Goal: Task Accomplishment & Management: Manage account settings

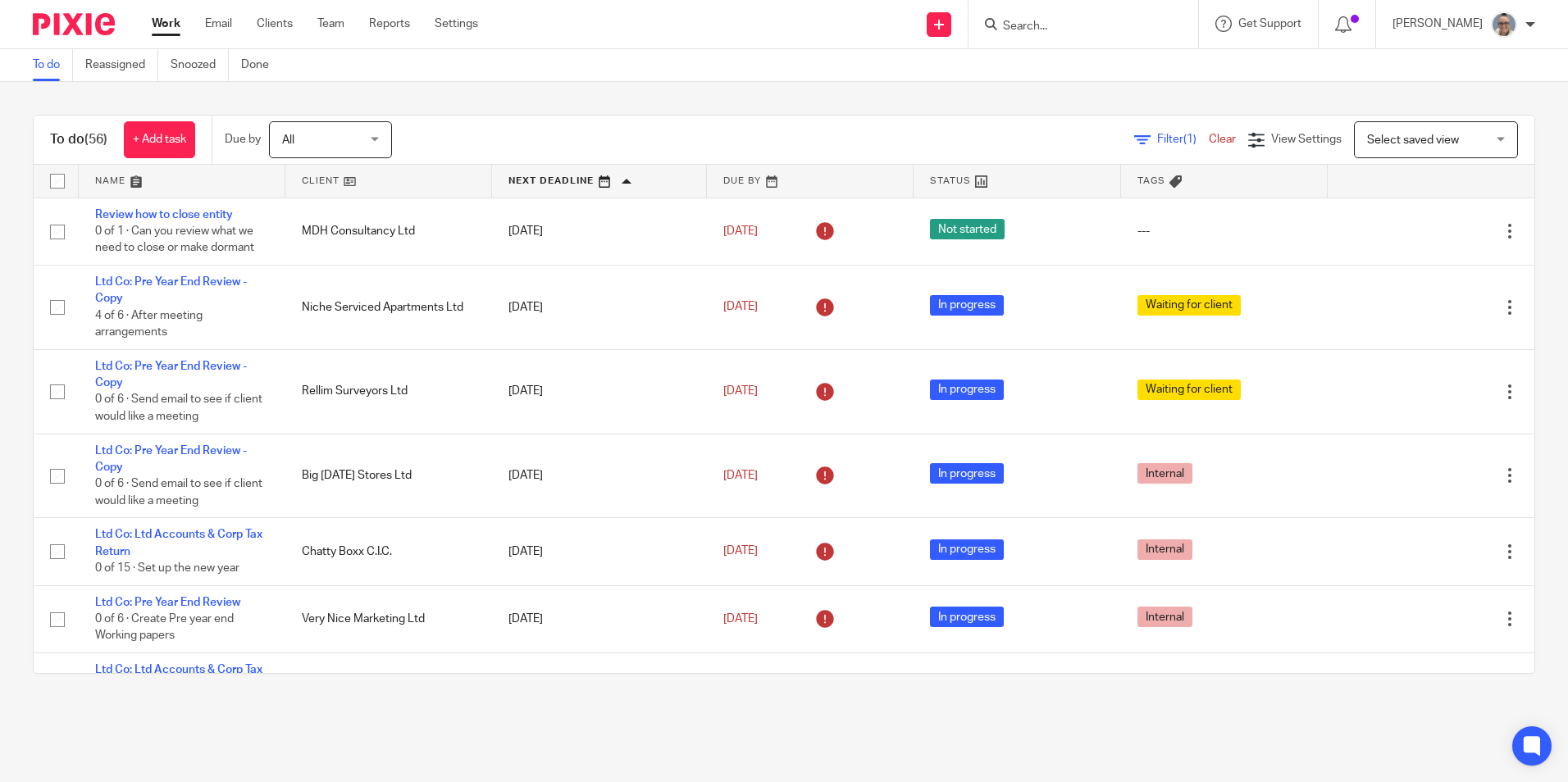
scroll to position [492, 0]
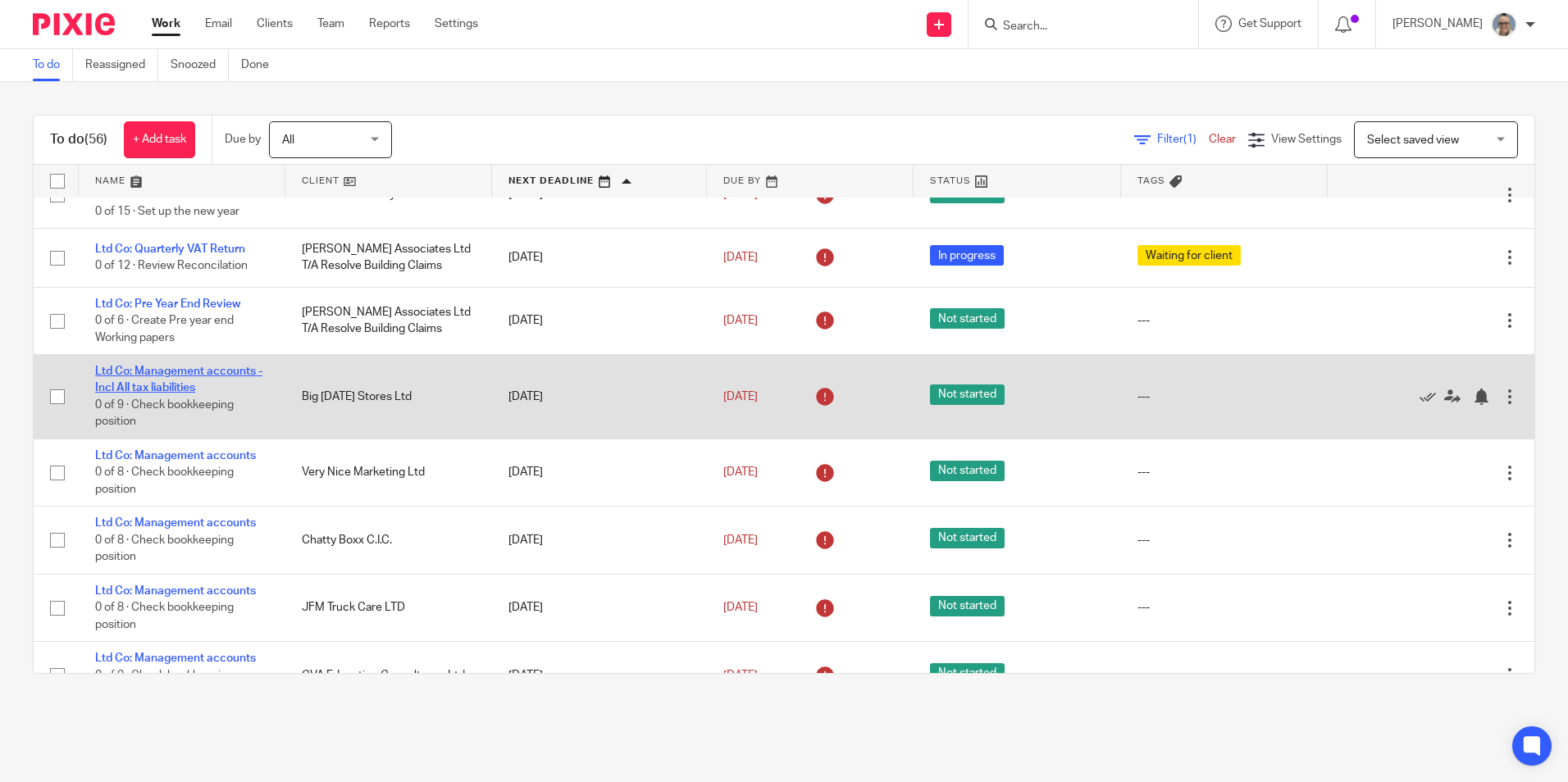
click at [163, 374] on link "Ltd Co: Management accounts - Incl All tax liabilities" at bounding box center [179, 379] width 167 height 28
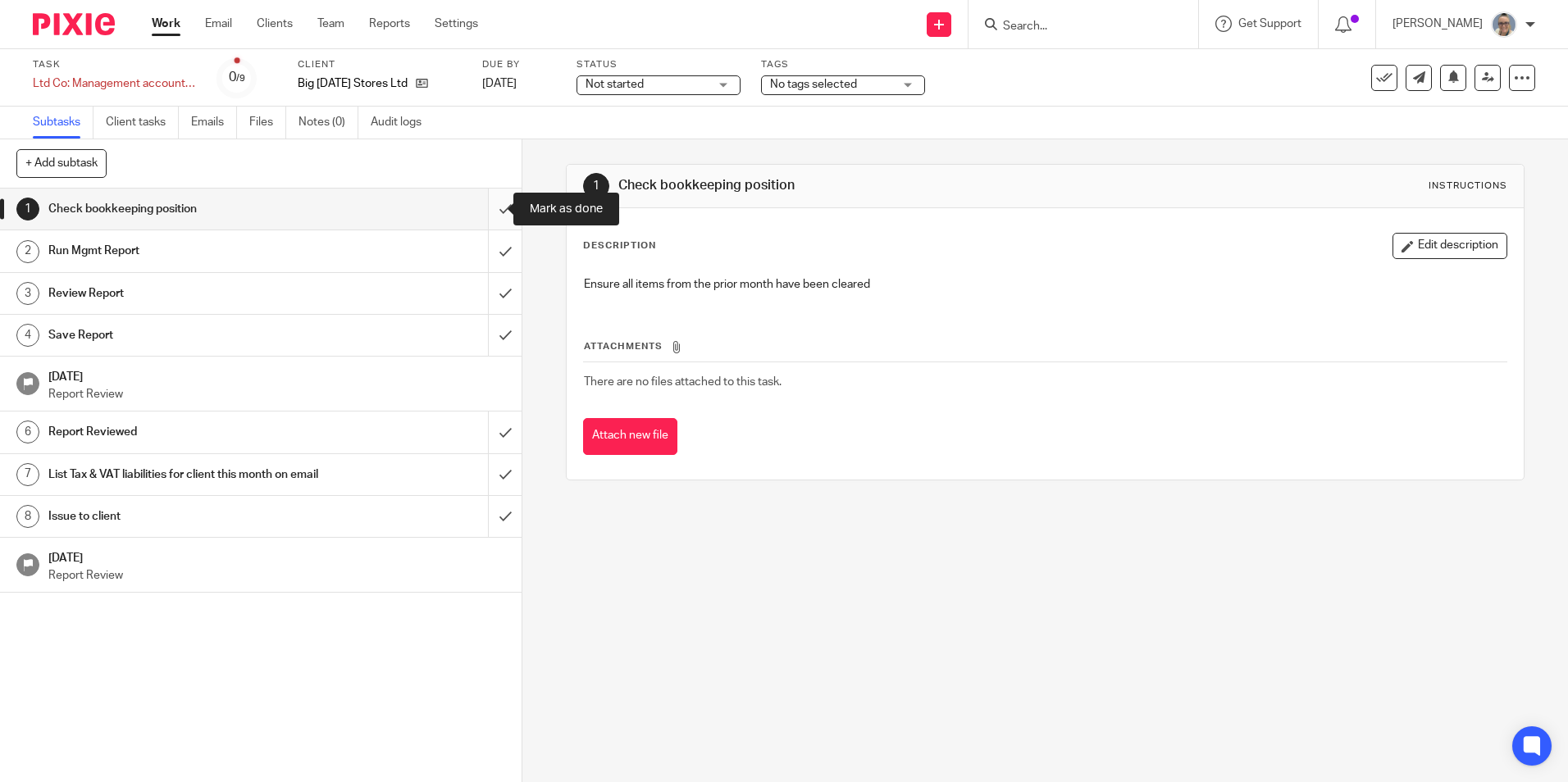
click at [479, 210] on input "submit" at bounding box center [261, 208] width 521 height 41
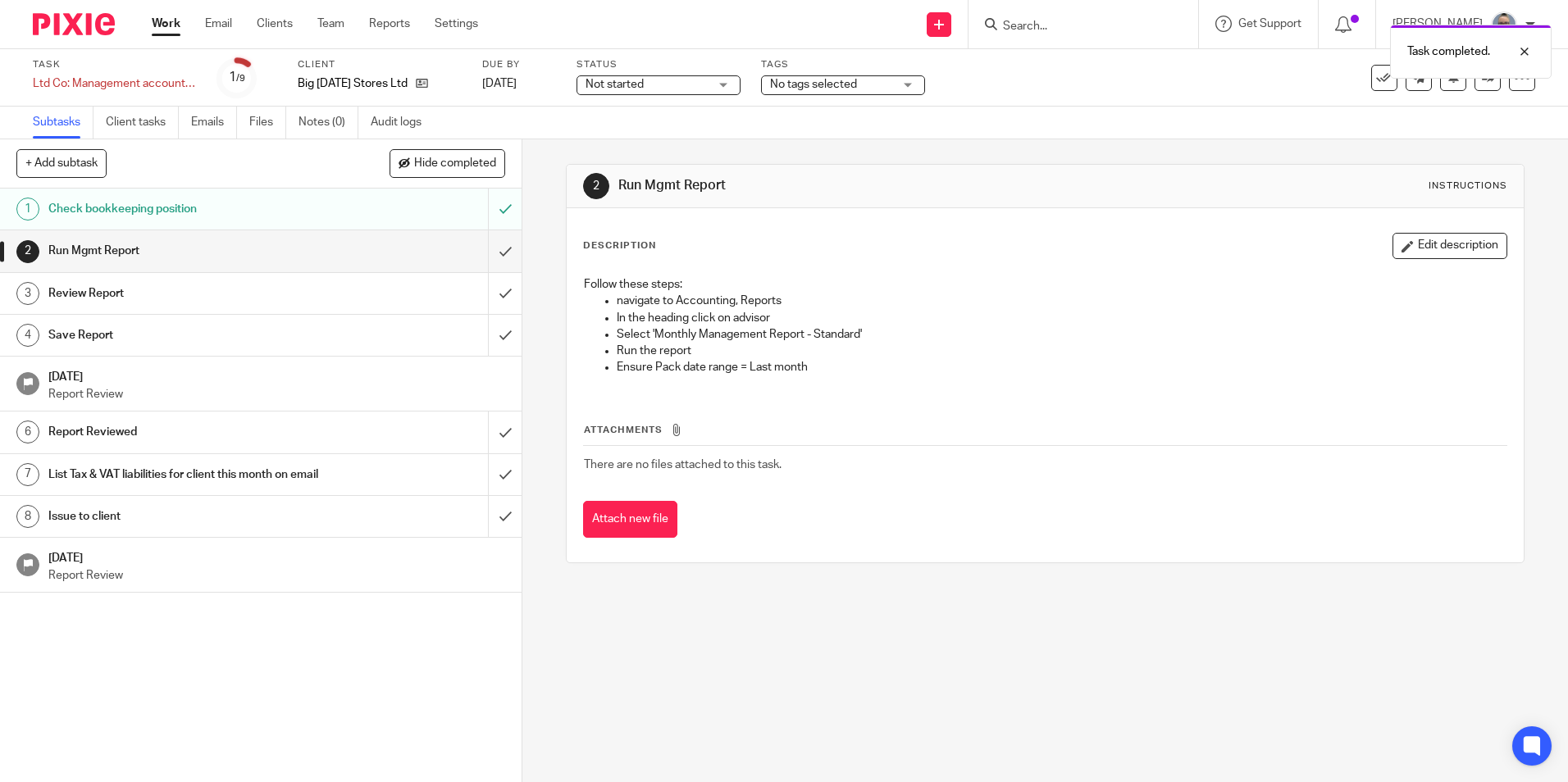
click at [606, 90] on span "Not started" at bounding box center [646, 85] width 123 height 17
click at [606, 134] on li "In progress" at bounding box center [658, 144] width 163 height 33
click at [484, 252] on input "submit" at bounding box center [261, 250] width 521 height 41
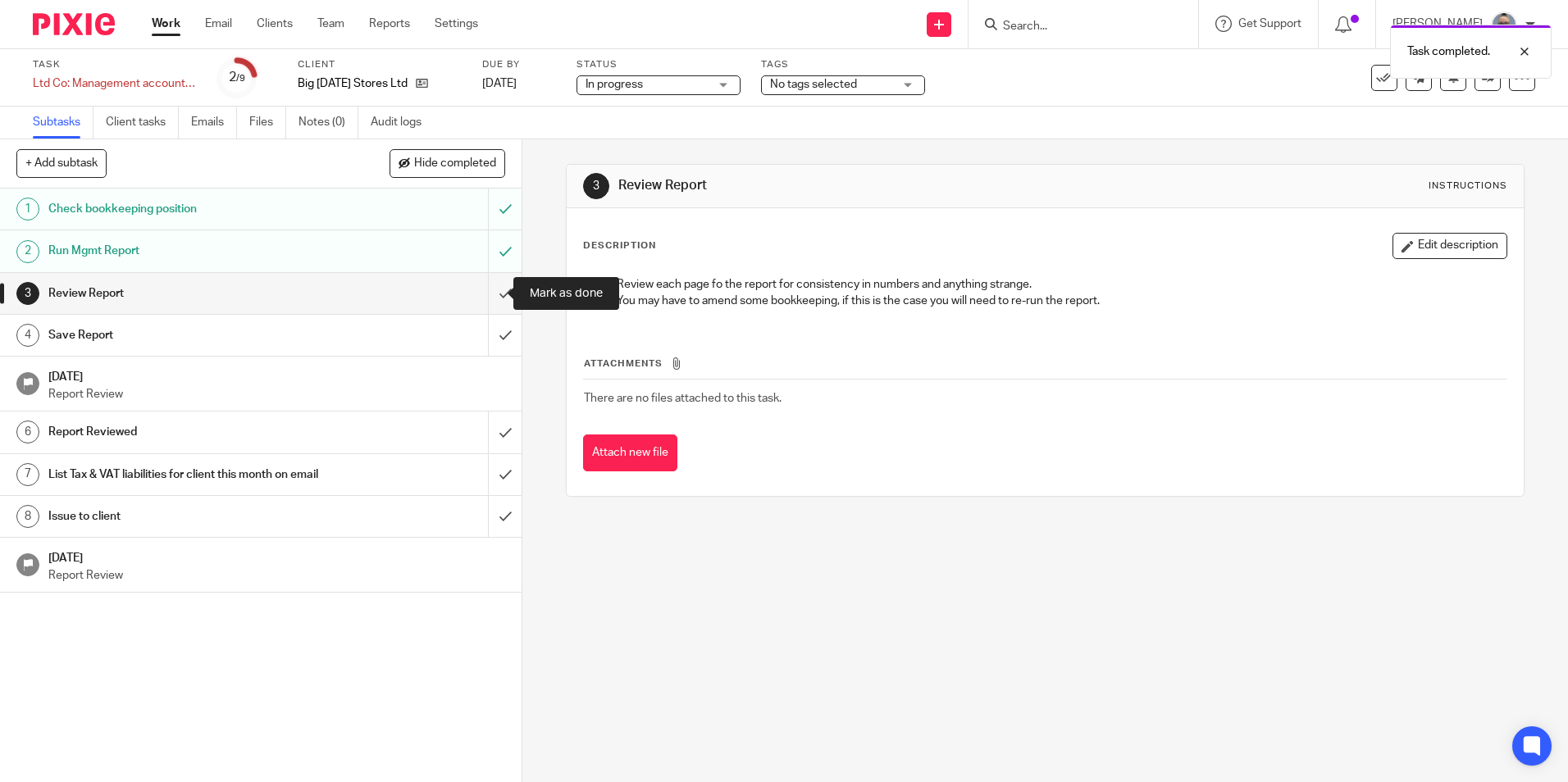
click at [476, 287] on input "submit" at bounding box center [261, 293] width 521 height 41
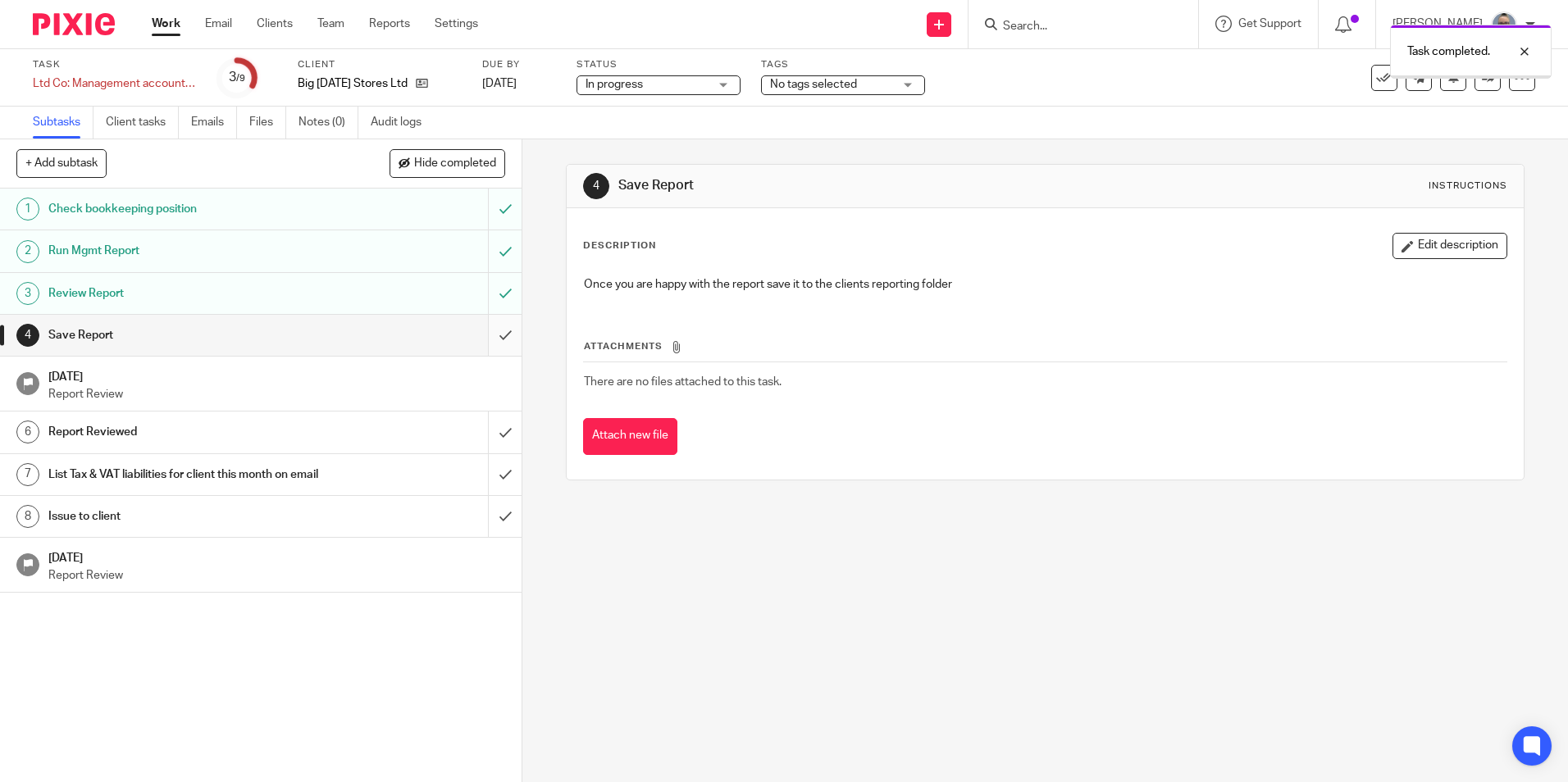
click at [476, 327] on input "submit" at bounding box center [261, 335] width 521 height 41
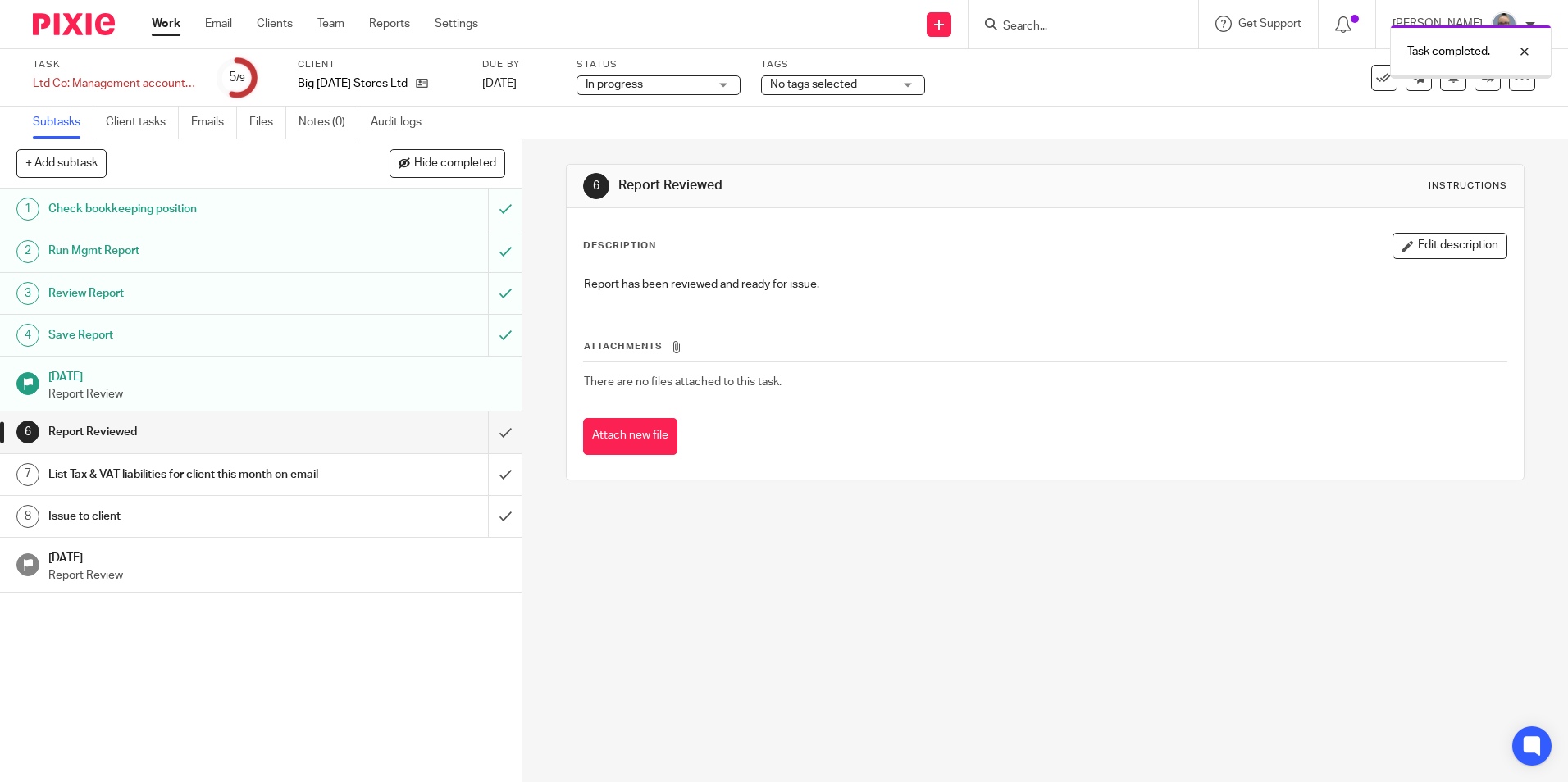
click at [489, 426] on input "submit" at bounding box center [261, 432] width 521 height 41
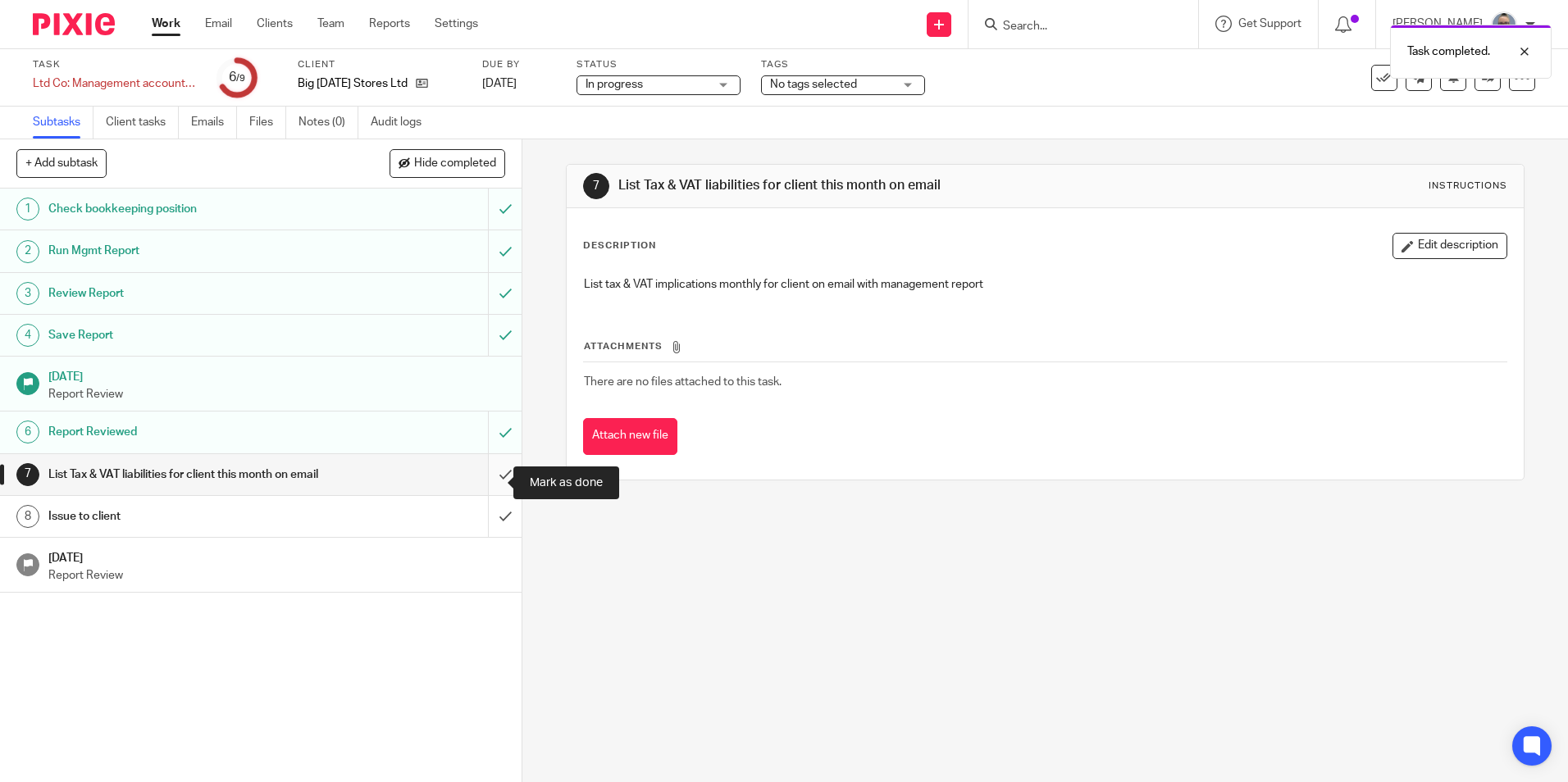
click at [489, 470] on input "submit" at bounding box center [261, 474] width 521 height 41
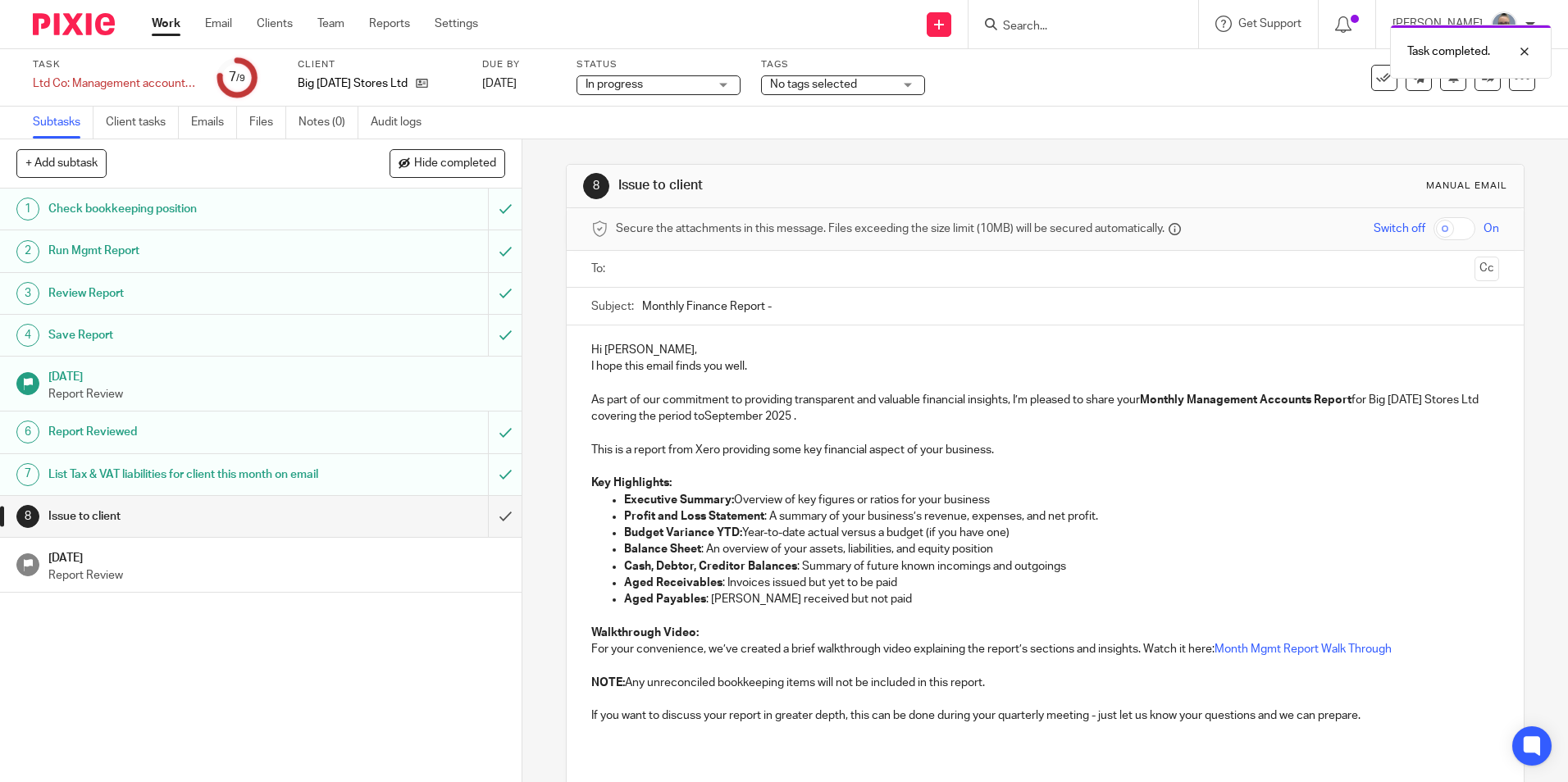
click at [637, 275] on input "text" at bounding box center [1044, 269] width 845 height 19
click at [866, 283] on input "text" at bounding box center [1124, 271] width 688 height 32
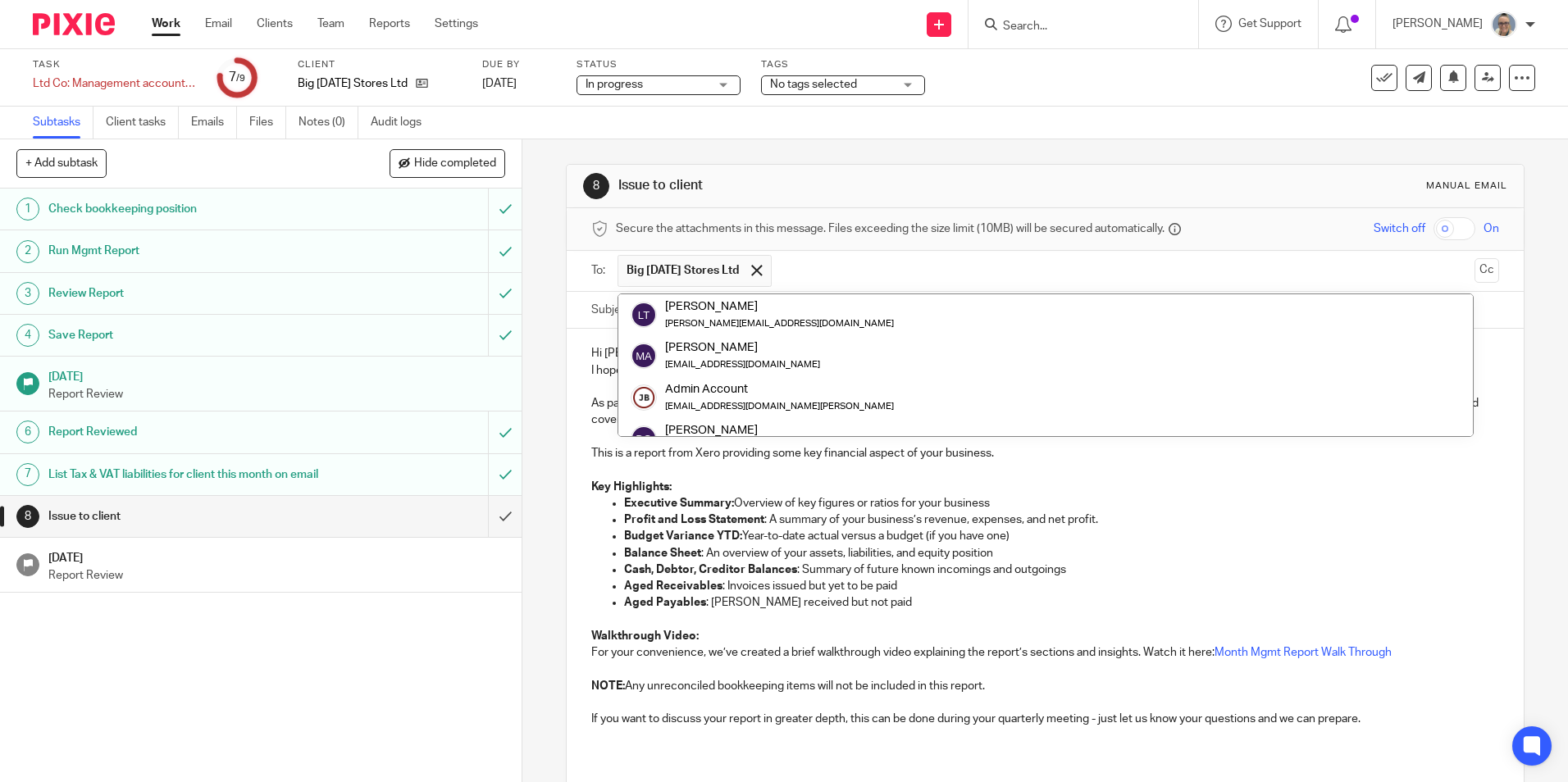
scroll to position [164, 0]
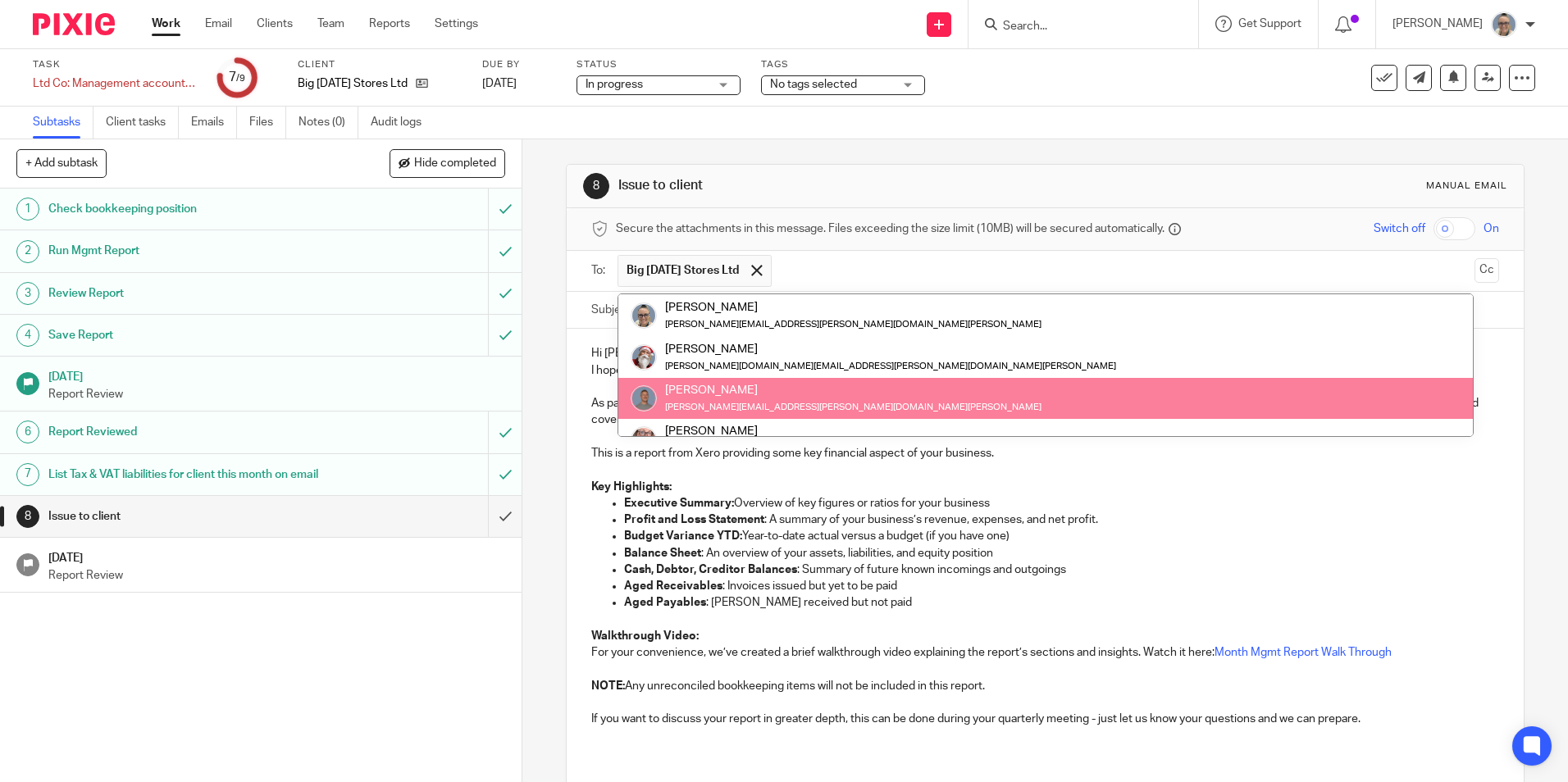
click at [1182, 486] on p "Key Highlights:" at bounding box center [1044, 486] width 907 height 16
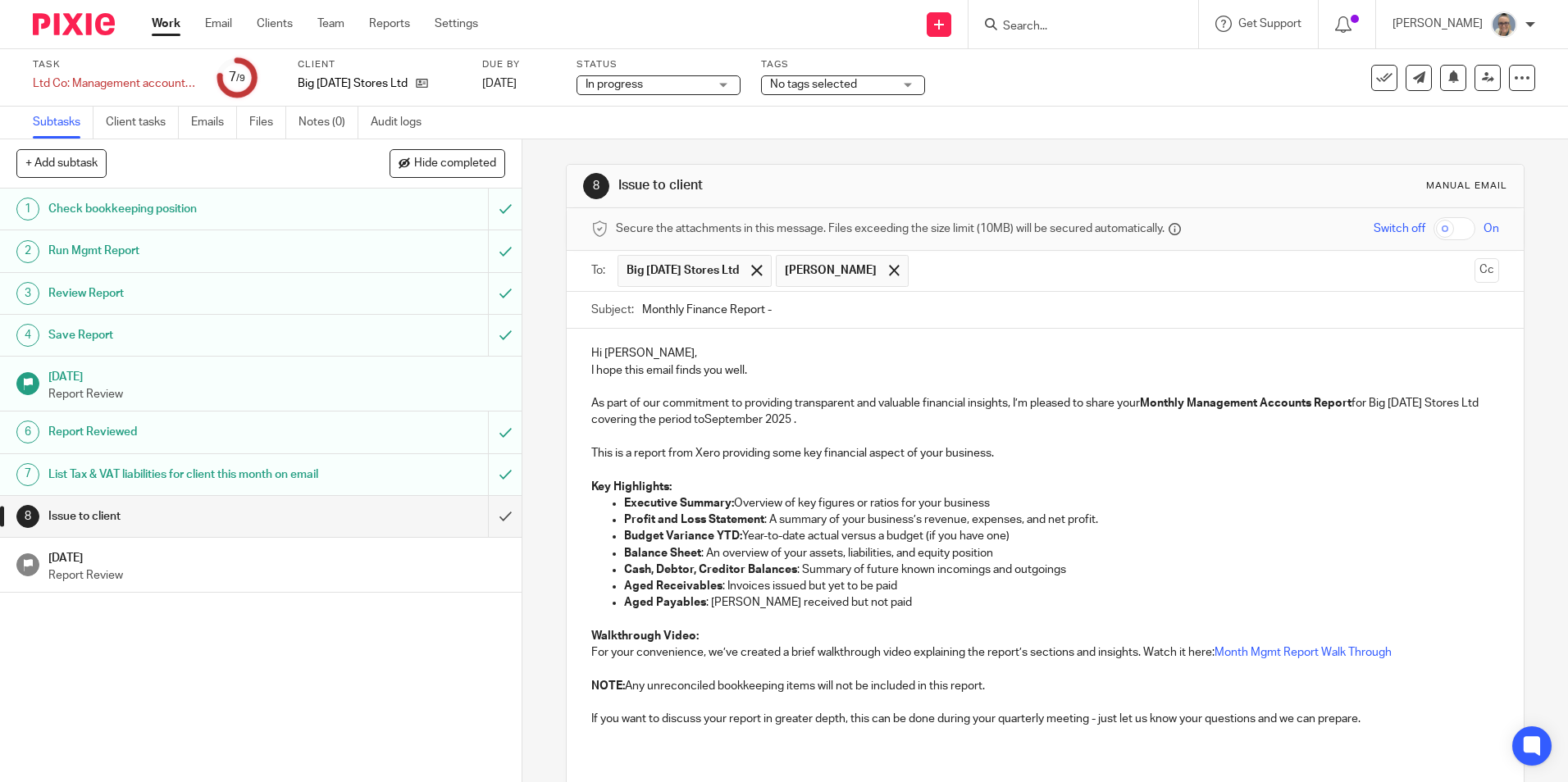
click at [800, 316] on input "Monthly Finance Report -" at bounding box center [1070, 310] width 856 height 37
type input "Monthly Finance Report - Aug 2025"
click at [635, 354] on p "Hi Lisa," at bounding box center [1044, 353] width 907 height 16
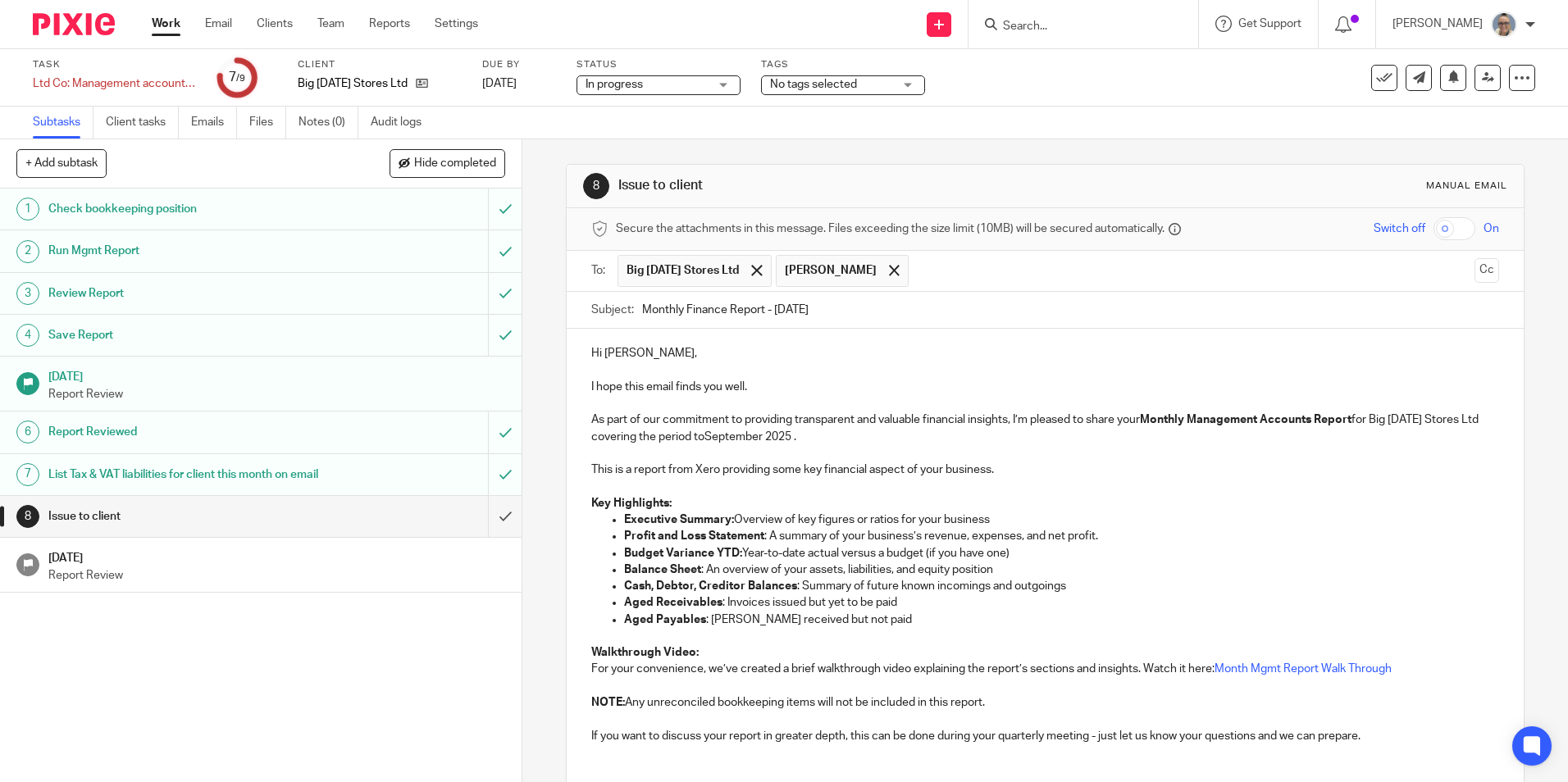
click at [760, 442] on p "As part of our commitment to providing transparent and valuable financial insig…" at bounding box center [1044, 428] width 907 height 33
drag, startPoint x: 776, startPoint y: 433, endPoint x: 716, endPoint y: 433, distance: 60.0
click at [716, 433] on p "As part of our commitment to providing transparent and valuable financial insig…" at bounding box center [1044, 428] width 907 height 33
click at [794, 433] on p "As part of our commitment to providing transparent and valuable financial insig…" at bounding box center [1044, 428] width 907 height 33
click at [804, 443] on p "As part of our commitment to providing transparent and valuable financial insig…" at bounding box center [1044, 428] width 907 height 33
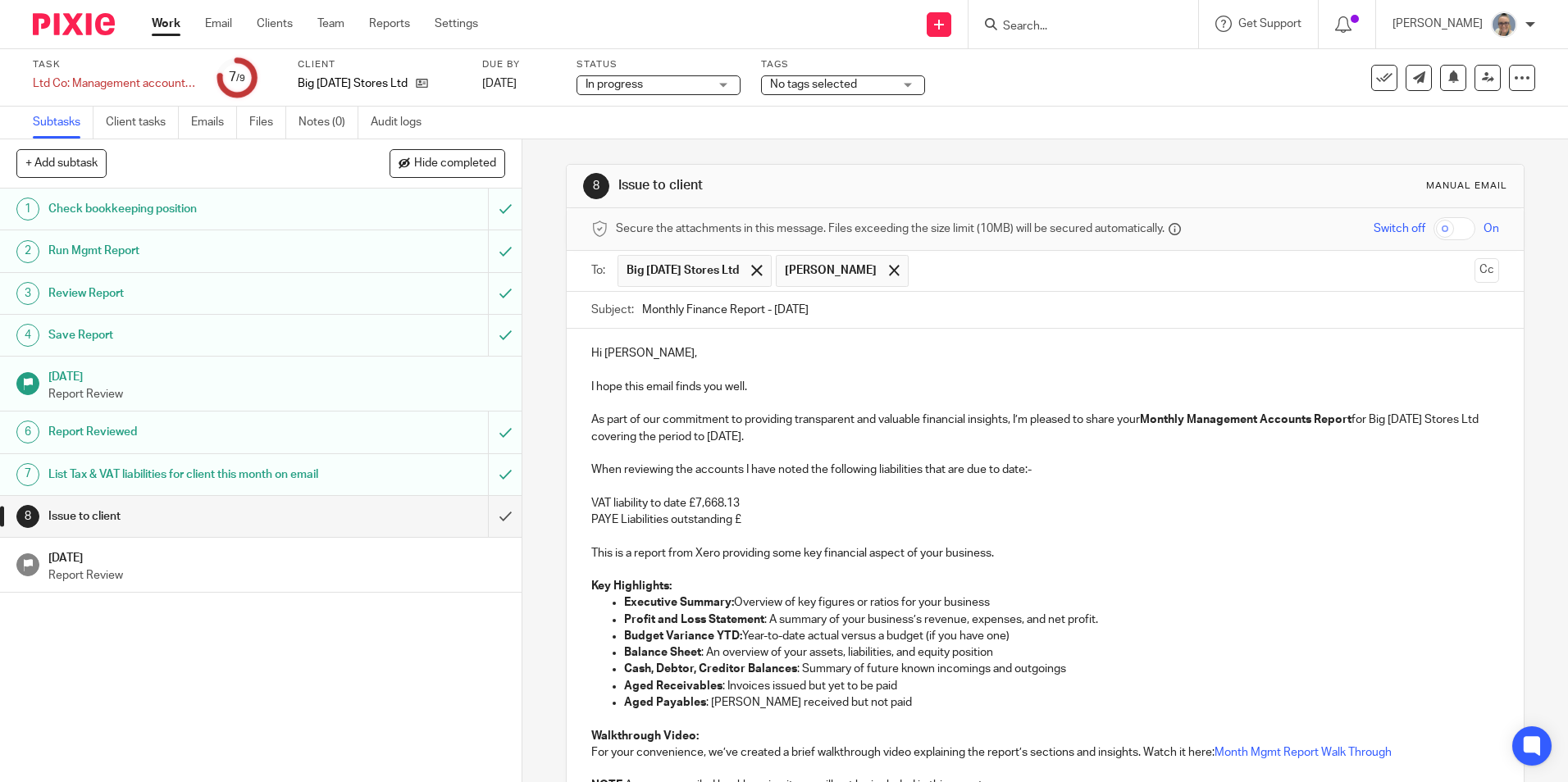
click at [746, 519] on p "PAYE Liabilities outstanding £" at bounding box center [1044, 519] width 907 height 16
drag, startPoint x: 728, startPoint y: 522, endPoint x: 588, endPoint y: 519, distance: 140.0
click at [591, 519] on p "PAYE Liabilities outstanding" at bounding box center [1044, 519] width 907 height 16
click at [798, 529] on p at bounding box center [1044, 536] width 907 height 16
click at [778, 517] on p "Estimated corp tax on profit to date £" at bounding box center [1044, 519] width 907 height 16
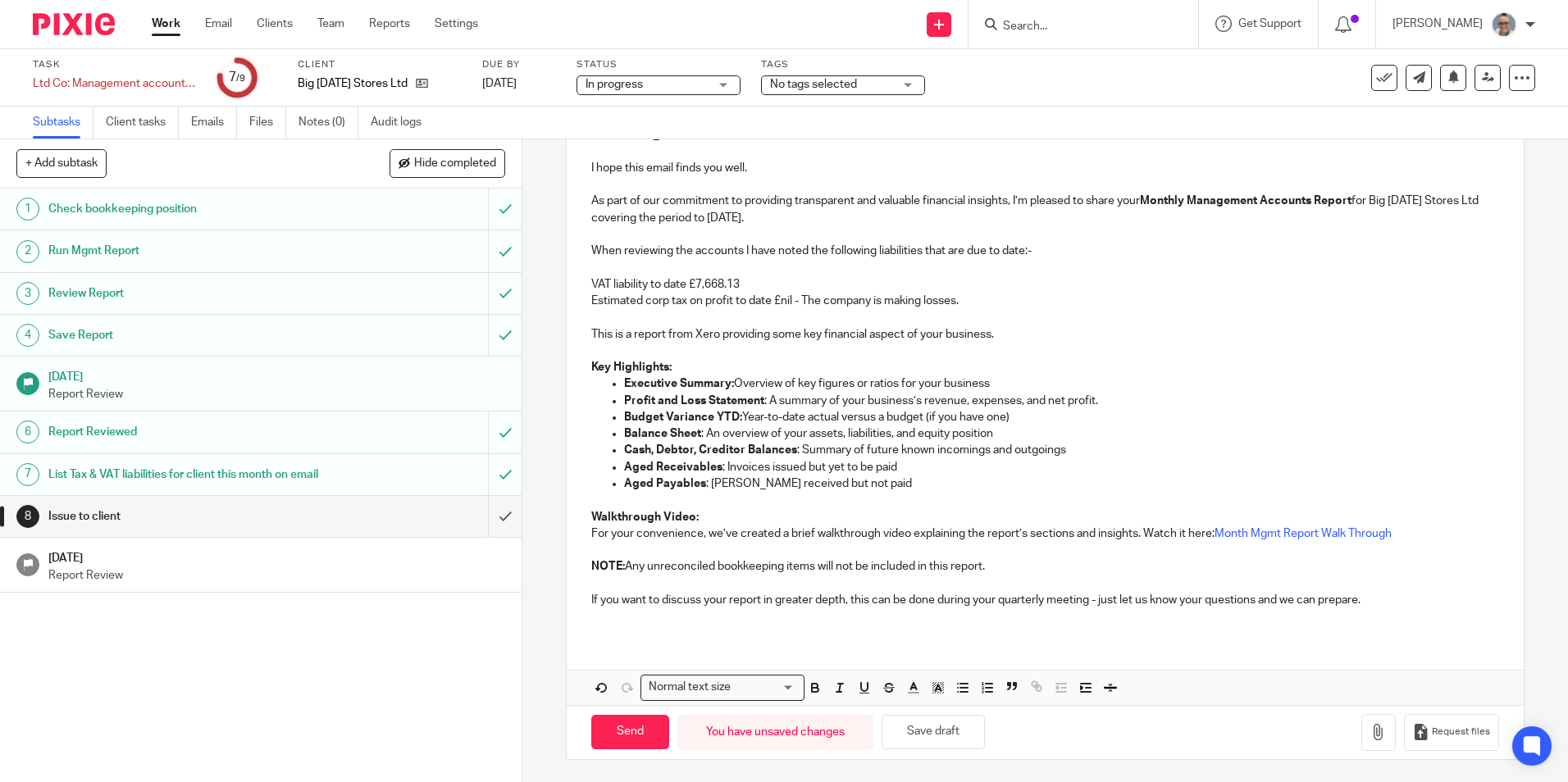
scroll to position [222, 0]
click at [1370, 727] on icon "button" at bounding box center [1378, 729] width 16 height 16
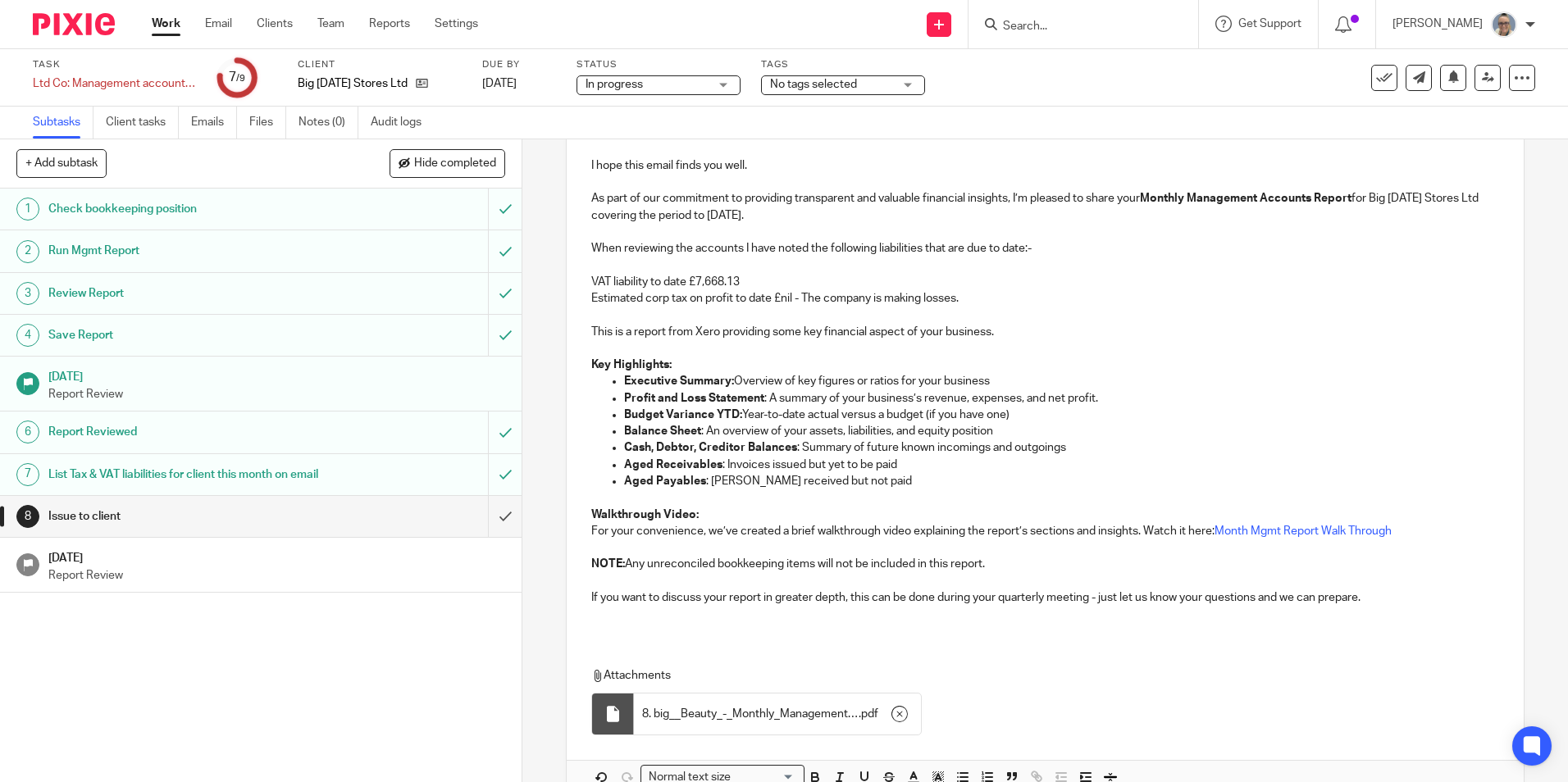
scroll to position [314, 0]
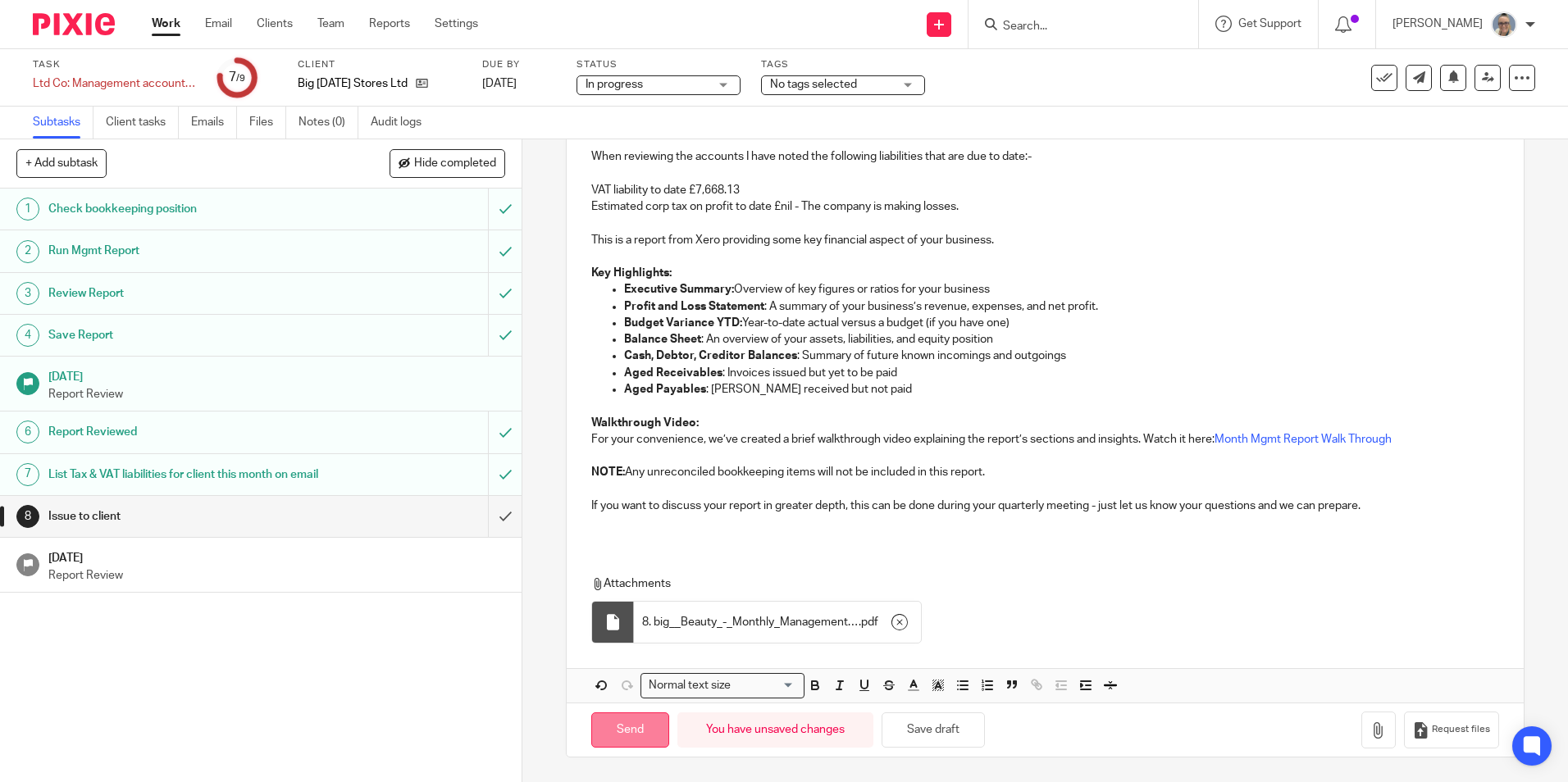
click at [626, 720] on input "Send" at bounding box center [630, 730] width 78 height 35
type input "Sent"
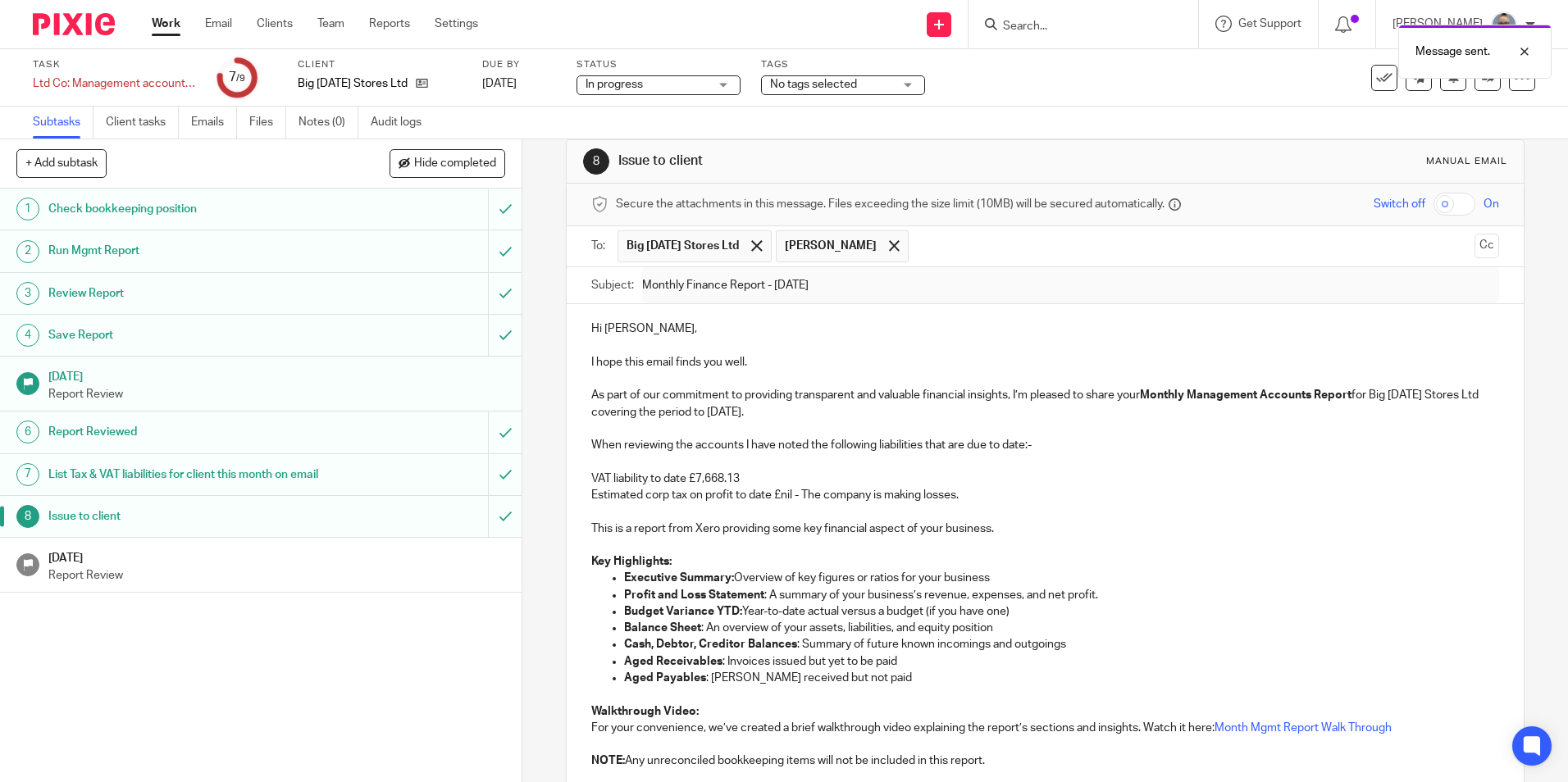
scroll to position [0, 0]
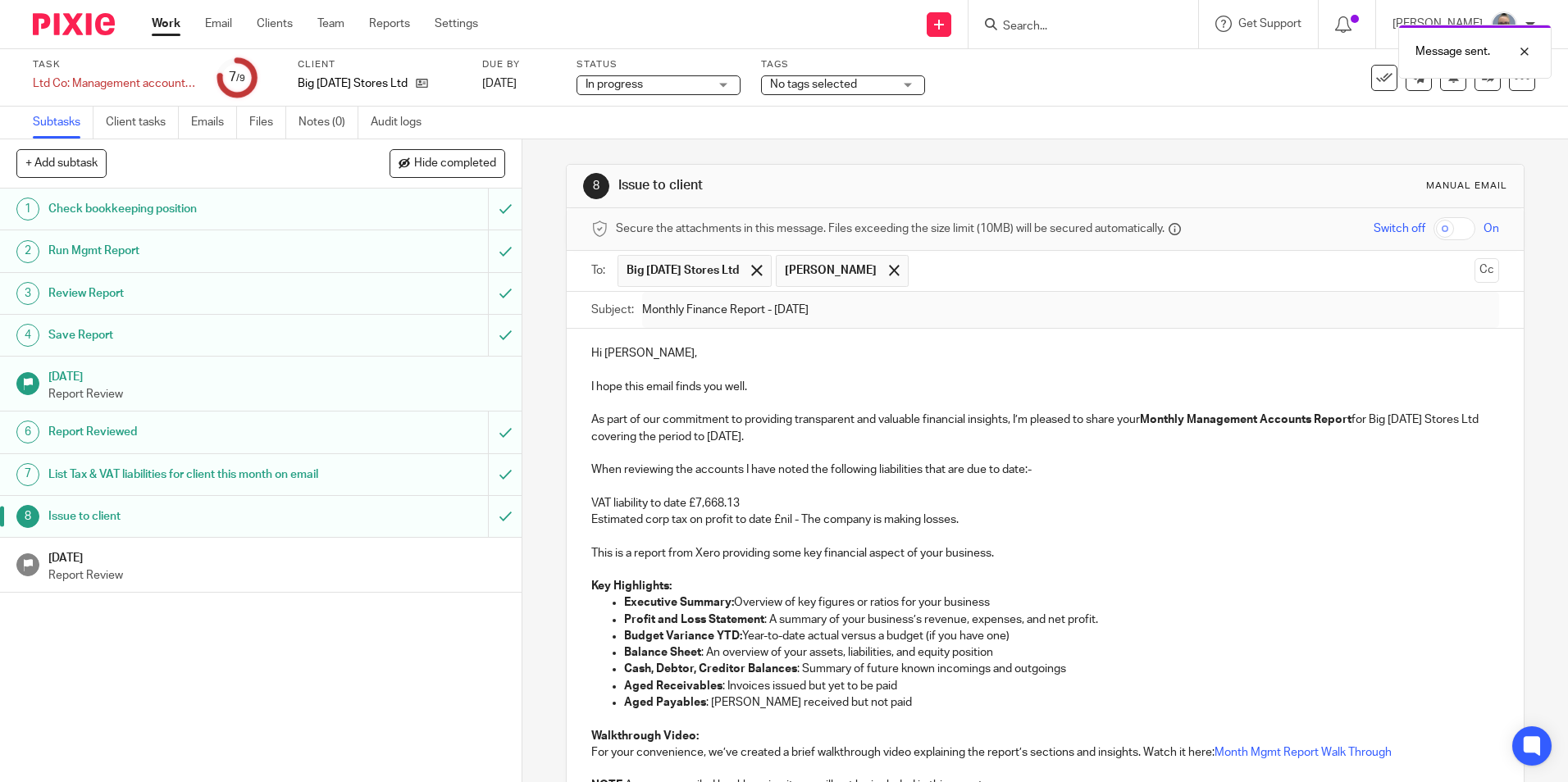
click at [448, 566] on h1 "[DATE]" at bounding box center [277, 557] width 458 height 21
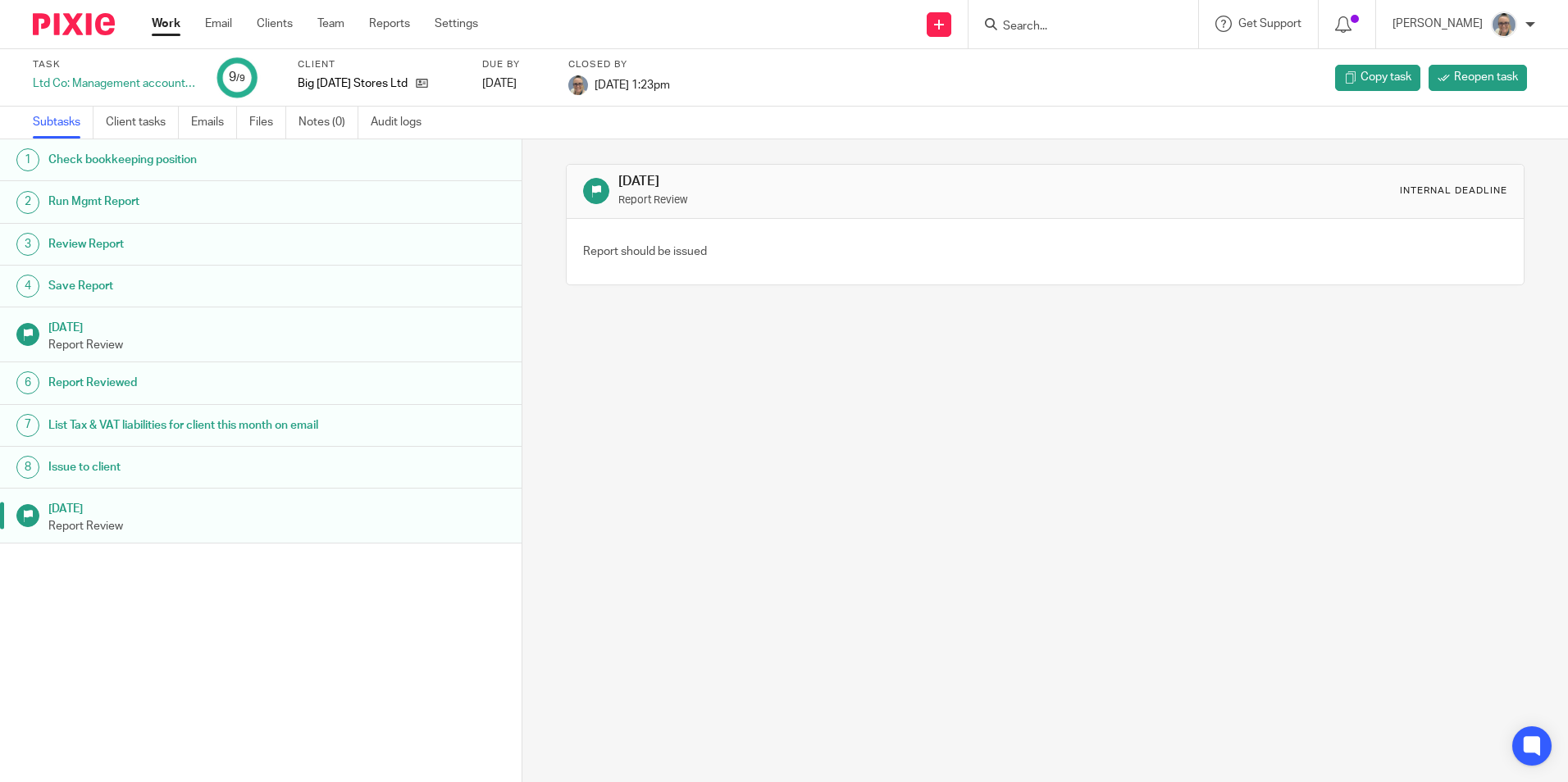
click at [162, 11] on div "Work Email Clients Team Reports Settings Work Email Clients Team Reports Settin…" at bounding box center [319, 24] width 367 height 49
click at [169, 21] on link "Work" at bounding box center [166, 23] width 29 height 16
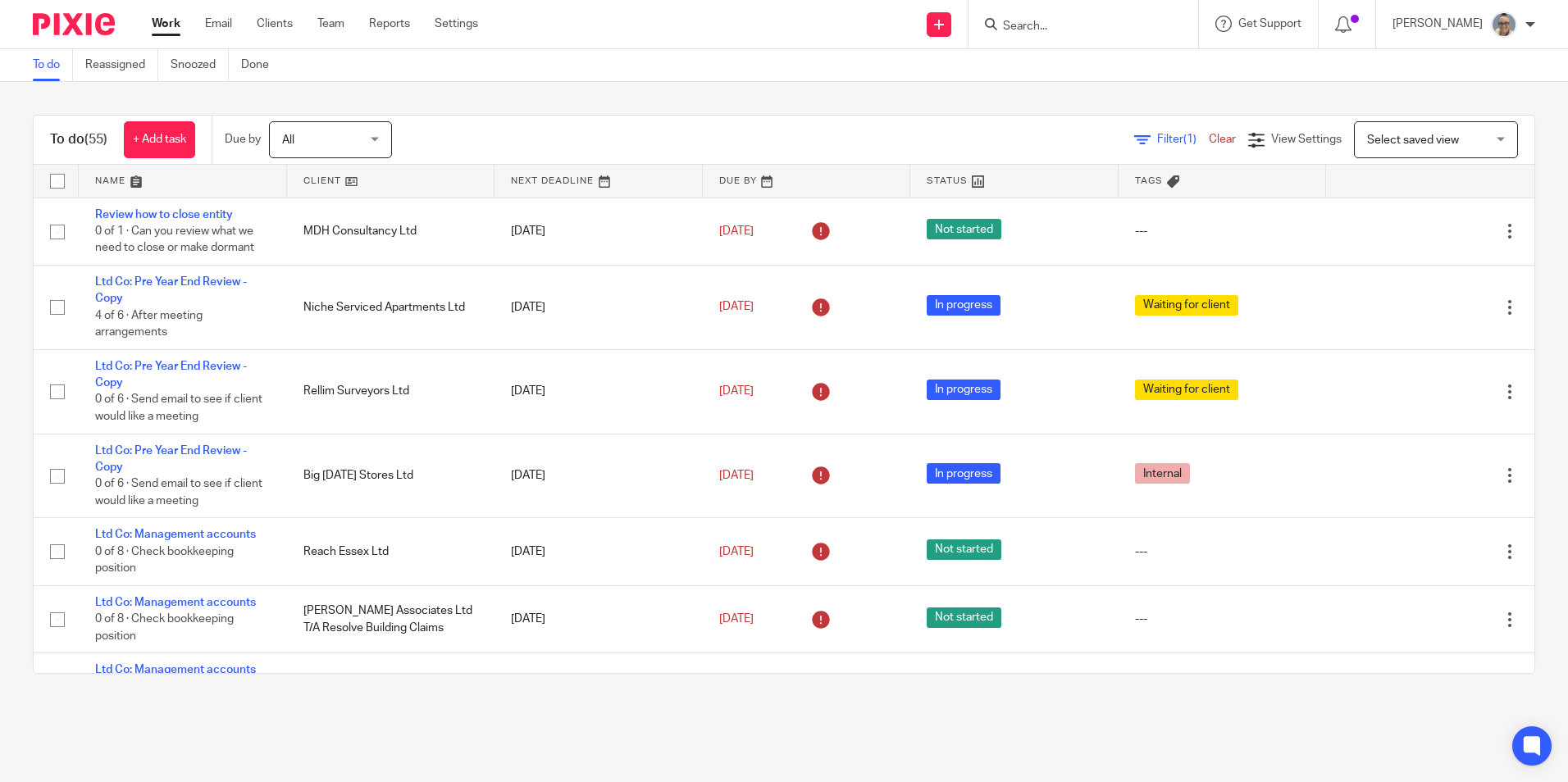
click at [541, 171] on link at bounding box center [598, 181] width 208 height 32
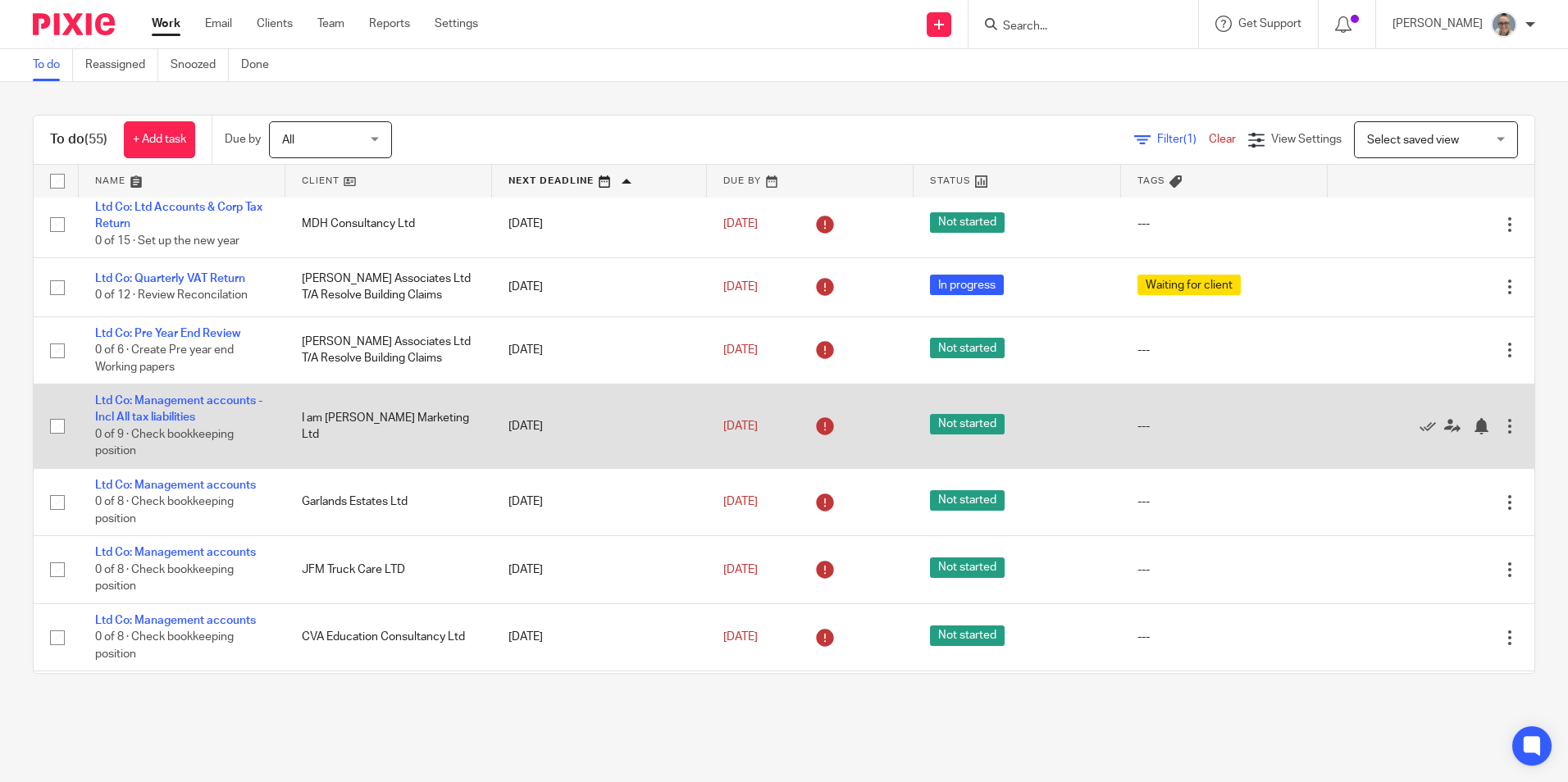
scroll to position [492, 0]
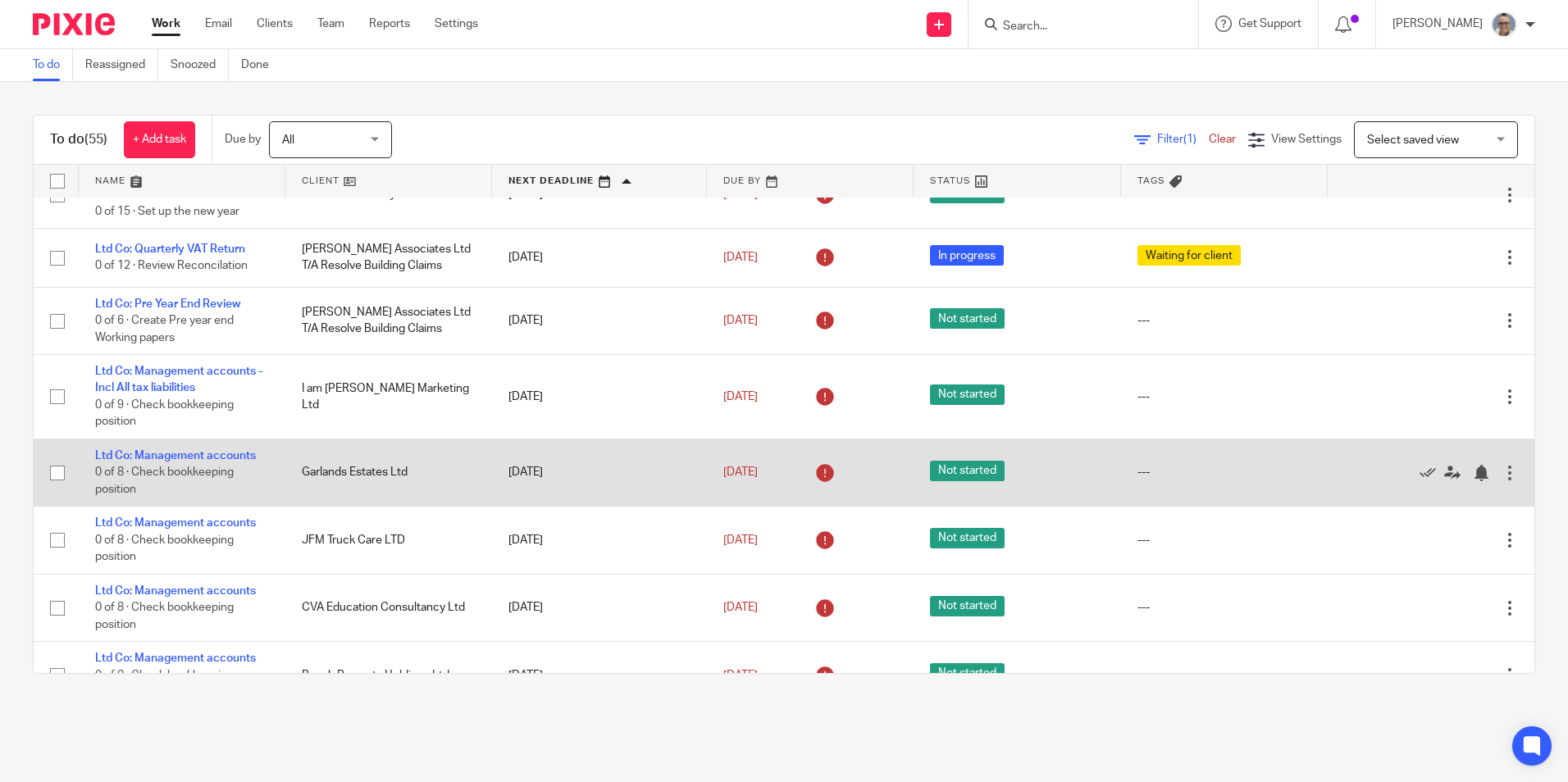
click at [1501, 466] on div at bounding box center [1509, 473] width 16 height 16
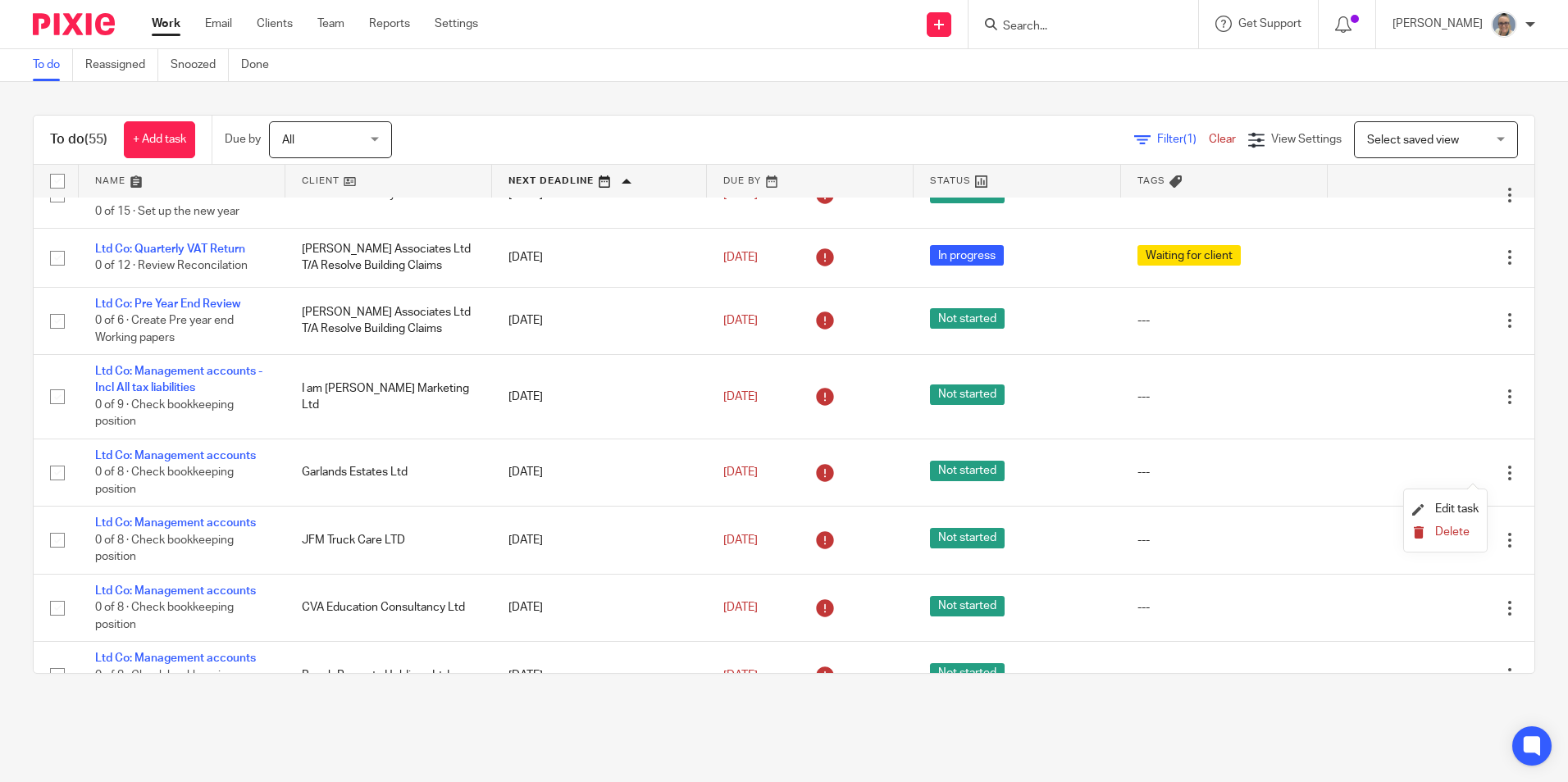
click at [1443, 526] on span "Delete" at bounding box center [1452, 532] width 34 height 11
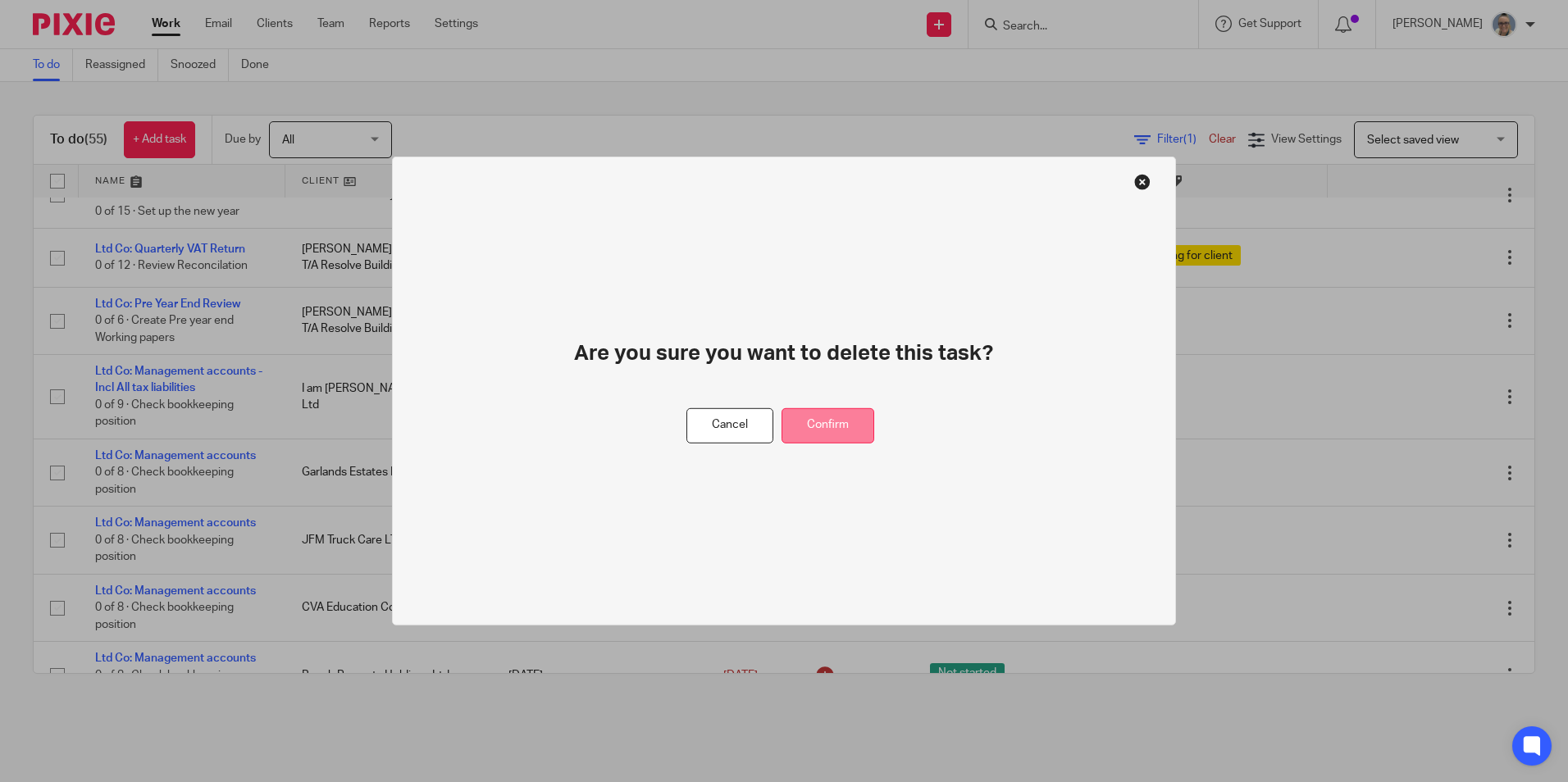
click at [820, 413] on button "Confirm" at bounding box center [827, 425] width 92 height 35
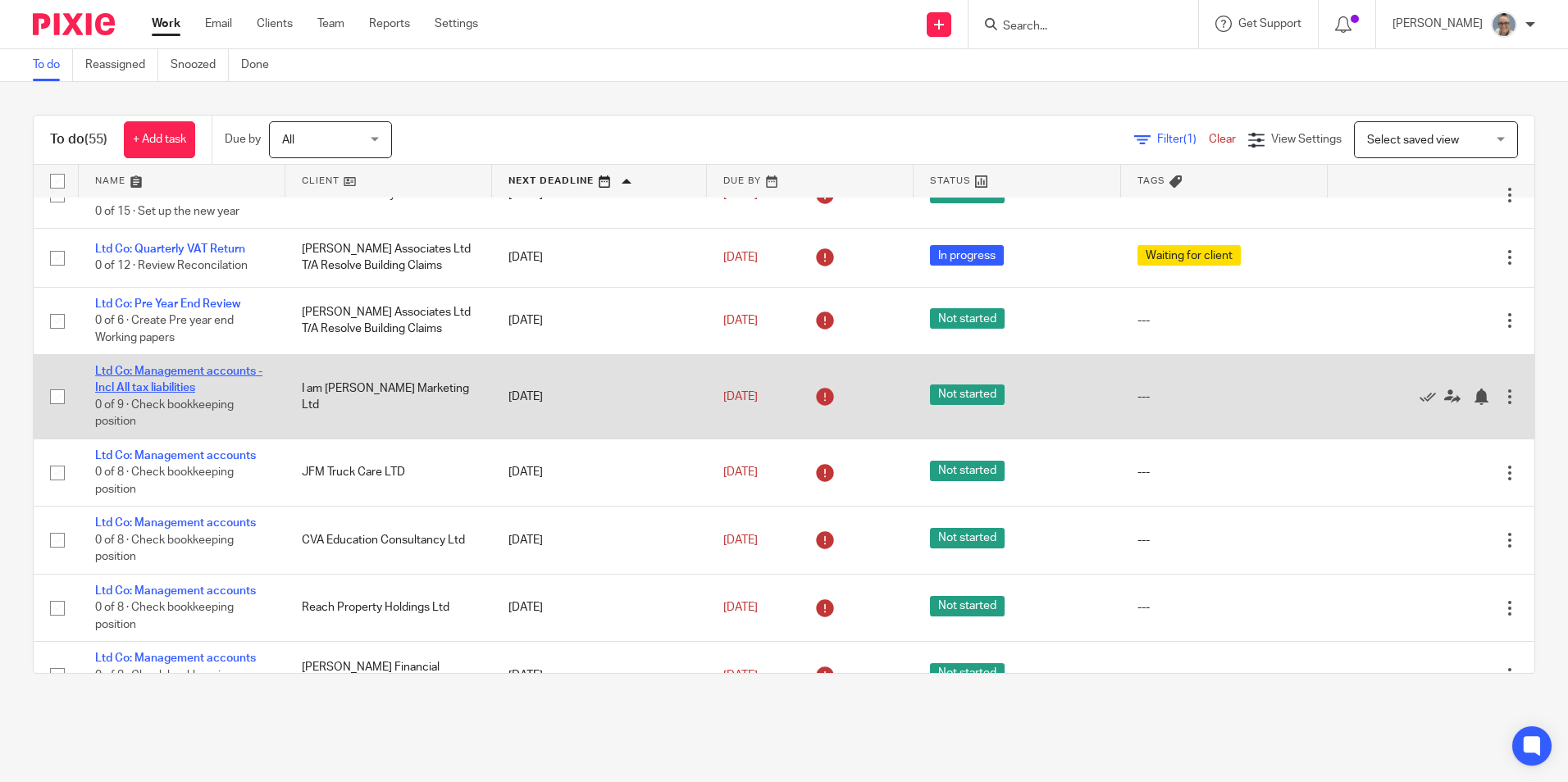
click at [179, 368] on link "Ltd Co: Management accounts - Incl All tax liabilities" at bounding box center [179, 379] width 167 height 28
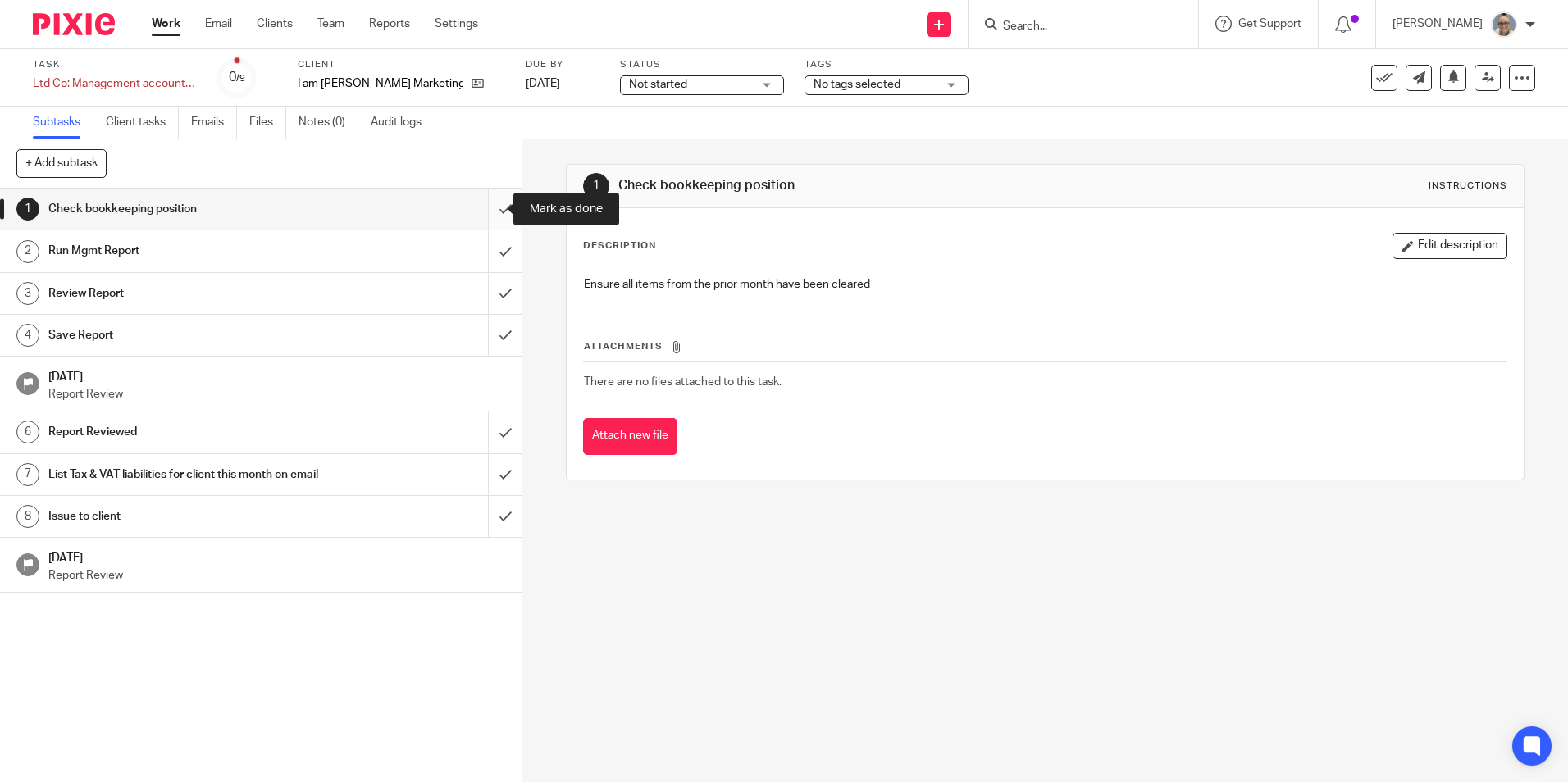
click at [474, 201] on input "submit" at bounding box center [261, 208] width 521 height 41
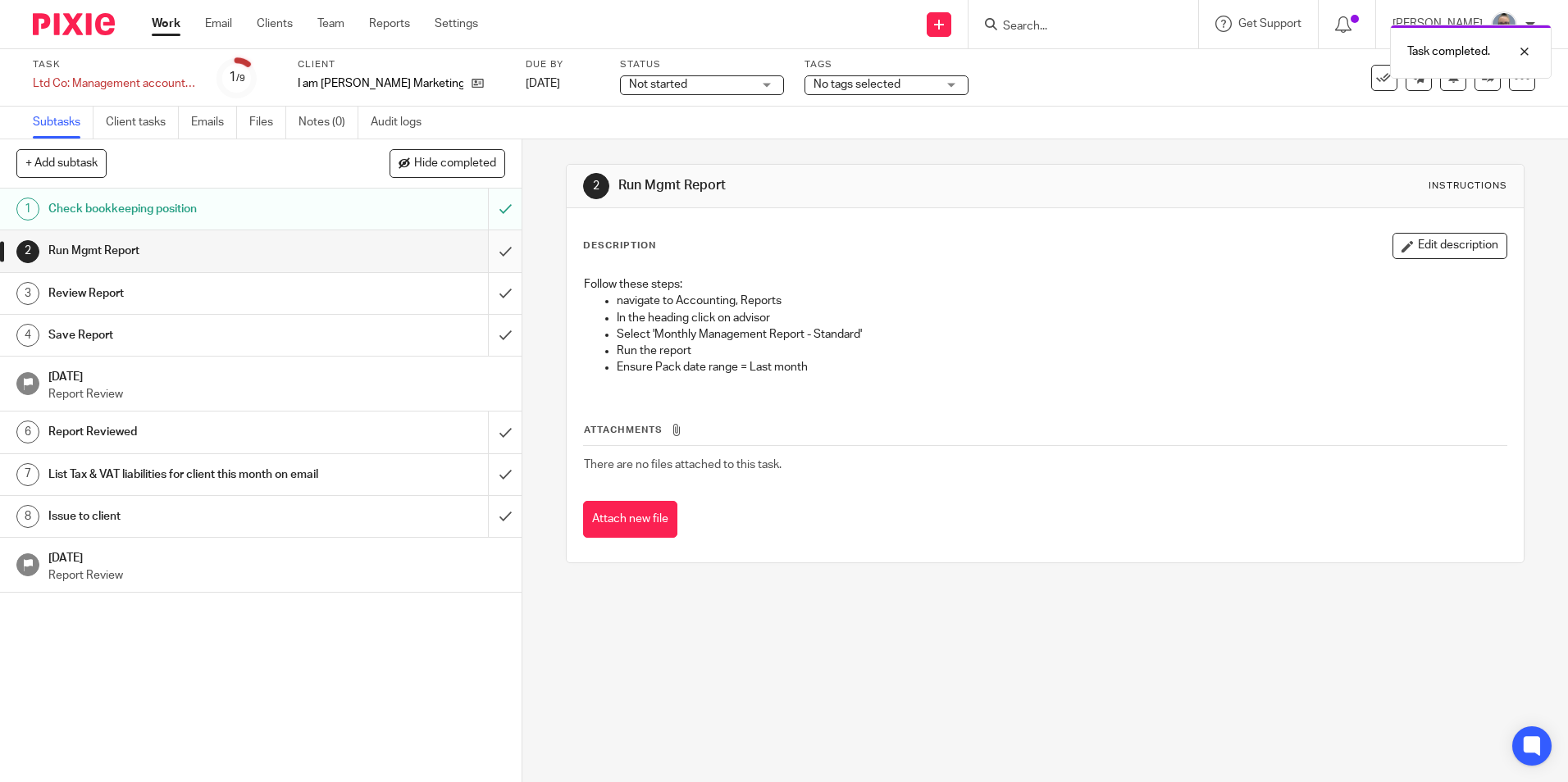
click at [488, 242] on input "submit" at bounding box center [261, 250] width 521 height 41
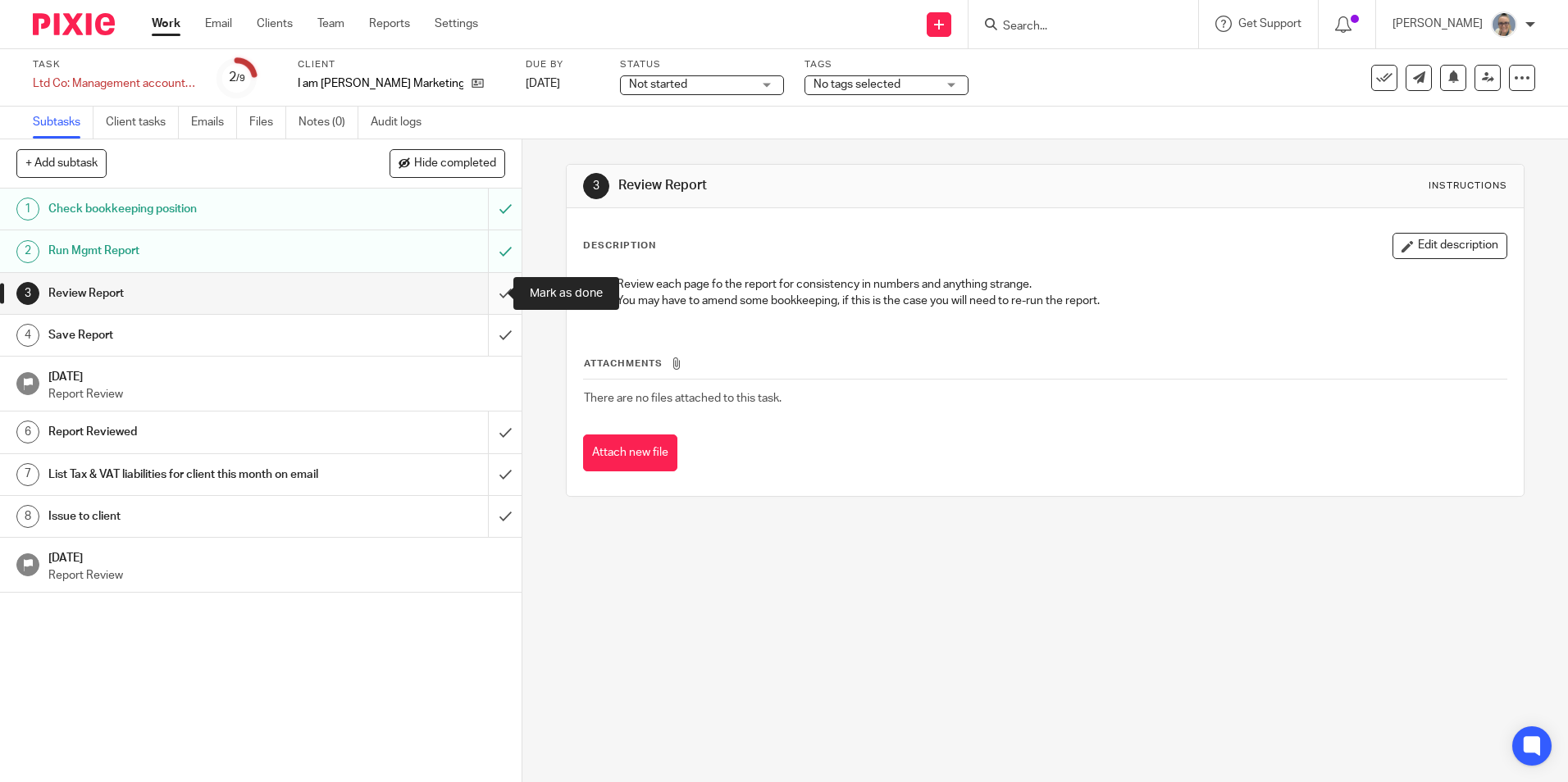
click at [488, 298] on input "submit" at bounding box center [261, 293] width 521 height 41
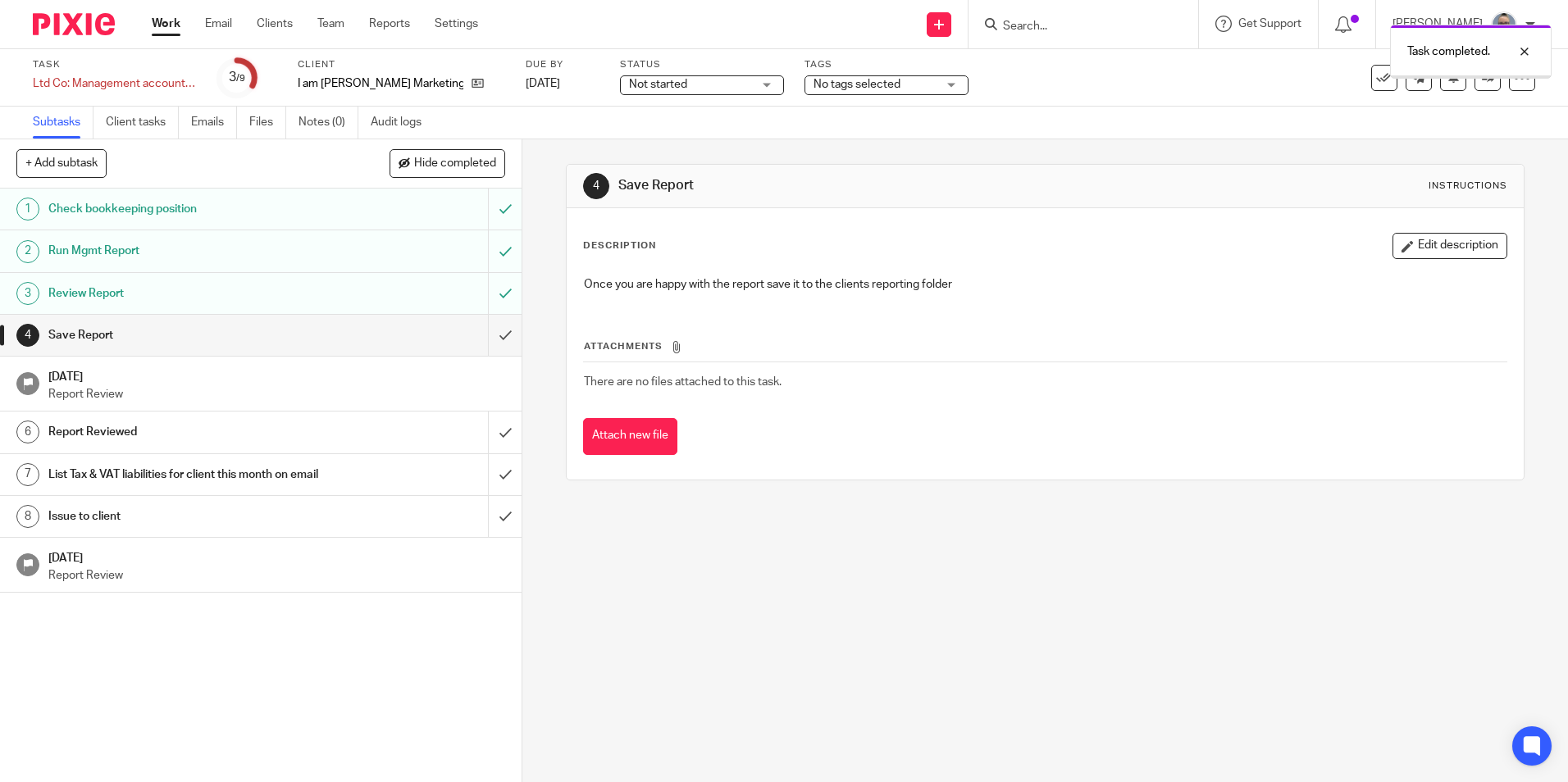
click at [486, 347] on input "submit" at bounding box center [261, 335] width 521 height 41
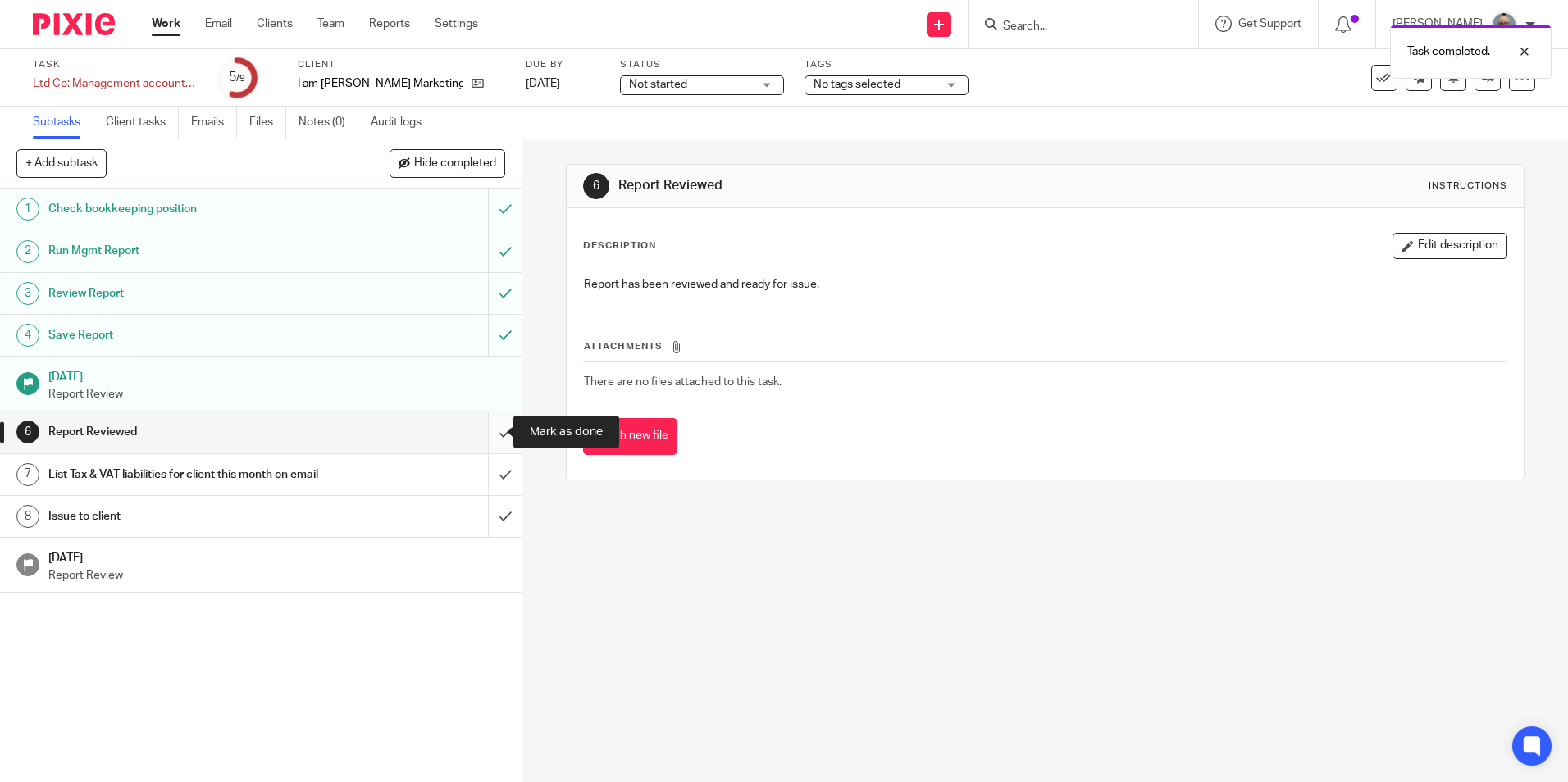
click at [484, 424] on input "submit" at bounding box center [261, 432] width 521 height 41
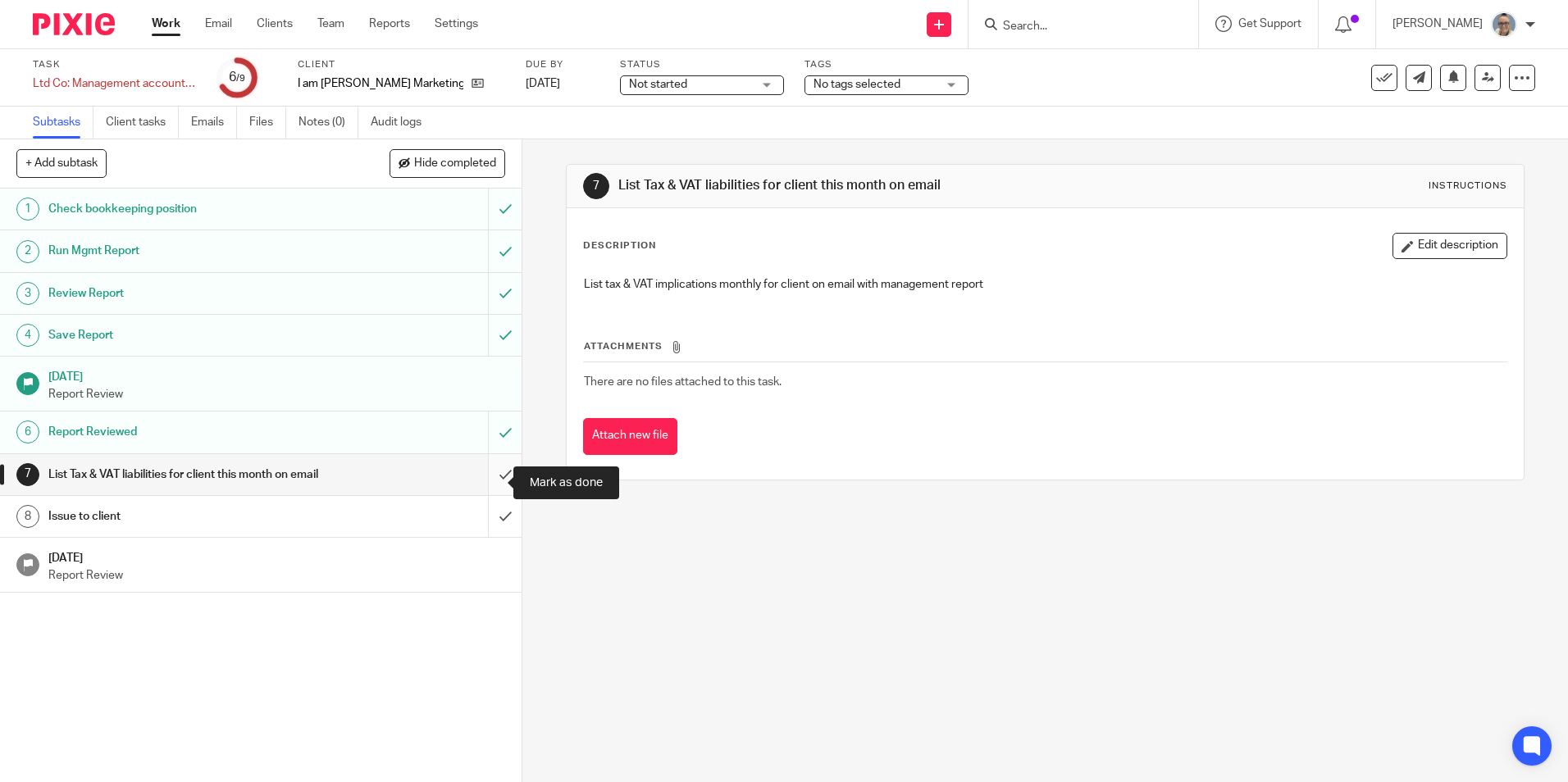
click at [485, 470] on input "submit" at bounding box center [261, 474] width 521 height 41
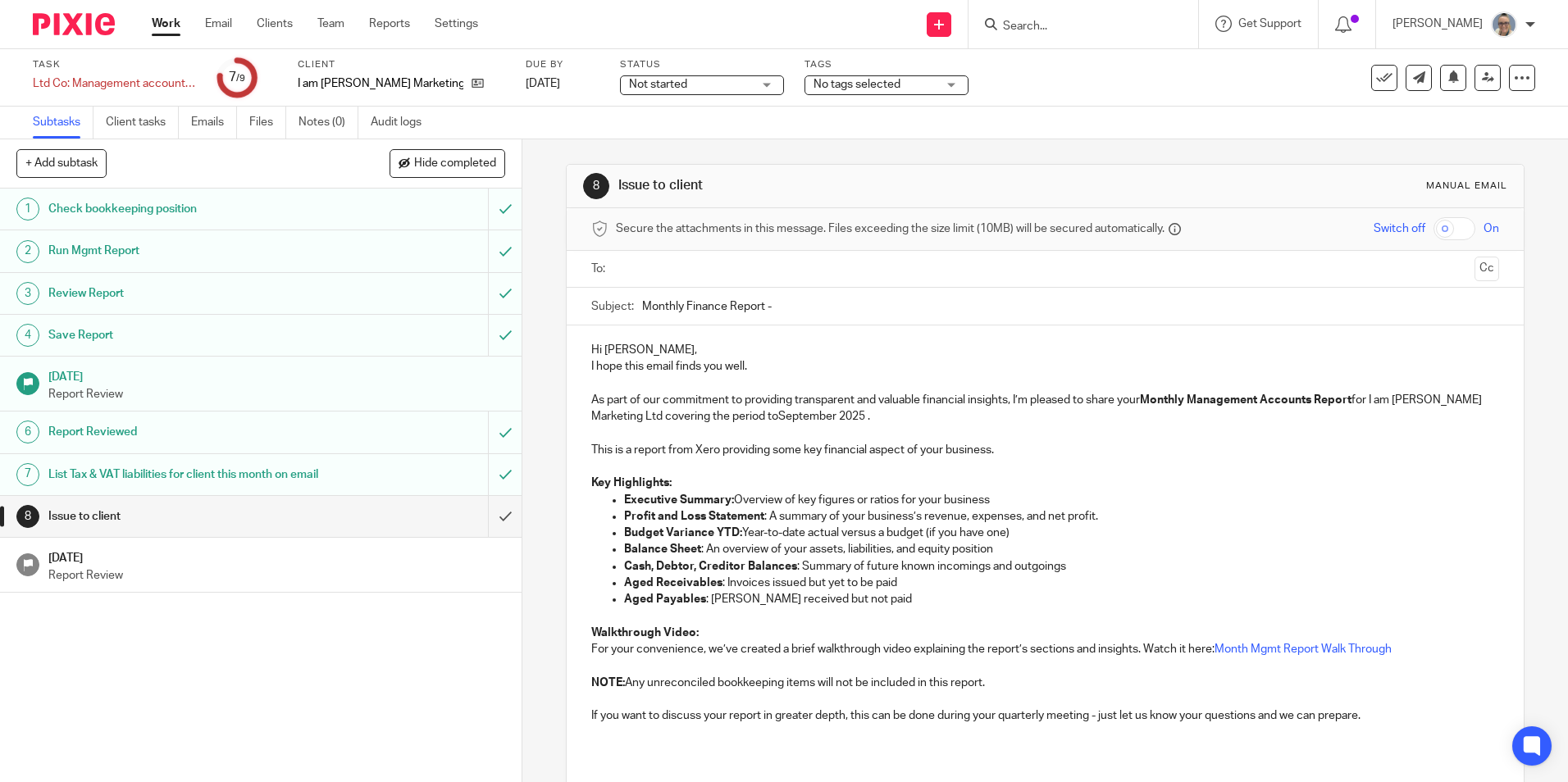
click at [662, 343] on p "Hi [PERSON_NAME]," at bounding box center [1044, 349] width 907 height 16
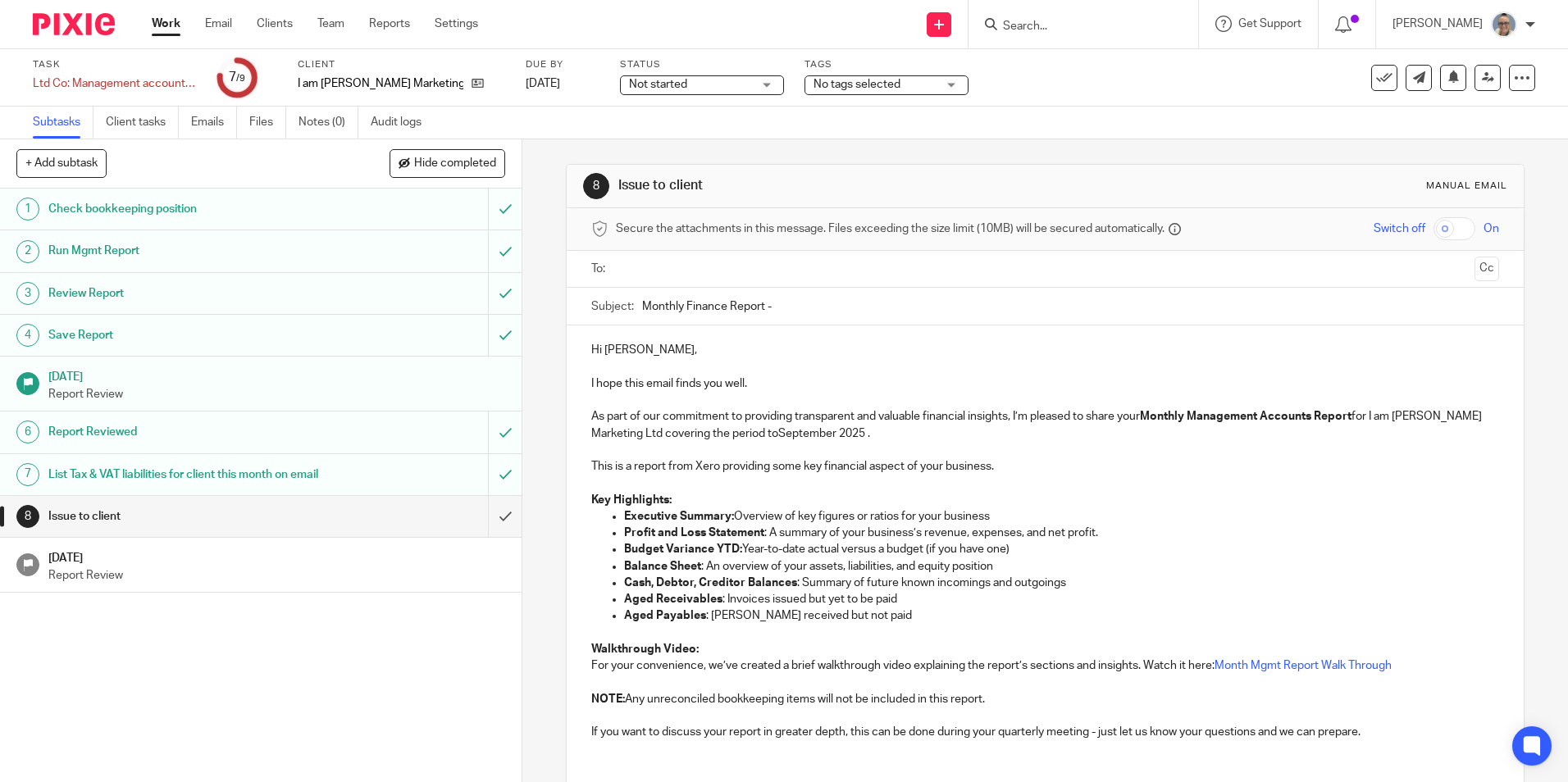
click at [794, 312] on input "Monthly Finance Report -" at bounding box center [1070, 305] width 856 height 37
type input "Monthly Finance Report - August 2025"
click at [678, 270] on input "text" at bounding box center [1044, 269] width 845 height 19
click at [798, 436] on p "As part of our commitment to providing transparent and valuable financial insig…" at bounding box center [1044, 428] width 907 height 33
drag, startPoint x: 831, startPoint y: 437, endPoint x: 774, endPoint y: 440, distance: 57.1
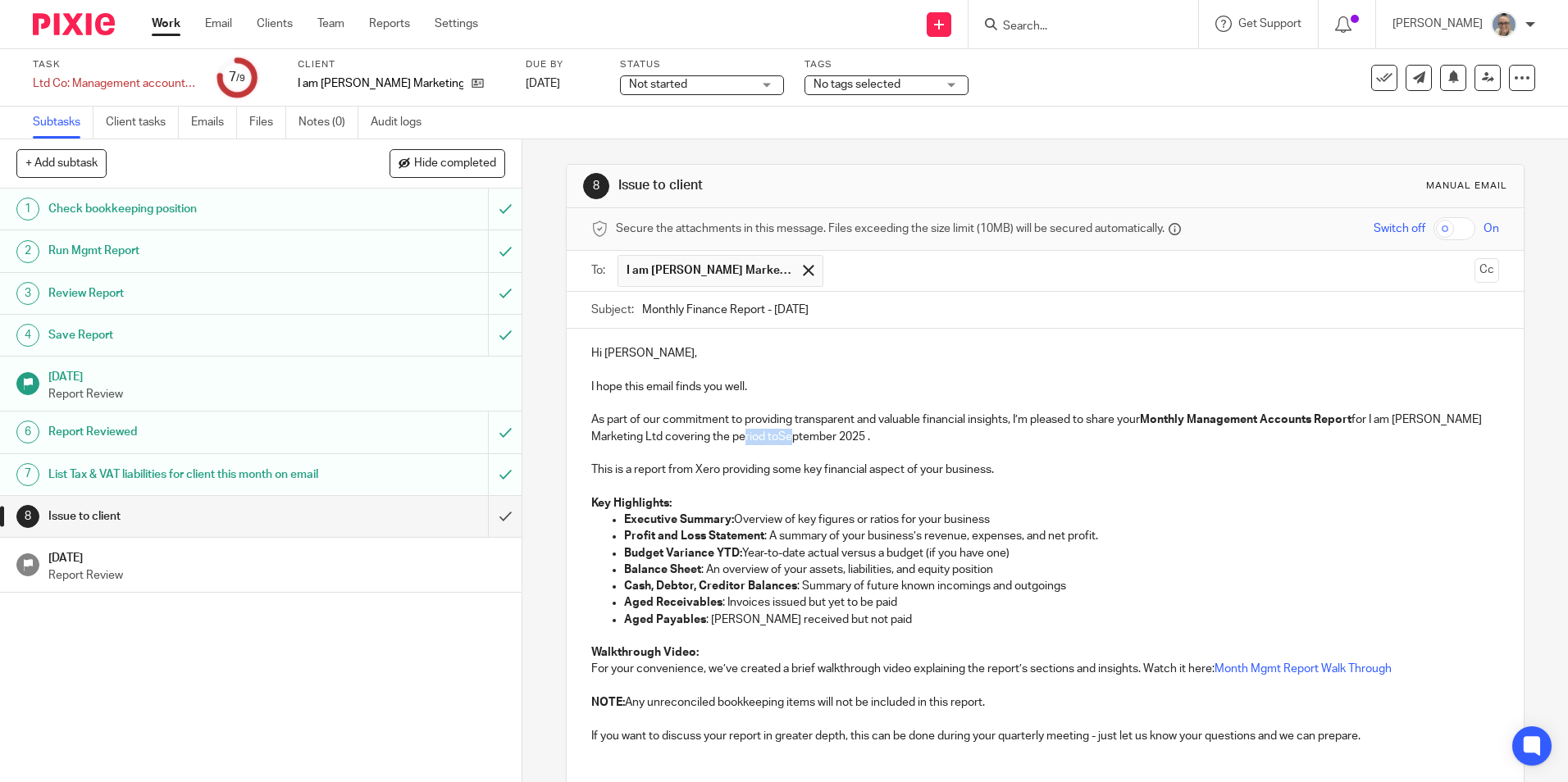
click at [774, 440] on p "As part of our commitment to providing transparent and valuable financial insig…" at bounding box center [1044, 428] width 907 height 33
click at [845, 430] on p "As part of our commitment to providing transparent and valuable financial insig…" at bounding box center [1044, 428] width 907 height 33
click at [853, 445] on p at bounding box center [1044, 453] width 907 height 16
click at [854, 435] on p "As part of our commitment to providing transparent and valuable financial insig…" at bounding box center [1044, 428] width 907 height 33
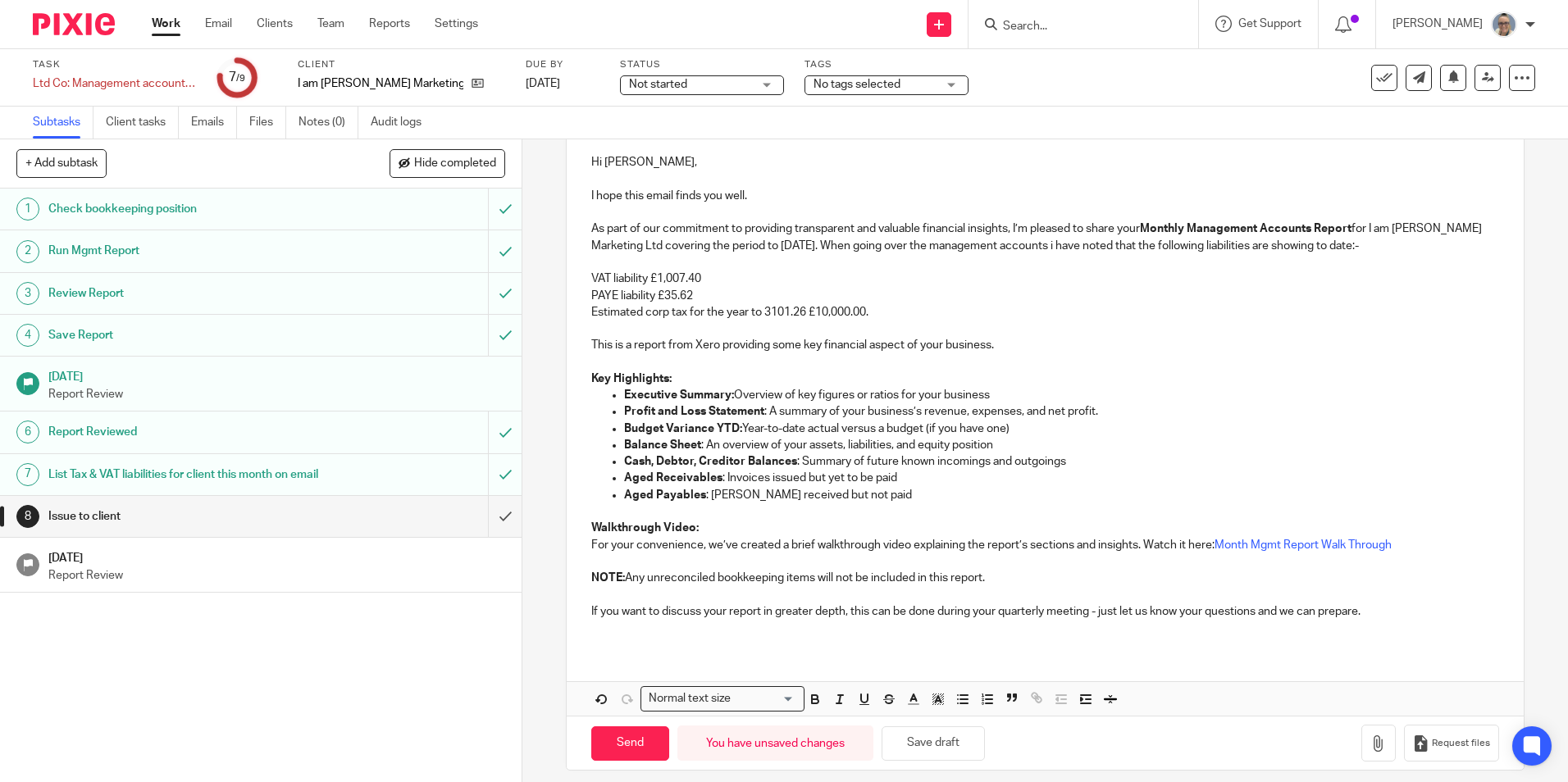
scroll to position [205, 0]
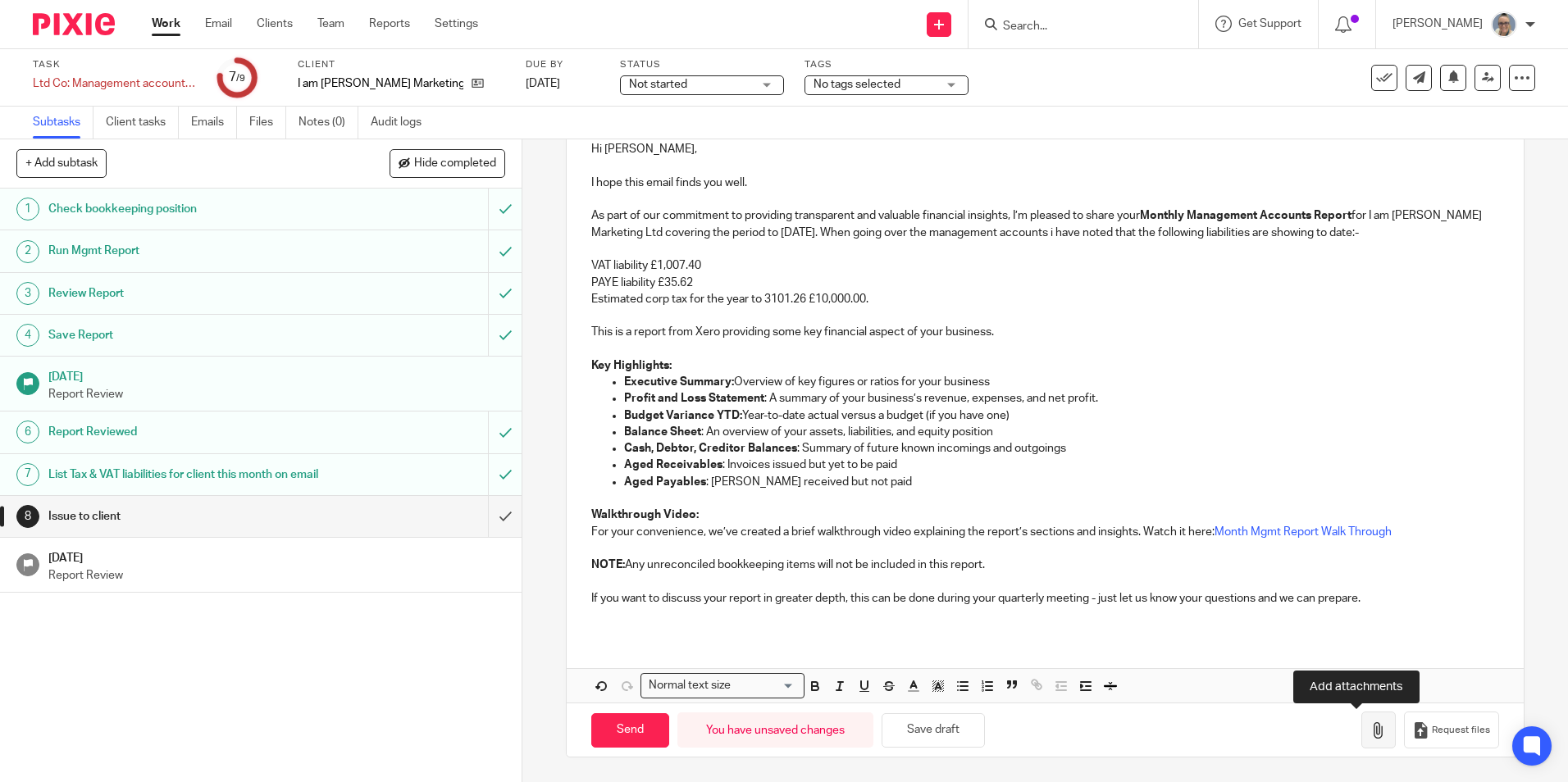
click at [1370, 735] on icon "button" at bounding box center [1378, 730] width 16 height 16
click at [774, 294] on p "Estimated corp tax for the year to 3101.26 £10,000.00." at bounding box center [1044, 299] width 907 height 16
click at [872, 282] on p "PAYE liability £35.62" at bounding box center [1044, 283] width 907 height 16
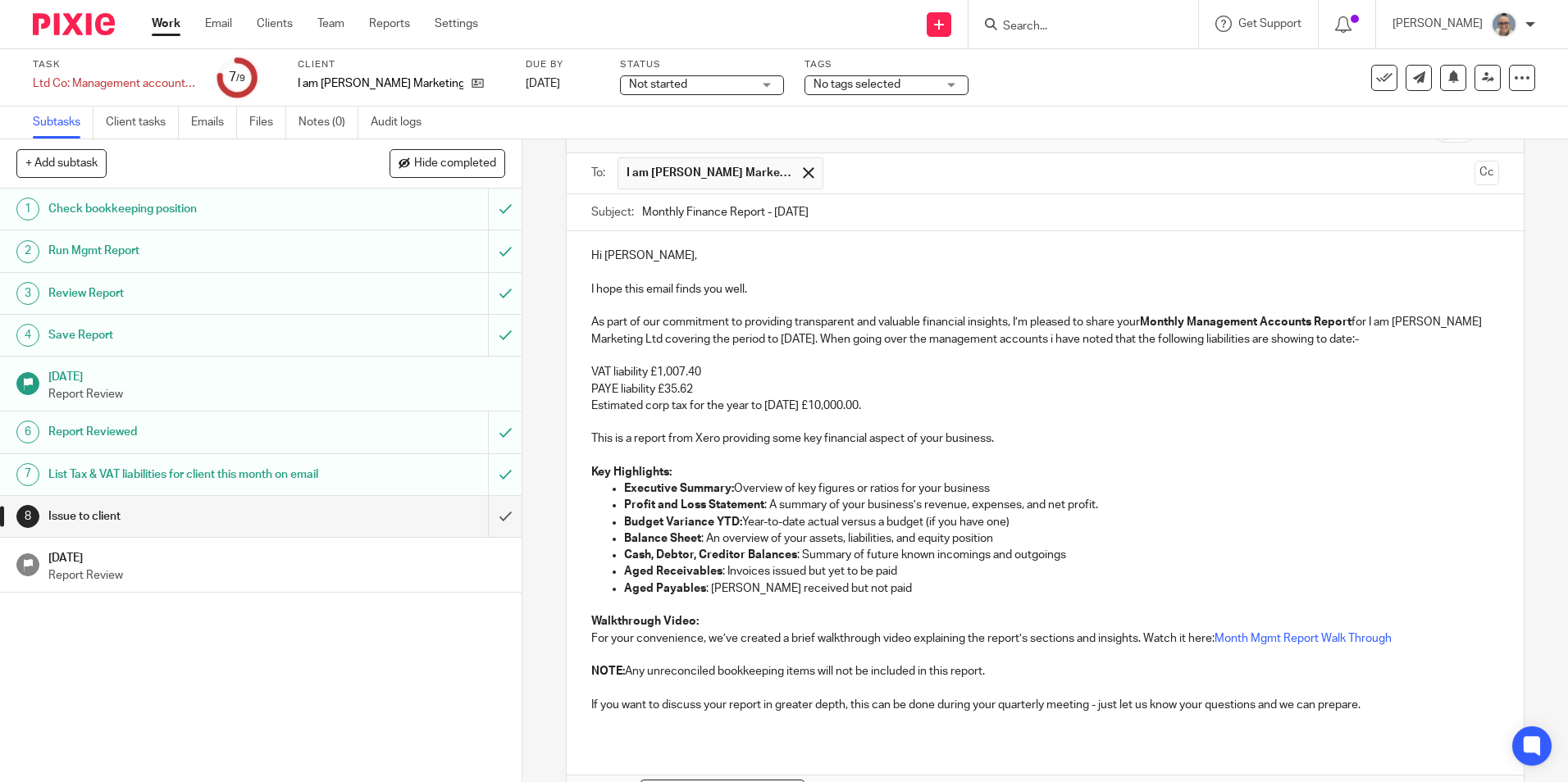
scroll to position [0, 0]
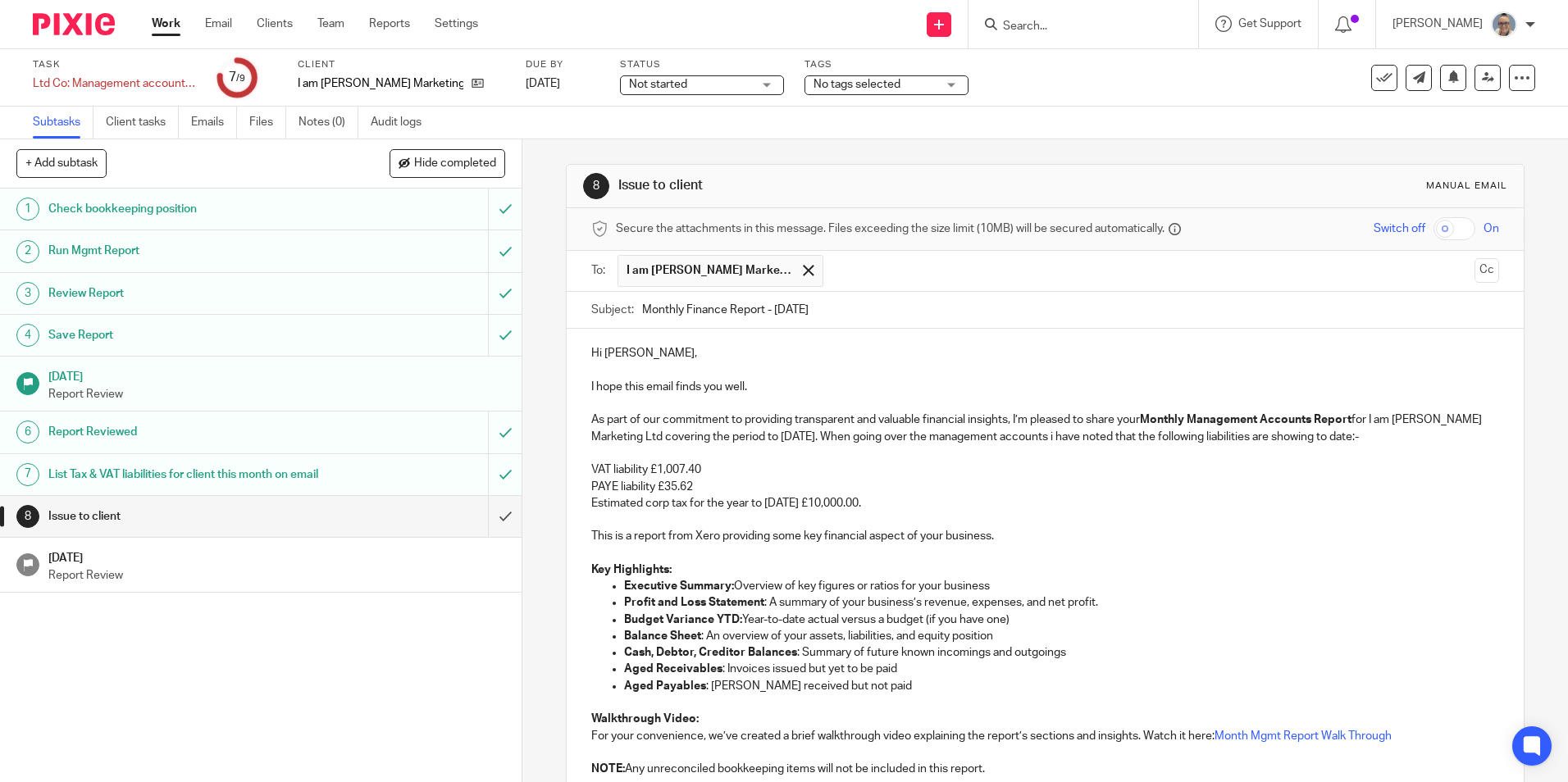
click at [885, 277] on input "text" at bounding box center [1149, 271] width 637 height 32
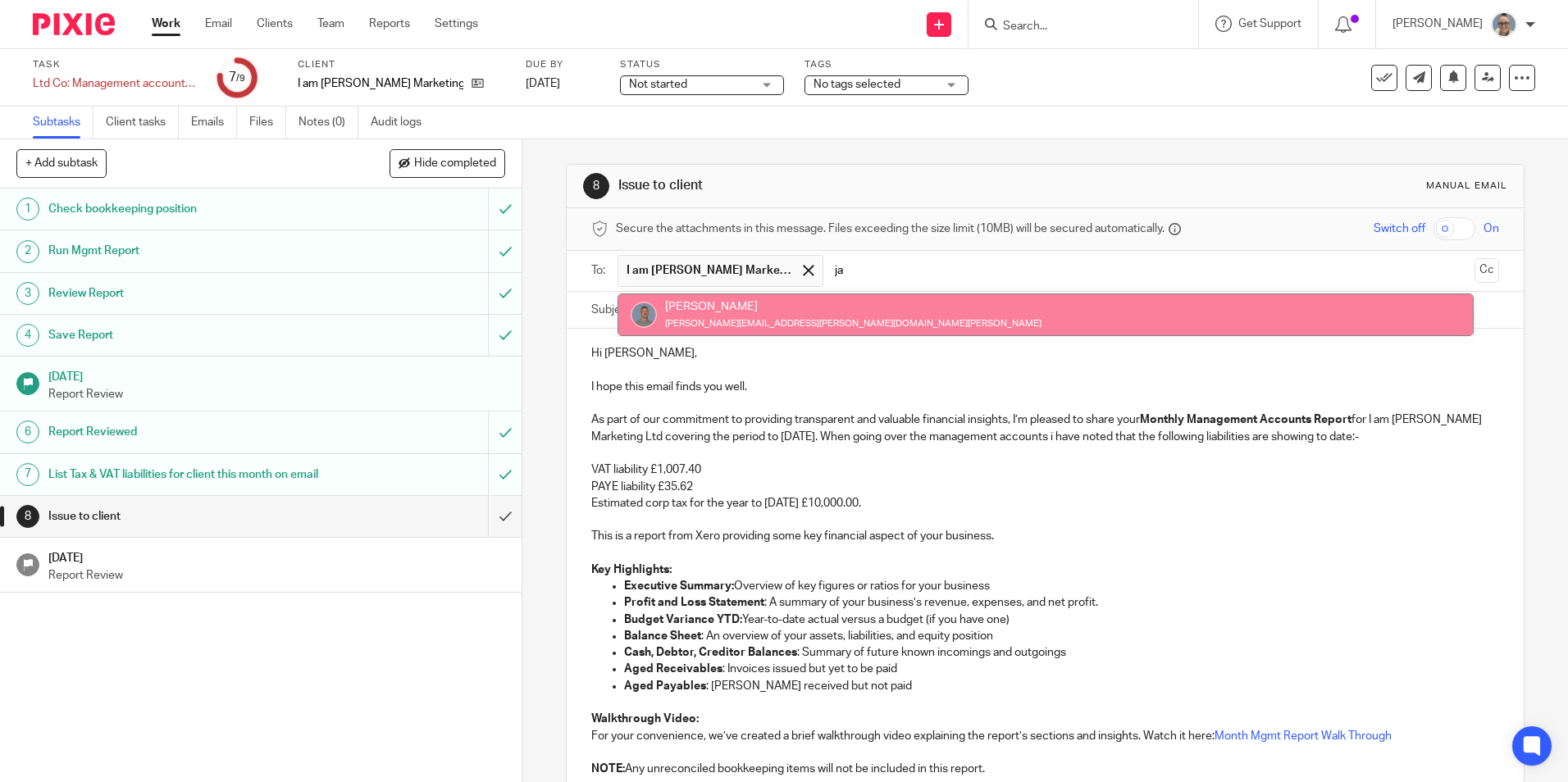
type input "ja"
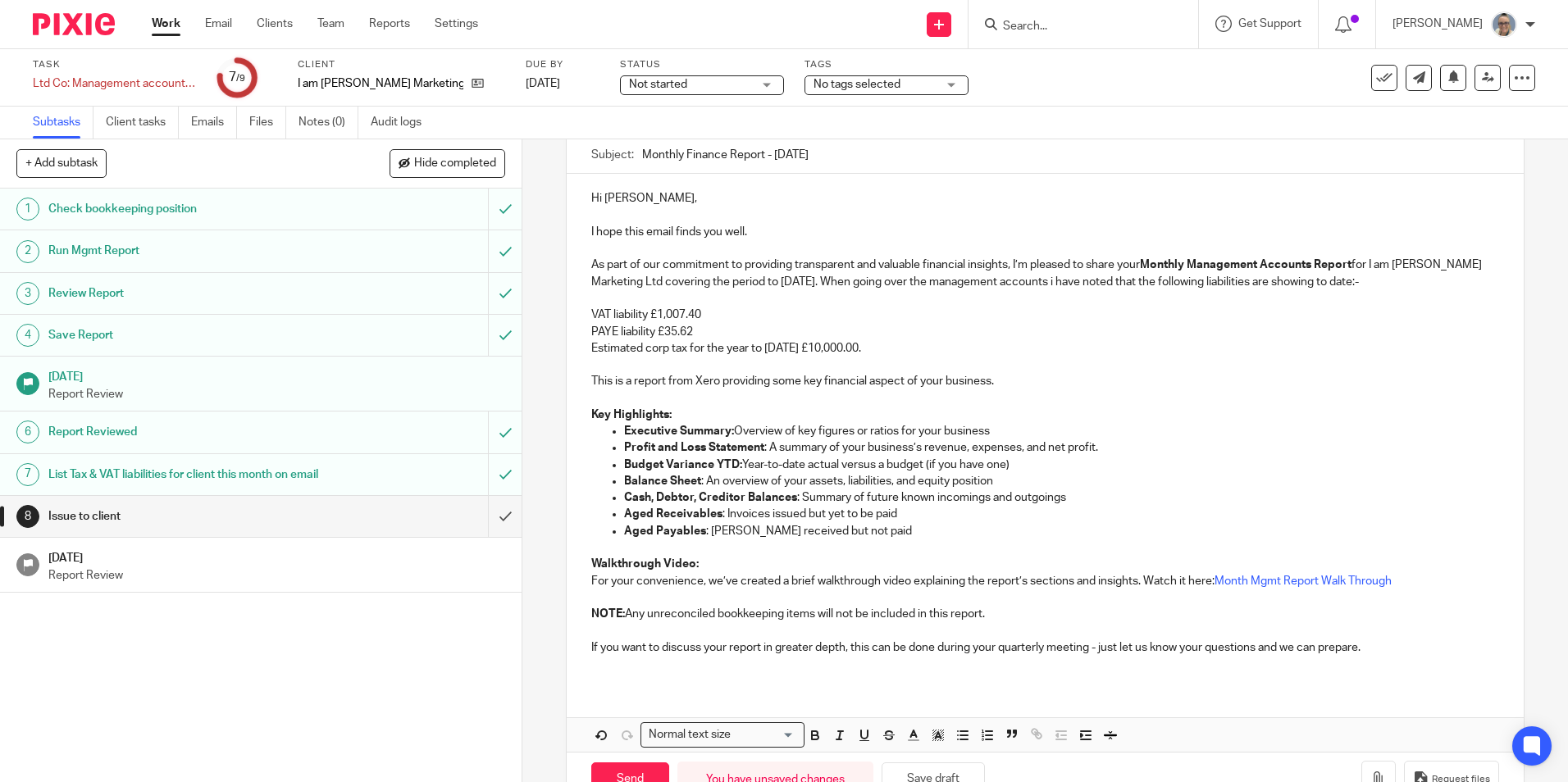
scroll to position [205, 0]
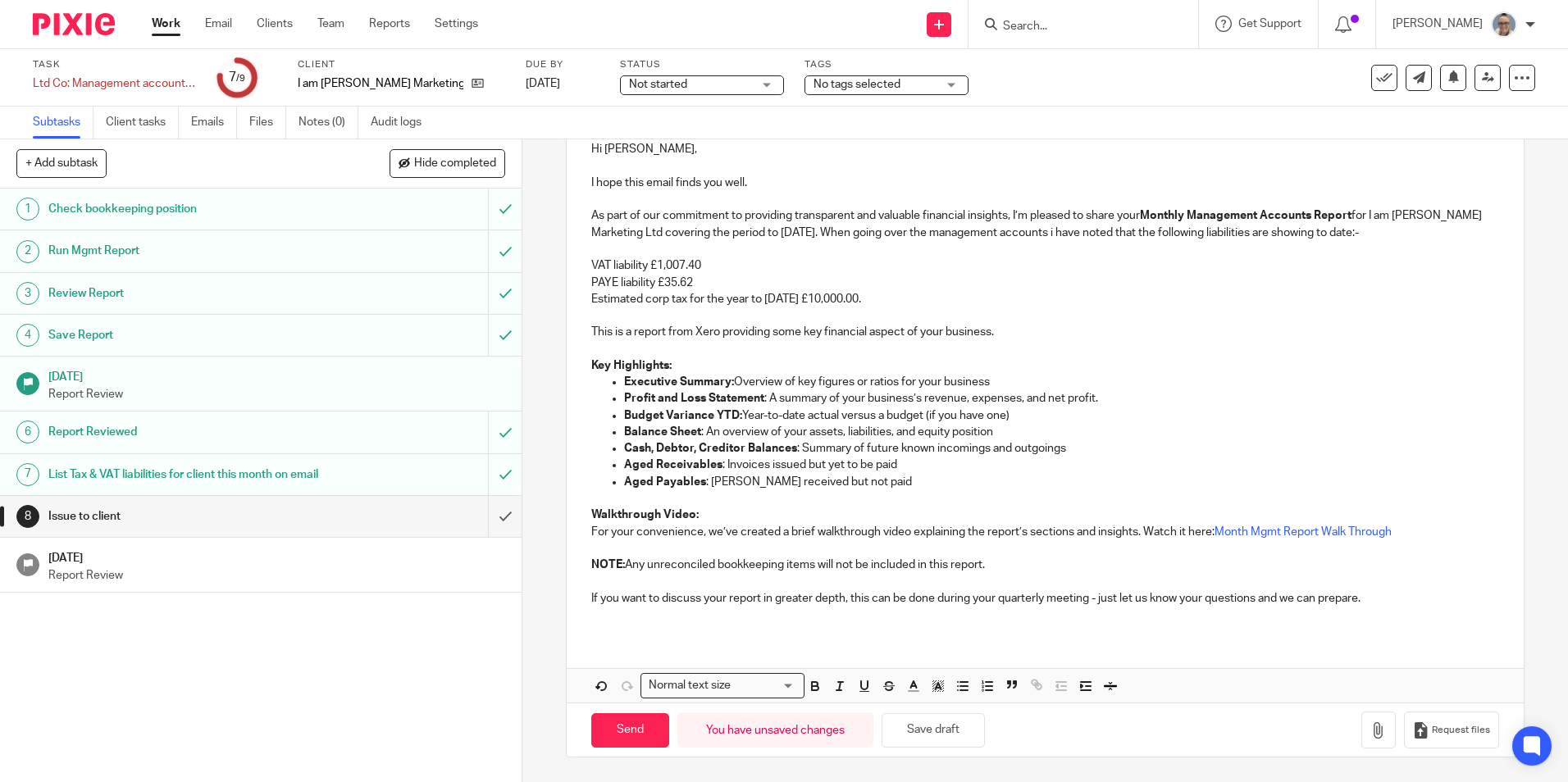
click at [668, 300] on p "Estimated corp tax for the year to 31.01.26 £10,000.00." at bounding box center [1044, 299] width 907 height 16
click at [1370, 735] on icon "button" at bounding box center [1378, 730] width 16 height 16
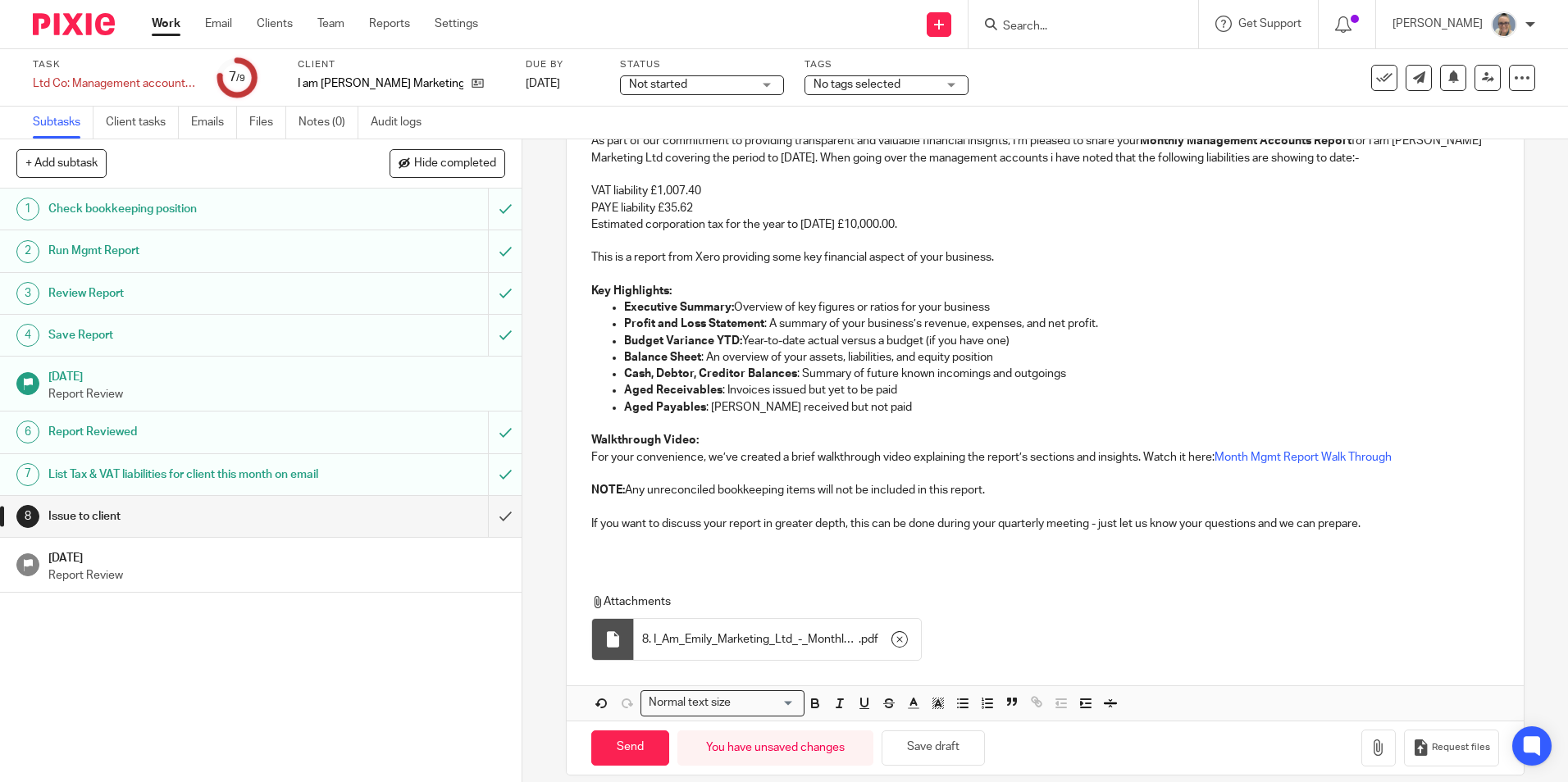
scroll to position [297, 0]
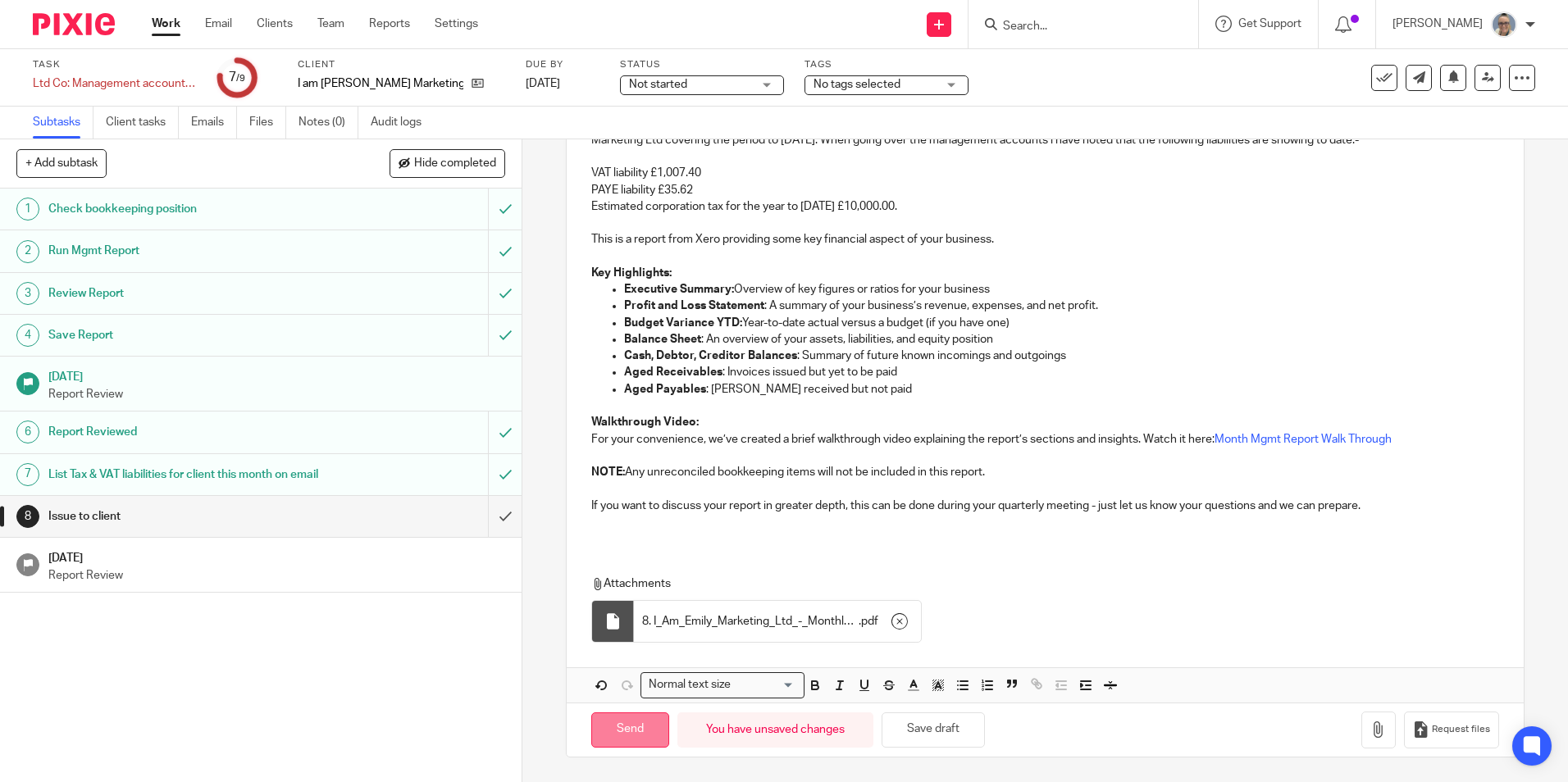
drag, startPoint x: 637, startPoint y: 726, endPoint x: 604, endPoint y: 716, distance: 34.5
click at [637, 726] on input "Send" at bounding box center [630, 730] width 78 height 35
type input "Sent"
click at [344, 566] on h1 "[DATE]" at bounding box center [277, 557] width 458 height 21
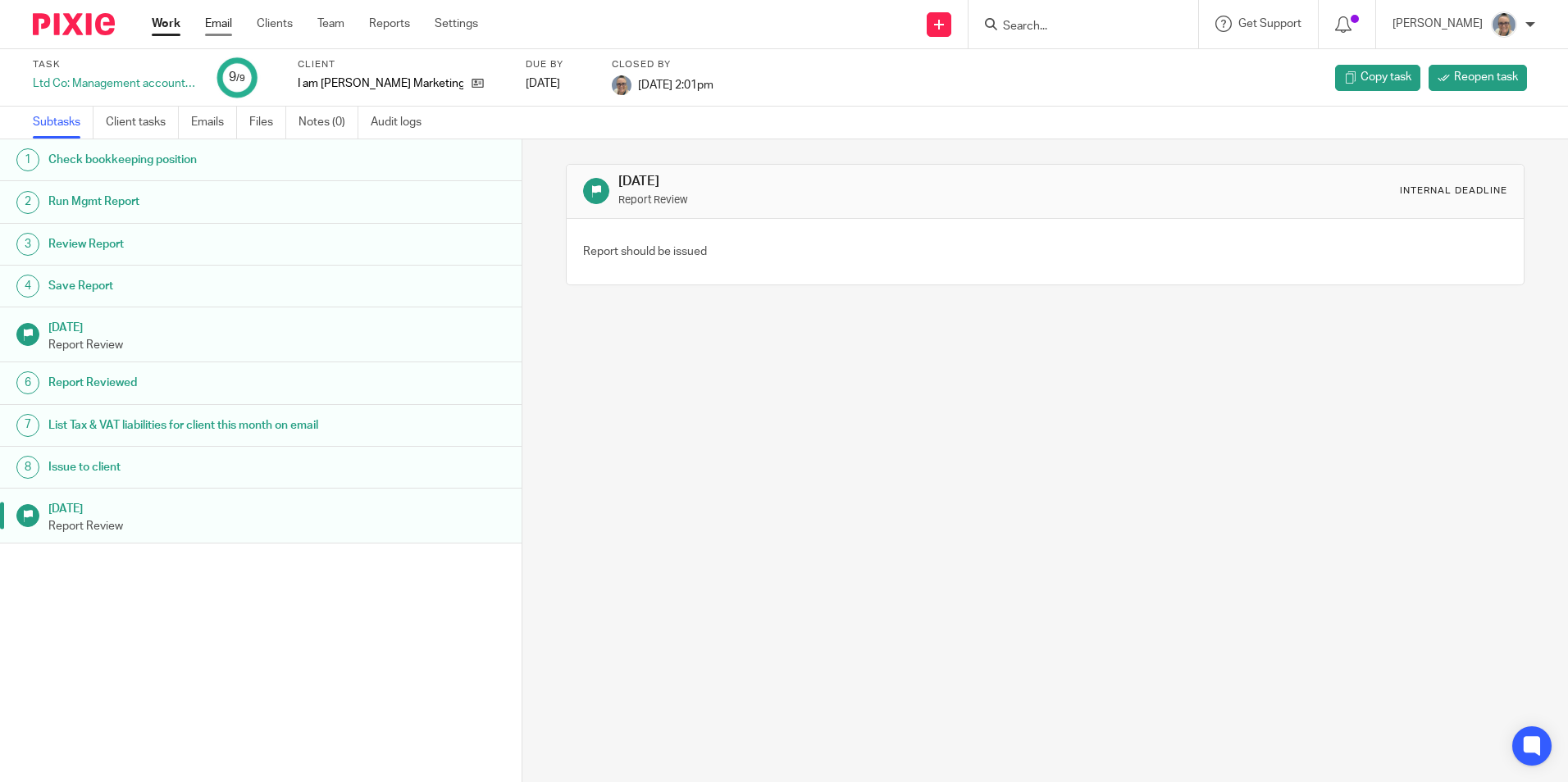
drag, startPoint x: 163, startPoint y: 26, endPoint x: 225, endPoint y: 21, distance: 62.2
click at [163, 26] on link "Work" at bounding box center [166, 23] width 29 height 16
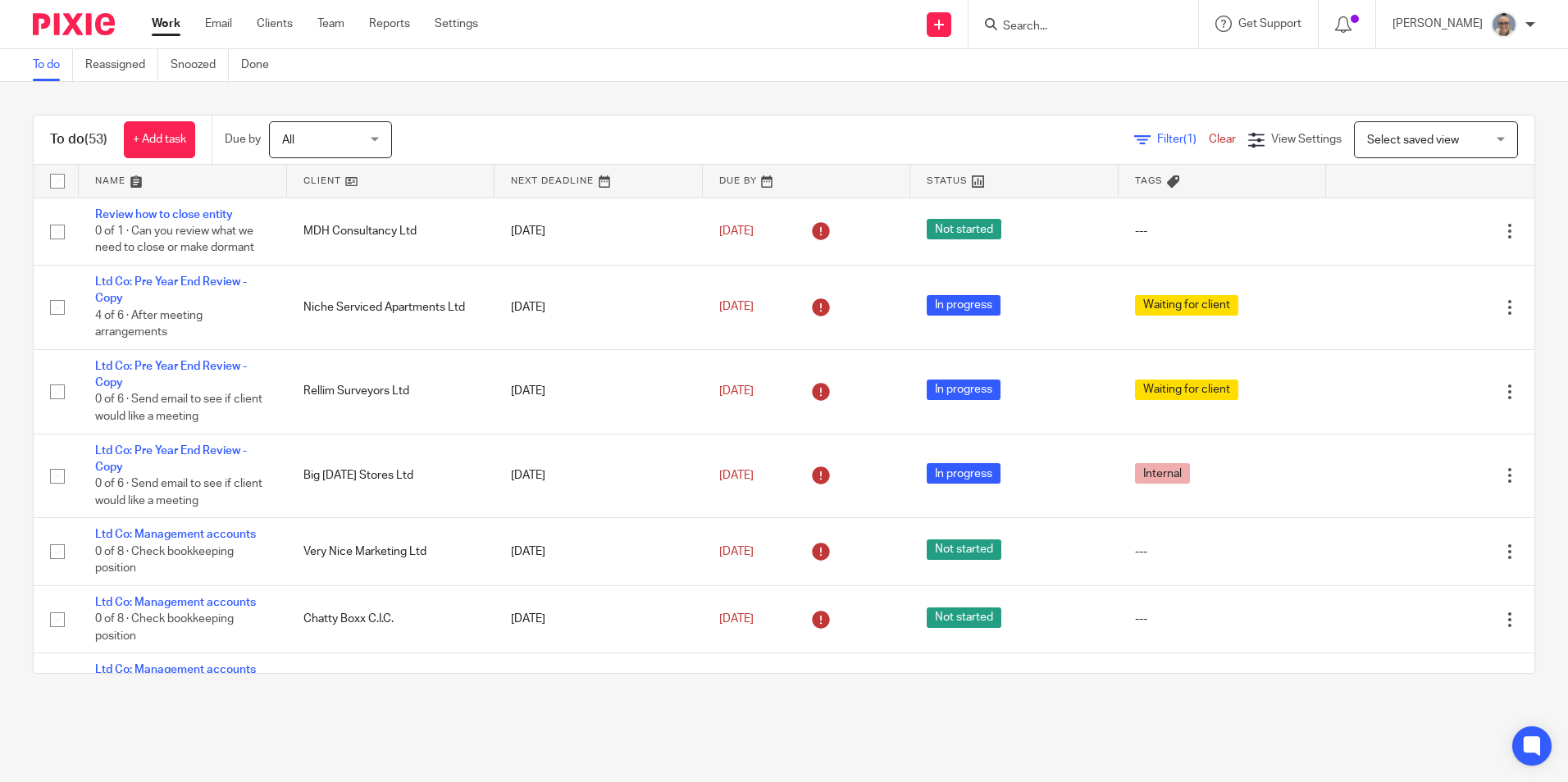
click at [539, 177] on link at bounding box center [598, 181] width 208 height 32
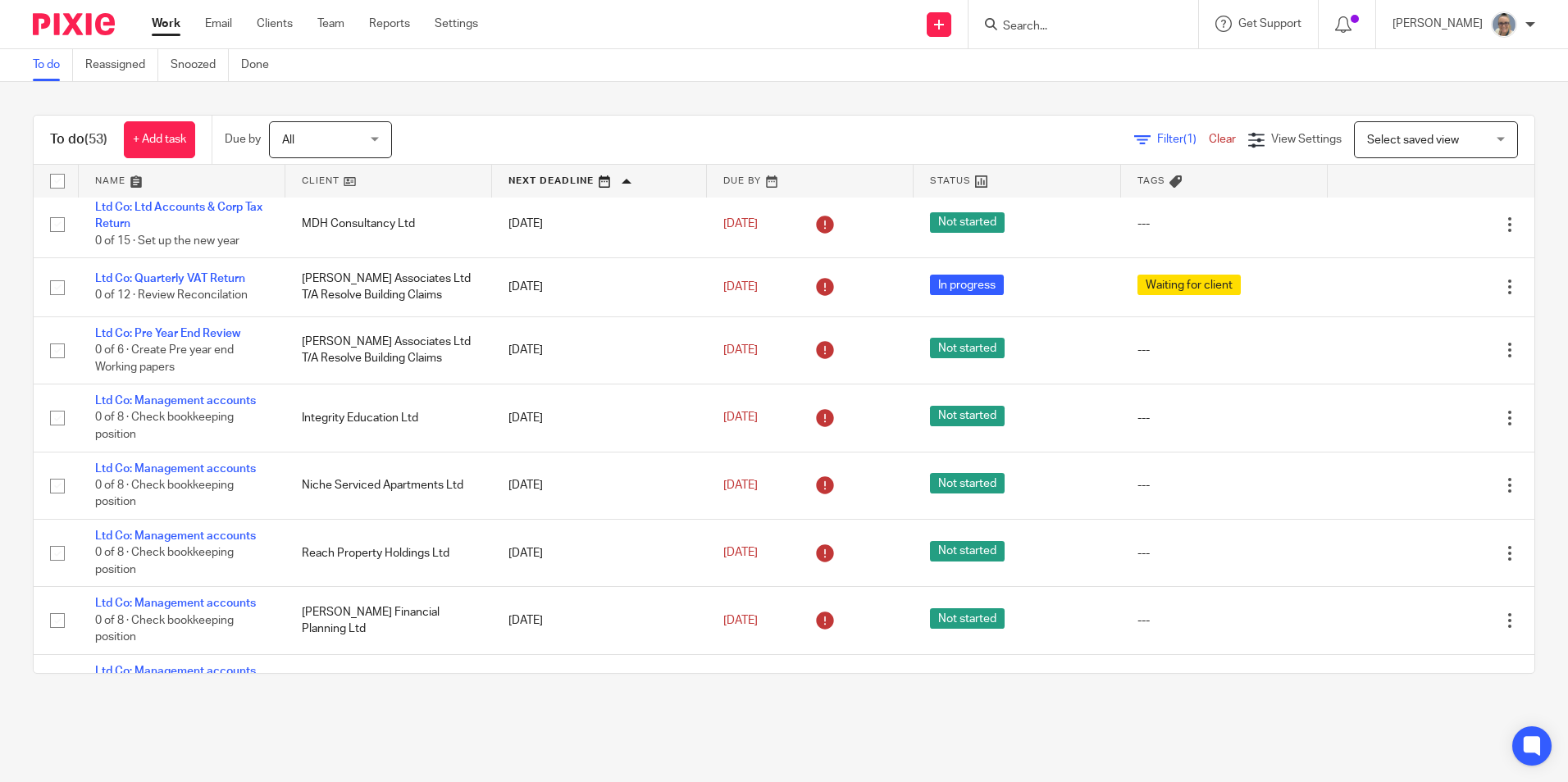
scroll to position [492, 0]
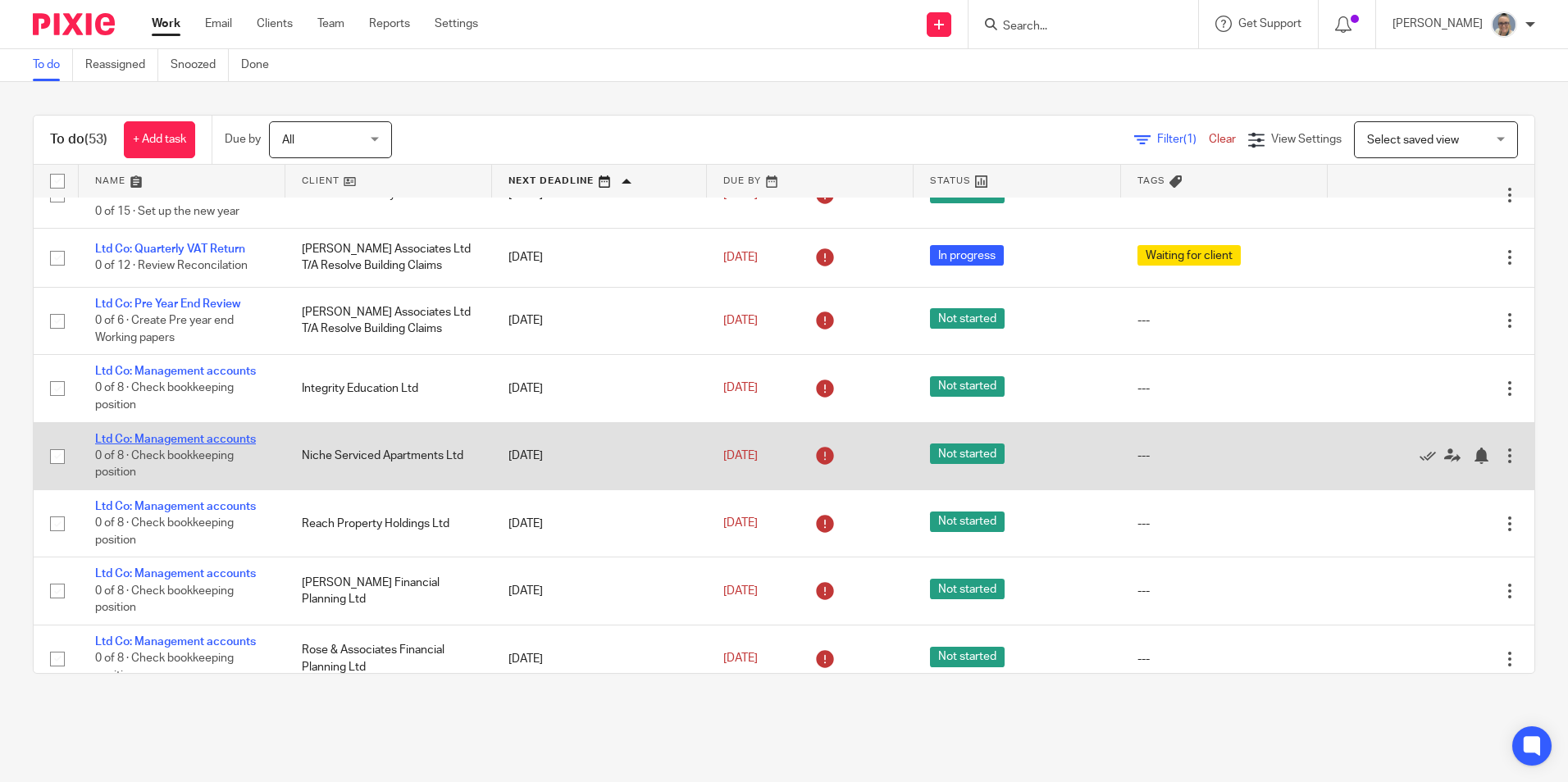
click at [218, 438] on link "Ltd Co: Management accounts" at bounding box center [175, 440] width 161 height 11
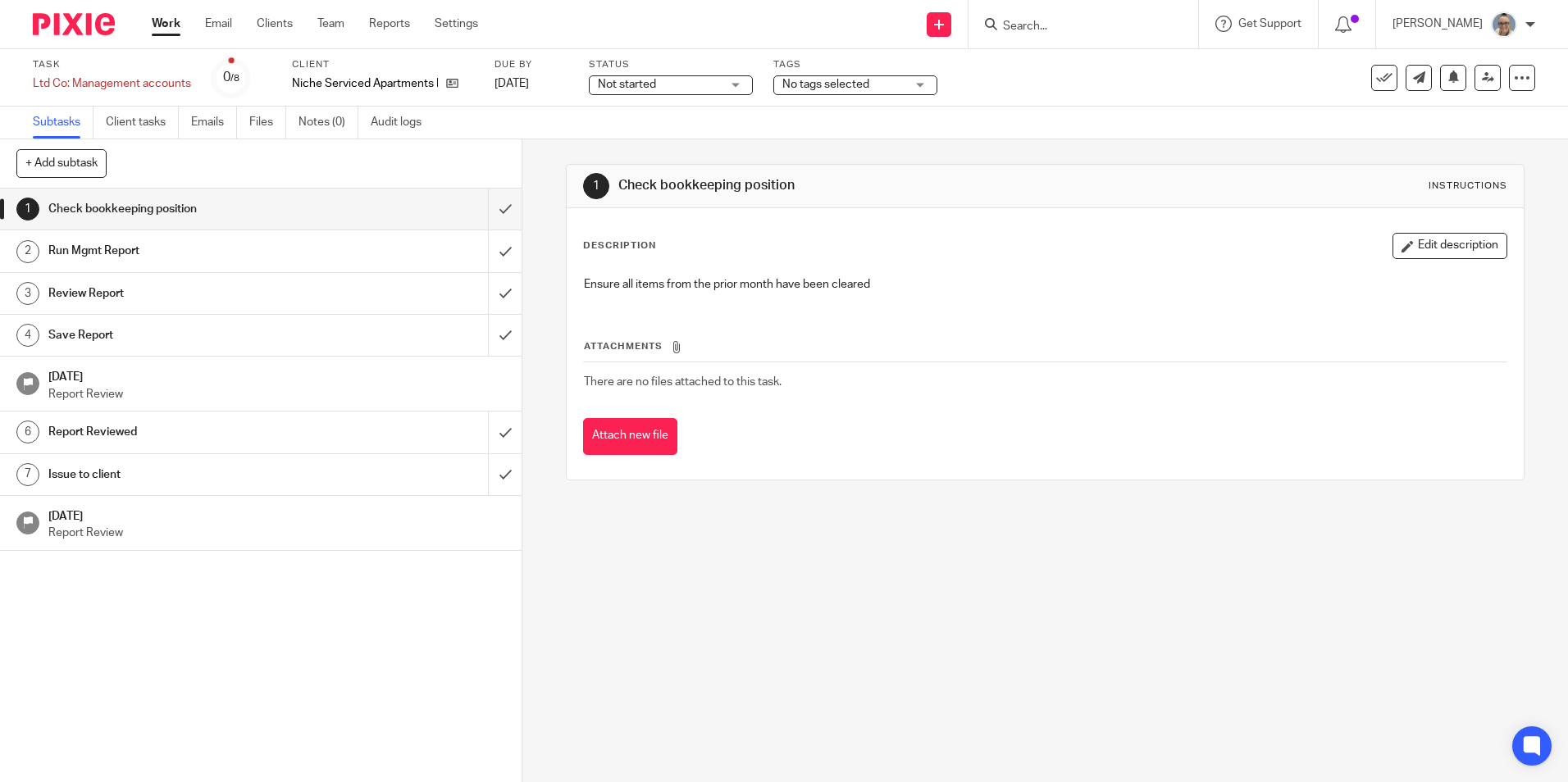
click at [647, 88] on span "Not started" at bounding box center [626, 85] width 58 height 11
click at [639, 130] on li "In progress" at bounding box center [671, 144] width 163 height 33
click at [490, 206] on input "submit" at bounding box center [261, 208] width 521 height 41
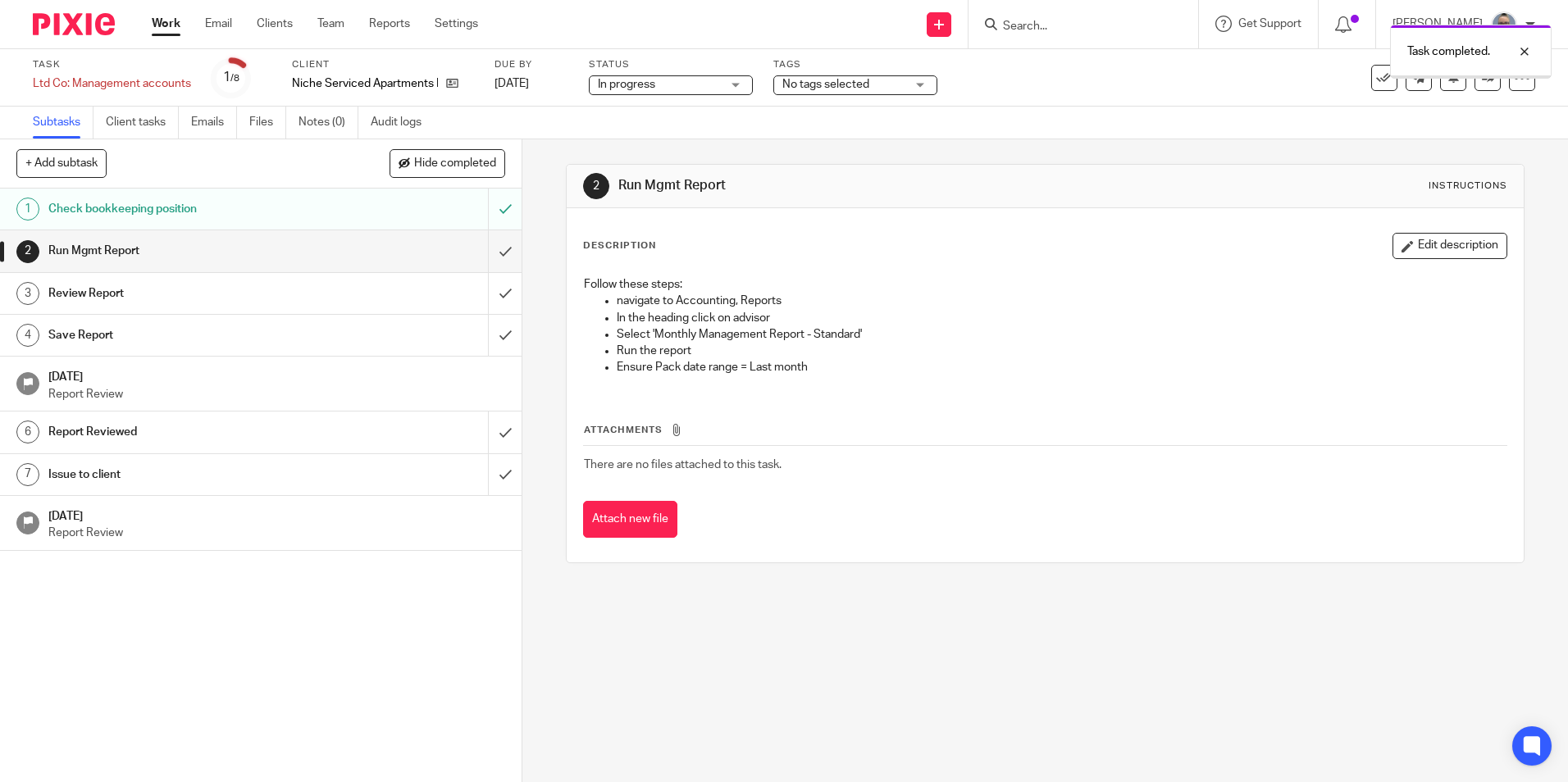
click at [490, 245] on input "submit" at bounding box center [261, 250] width 521 height 41
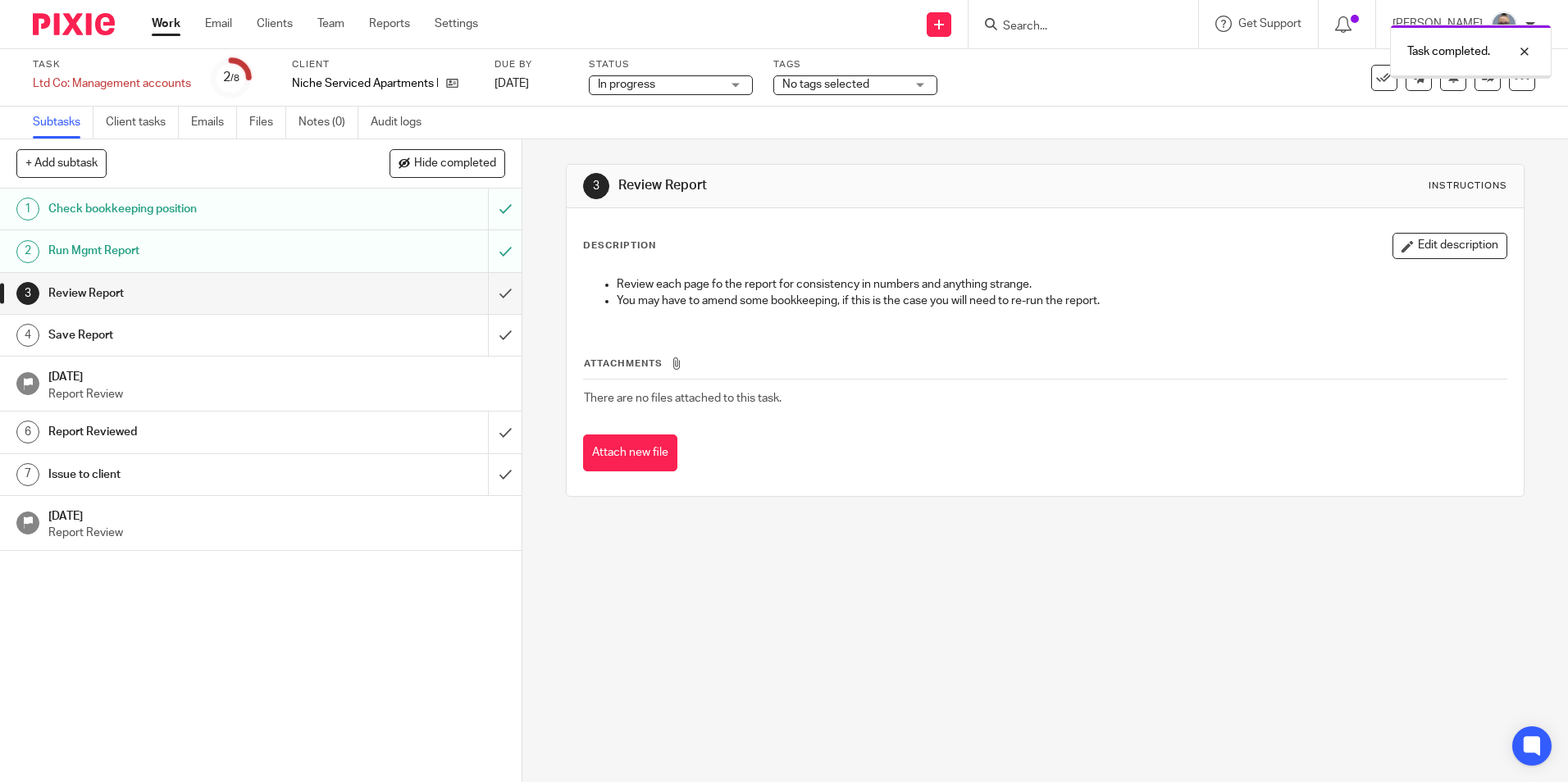
click at [492, 294] on input "submit" at bounding box center [261, 293] width 521 height 41
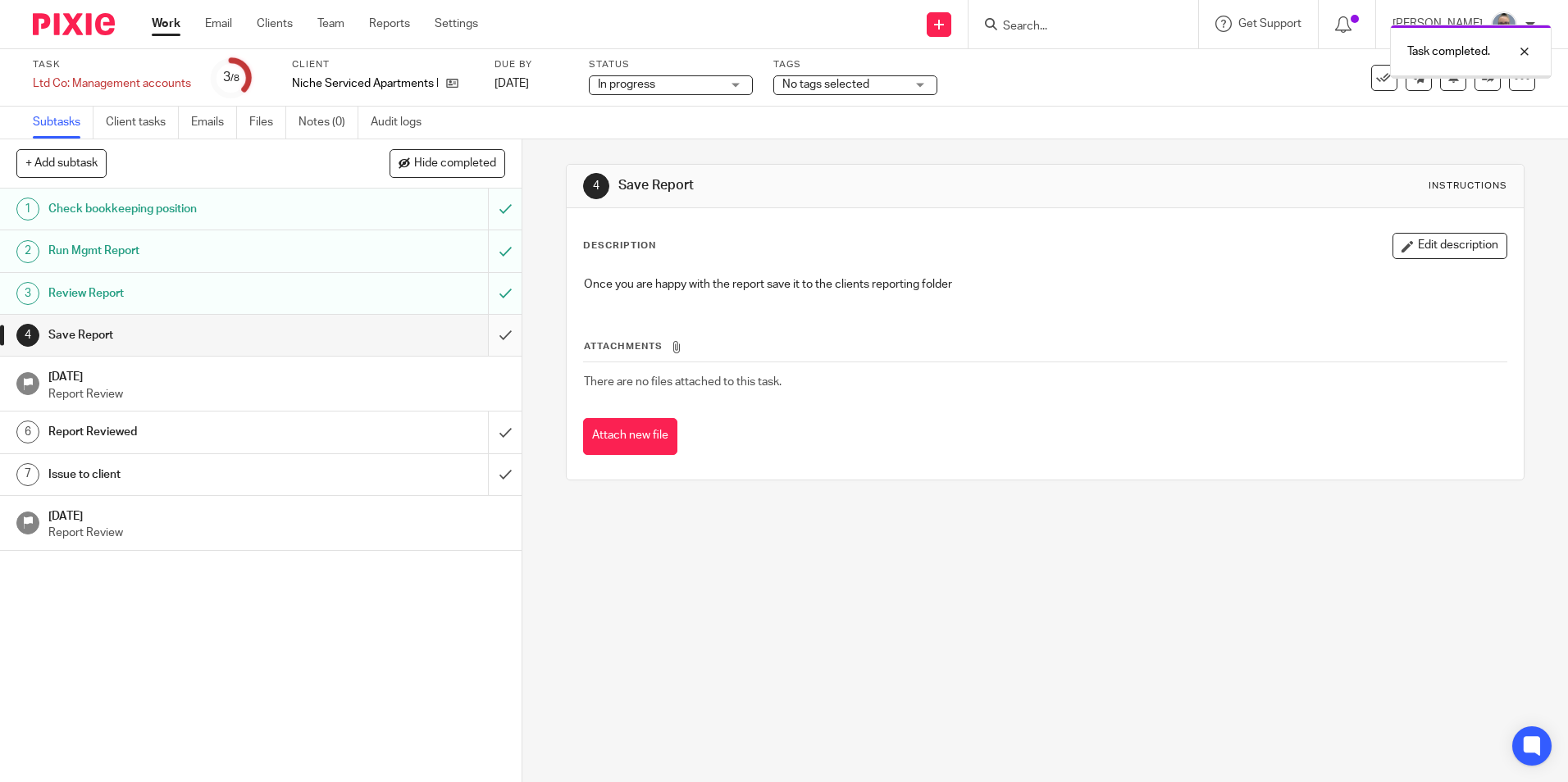
click at [490, 340] on input "submit" at bounding box center [261, 335] width 521 height 41
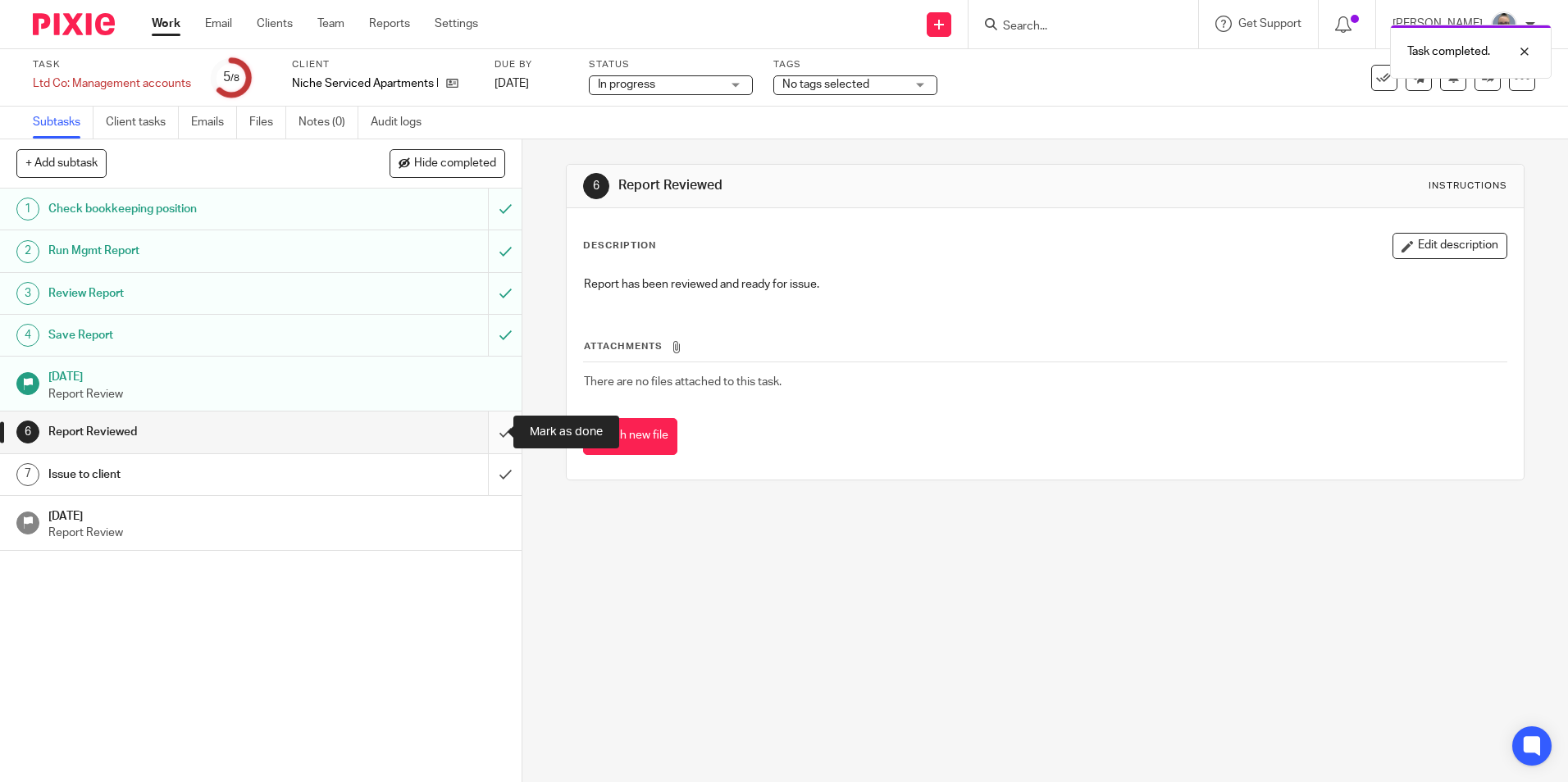
click at [483, 420] on input "submit" at bounding box center [261, 432] width 521 height 41
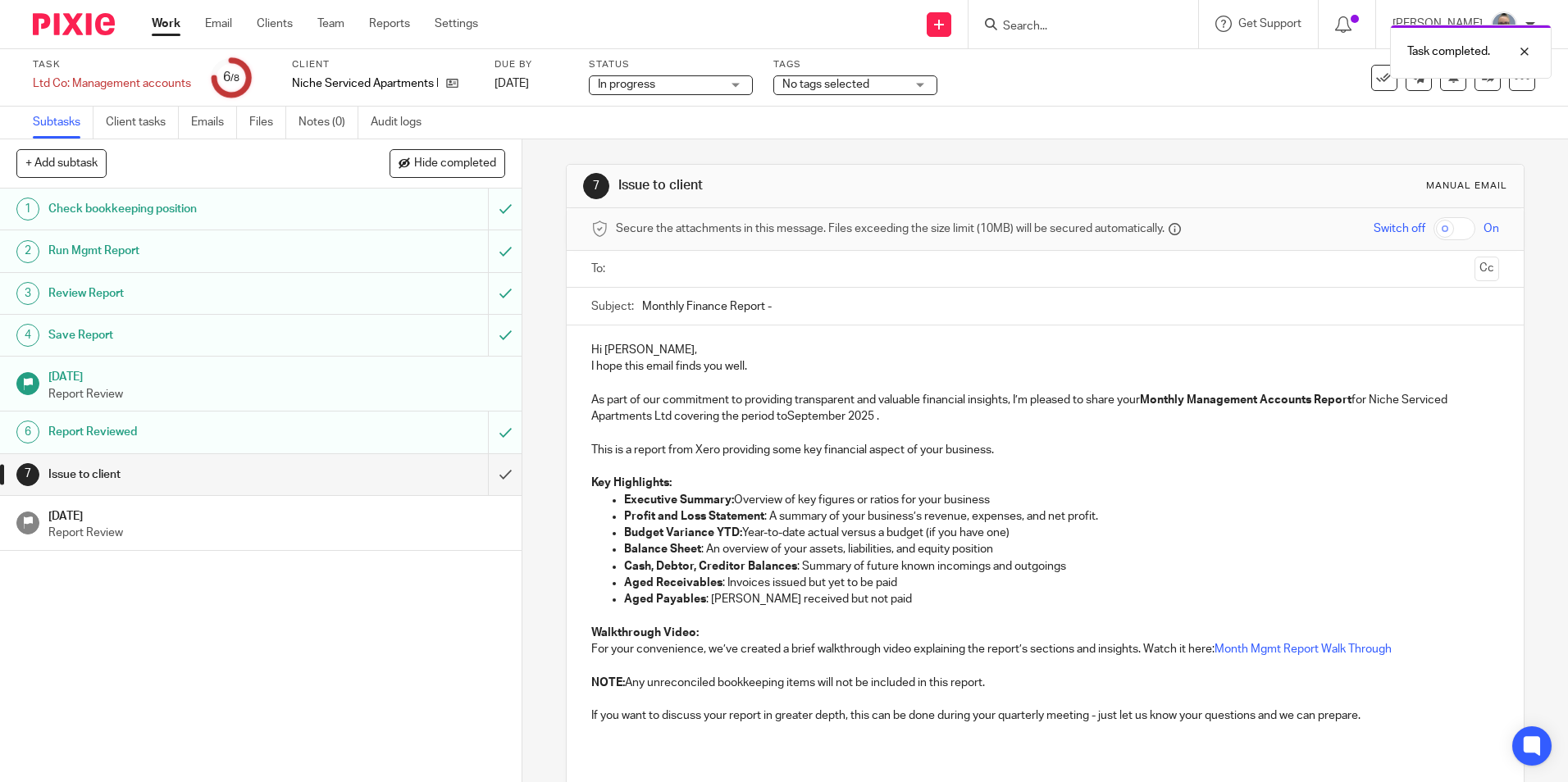
click at [722, 270] on input "text" at bounding box center [1044, 269] width 845 height 19
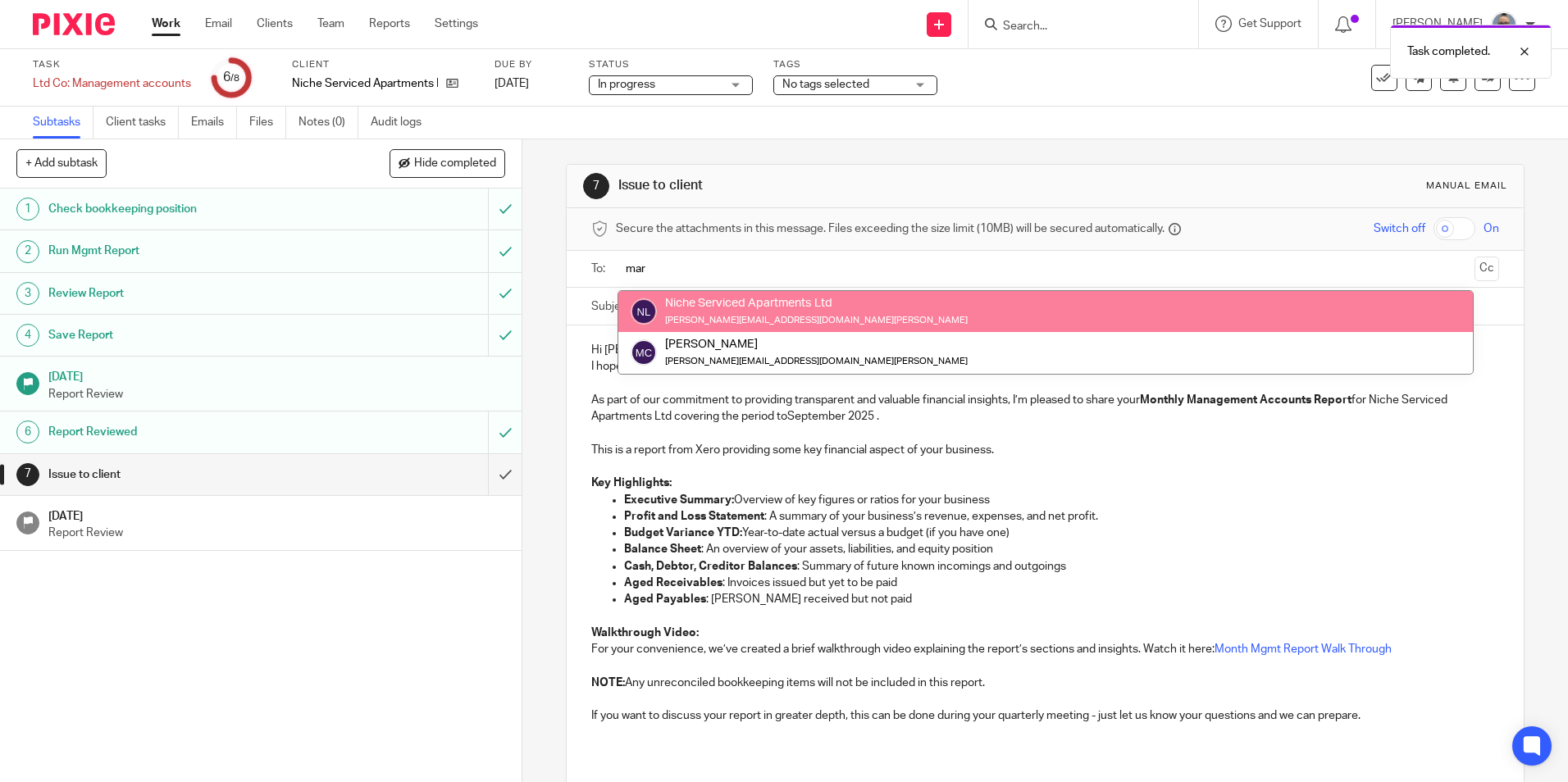
type input "mar"
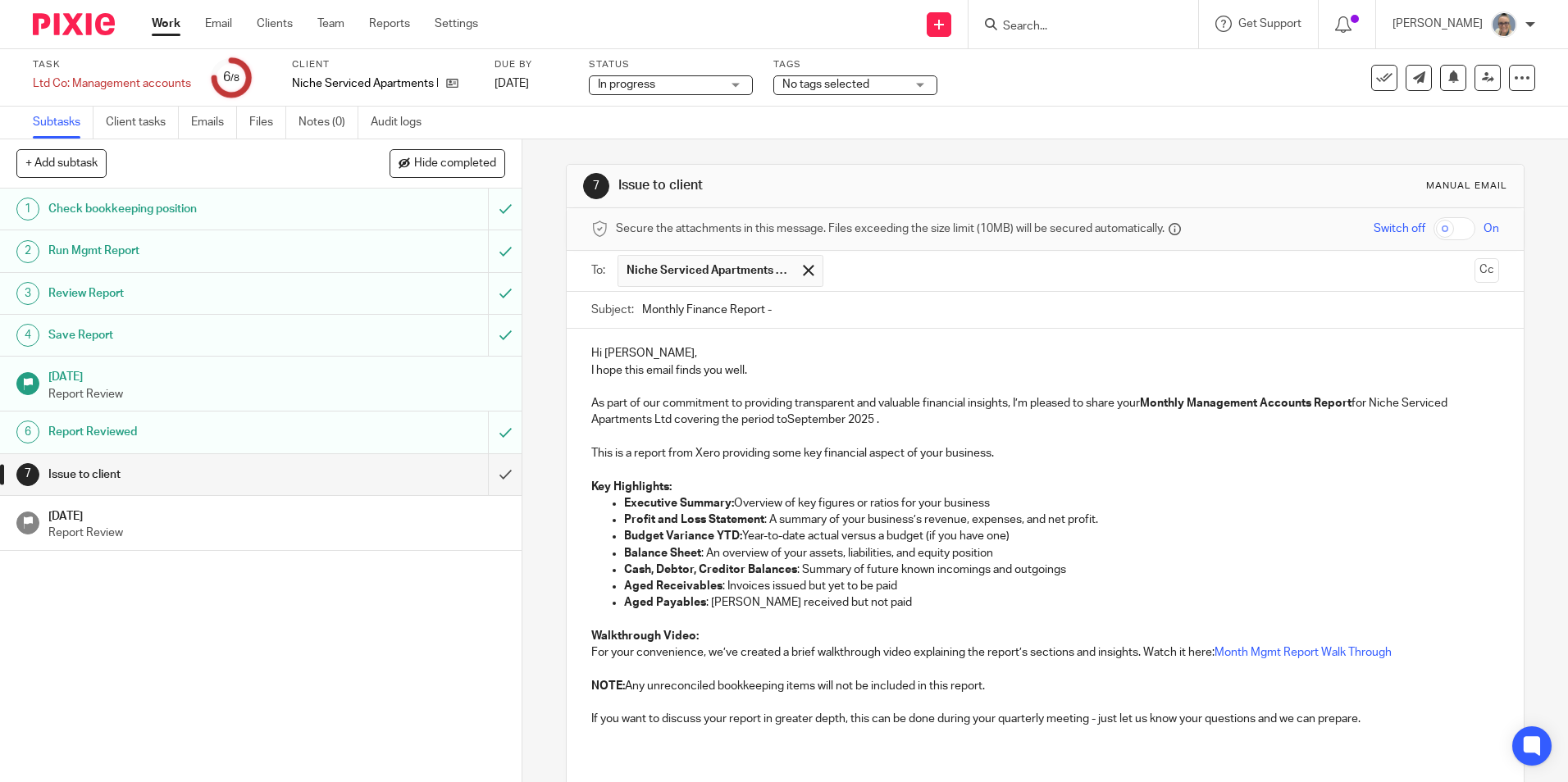
click at [851, 268] on input "text" at bounding box center [1149, 271] width 637 height 32
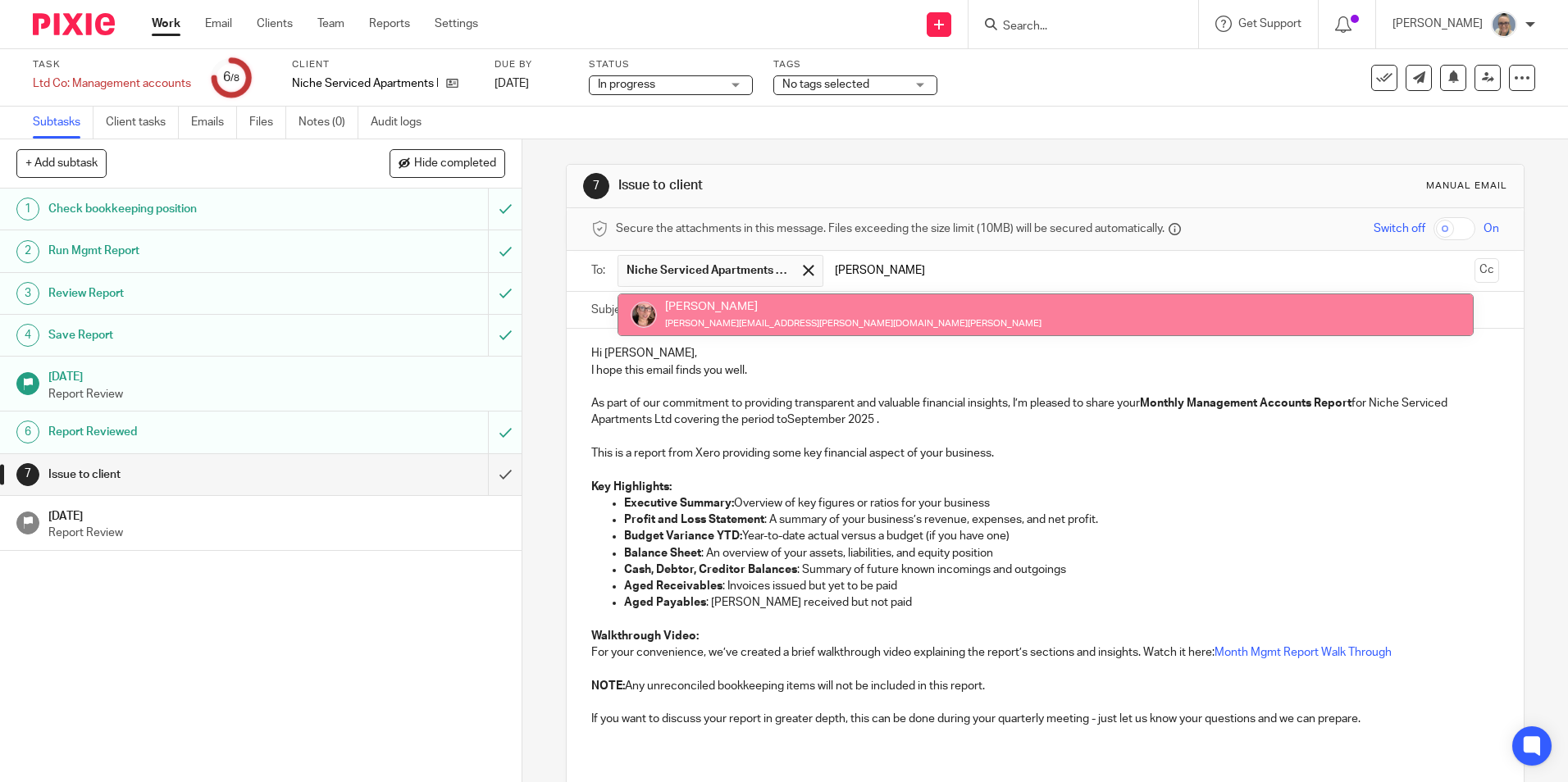
type input "lou"
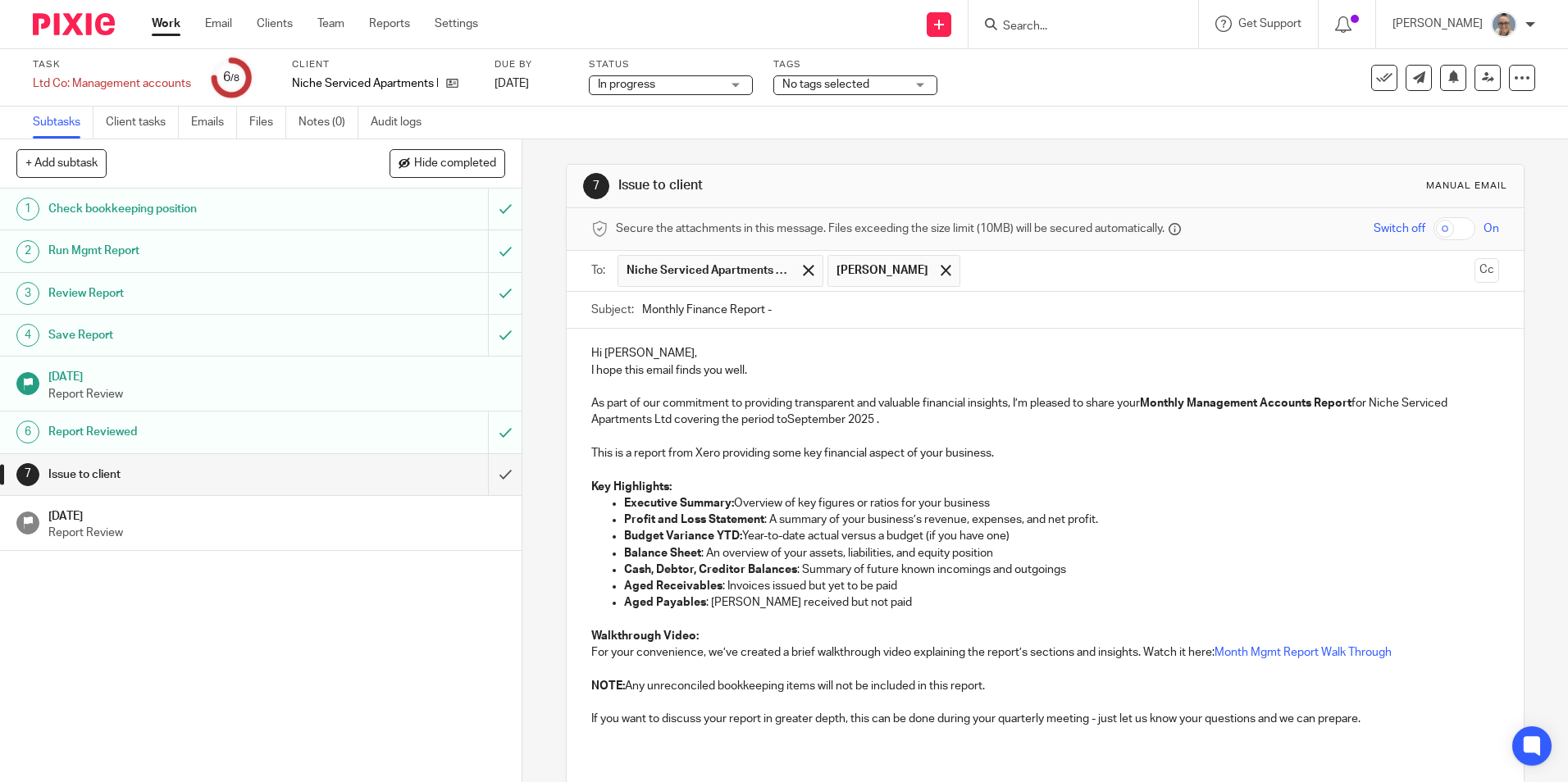
click at [990, 274] on input "text" at bounding box center [1218, 271] width 499 height 32
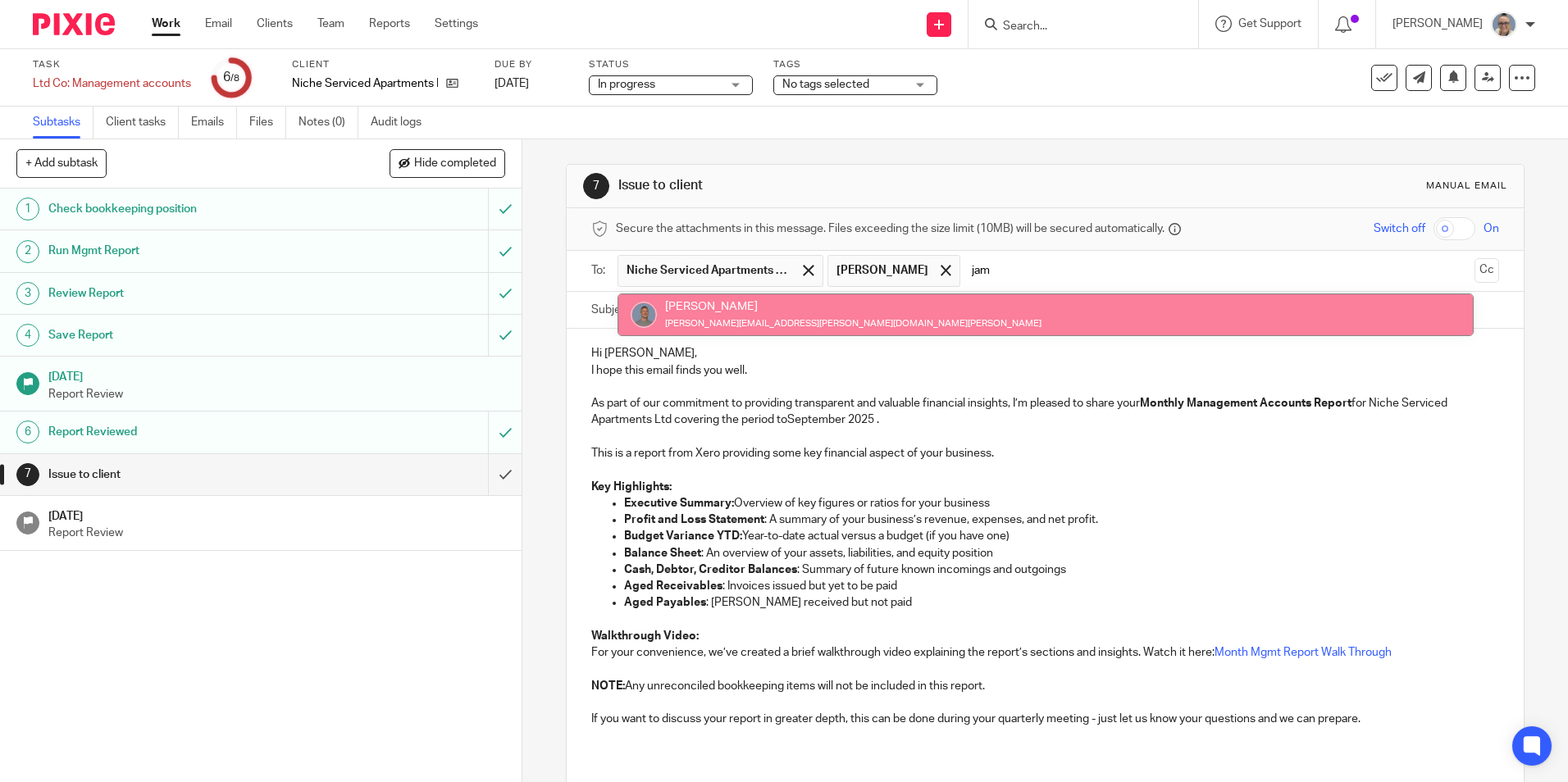
type input "jam"
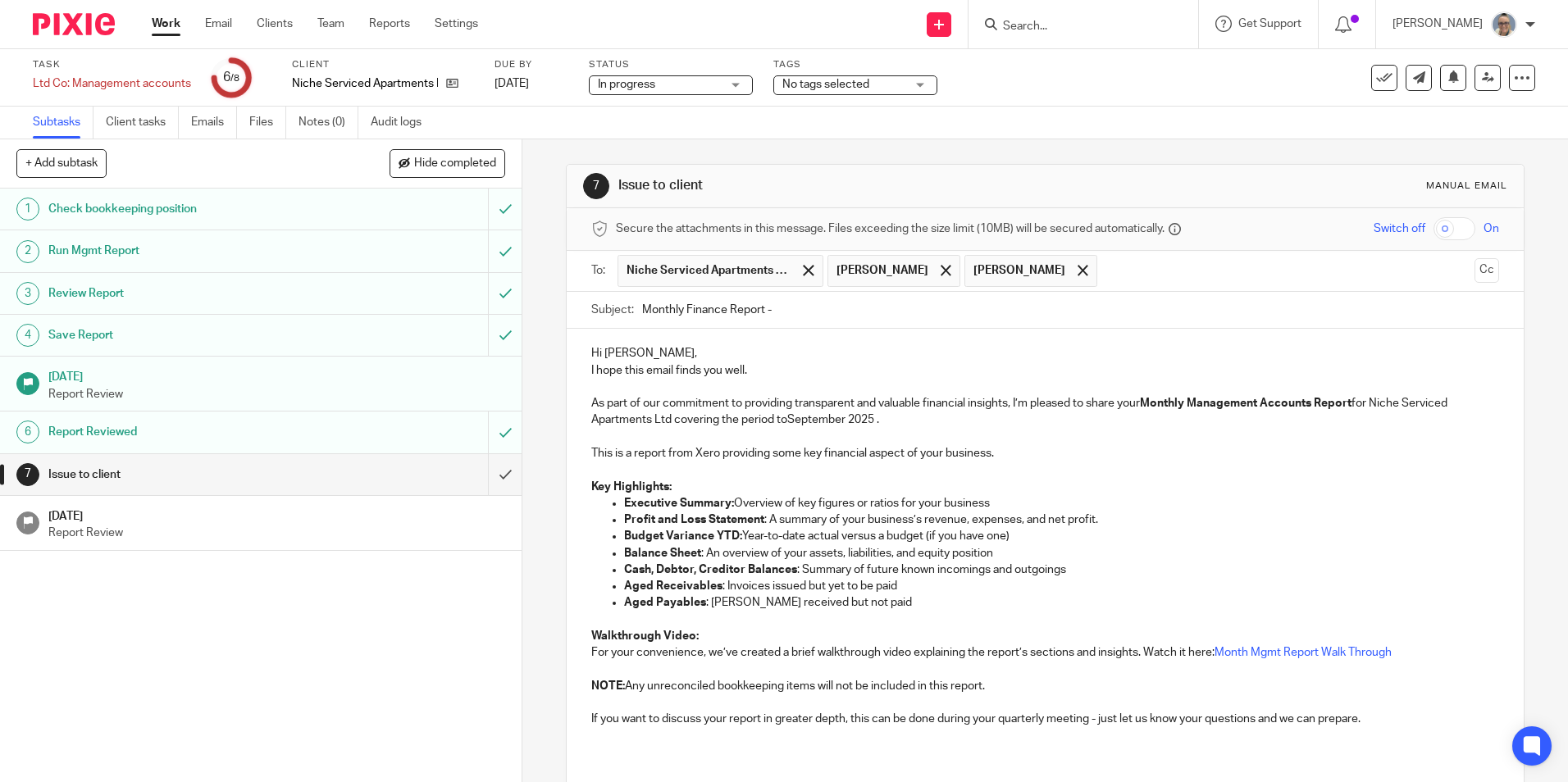
click at [784, 306] on input "Monthly Finance Report -" at bounding box center [1070, 310] width 856 height 37
type input "Monthly Finance Report - Aug 25"
click at [685, 347] on p "Hi Martyn," at bounding box center [1044, 353] width 907 height 16
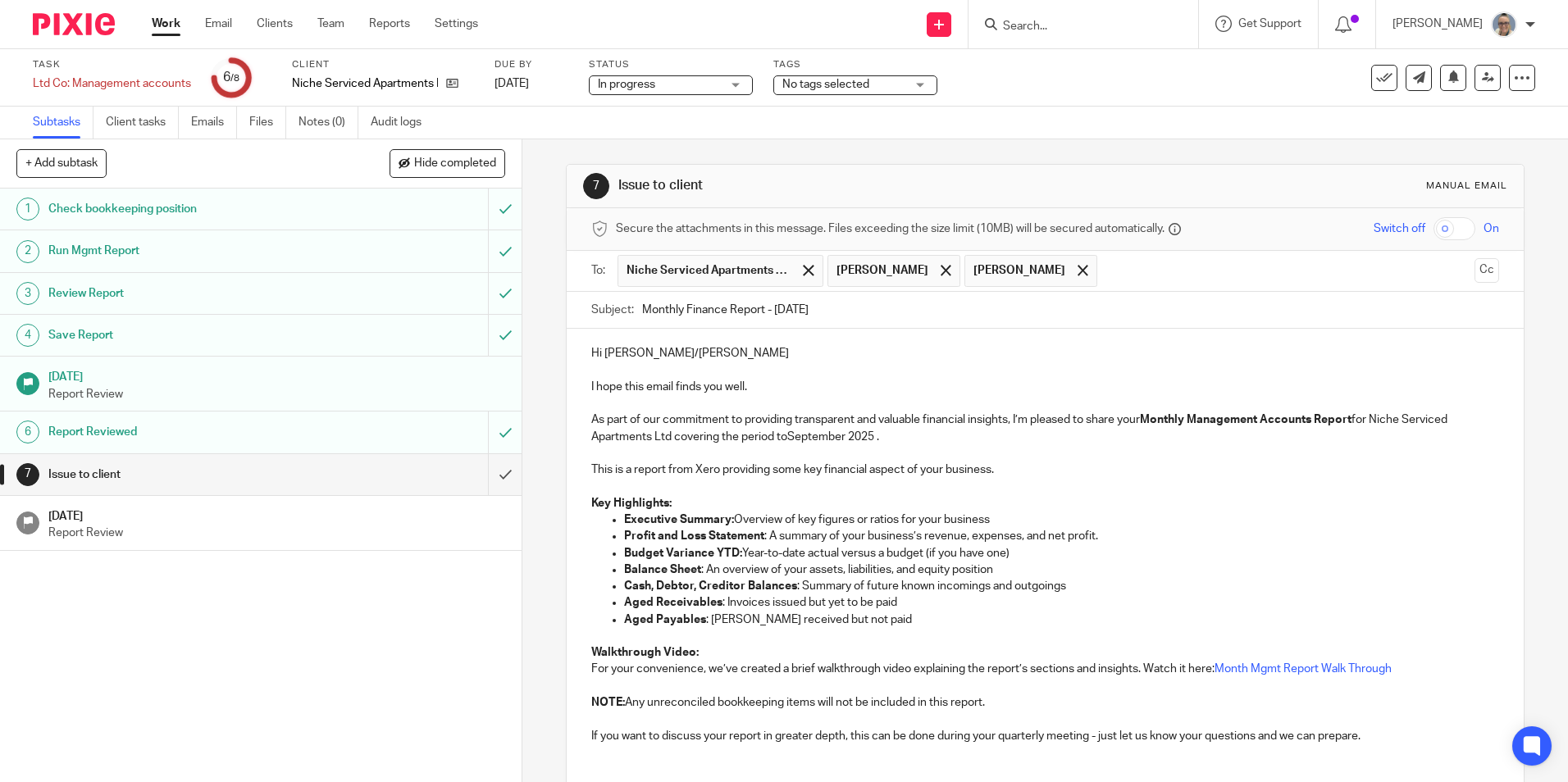
click at [766, 371] on p at bounding box center [1044, 370] width 907 height 16
click at [776, 389] on p "I hope this email finds you well." at bounding box center [1044, 386] width 907 height 16
click at [842, 431] on p "As part of our commitment to providing transparent and valuable financial insig…" at bounding box center [1044, 428] width 907 height 33
drag, startPoint x: 842, startPoint y: 431, endPoint x: 787, endPoint y: 431, distance: 55.0
click at [787, 431] on p "As part of our commitment to providing transparent and valuable financial insig…" at bounding box center [1044, 428] width 907 height 33
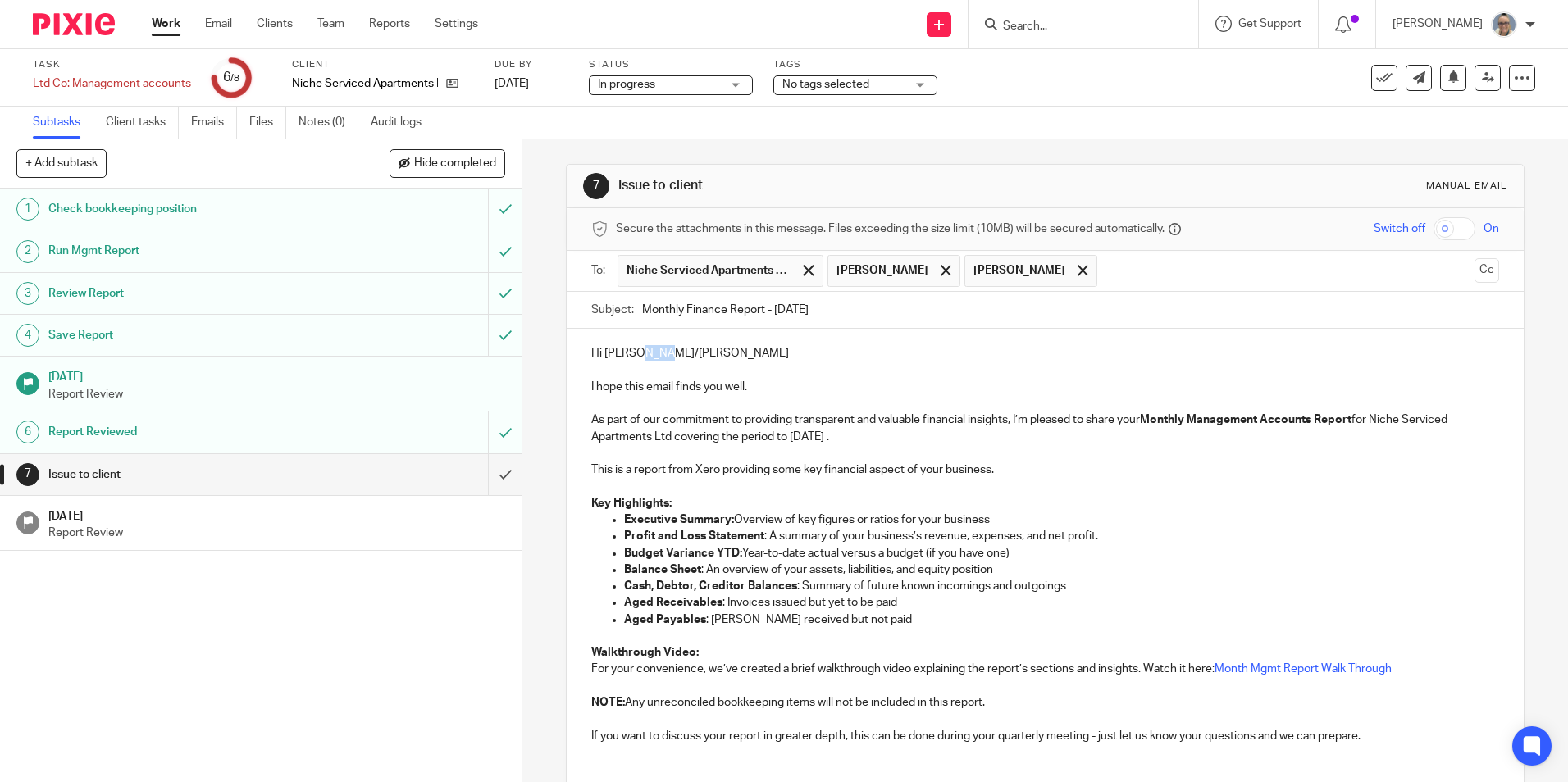
drag, startPoint x: 678, startPoint y: 347, endPoint x: 636, endPoint y: 349, distance: 42.0
click at [636, 349] on p "Hi Martyn/Lou" at bounding box center [1044, 353] width 907 height 16
click at [880, 435] on p "As part of our commitment to providing transparent and valuable financial insig…" at bounding box center [1044, 428] width 907 height 33
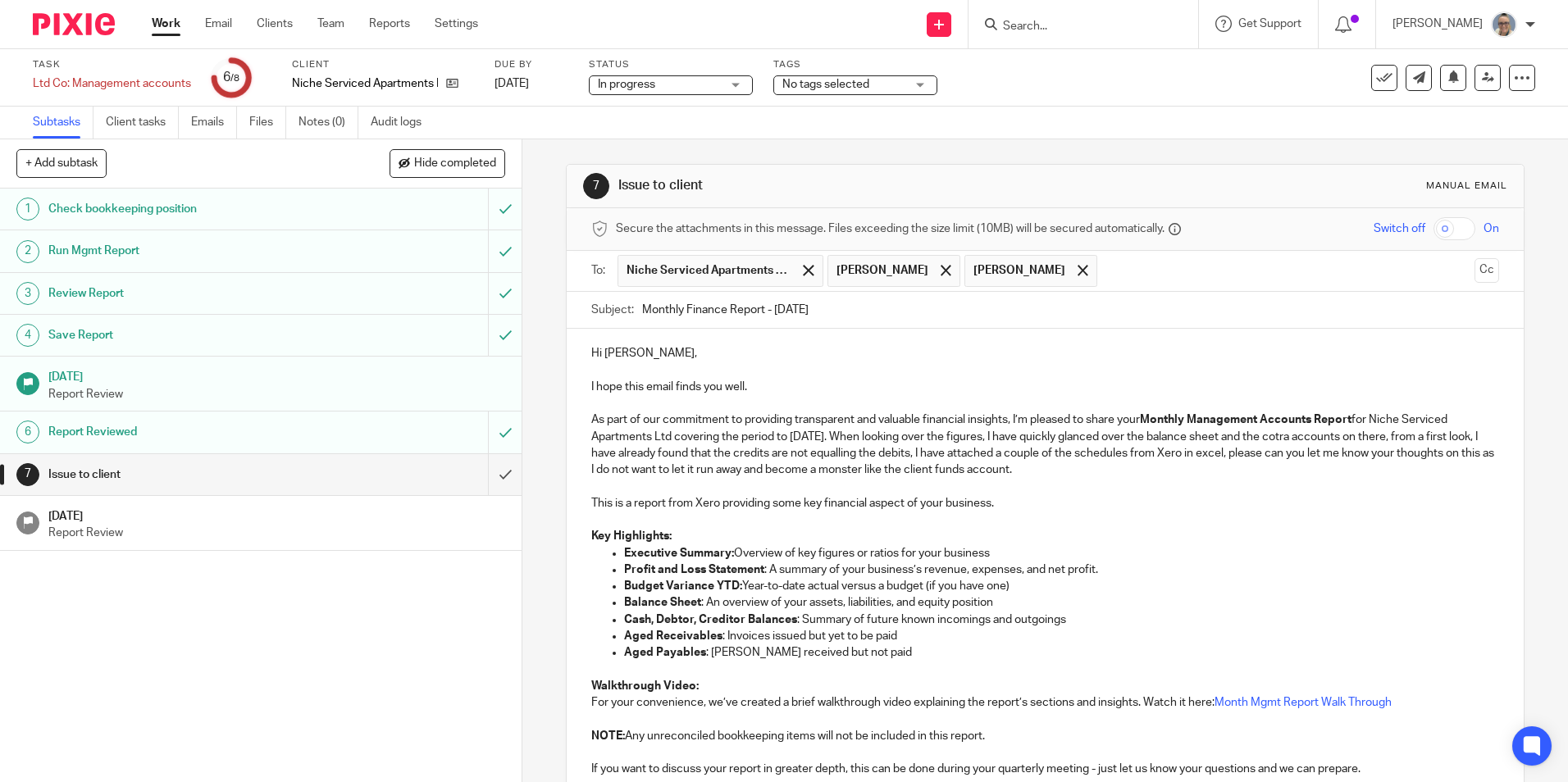
click at [1308, 433] on p "As part of our commitment to providing transparent and valuable financial insig…" at bounding box center [1044, 445] width 907 height 67
click at [1304, 436] on p "As part of our commitment to providing transparent and valuable financial insig…" at bounding box center [1044, 445] width 907 height 67
click at [1125, 476] on p "As part of our commitment to providing transparent and valuable financial insig…" at bounding box center [1044, 445] width 907 height 67
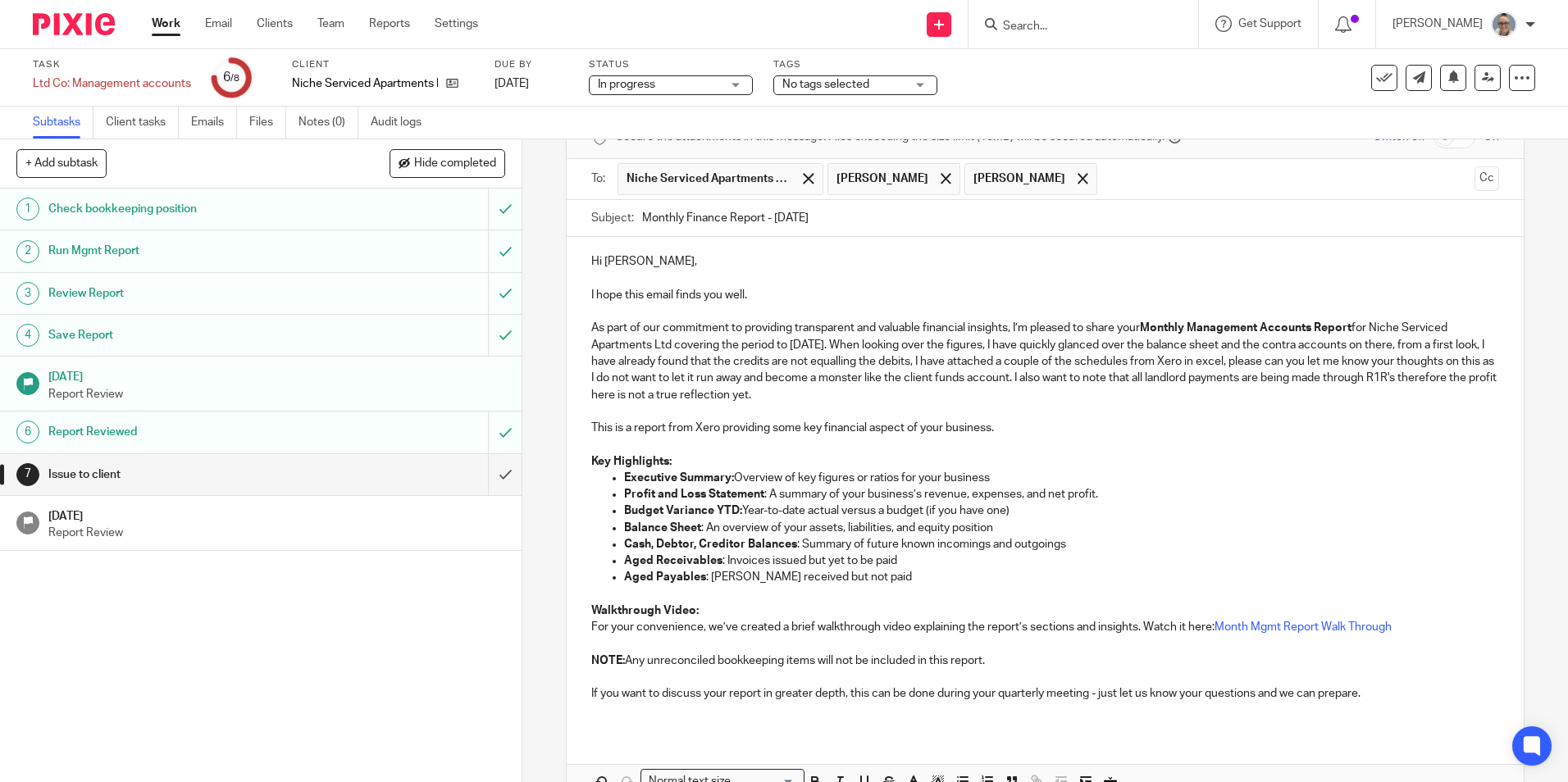
scroll to position [187, 0]
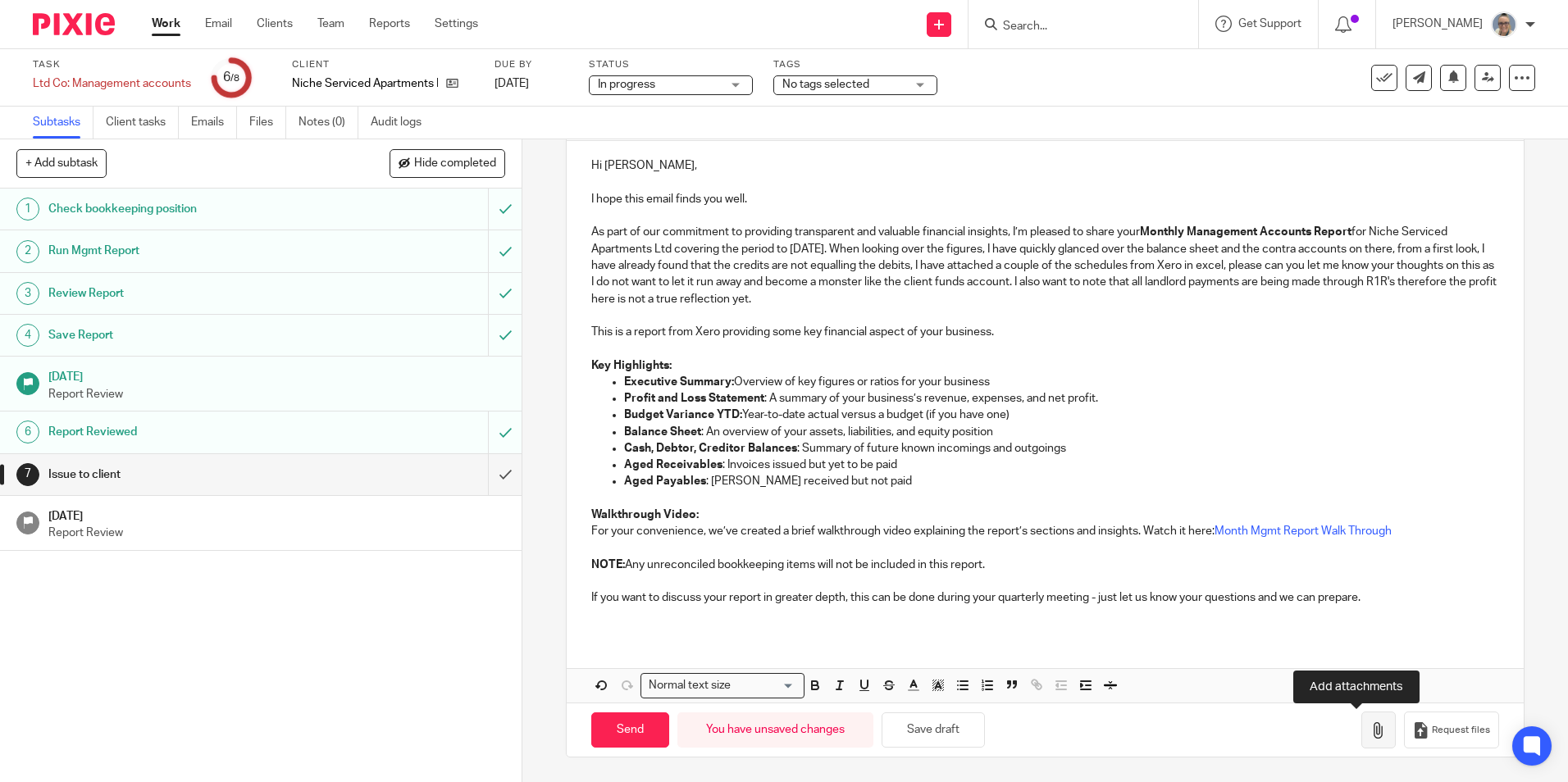
click at [1370, 723] on icon "button" at bounding box center [1378, 730] width 16 height 16
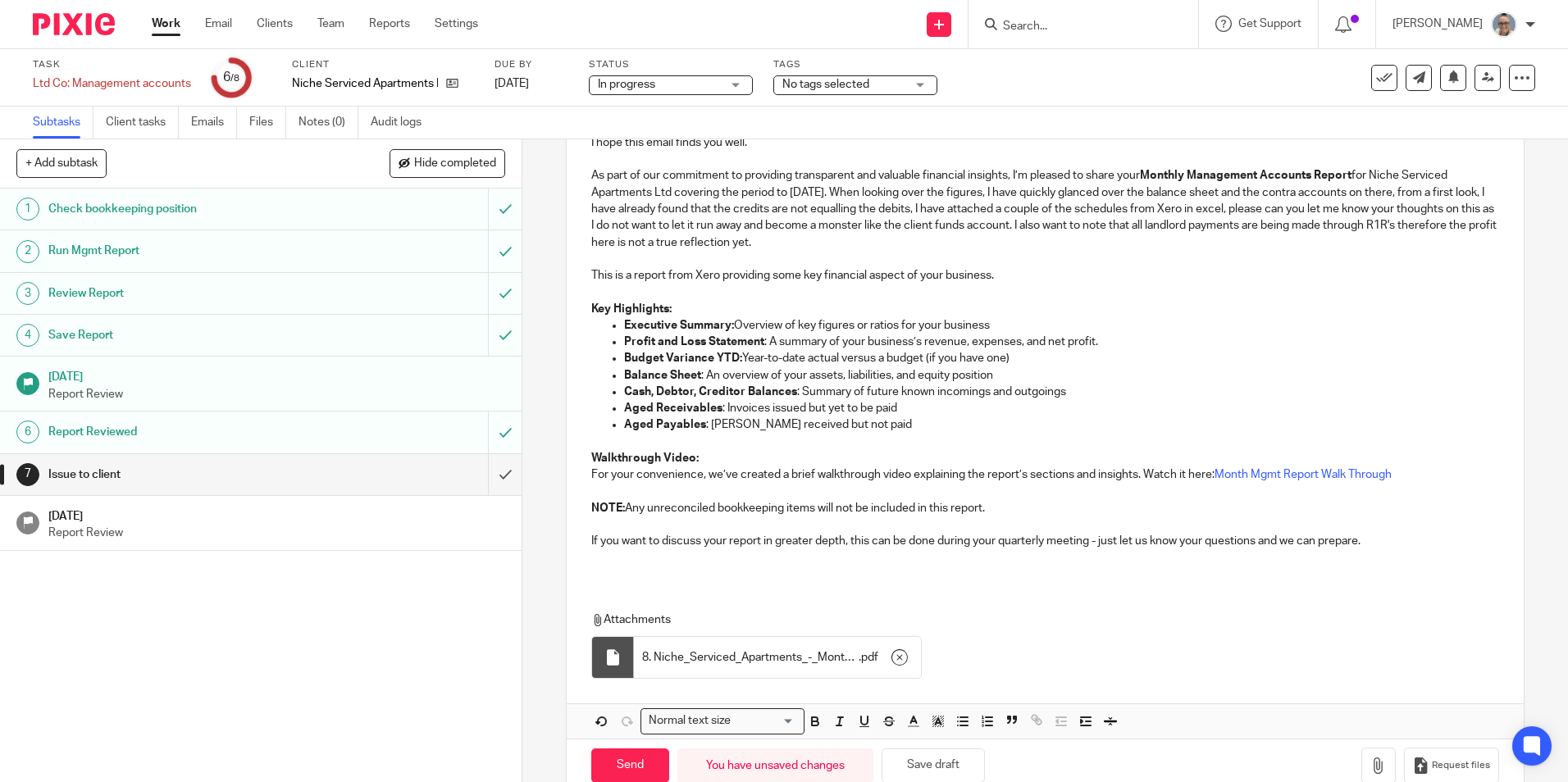
scroll to position [270, 0]
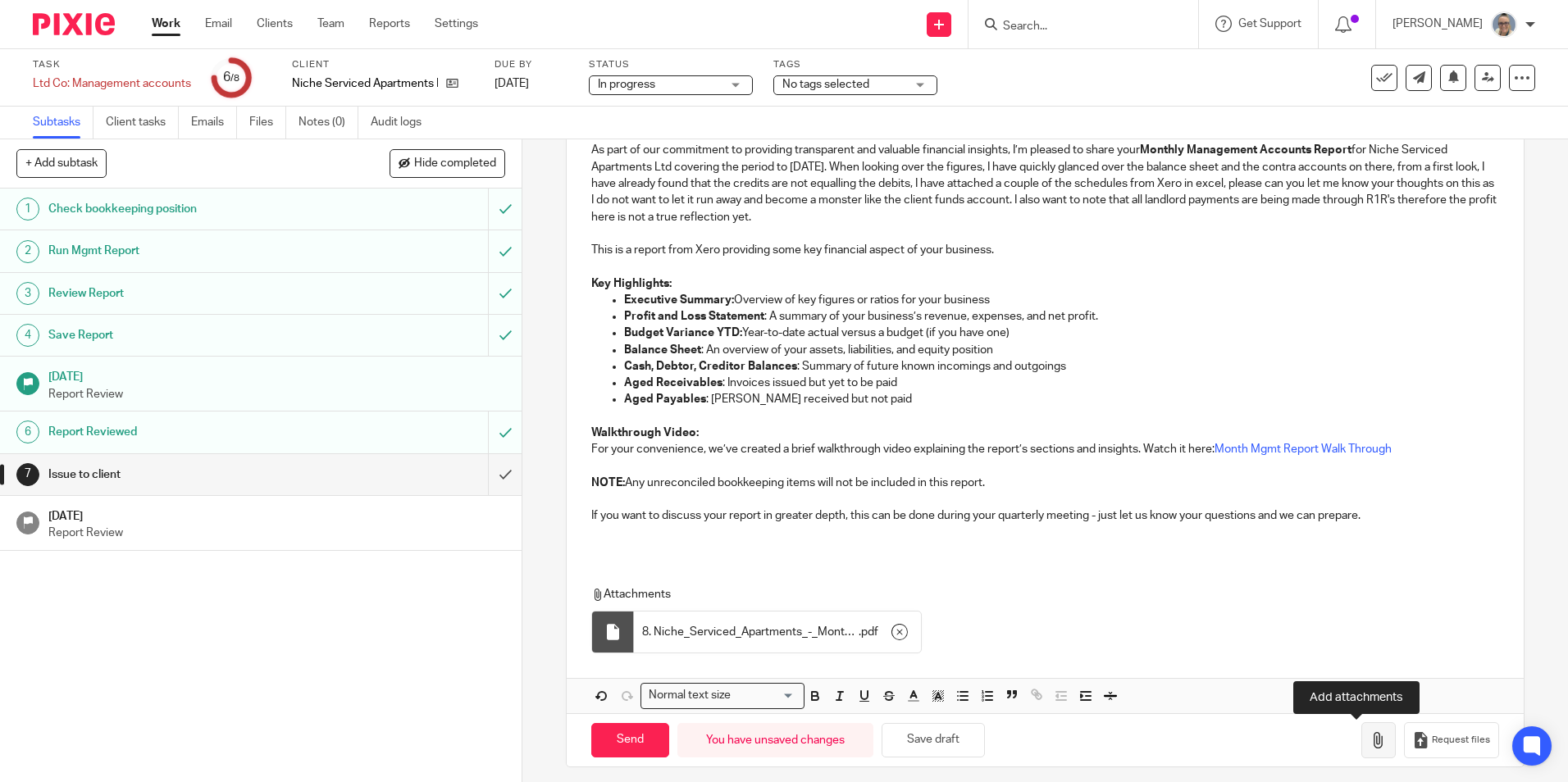
click at [1370, 738] on icon "button" at bounding box center [1378, 740] width 16 height 16
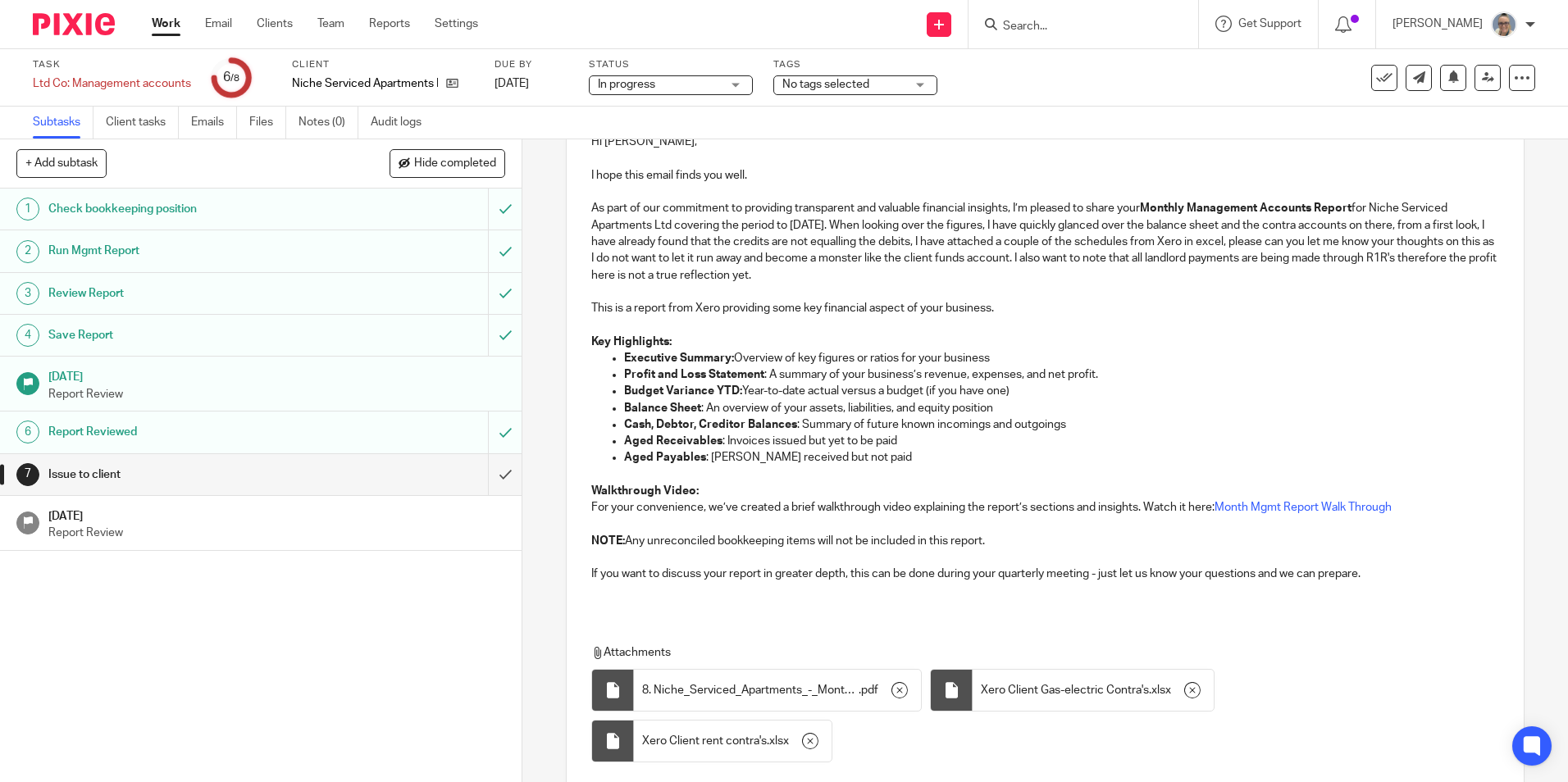
scroll to position [331, 0]
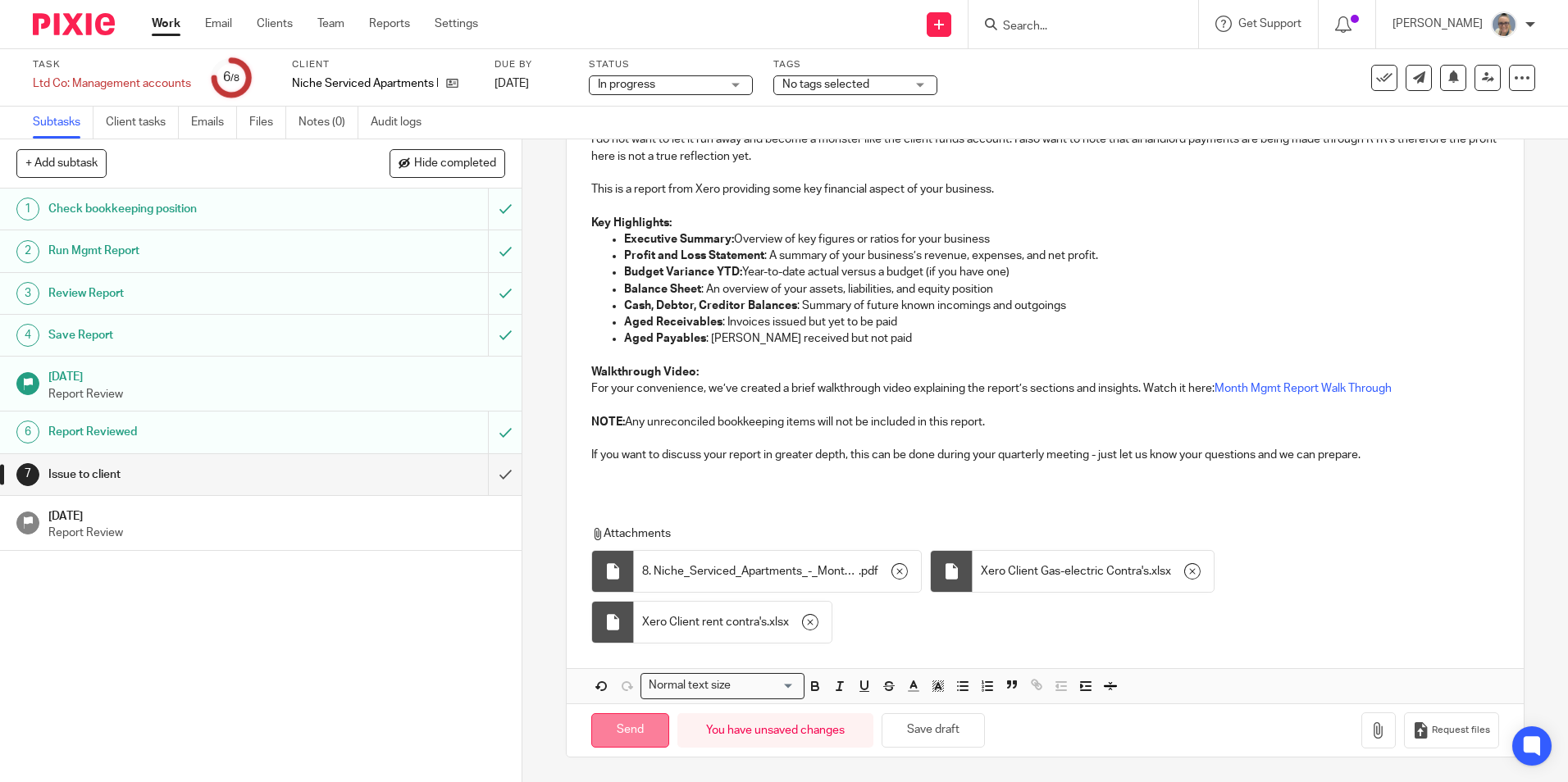
click at [633, 734] on input "Send" at bounding box center [630, 731] width 78 height 35
type input "Sent"
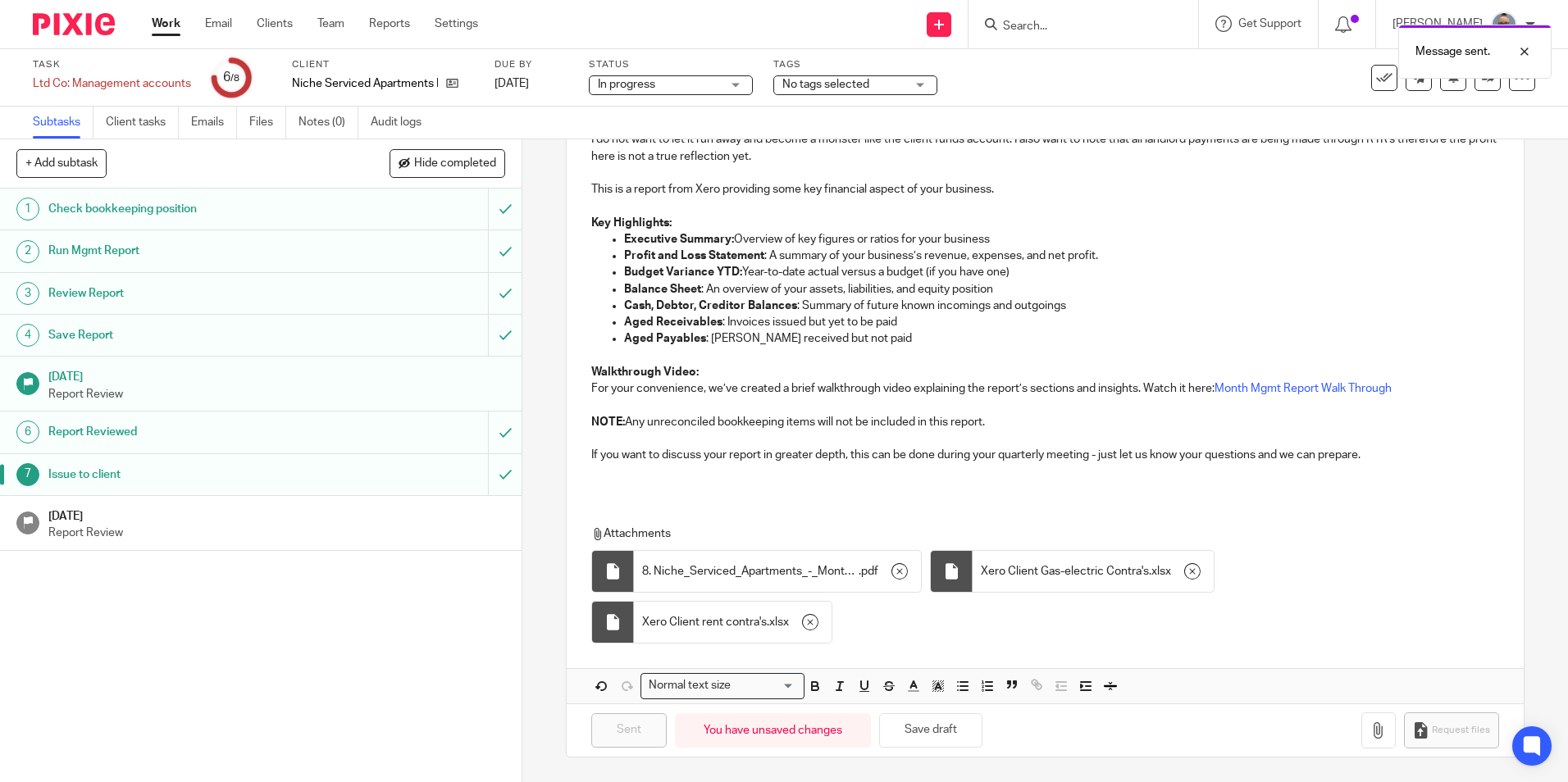
click at [302, 525] on p "Report Review" at bounding box center [277, 533] width 458 height 16
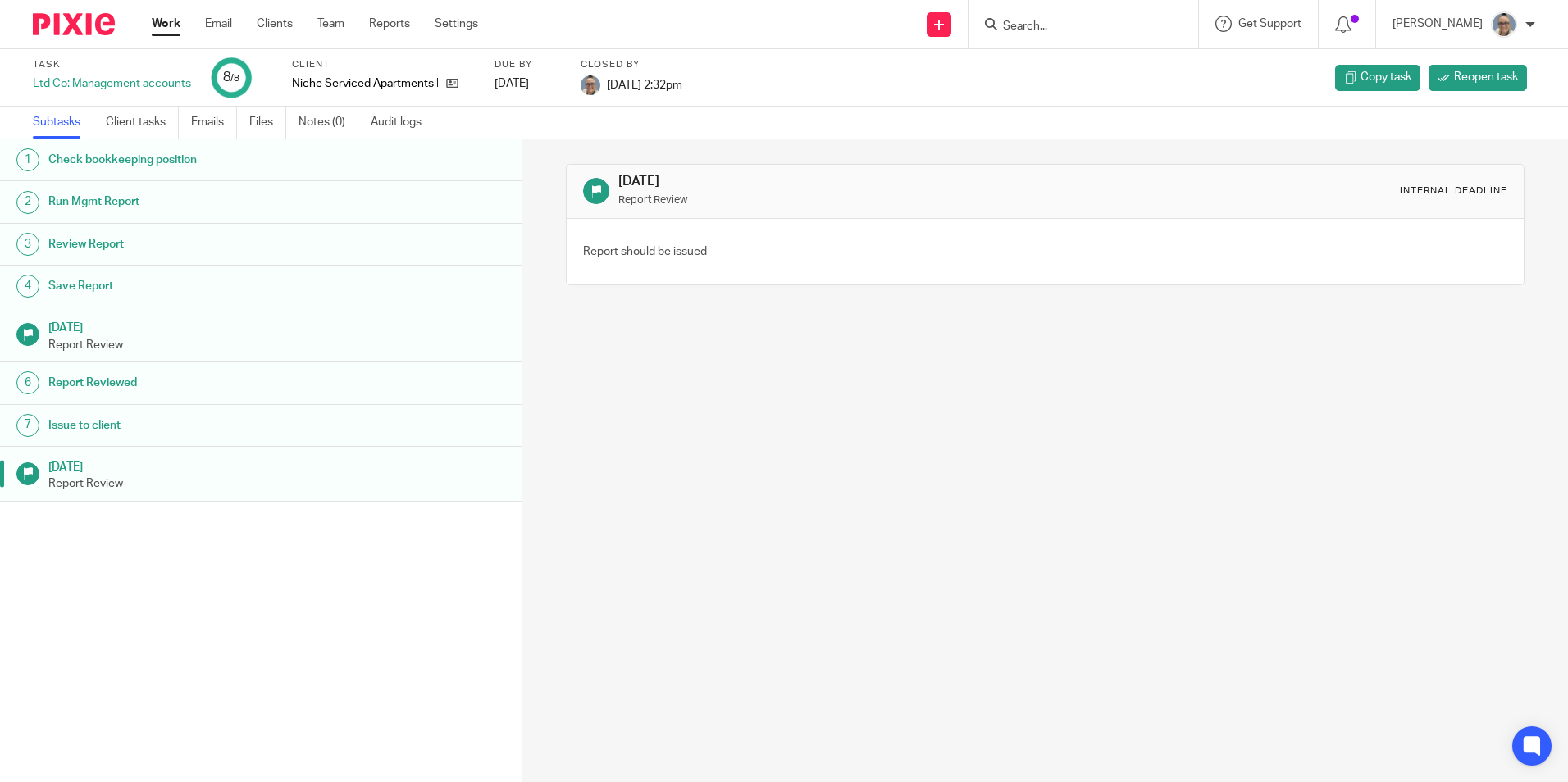
click at [171, 11] on div "Work Email Clients Team Reports Settings Work Email Clients Team Reports Settin…" at bounding box center [319, 24] width 367 height 49
drag, startPoint x: 168, startPoint y: 18, endPoint x: 250, endPoint y: 0, distance: 84.0
click at [168, 19] on link "Work" at bounding box center [166, 23] width 29 height 16
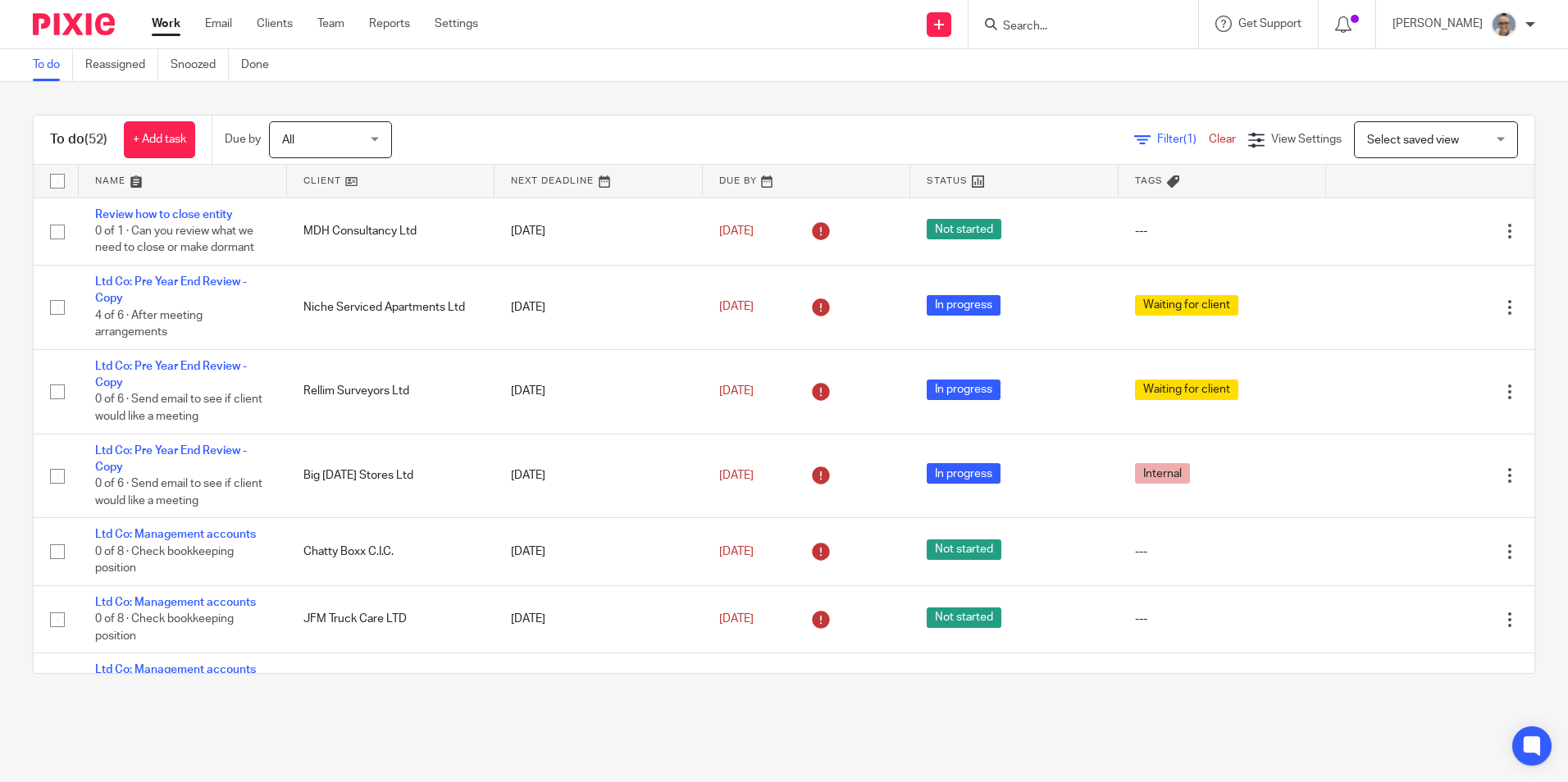
click at [532, 178] on link at bounding box center [598, 181] width 208 height 32
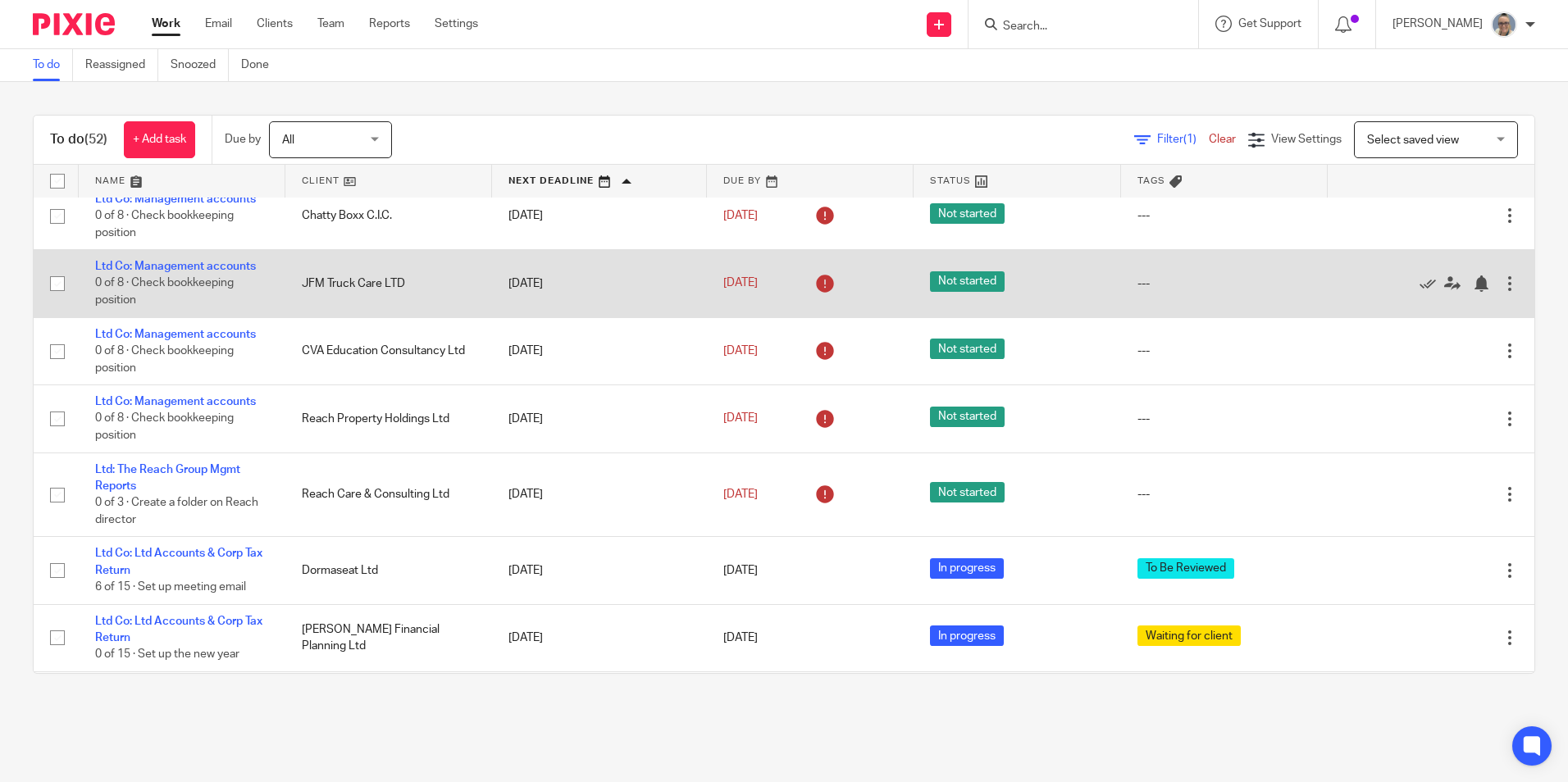
scroll to position [1557, 0]
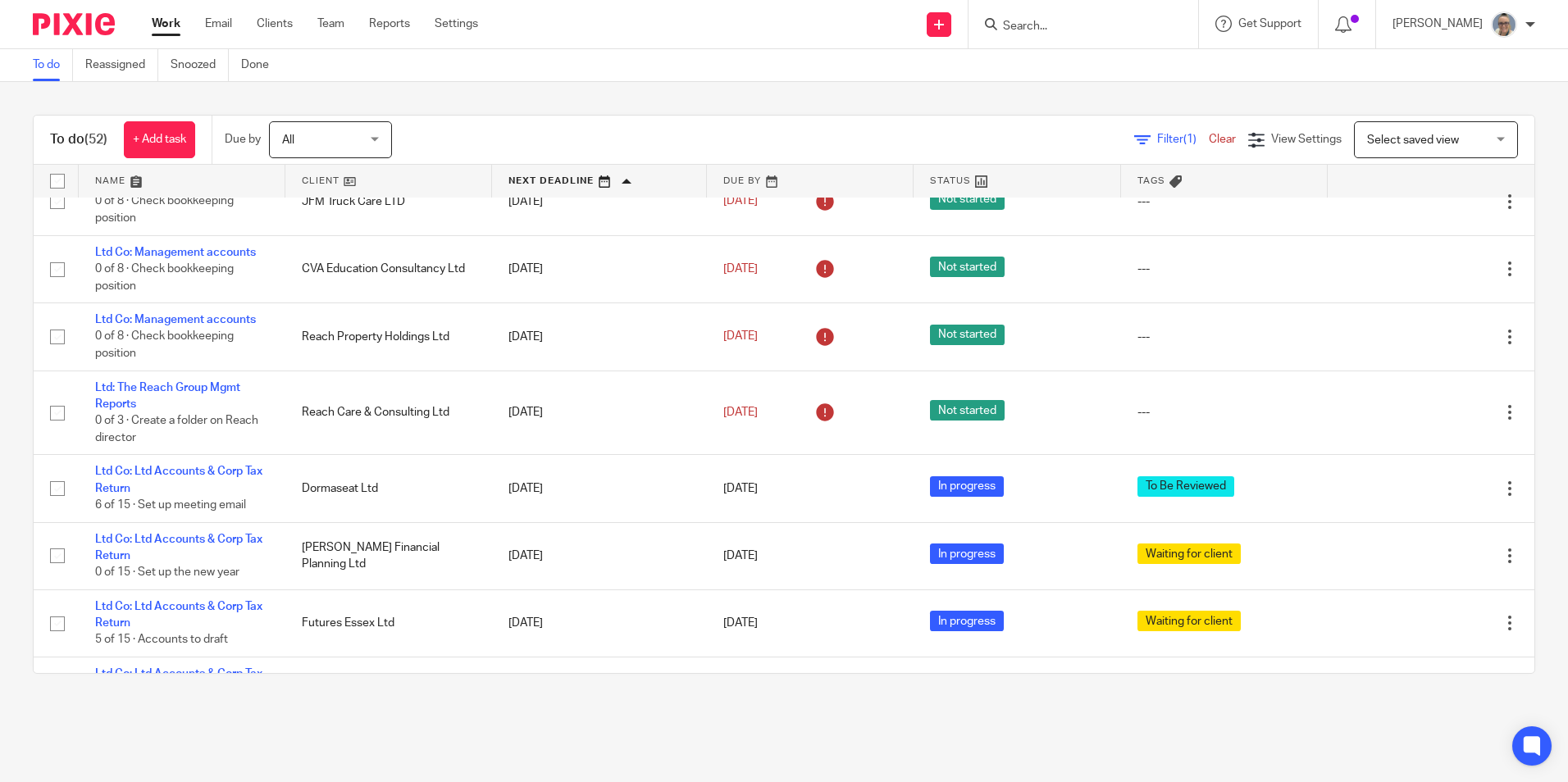
click at [563, 183] on link at bounding box center [599, 181] width 215 height 32
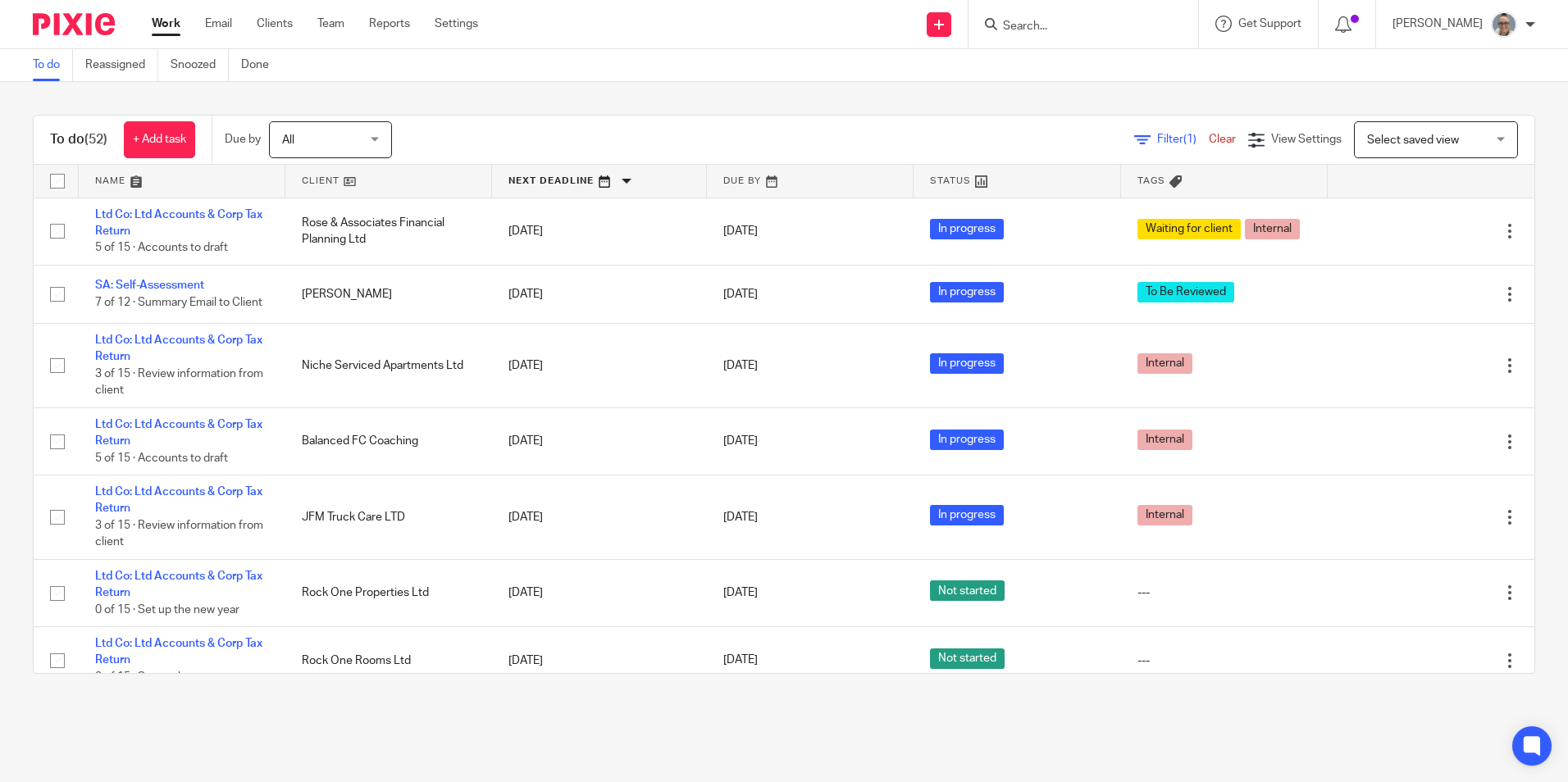
click at [547, 181] on link at bounding box center [599, 181] width 215 height 32
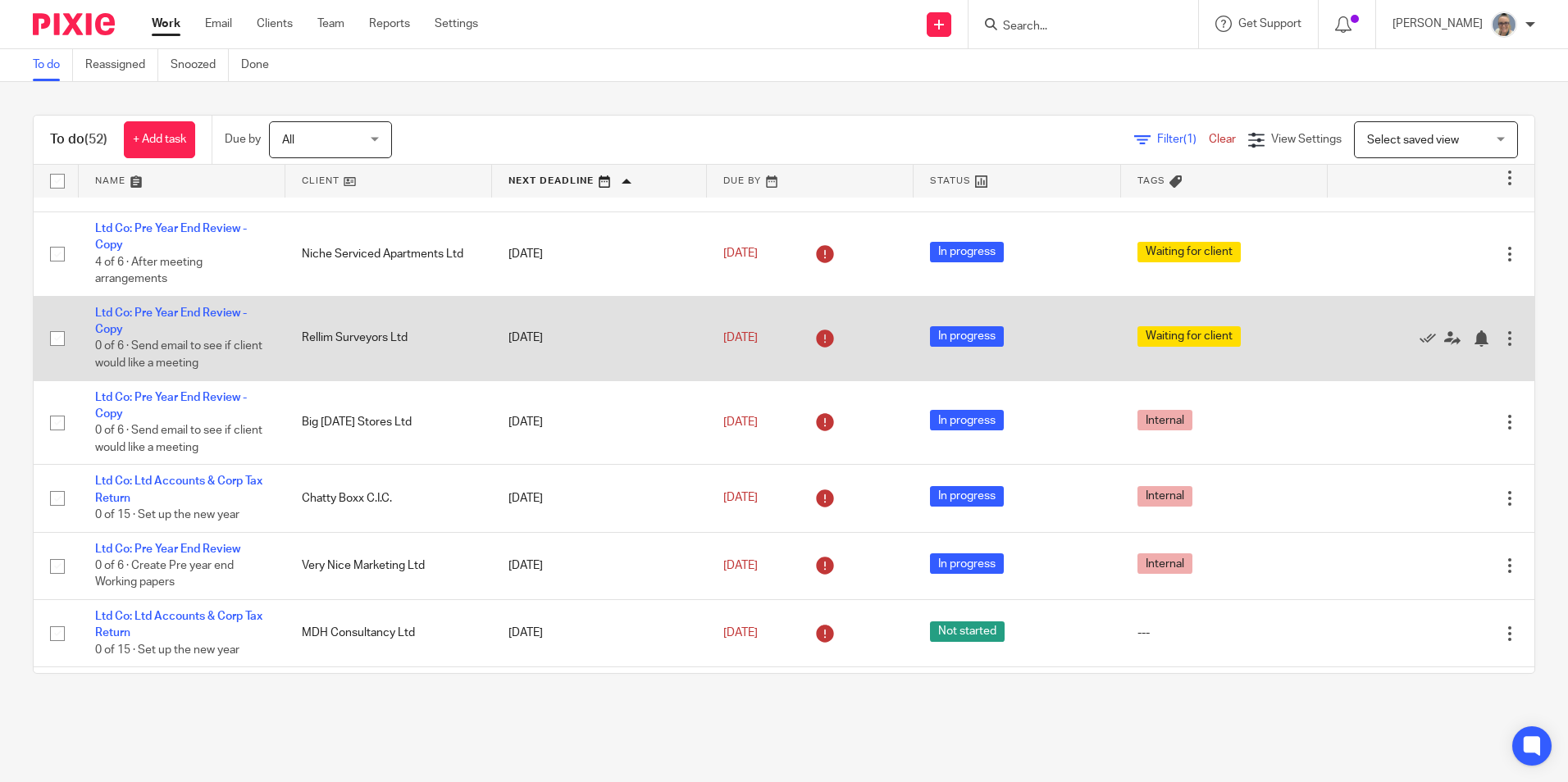
scroll to position [82, 0]
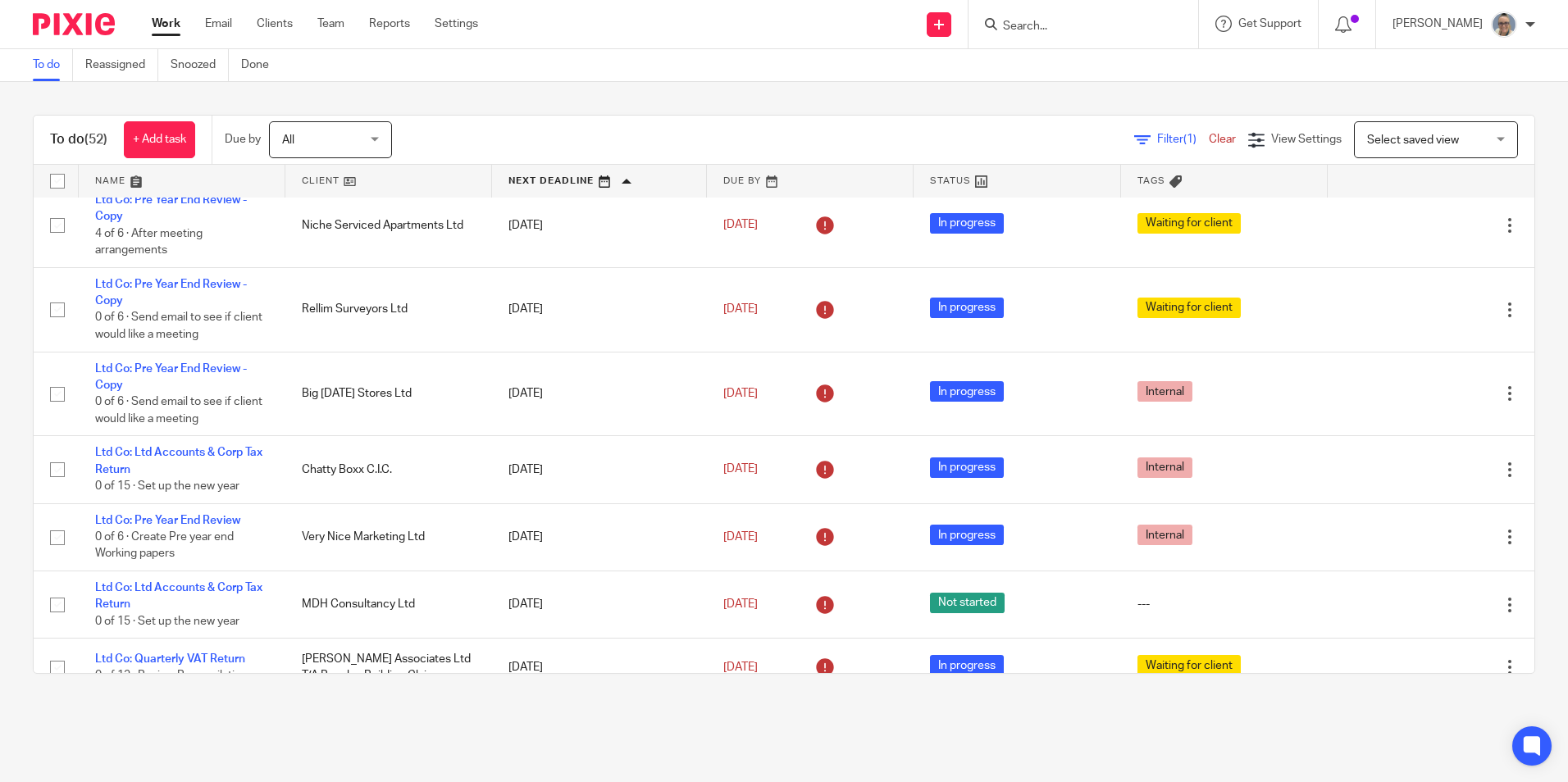
click at [1148, 20] on input "Search" at bounding box center [1074, 28] width 147 height 15
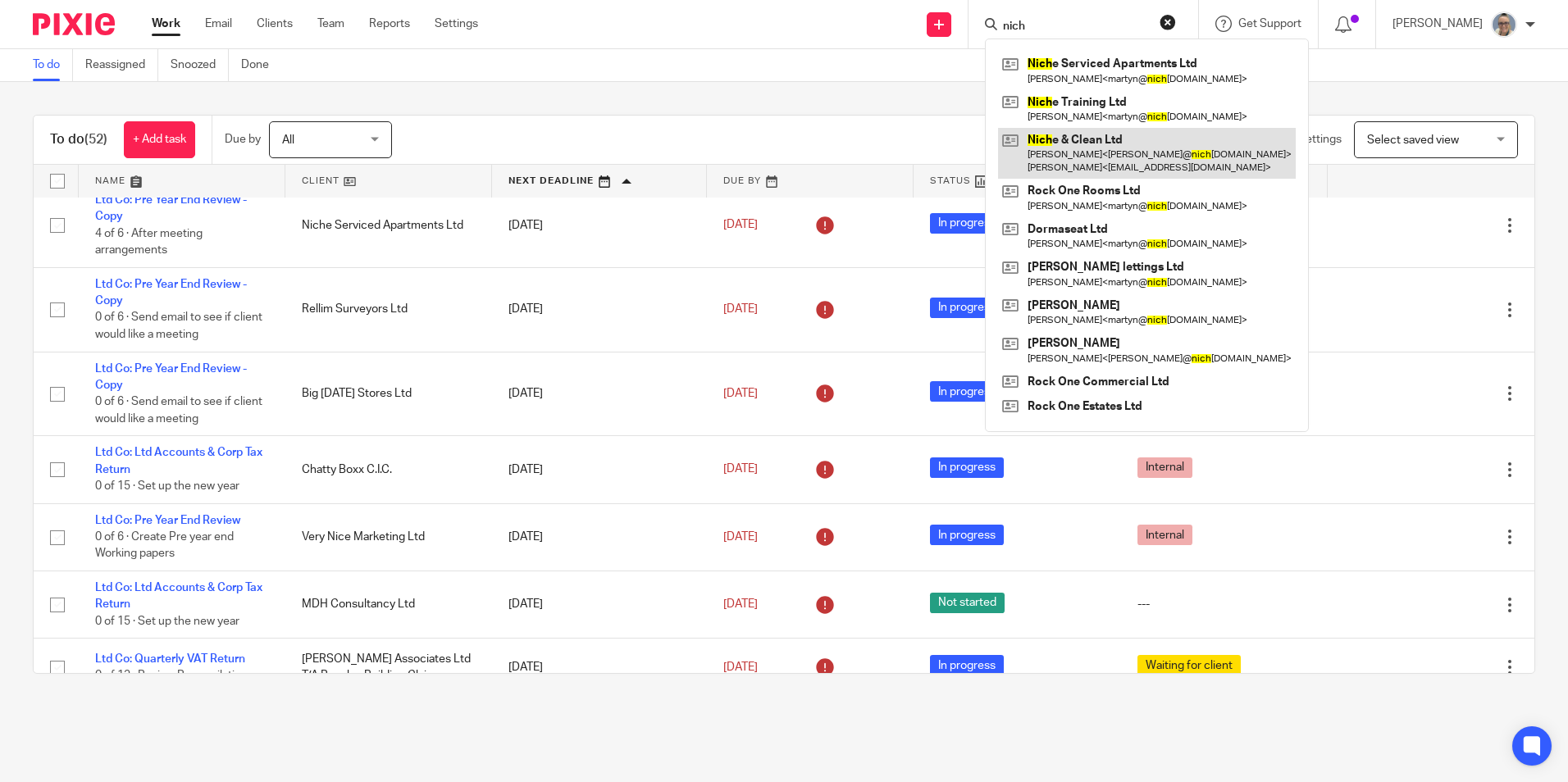
type input "nich"
click at [1119, 146] on link at bounding box center [1147, 152] width 298 height 50
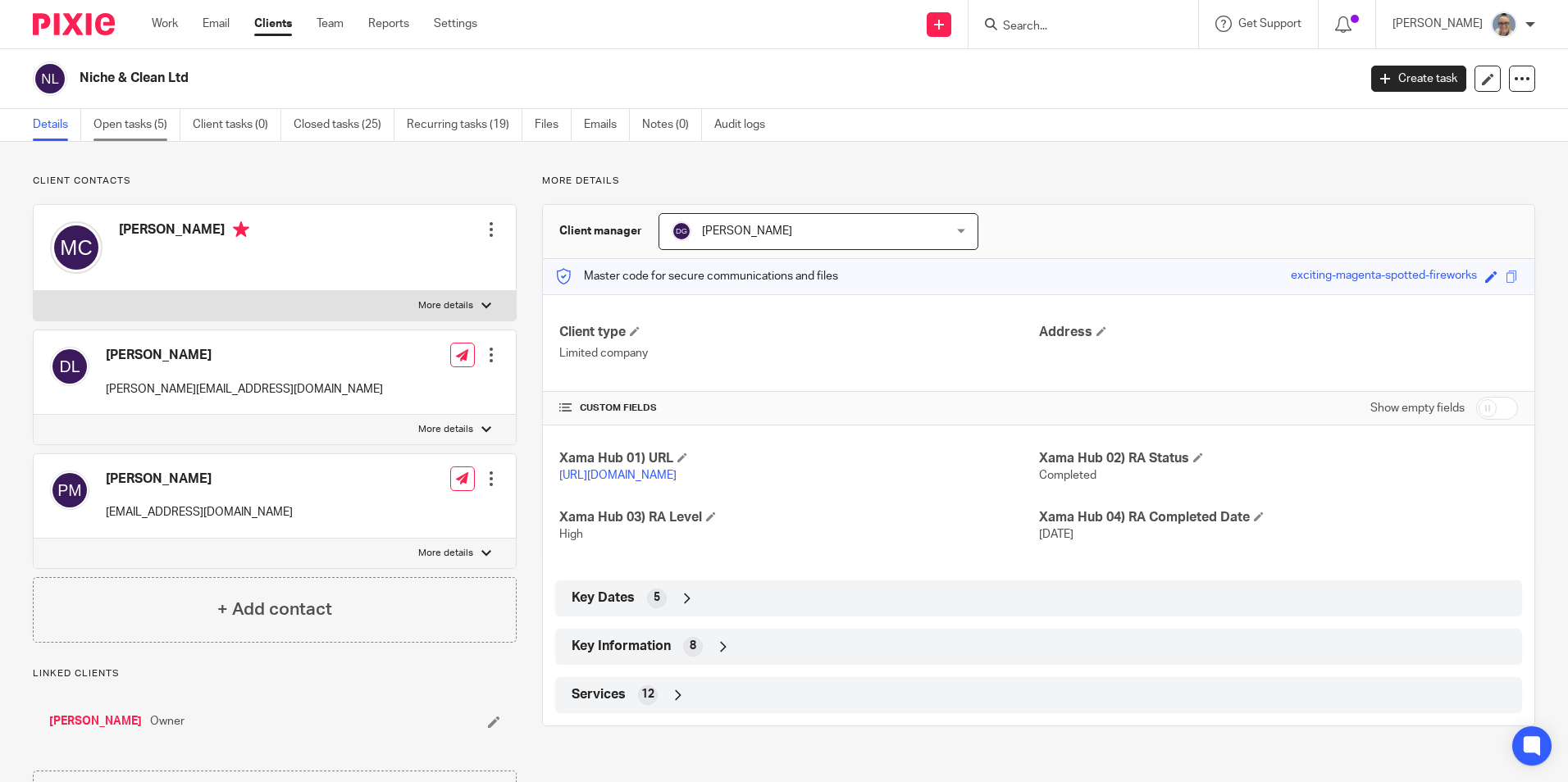
click at [142, 125] on link "Open tasks (5)" at bounding box center [136, 126] width 87 height 32
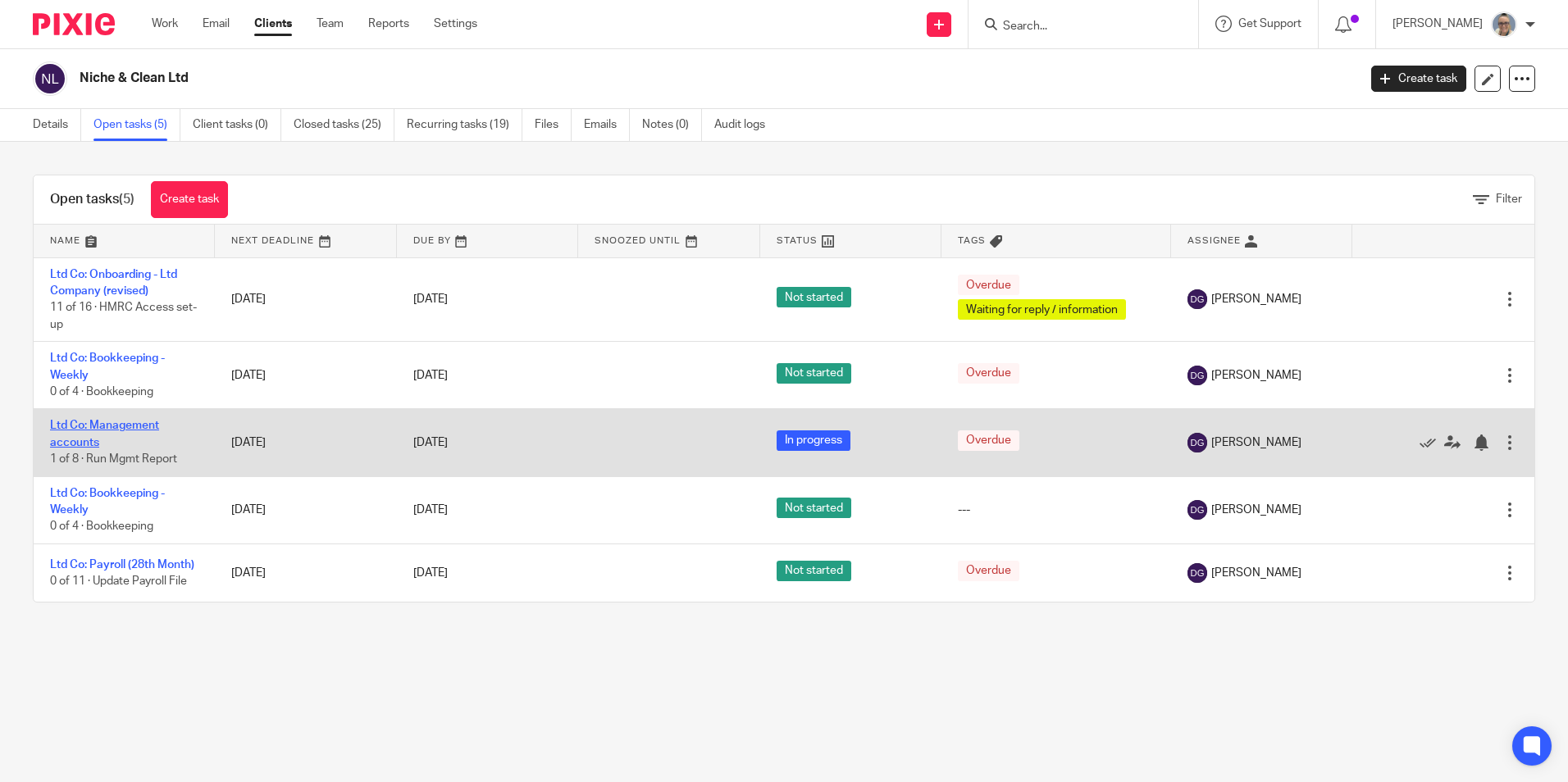
click at [124, 422] on link "Ltd Co: Management accounts" at bounding box center [105, 433] width 109 height 28
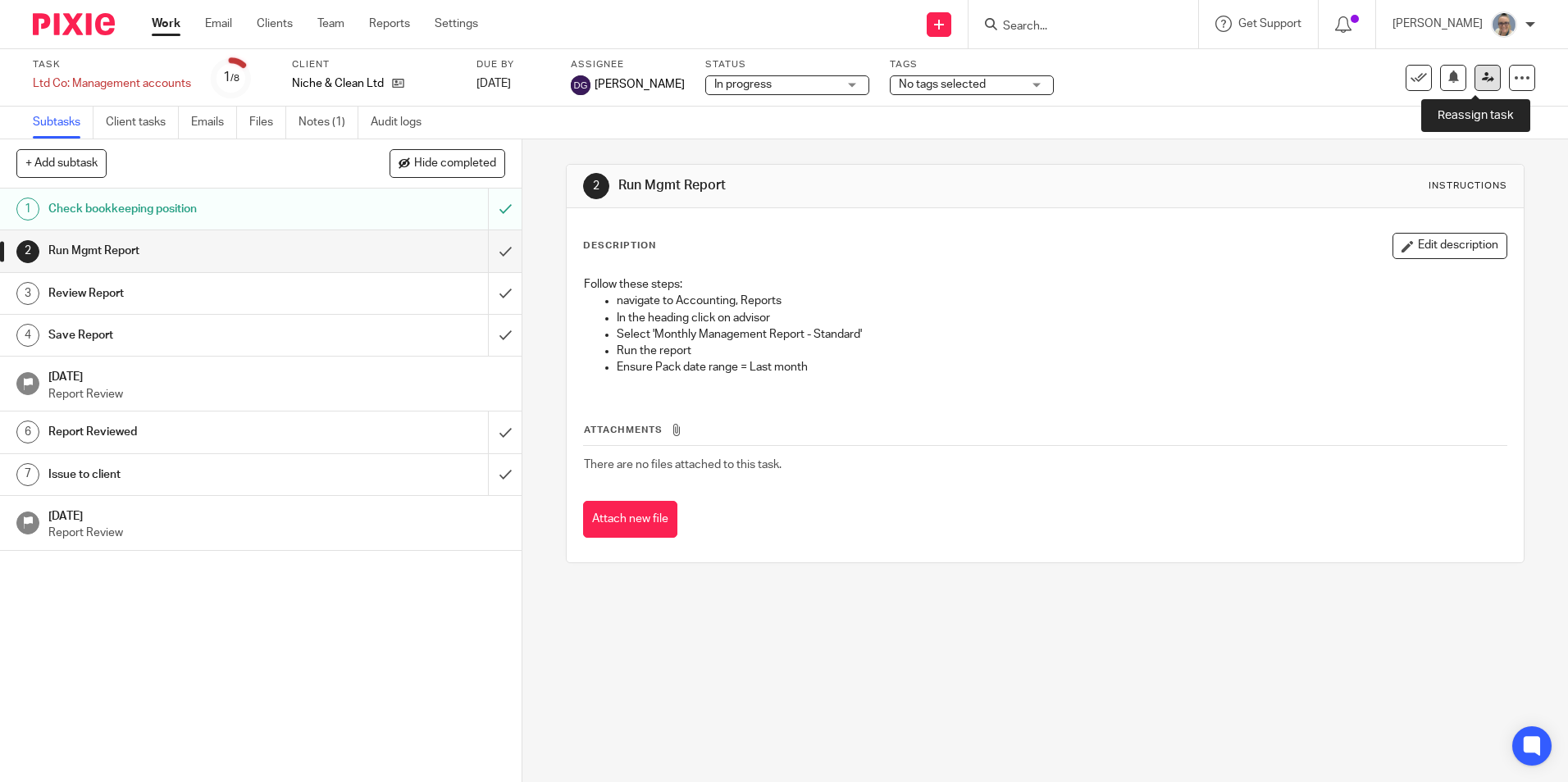
click at [1481, 72] on icon at bounding box center [1487, 77] width 12 height 12
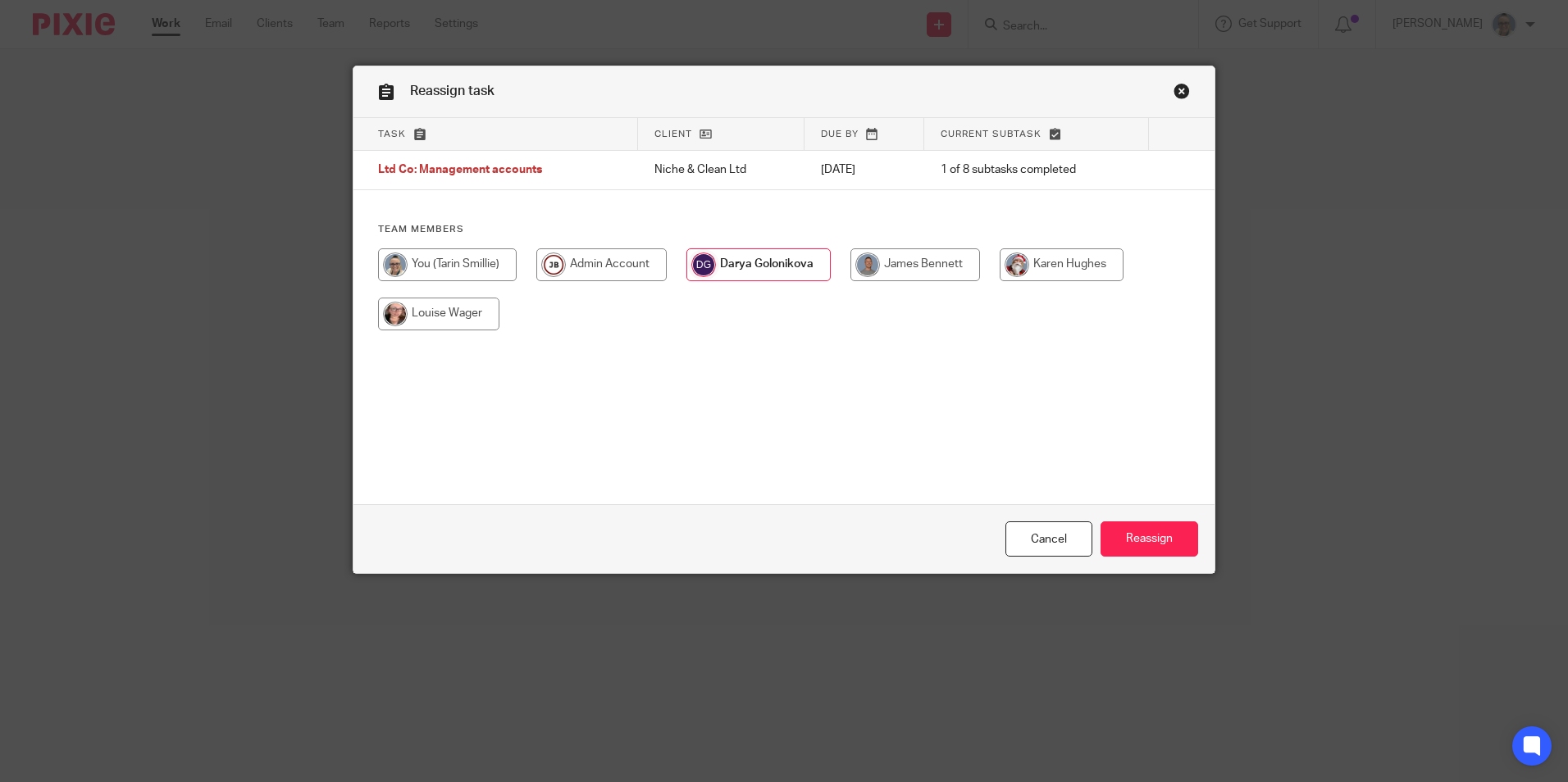
click at [436, 270] on input "radio" at bounding box center [447, 264] width 139 height 32
radio input "true"
click at [1147, 524] on input "Reassign" at bounding box center [1148, 538] width 98 height 35
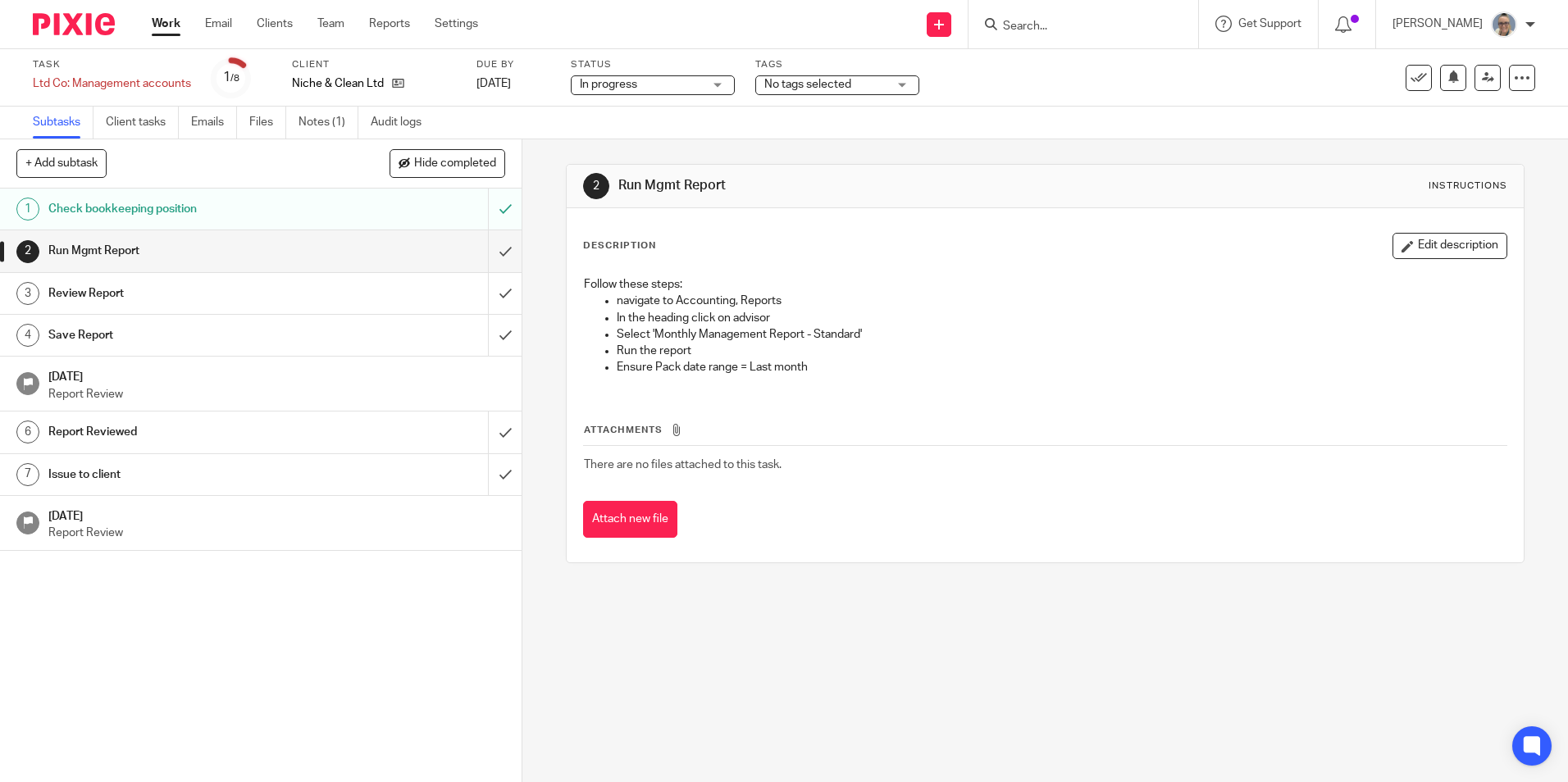
click at [162, 18] on link "Work" at bounding box center [166, 23] width 29 height 16
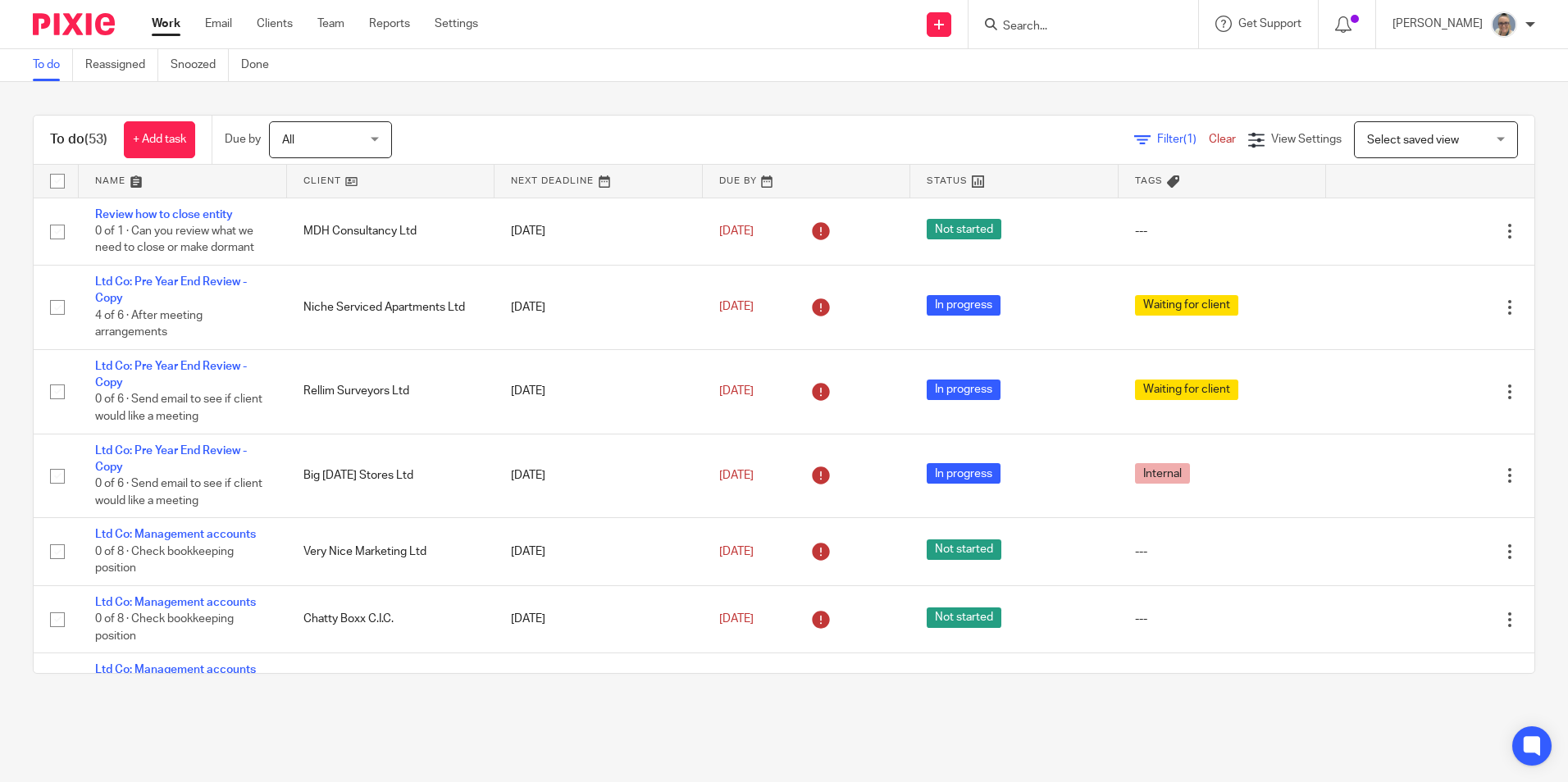
click at [508, 168] on link at bounding box center [598, 181] width 208 height 32
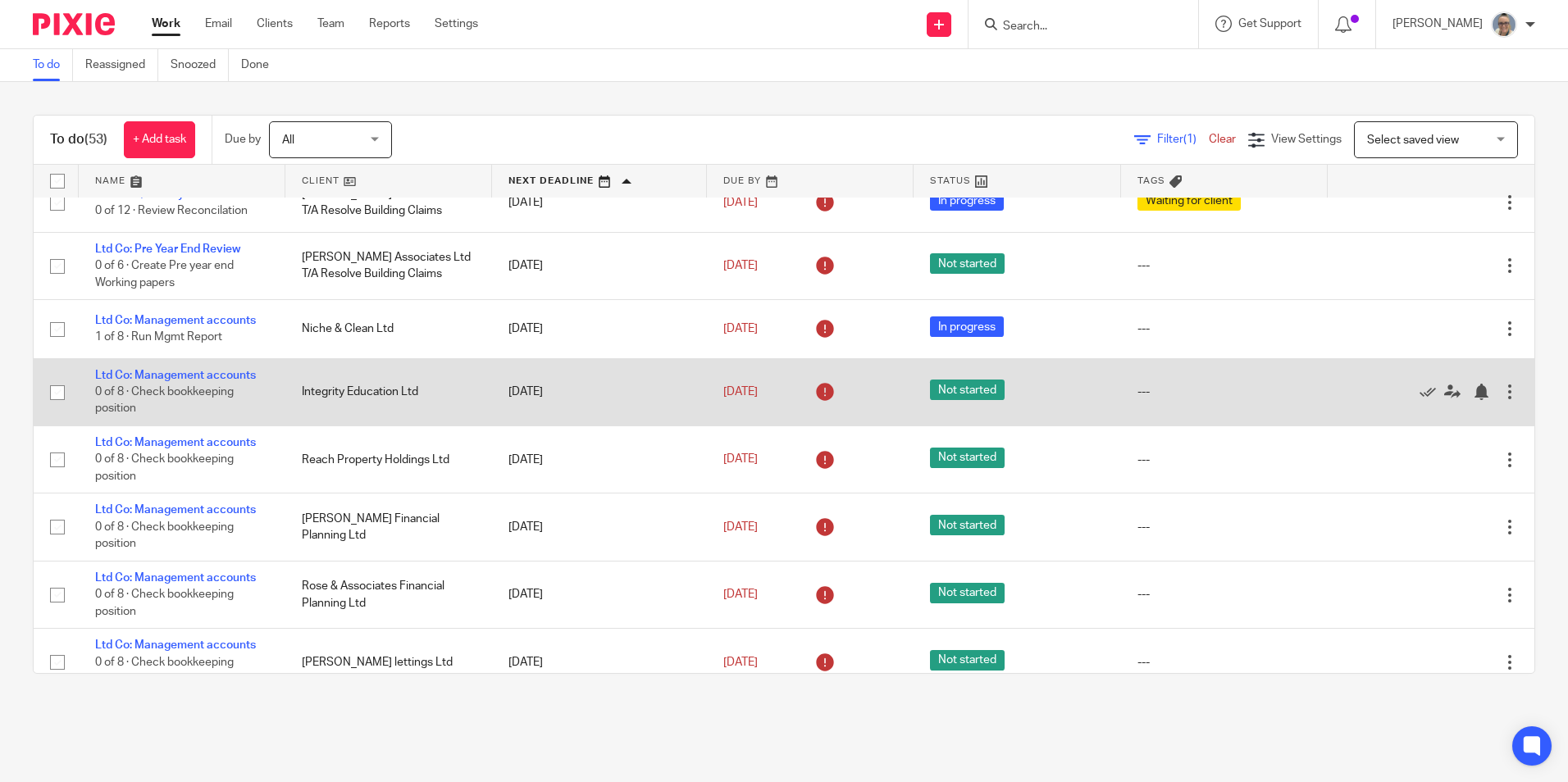
scroll to position [574, 0]
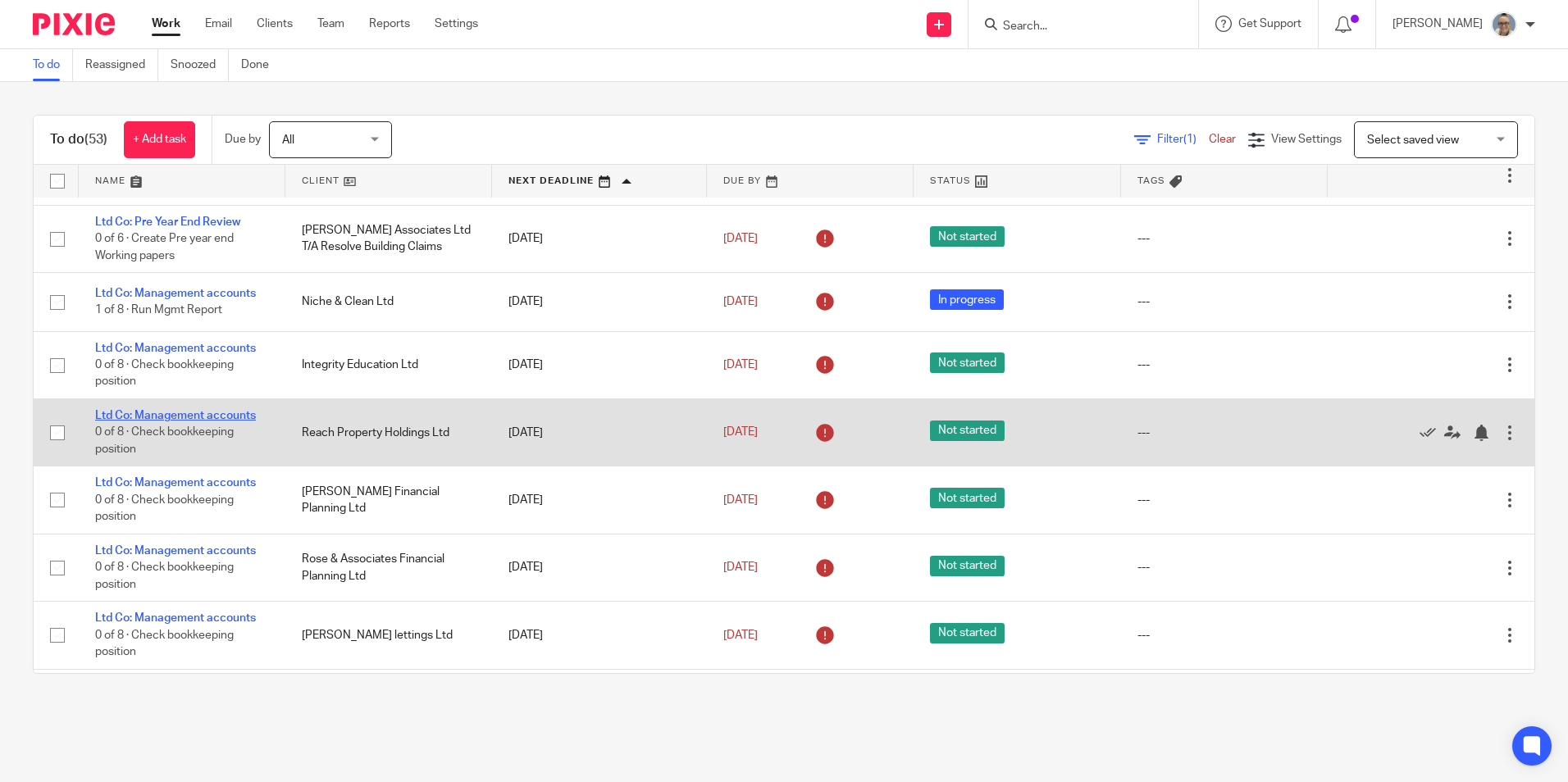
click at [178, 413] on link "Ltd Co: Management accounts" at bounding box center [175, 416] width 161 height 11
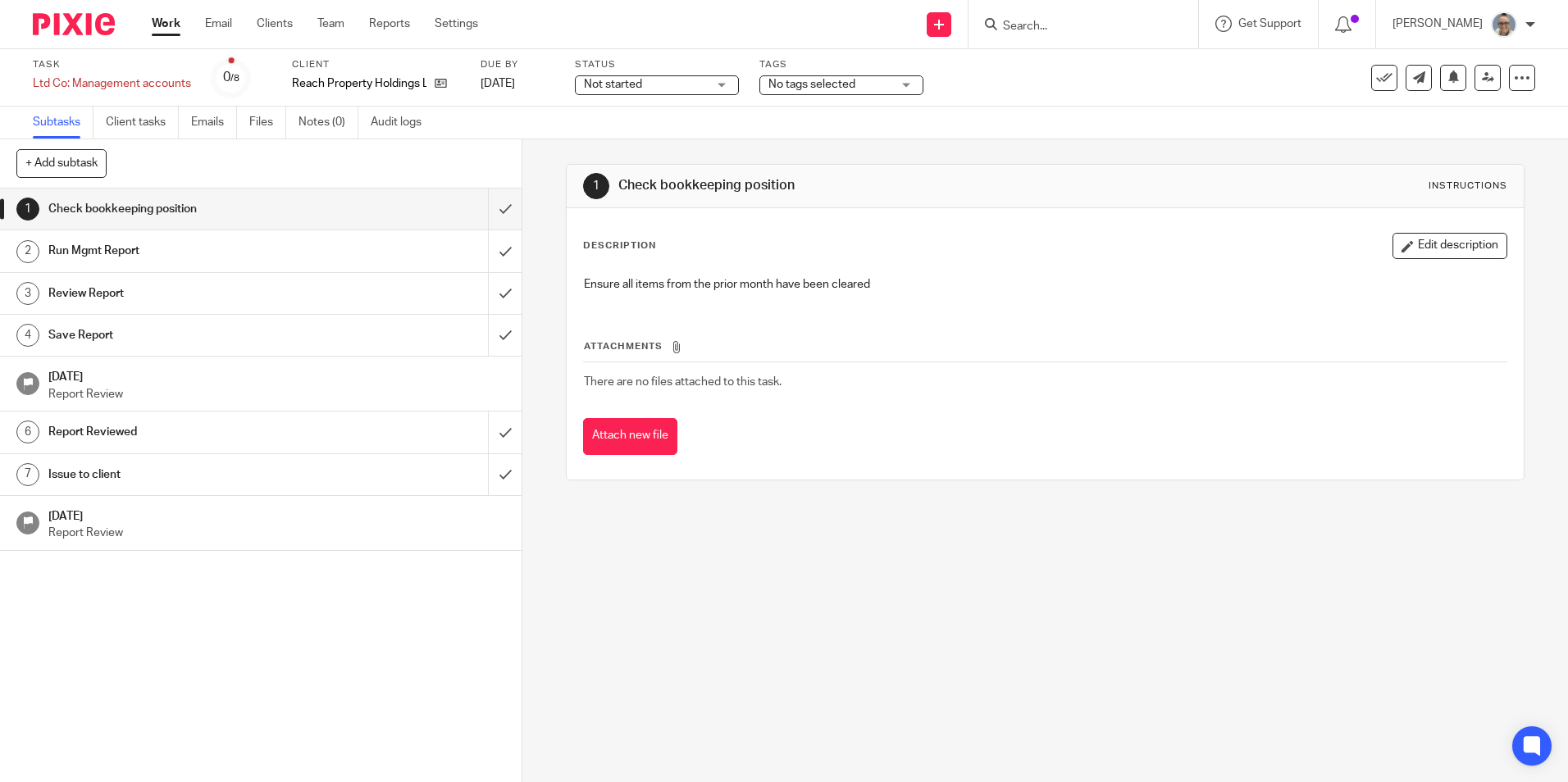
click at [664, 101] on div "Task Ltd Co: Management accounts Save Ltd Co: Management accounts 0 /8 Client R…" at bounding box center [784, 78] width 1568 height 57
click at [665, 88] on span "Not started" at bounding box center [645, 85] width 123 height 17
click at [637, 144] on span "In progress" at bounding box center [615, 145] width 57 height 11
click at [481, 210] on input "submit" at bounding box center [261, 208] width 521 height 41
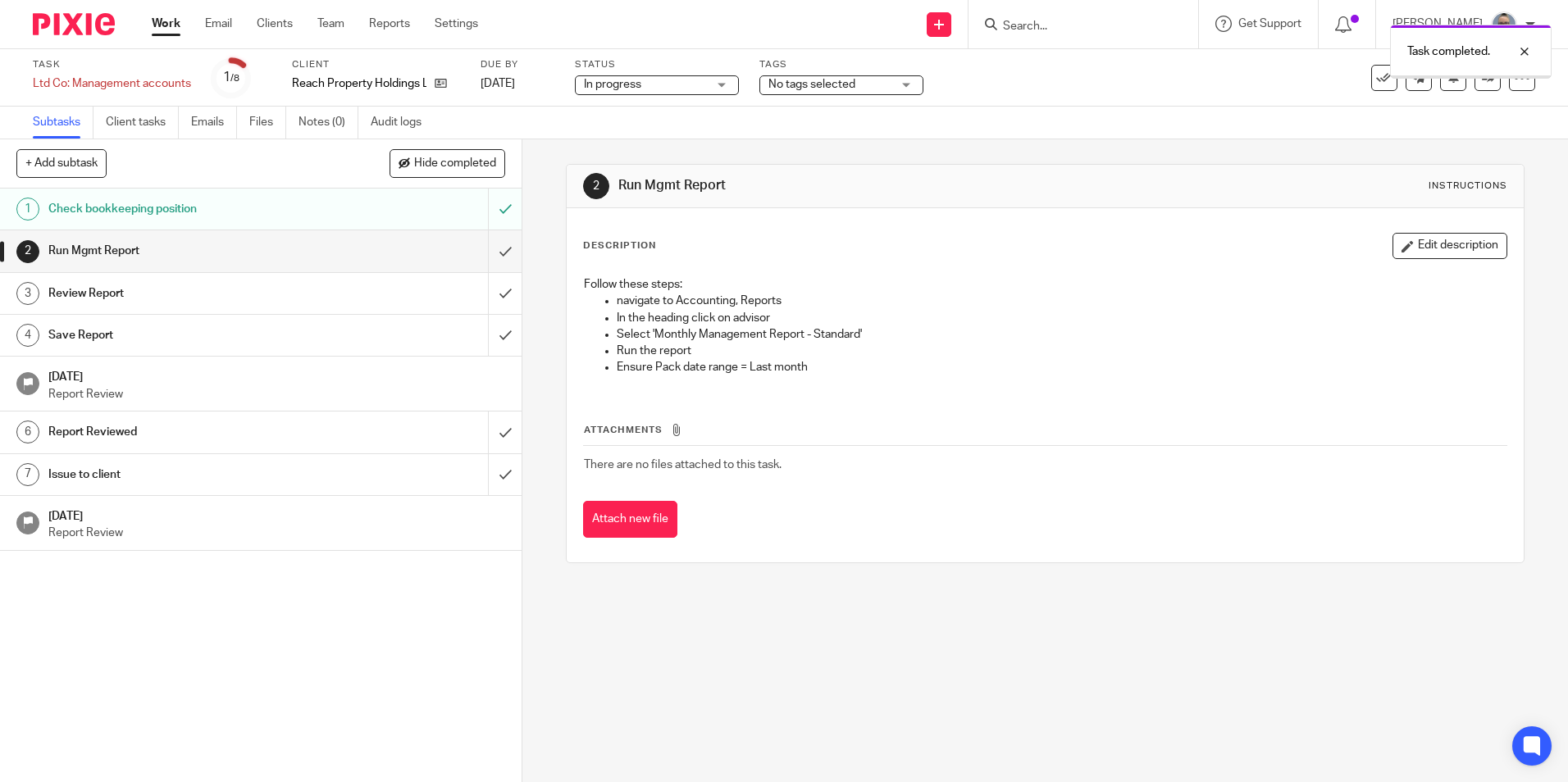
click at [483, 246] on input "submit" at bounding box center [261, 250] width 521 height 41
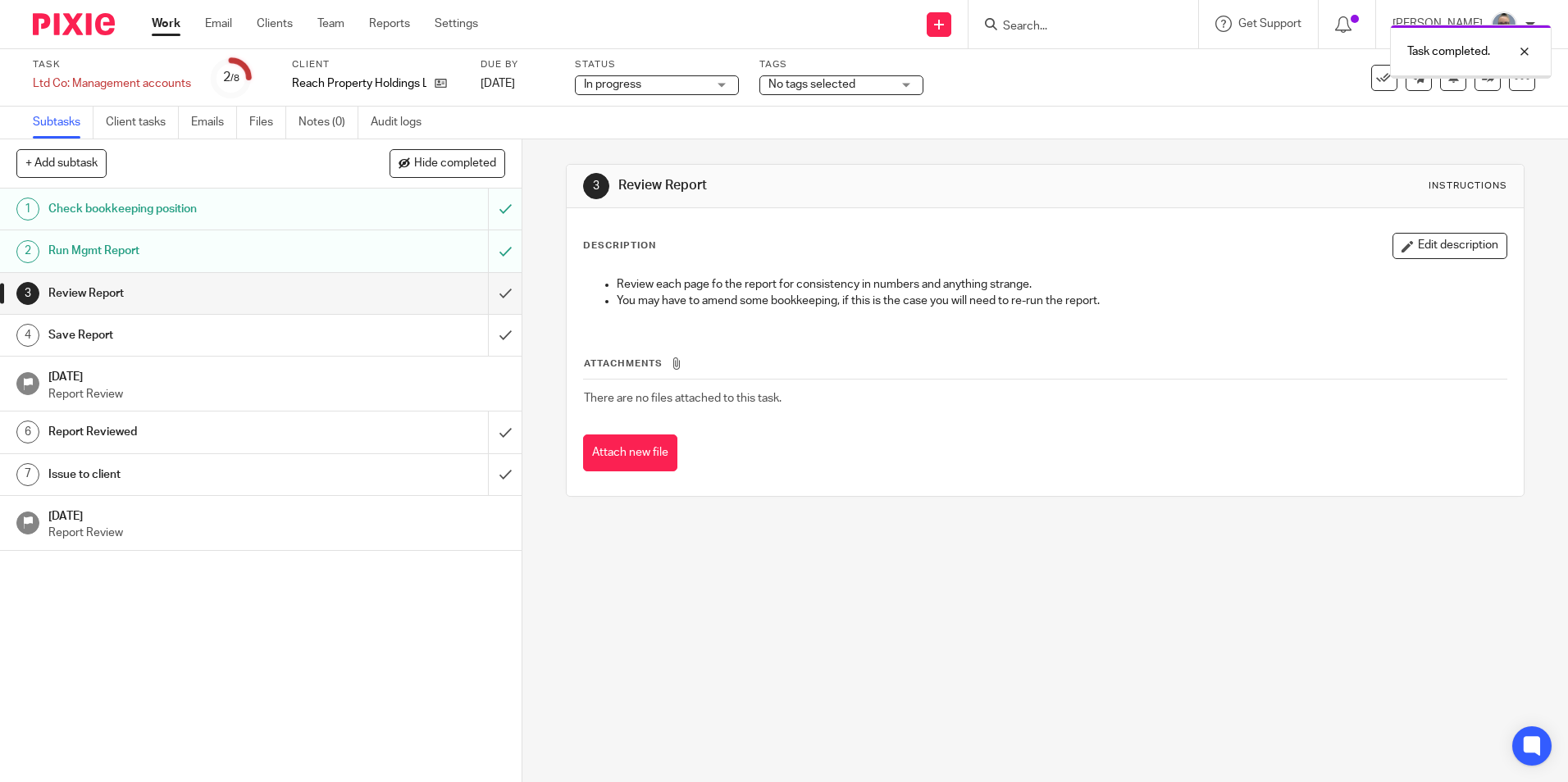
click at [490, 292] on input "submit" at bounding box center [261, 293] width 521 height 41
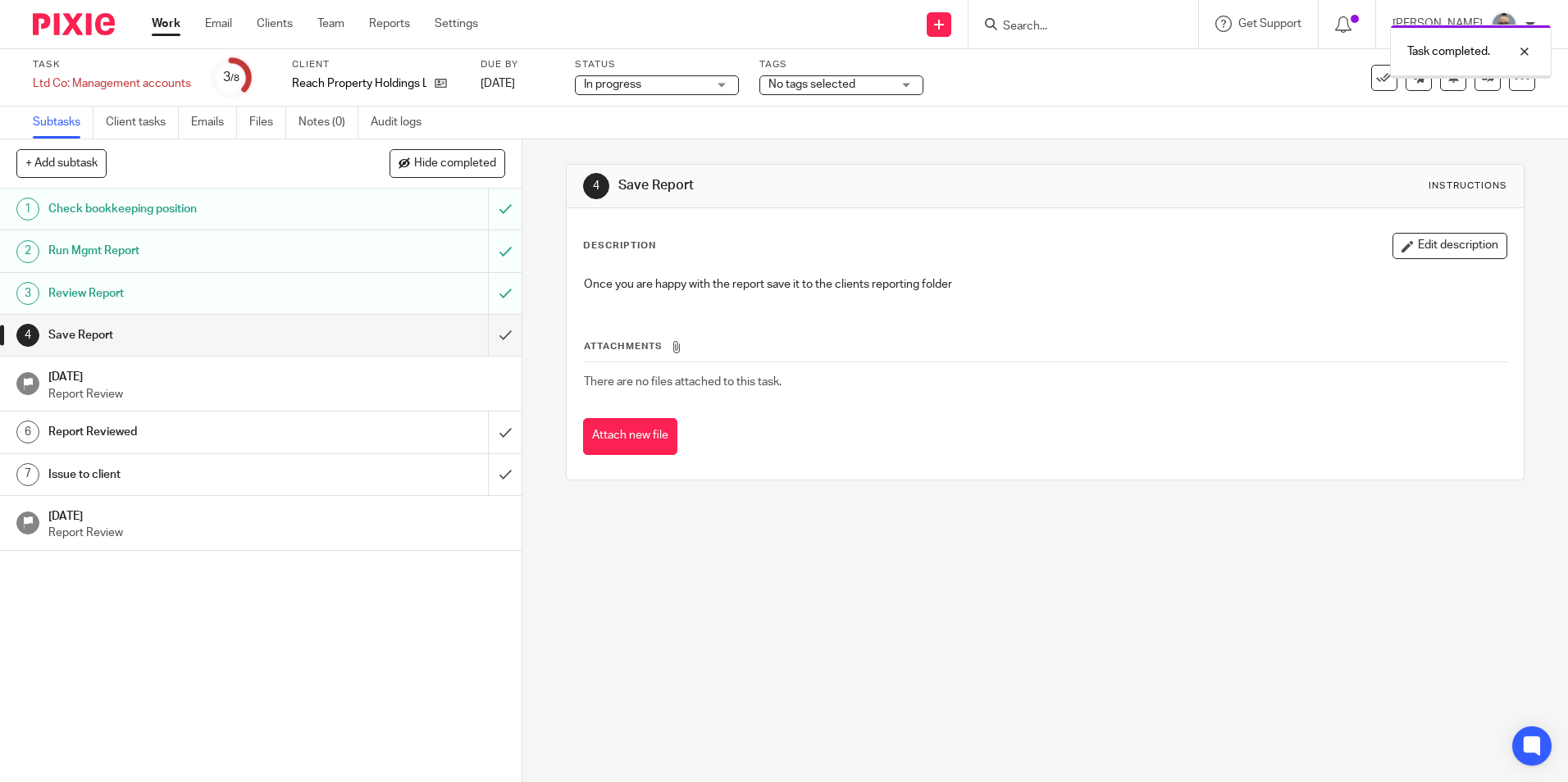
click at [491, 339] on input "submit" at bounding box center [261, 335] width 521 height 41
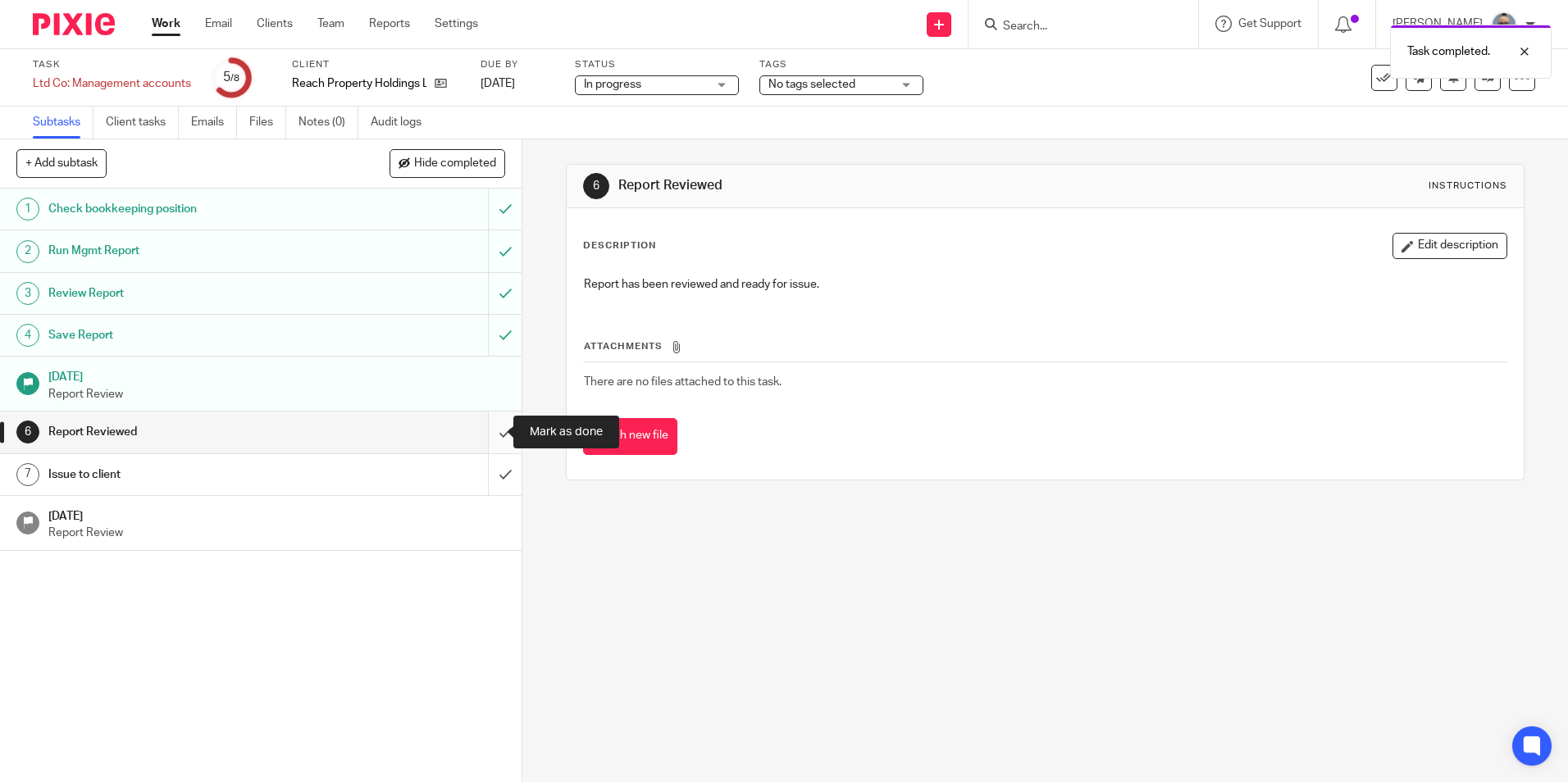
click at [489, 425] on input "submit" at bounding box center [261, 432] width 521 height 41
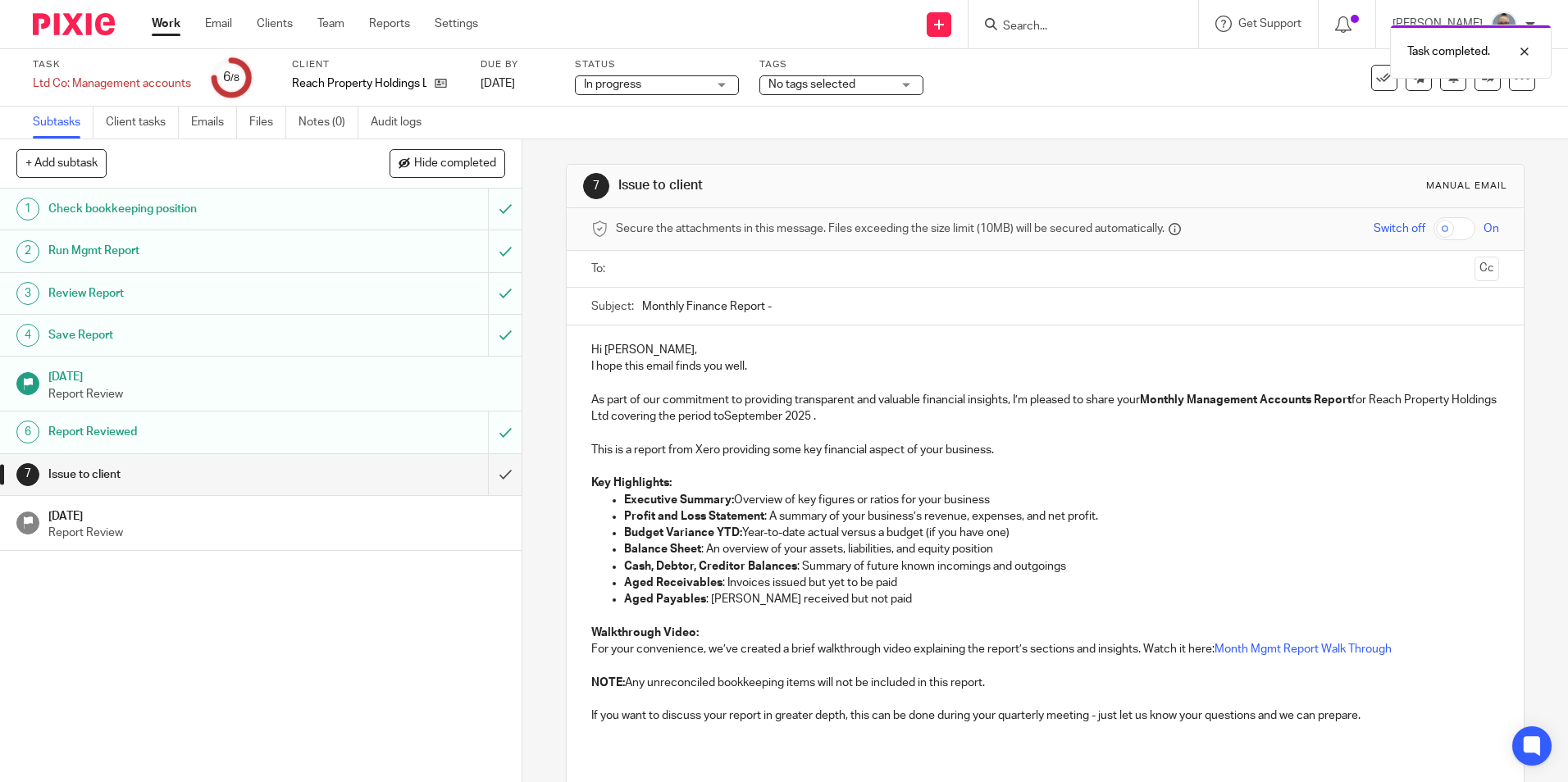
click at [691, 270] on input "text" at bounding box center [1044, 269] width 845 height 19
click at [676, 270] on input "ma" at bounding box center [1044, 269] width 845 height 19
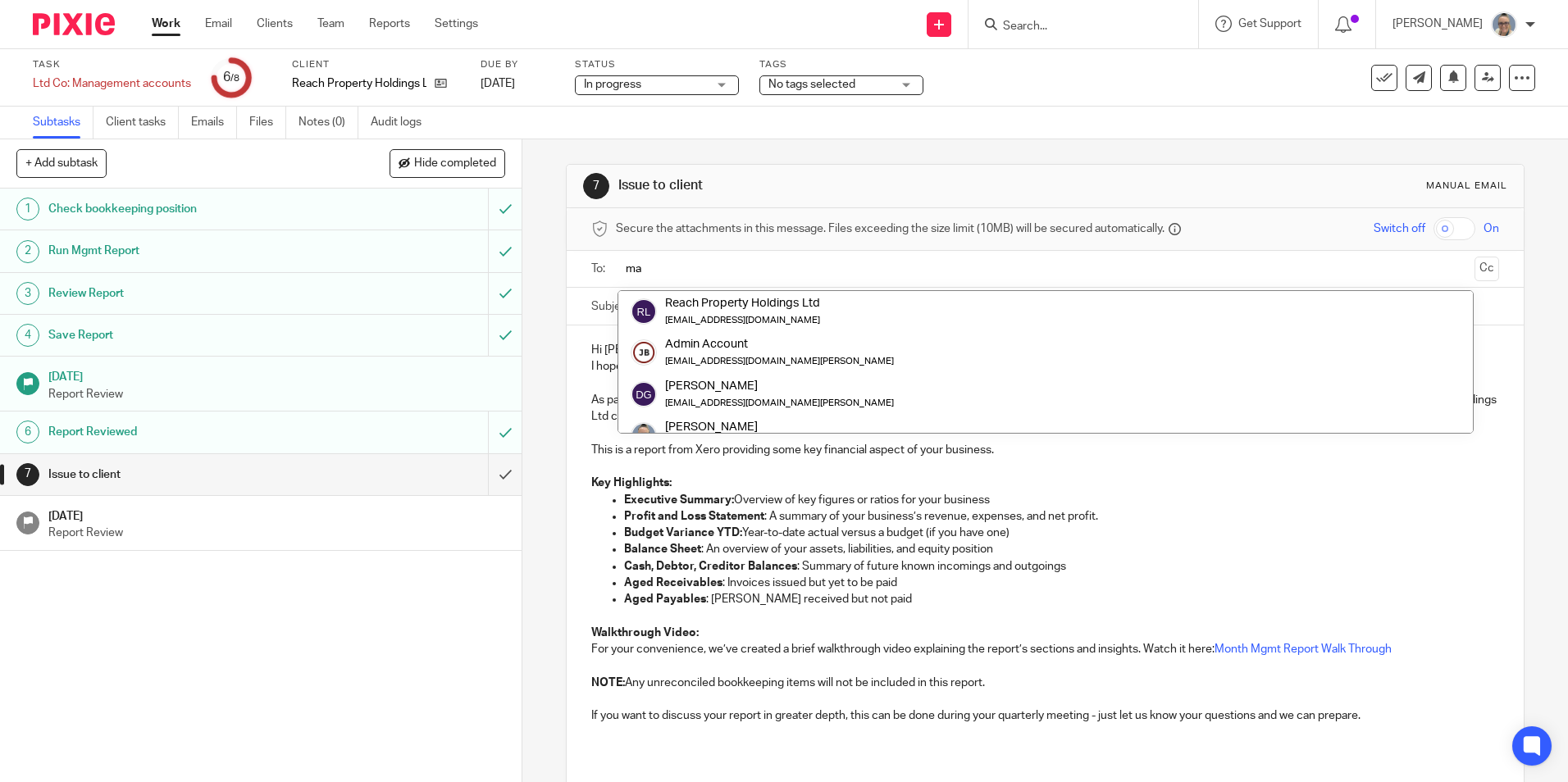
type input "m"
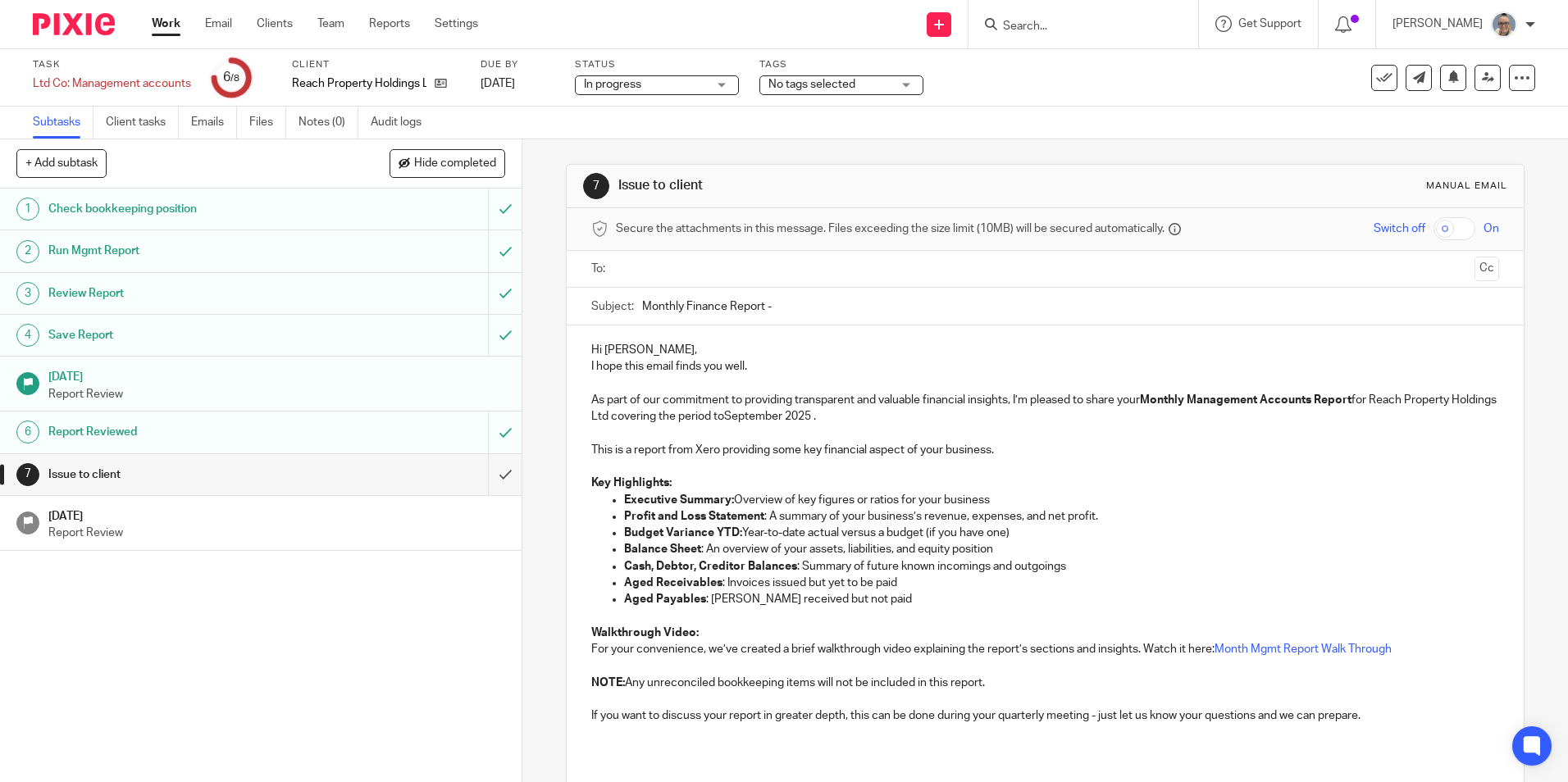
drag, startPoint x: 806, startPoint y: 362, endPoint x: 727, endPoint y: 281, distance: 113.1
click at [807, 362] on p "I hope this email finds you well." at bounding box center [1044, 366] width 907 height 16
click at [715, 278] on input "text" at bounding box center [1044, 269] width 845 height 19
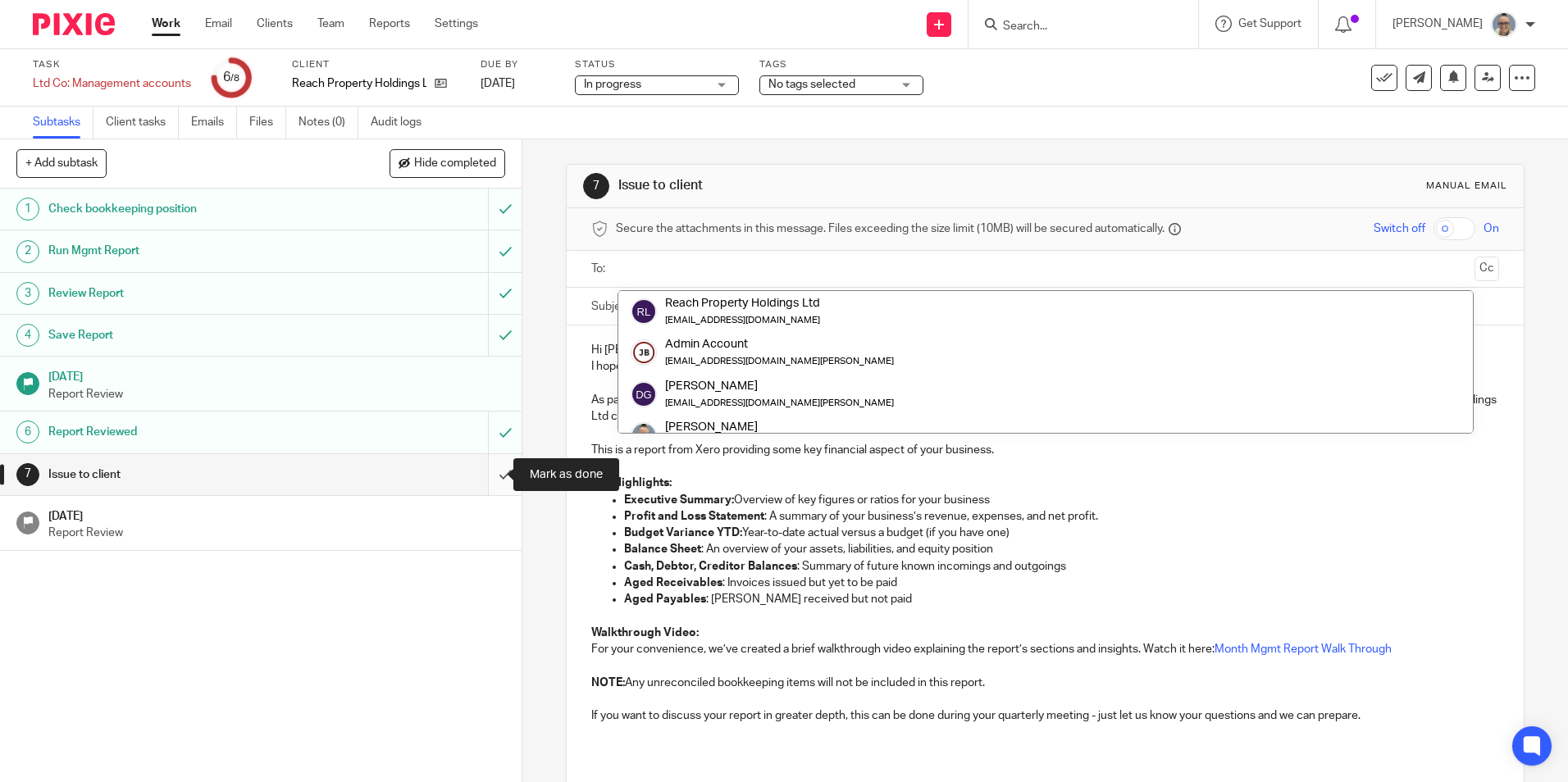
click at [478, 483] on input "submit" at bounding box center [261, 474] width 521 height 41
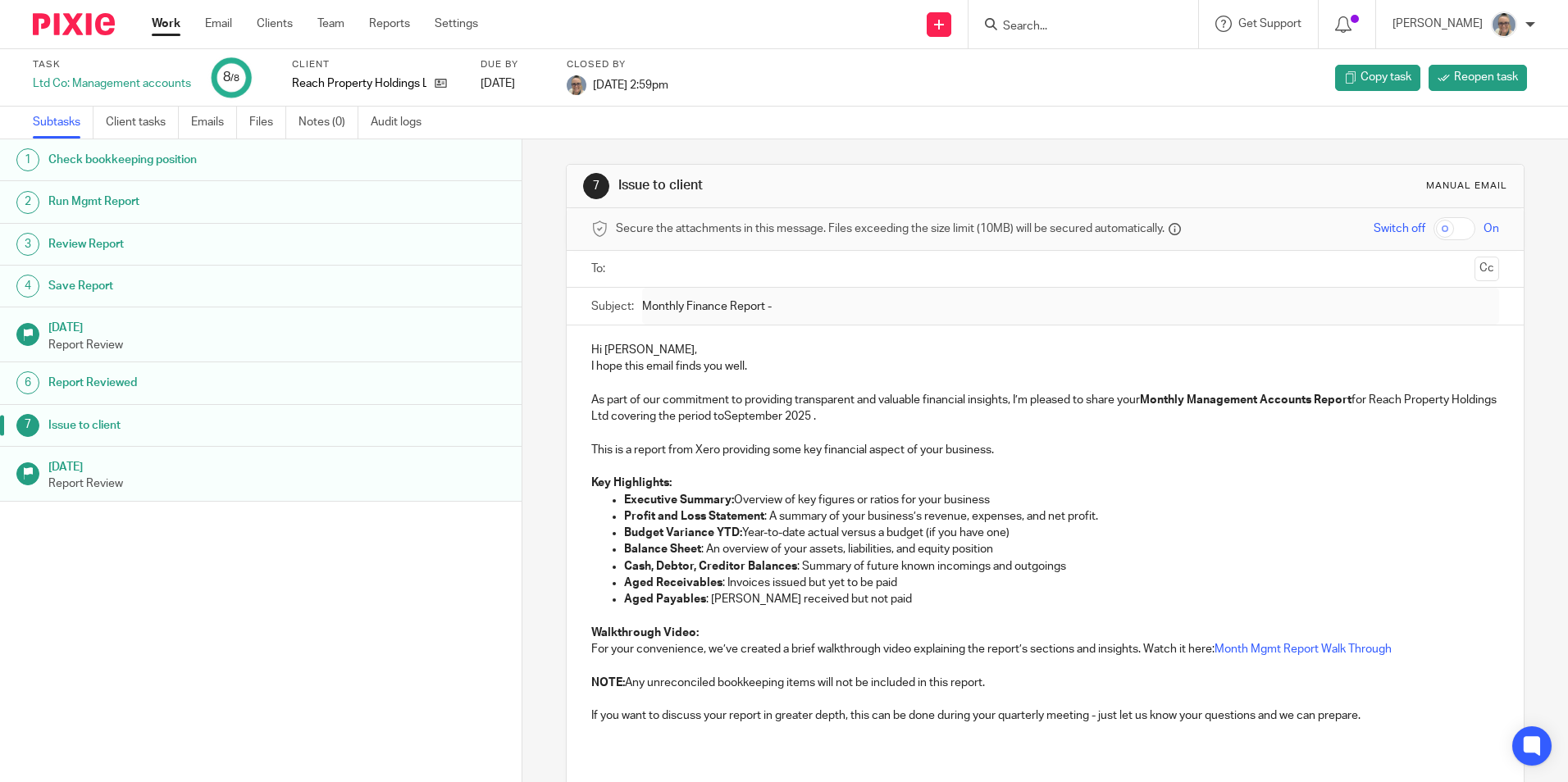
click at [157, 25] on link "Work" at bounding box center [166, 23] width 29 height 16
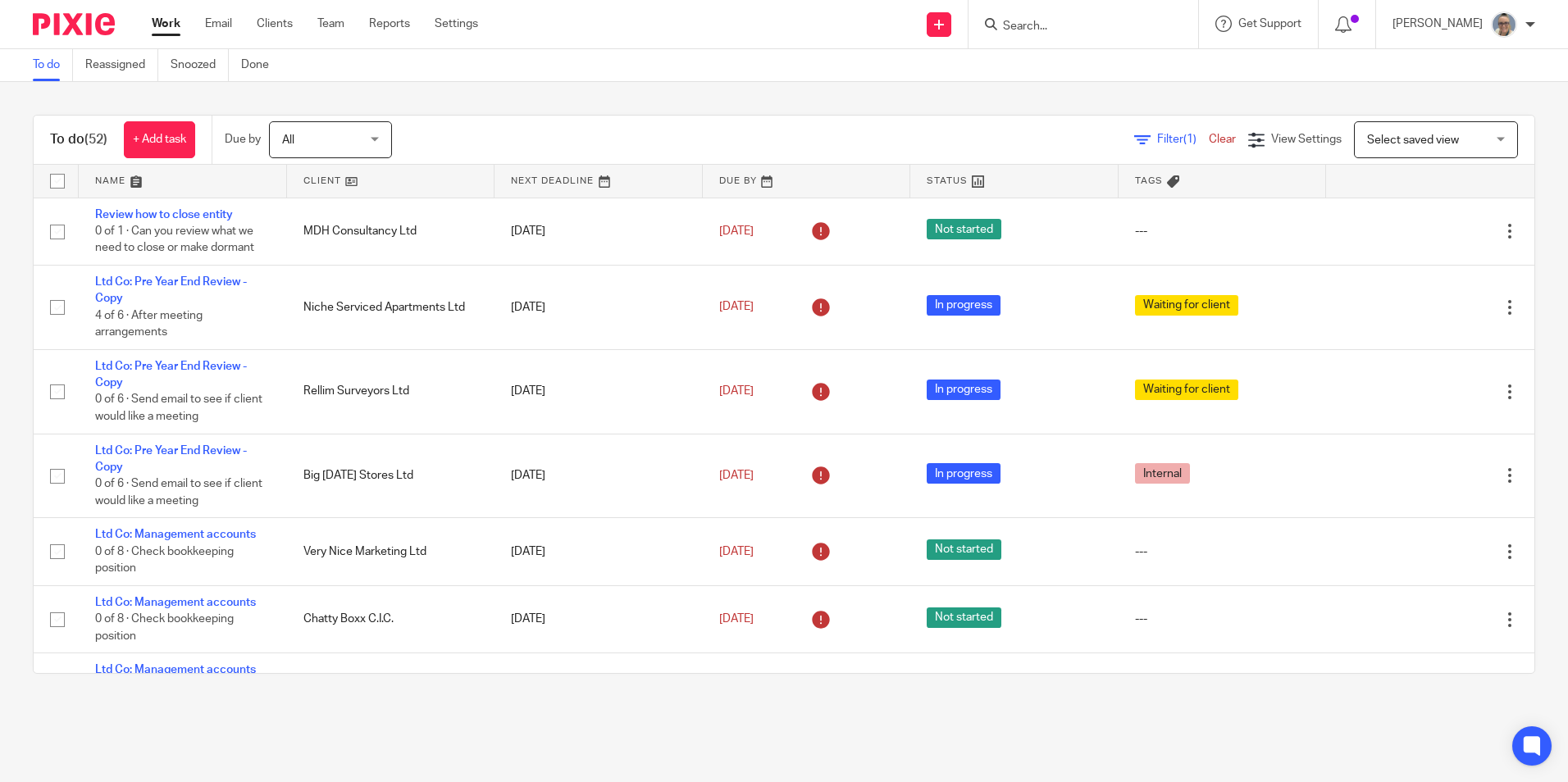
drag, startPoint x: 1105, startPoint y: 39, endPoint x: 1073, endPoint y: 30, distance: 33.2
click at [1105, 36] on div at bounding box center [1083, 24] width 229 height 49
click at [1079, 17] on form at bounding box center [1088, 25] width 175 height 21
click at [1057, 22] on input "Search" at bounding box center [1074, 28] width 147 height 15
type input "reach prop"
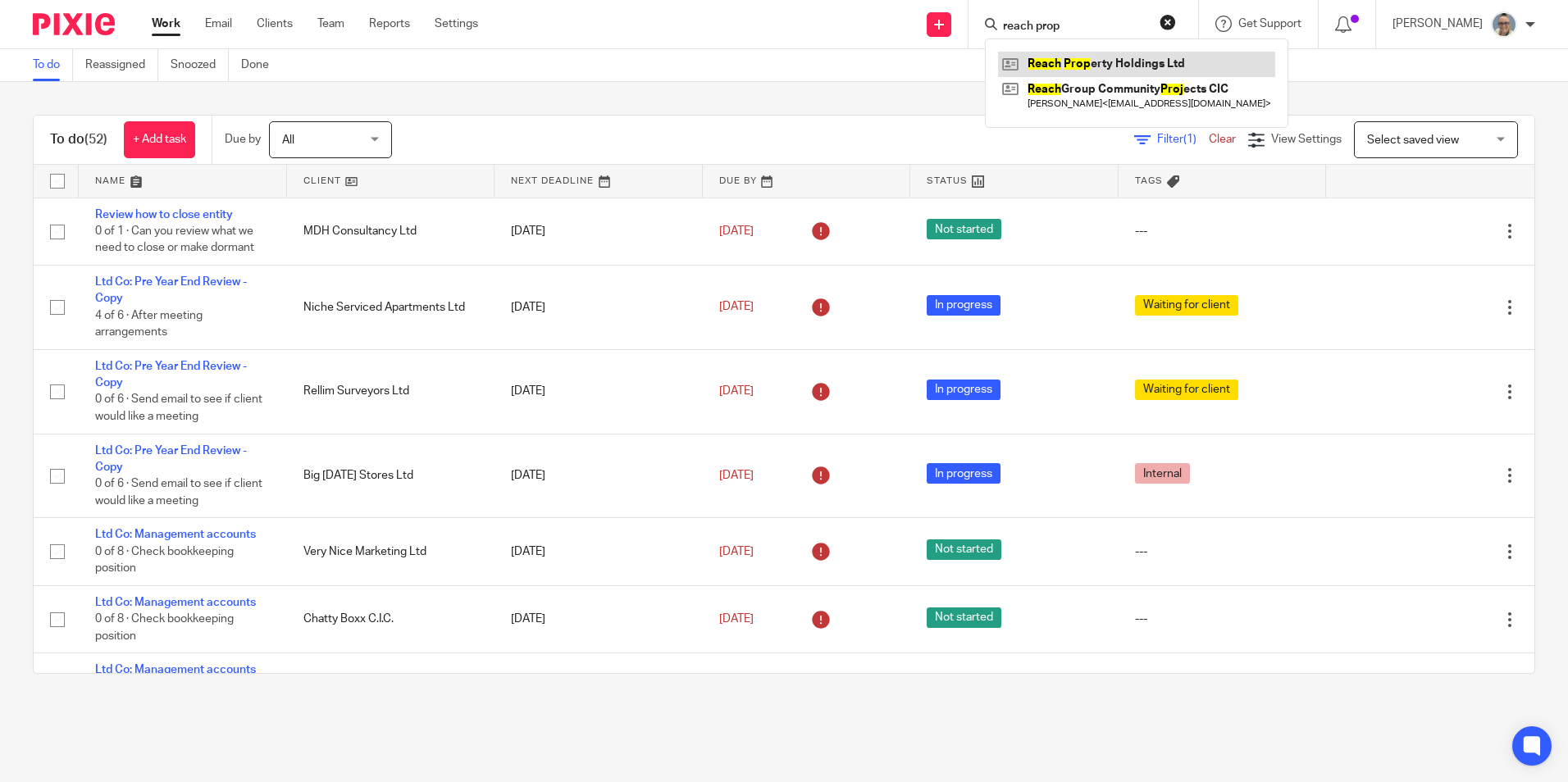
click at [1142, 60] on link at bounding box center [1136, 64] width 277 height 25
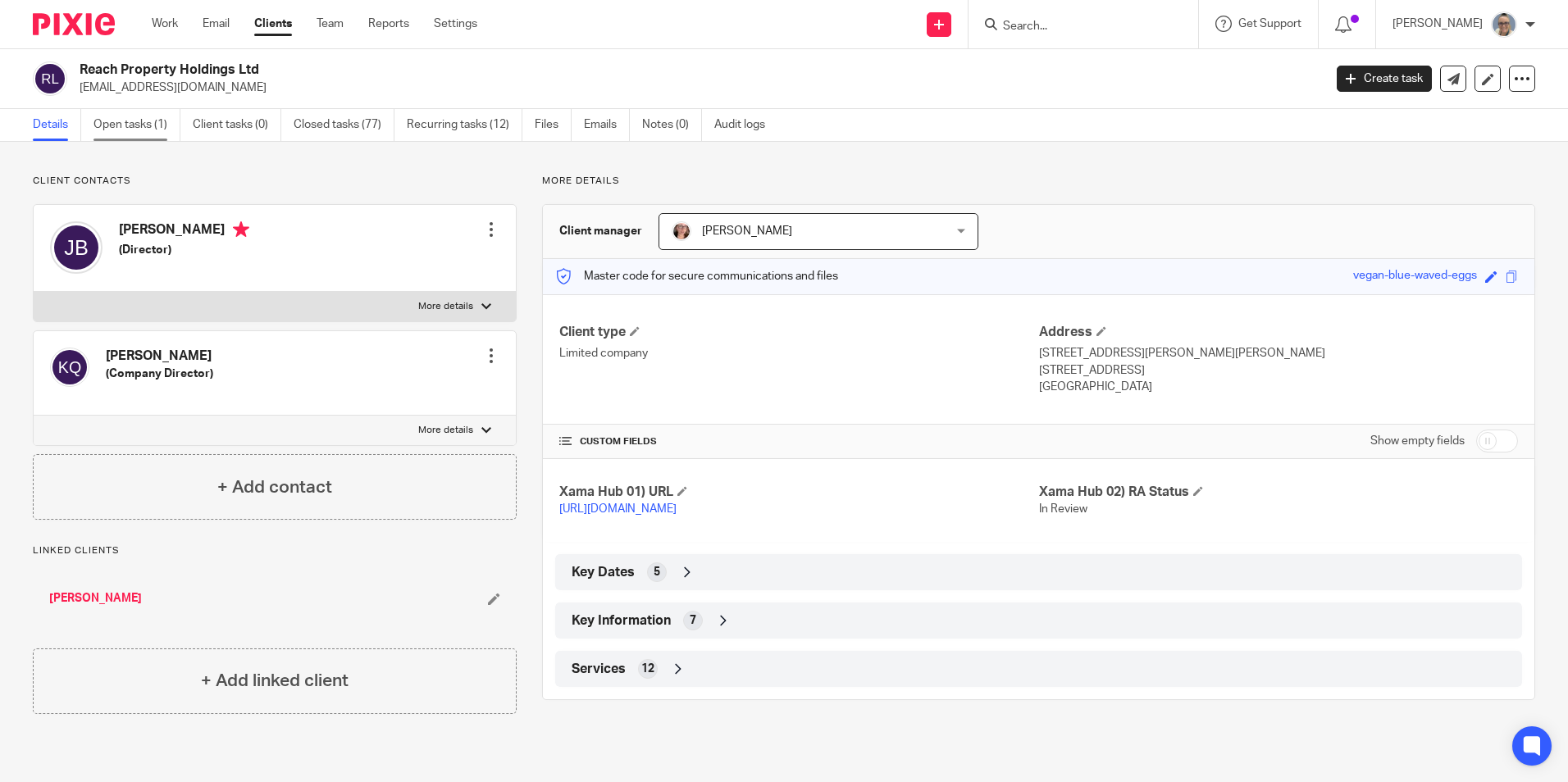
click at [145, 119] on link "Open tasks (1)" at bounding box center [136, 126] width 87 height 32
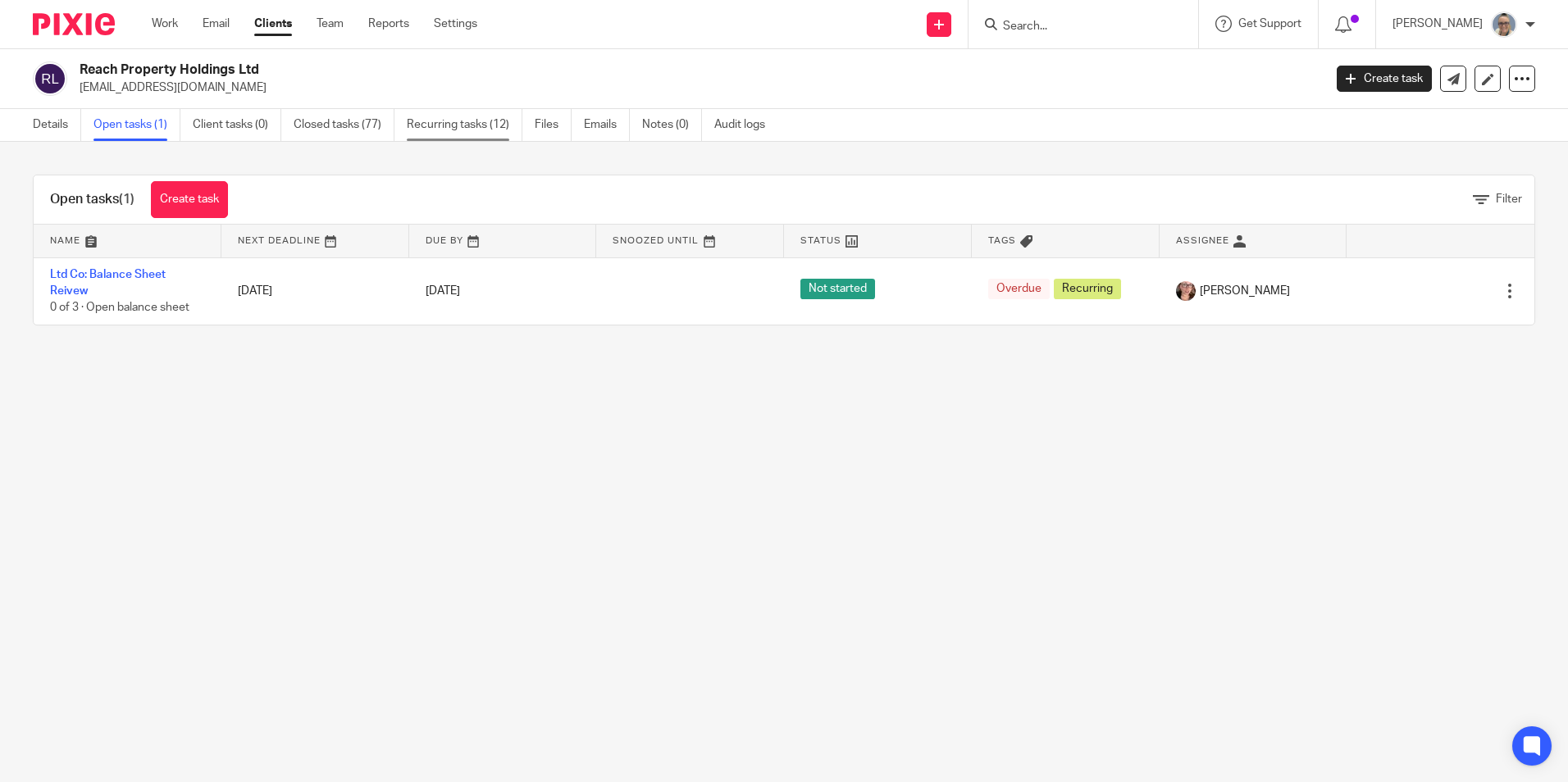
click at [483, 129] on link "Recurring tasks (12)" at bounding box center [464, 126] width 116 height 32
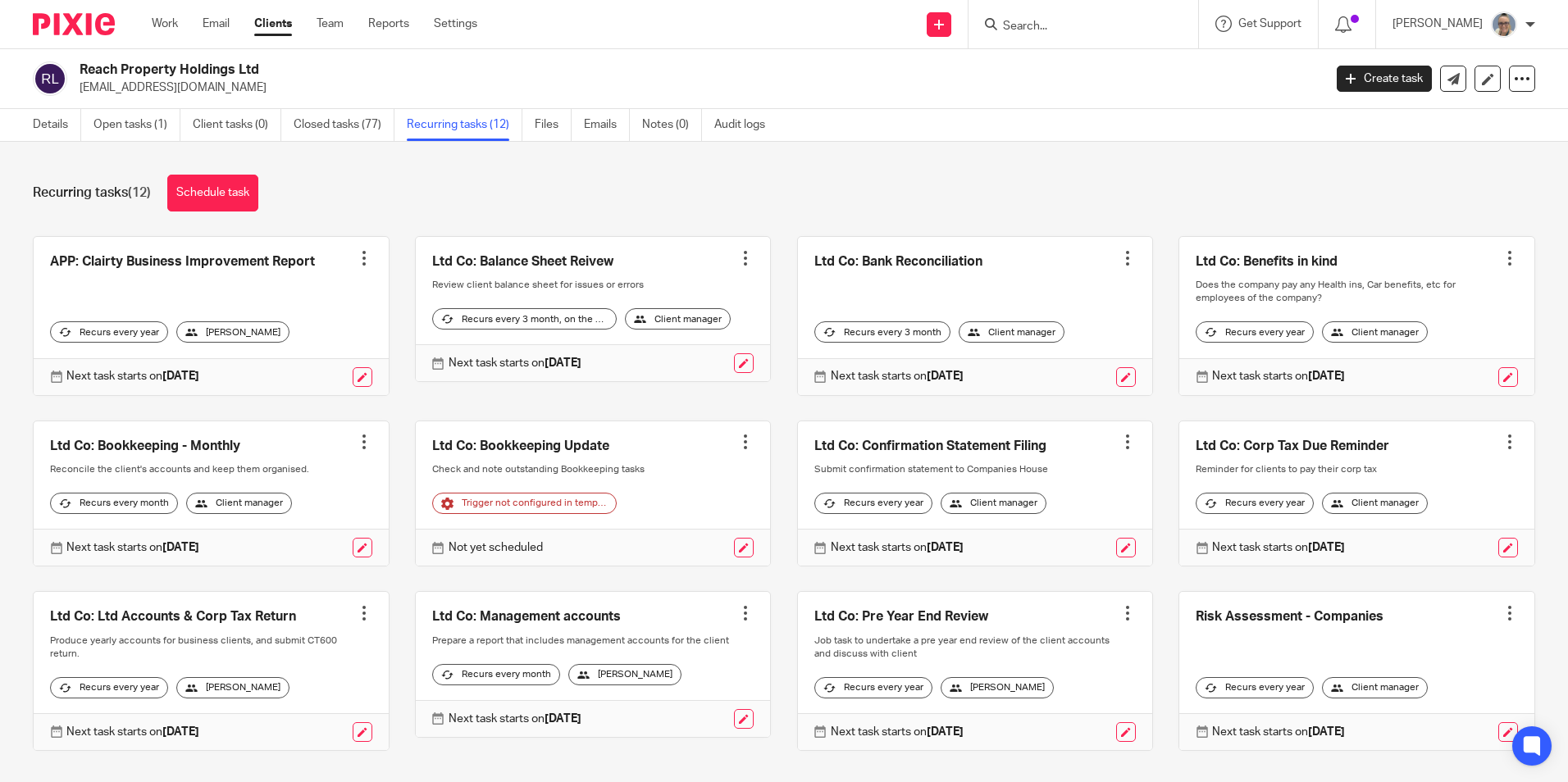
scroll to position [66, 0]
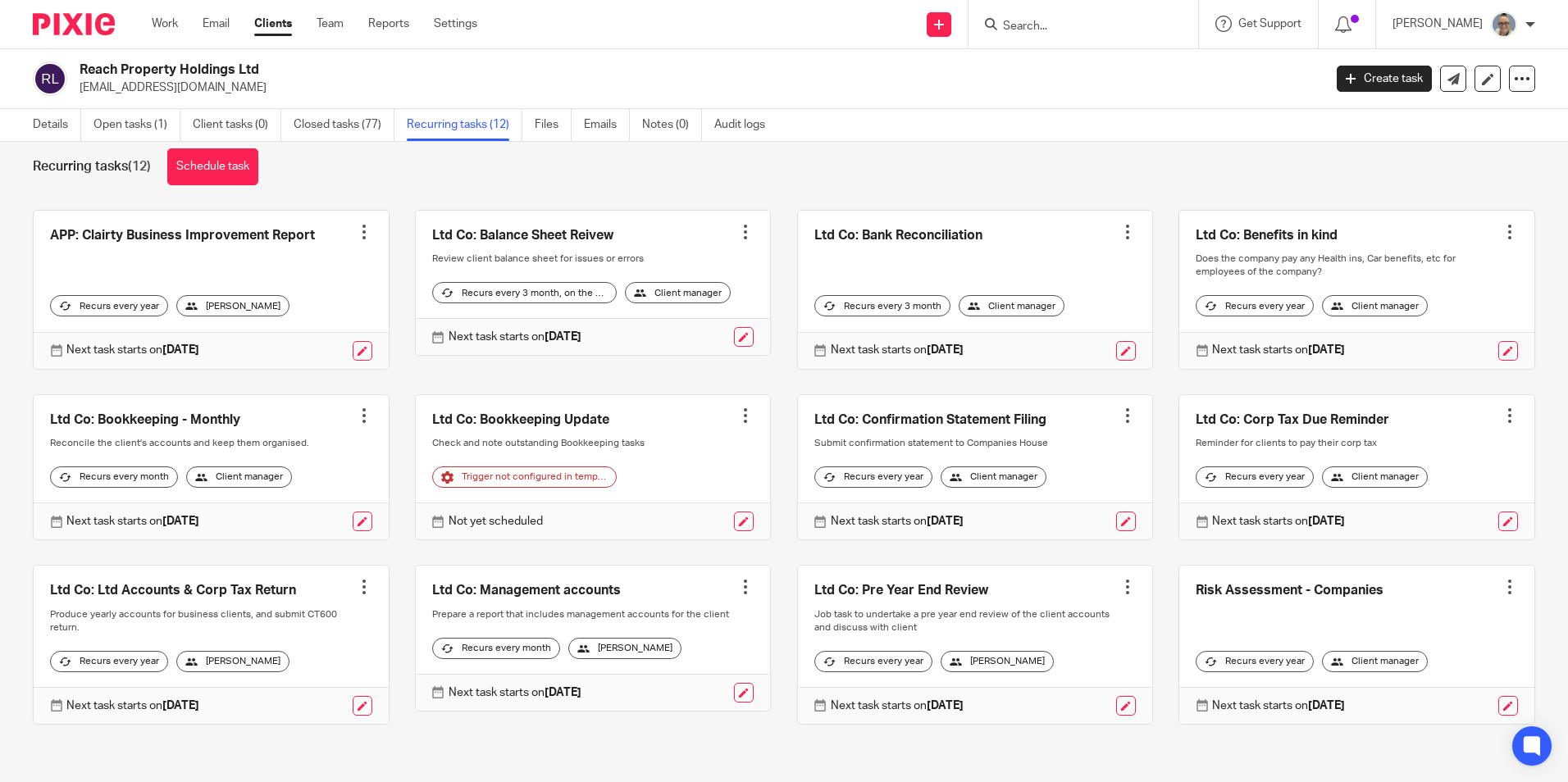
click at [738, 581] on div at bounding box center [745, 586] width 16 height 16
click at [697, 673] on span "Cancel schedule" at bounding box center [673, 678] width 86 height 11
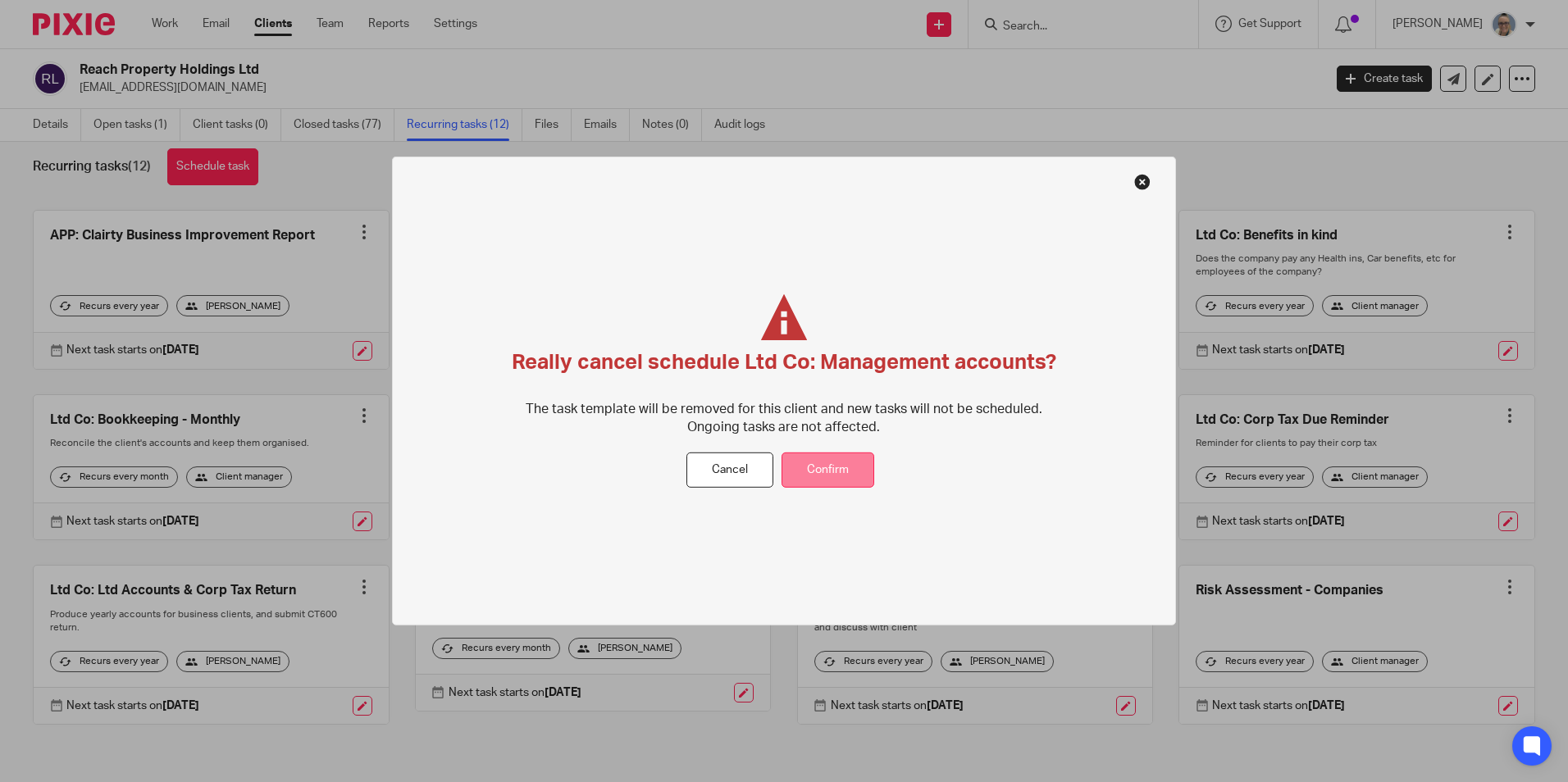
click at [822, 464] on button "Confirm" at bounding box center [827, 470] width 92 height 35
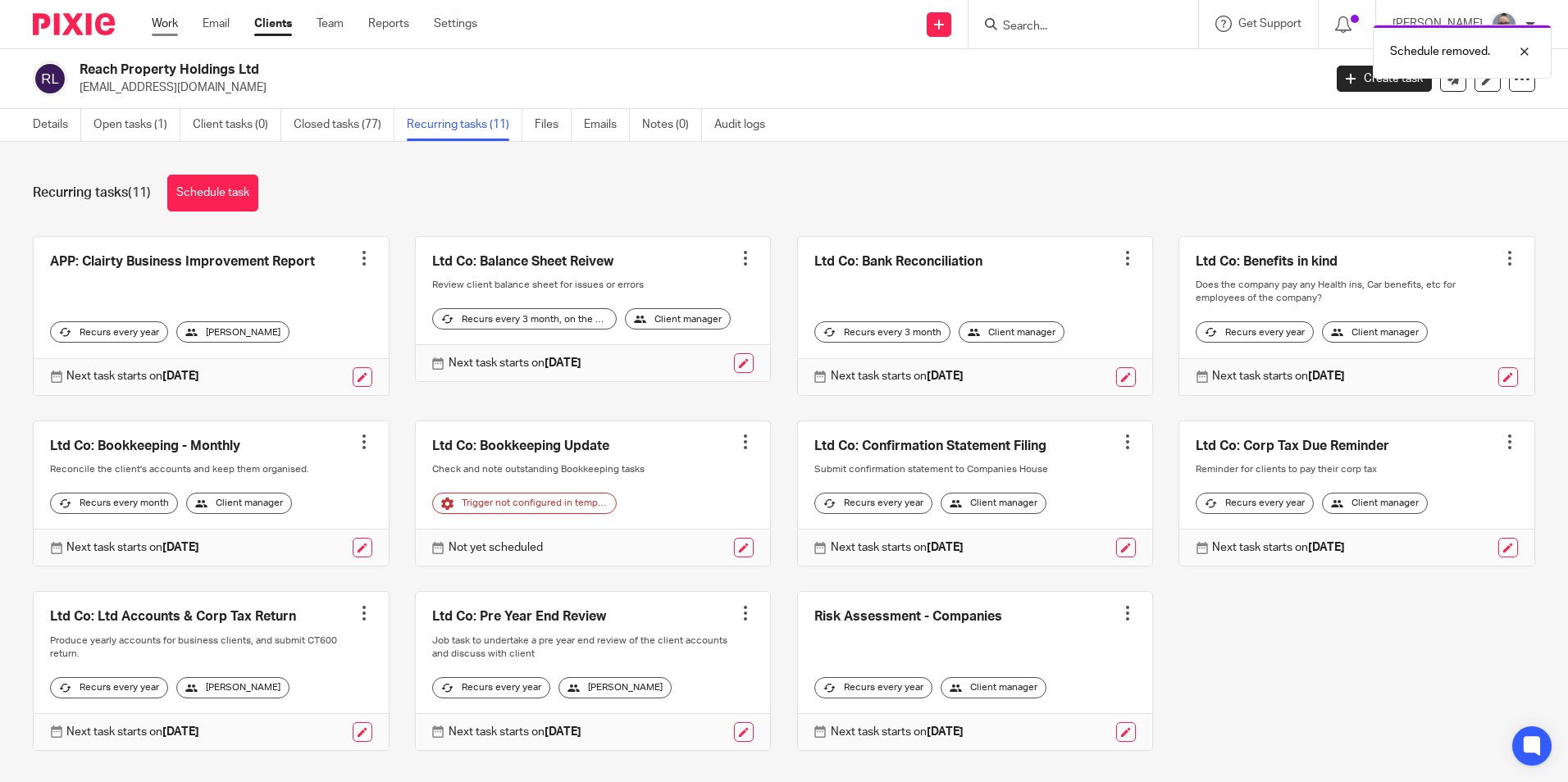
click at [158, 17] on link "Work" at bounding box center [165, 23] width 27 height 16
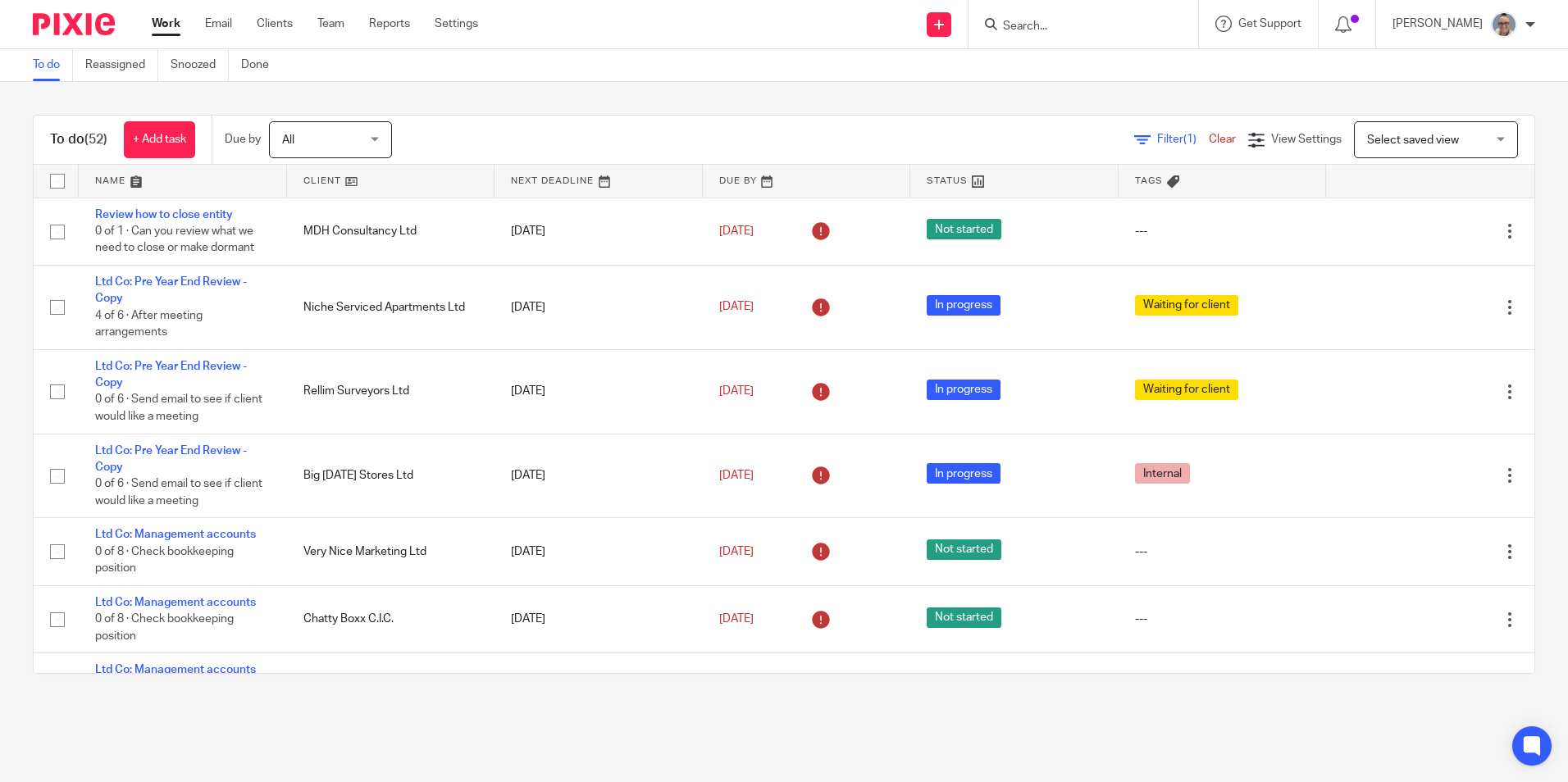
click at [536, 179] on link at bounding box center [598, 181] width 208 height 32
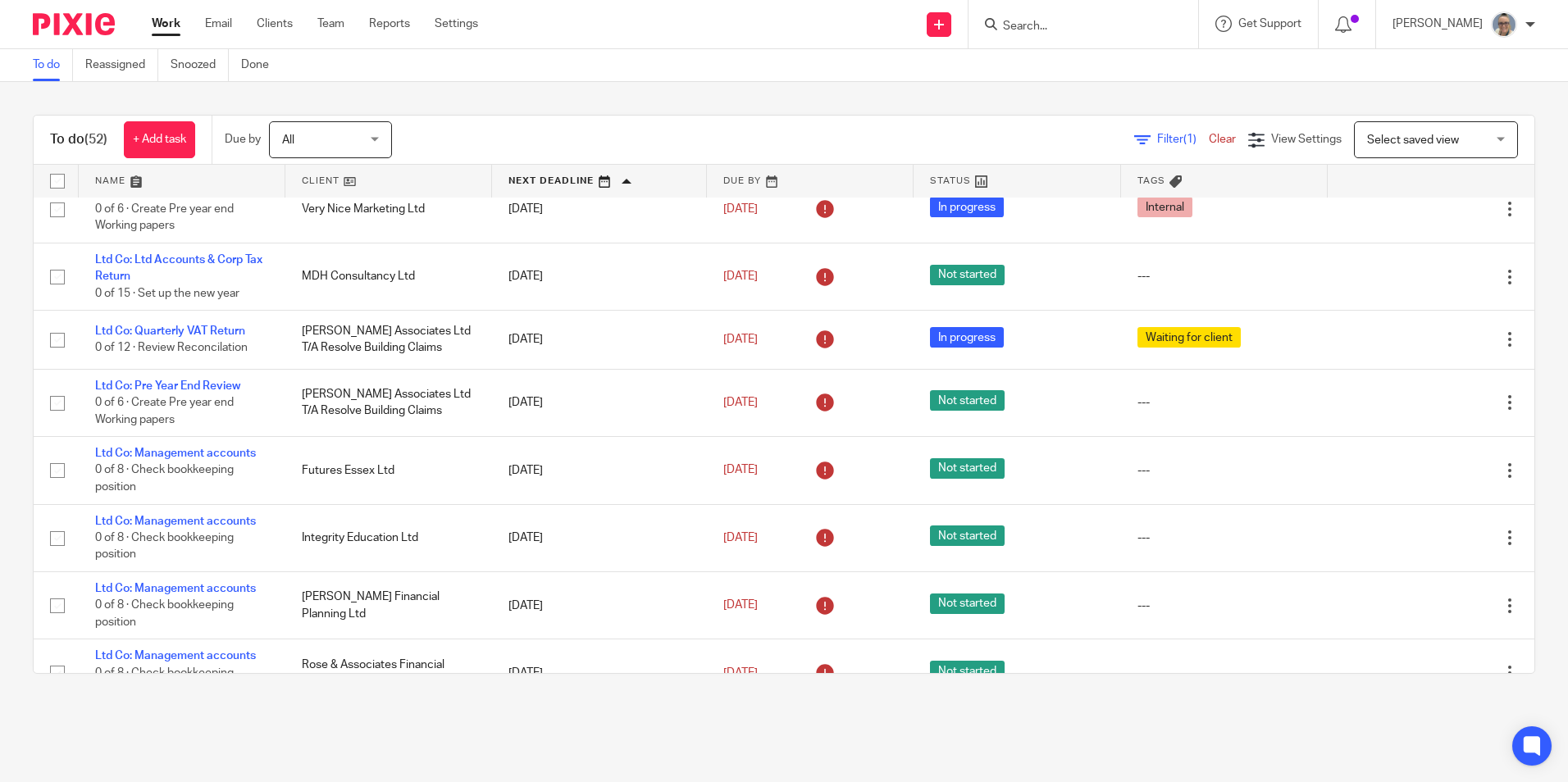
scroll to position [492, 0]
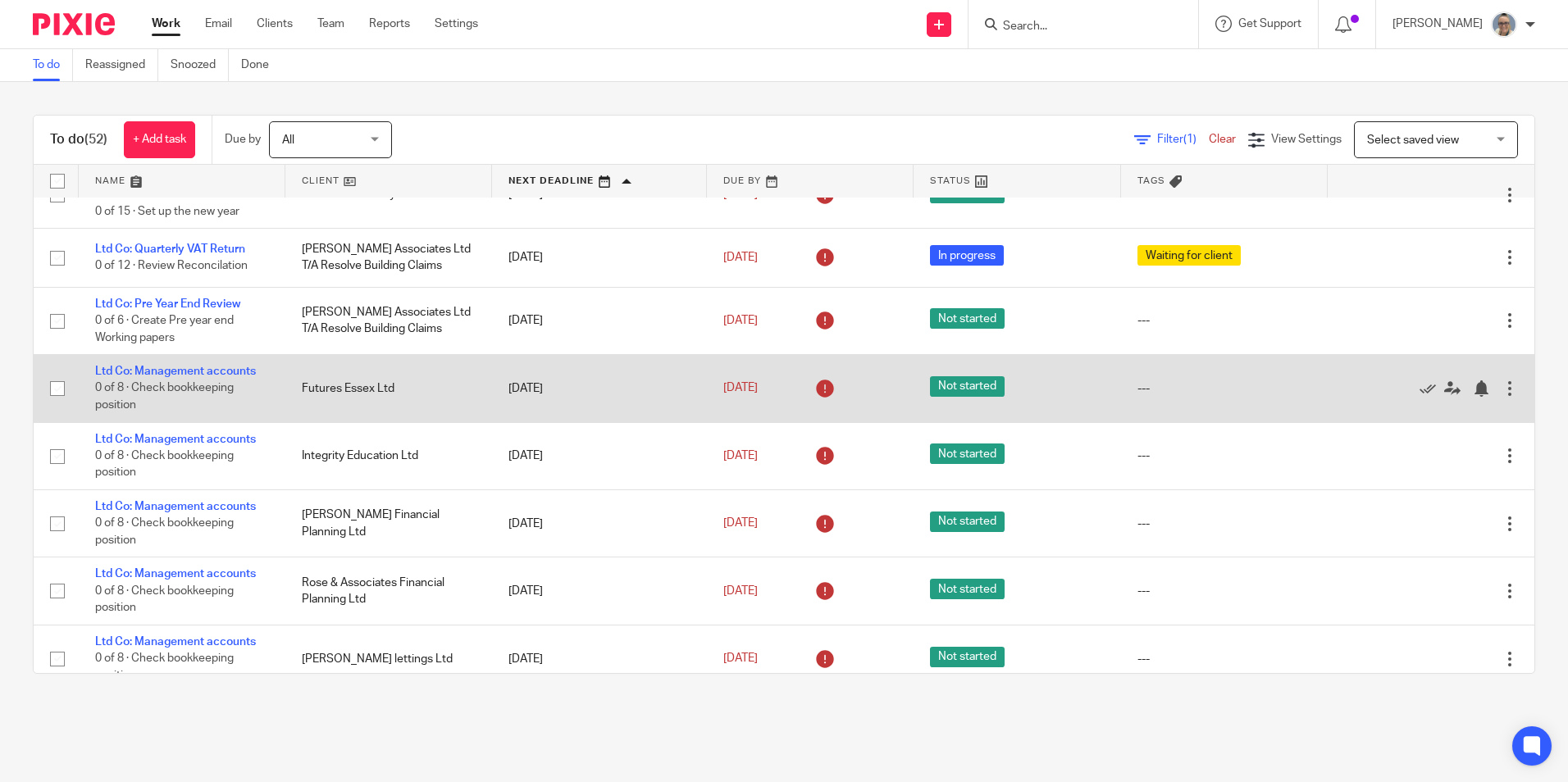
click at [1501, 383] on div at bounding box center [1509, 388] width 16 height 16
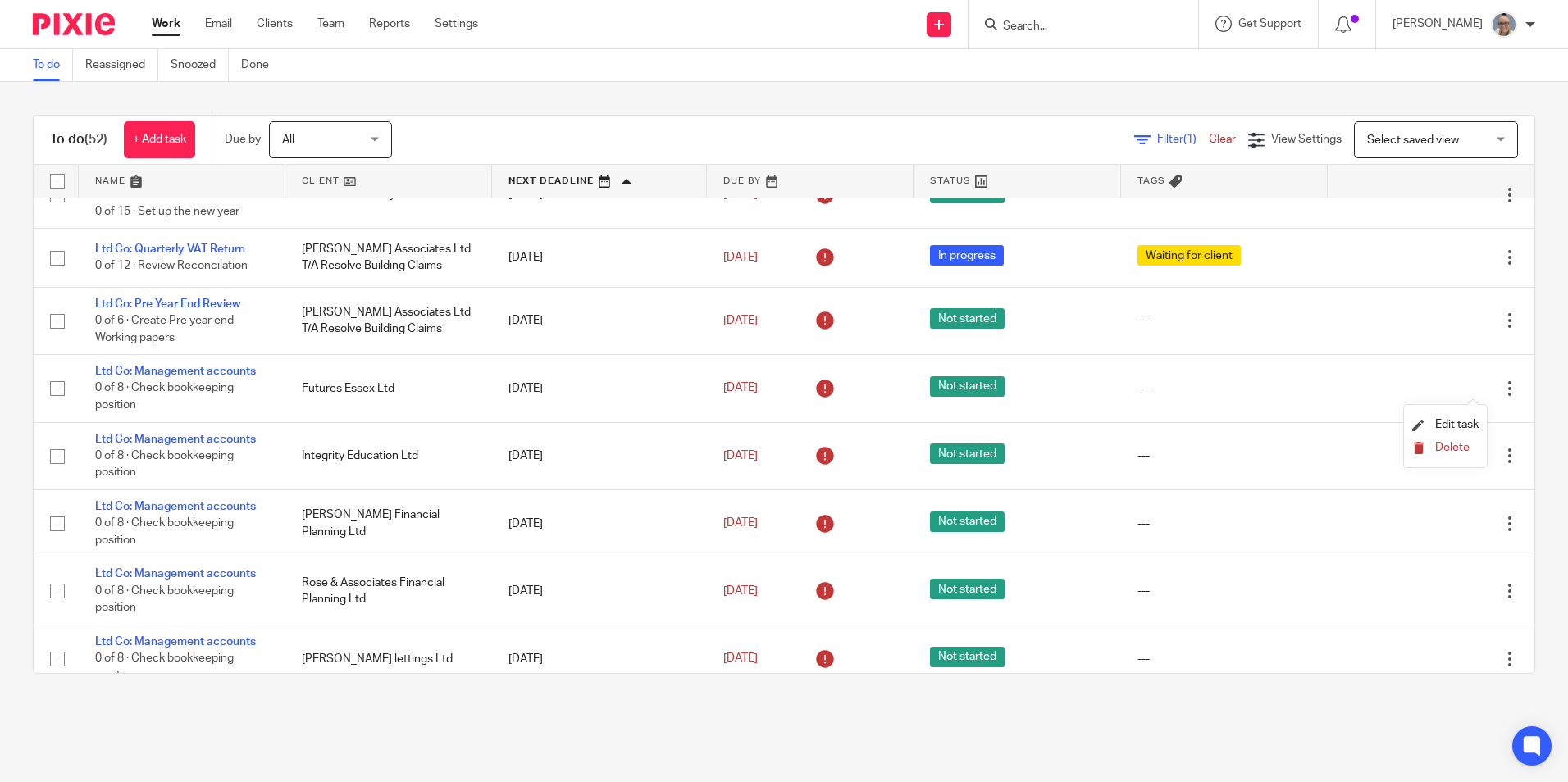
click at [1444, 444] on span "Delete" at bounding box center [1452, 447] width 34 height 11
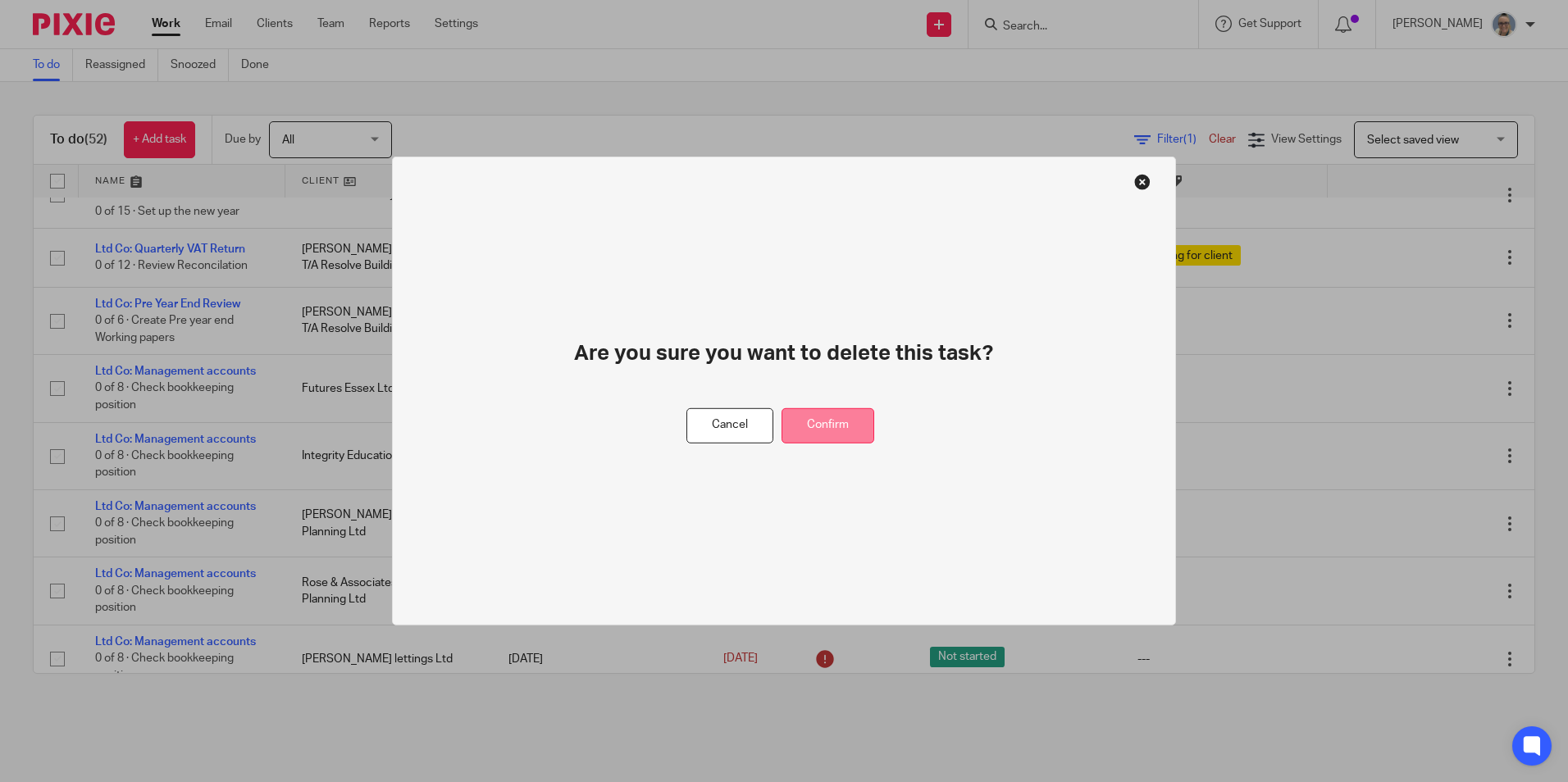
click at [843, 420] on button "Confirm" at bounding box center [827, 425] width 92 height 35
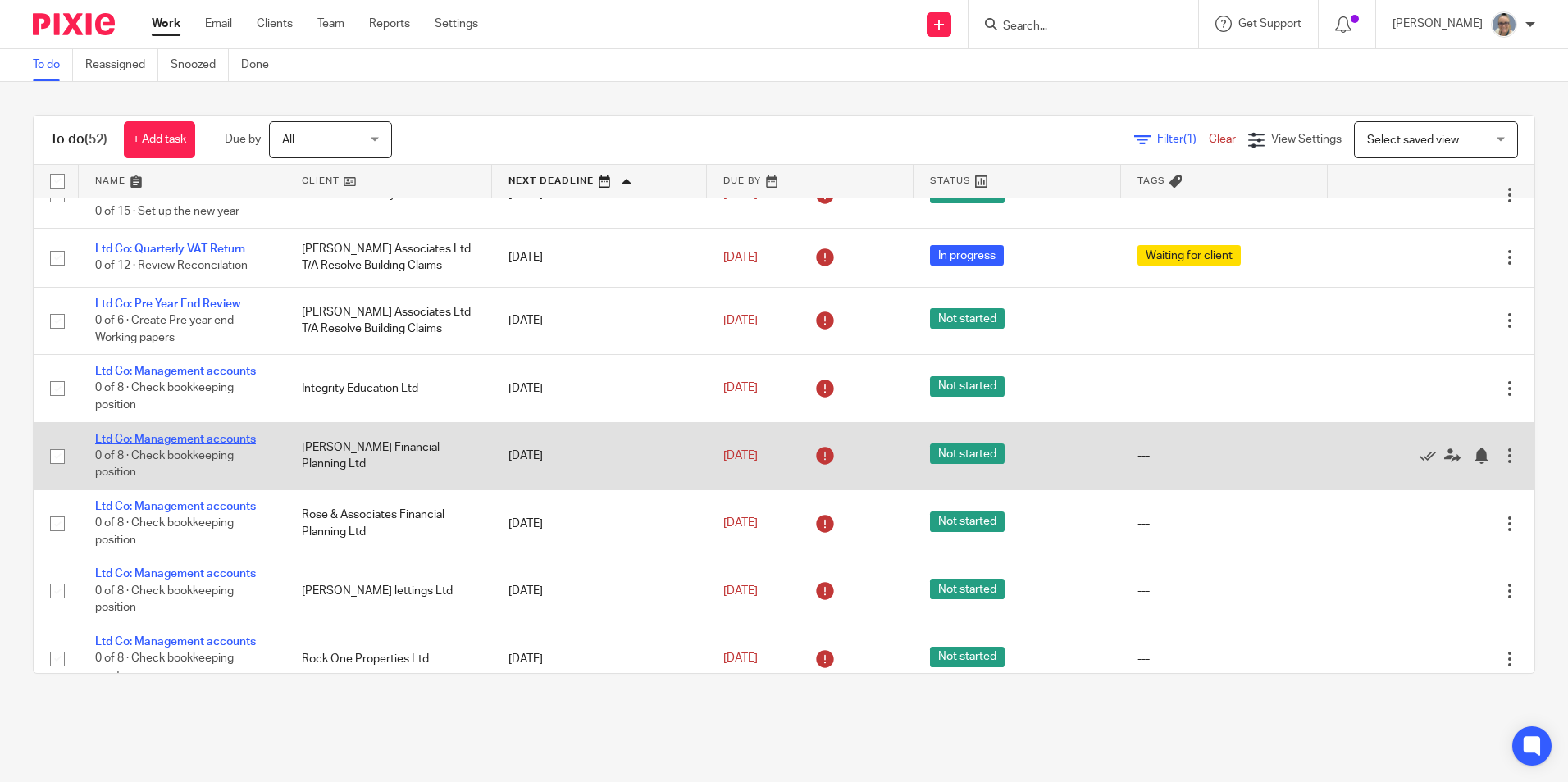
click at [186, 434] on link "Ltd Co: Management accounts" at bounding box center [175, 440] width 161 height 11
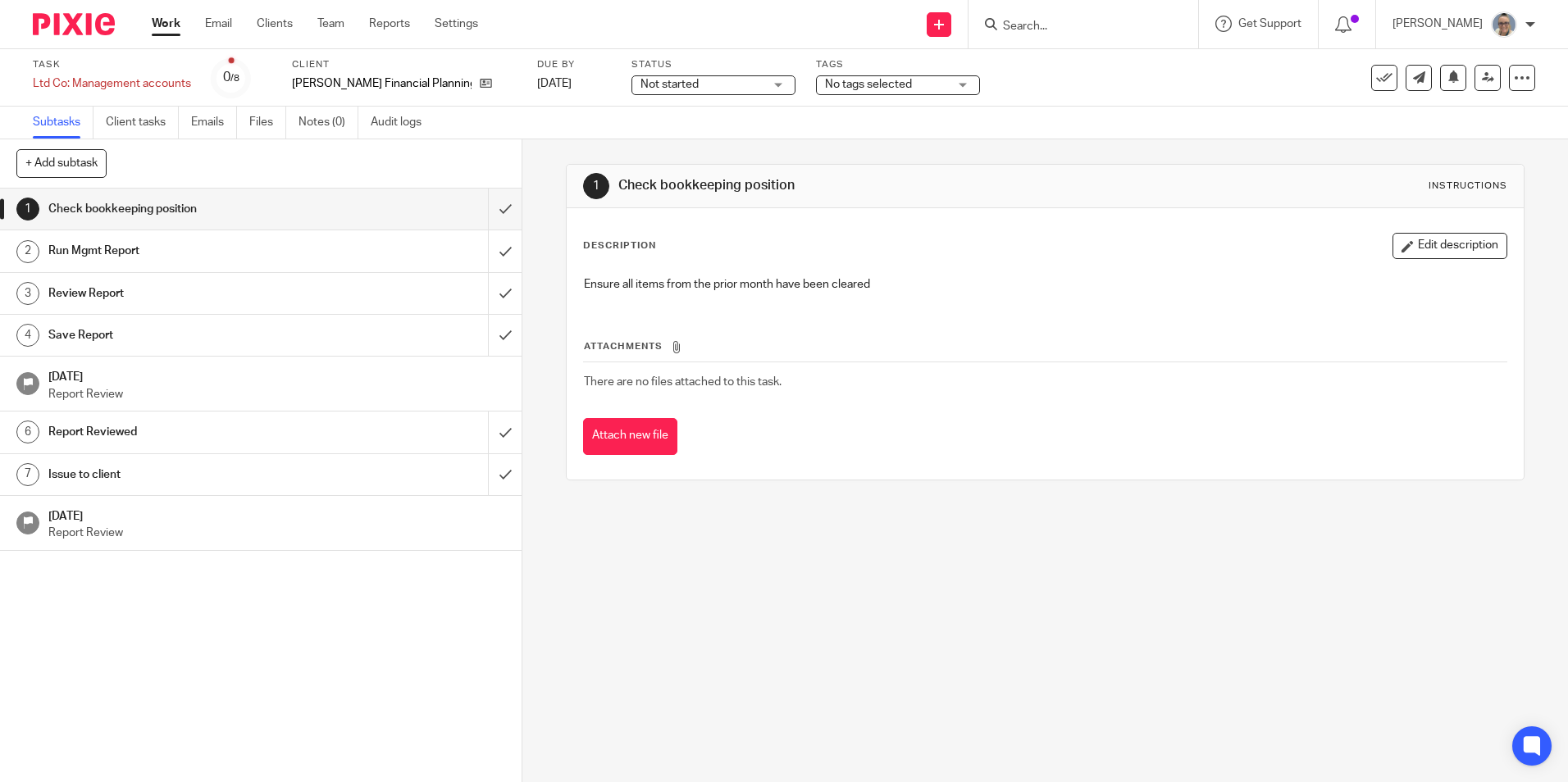
click at [679, 91] on span "Not started" at bounding box center [701, 85] width 123 height 17
click at [676, 130] on li "In progress" at bounding box center [694, 144] width 163 height 33
click at [829, 90] on span "No tags selected" at bounding box center [886, 85] width 123 height 17
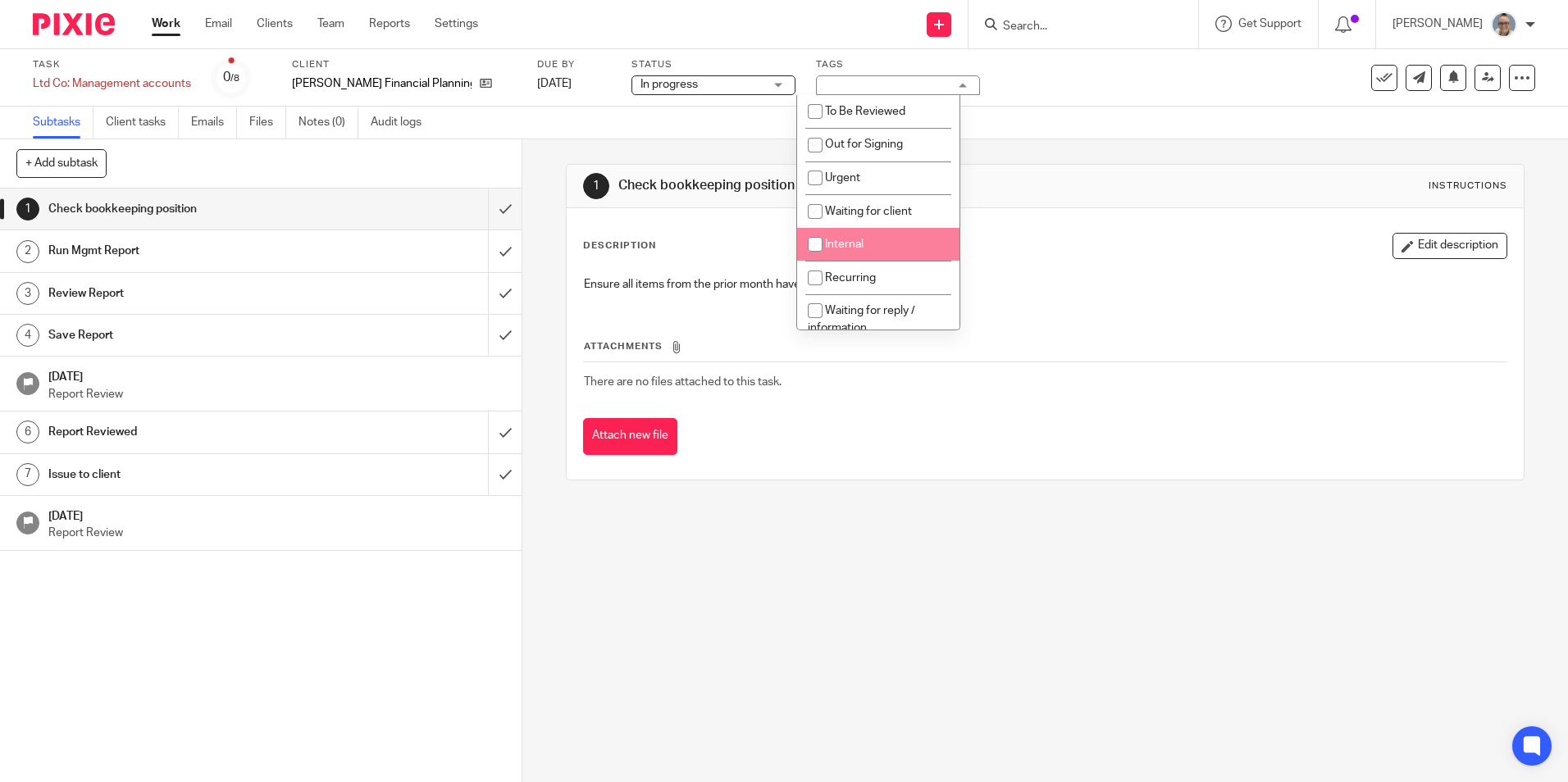
click at [824, 247] on input "checkbox" at bounding box center [814, 244] width 31 height 31
checkbox input "true"
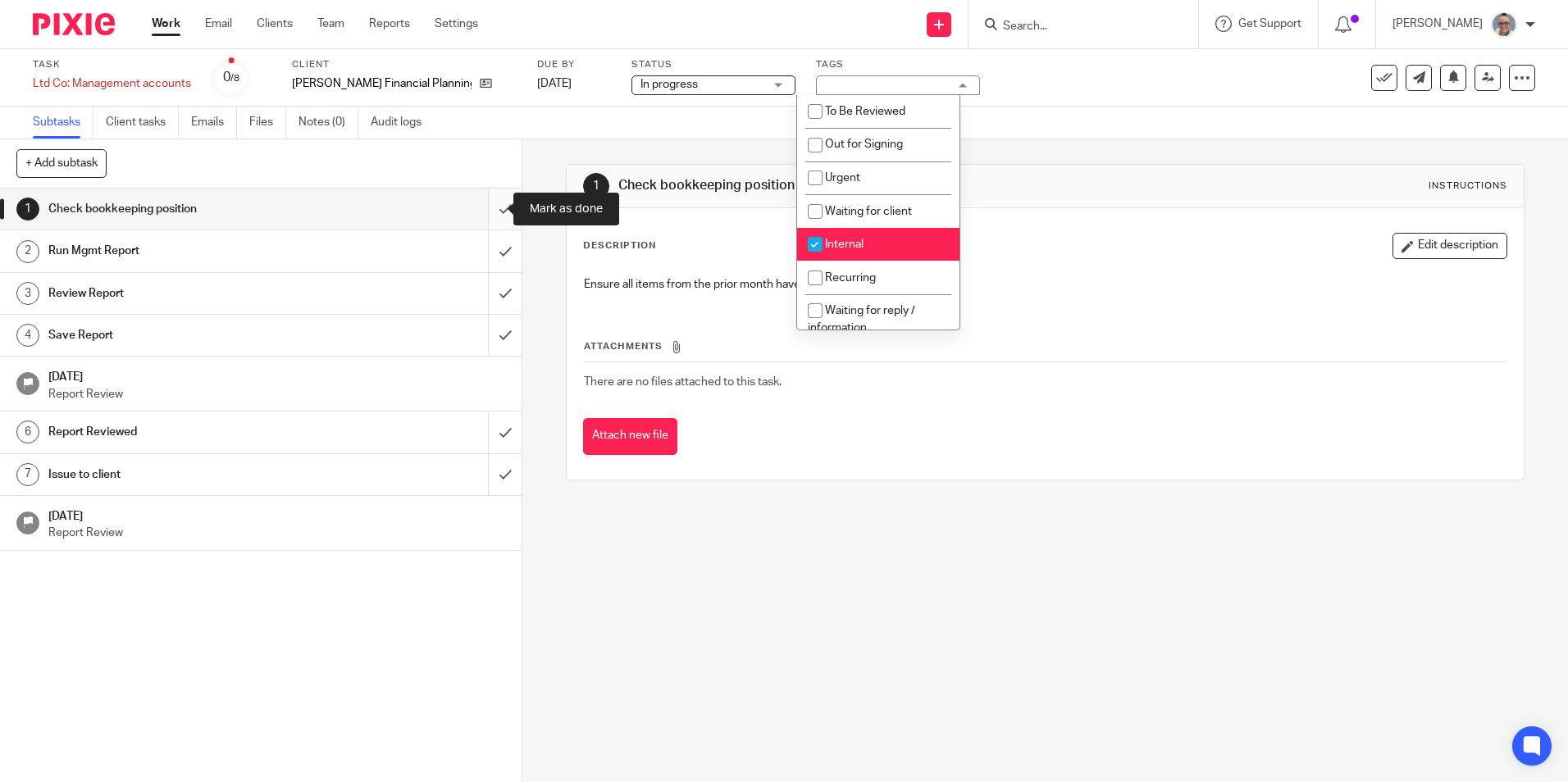
click at [492, 209] on input "submit" at bounding box center [261, 208] width 521 height 41
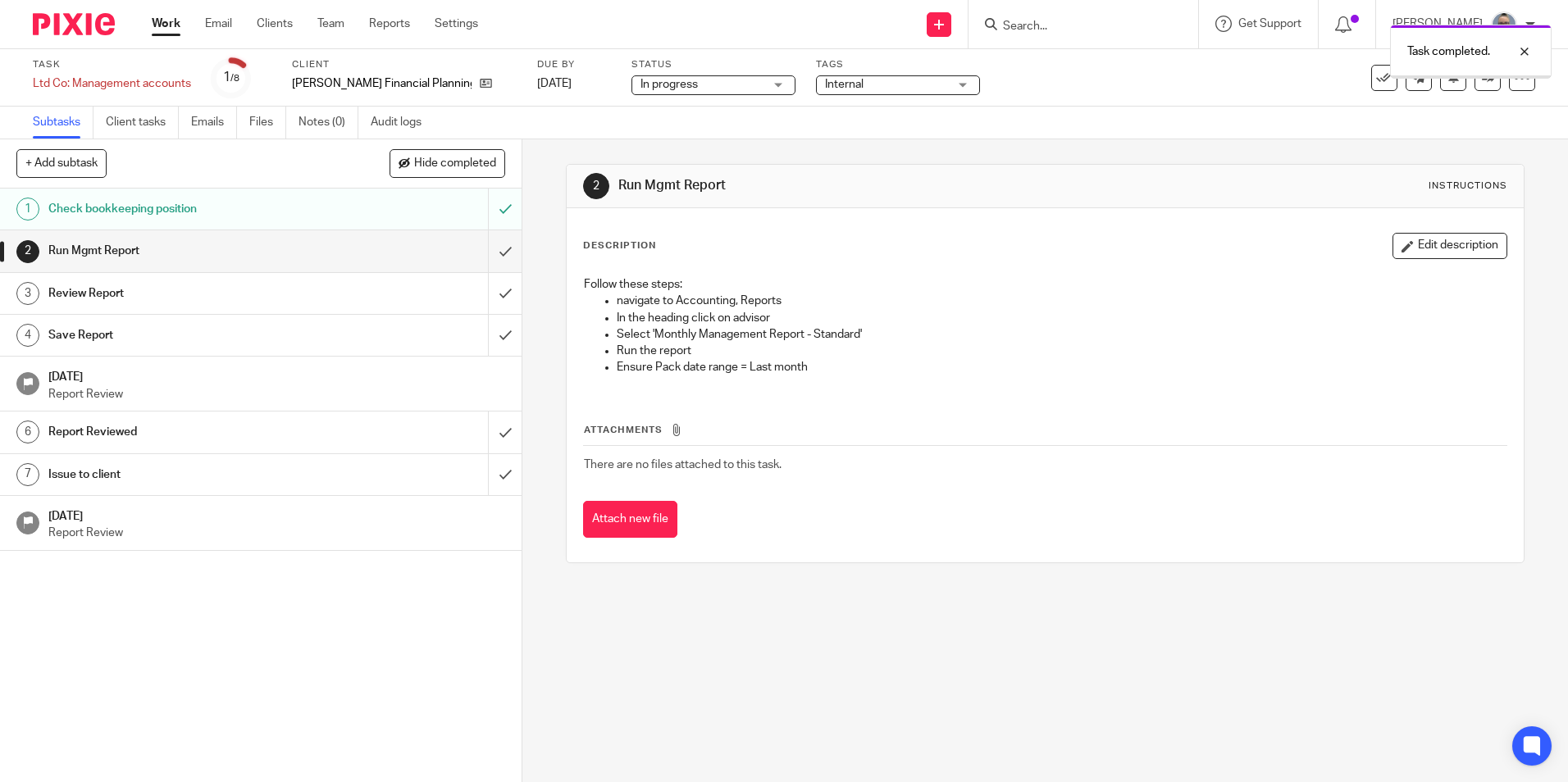
click at [316, 119] on link "Notes (0)" at bounding box center [328, 123] width 60 height 32
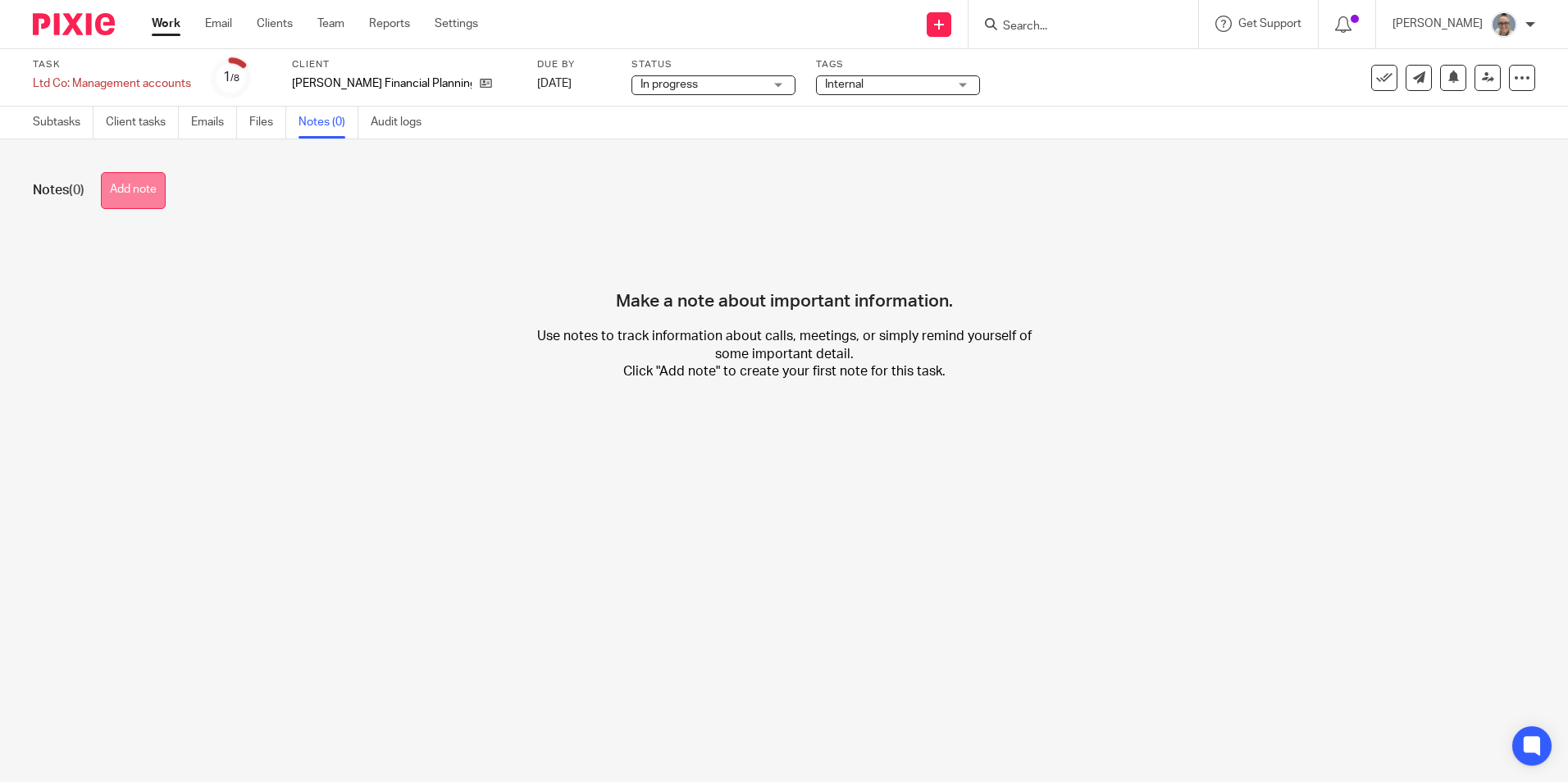
click at [135, 200] on button "Add note" at bounding box center [133, 190] width 65 height 37
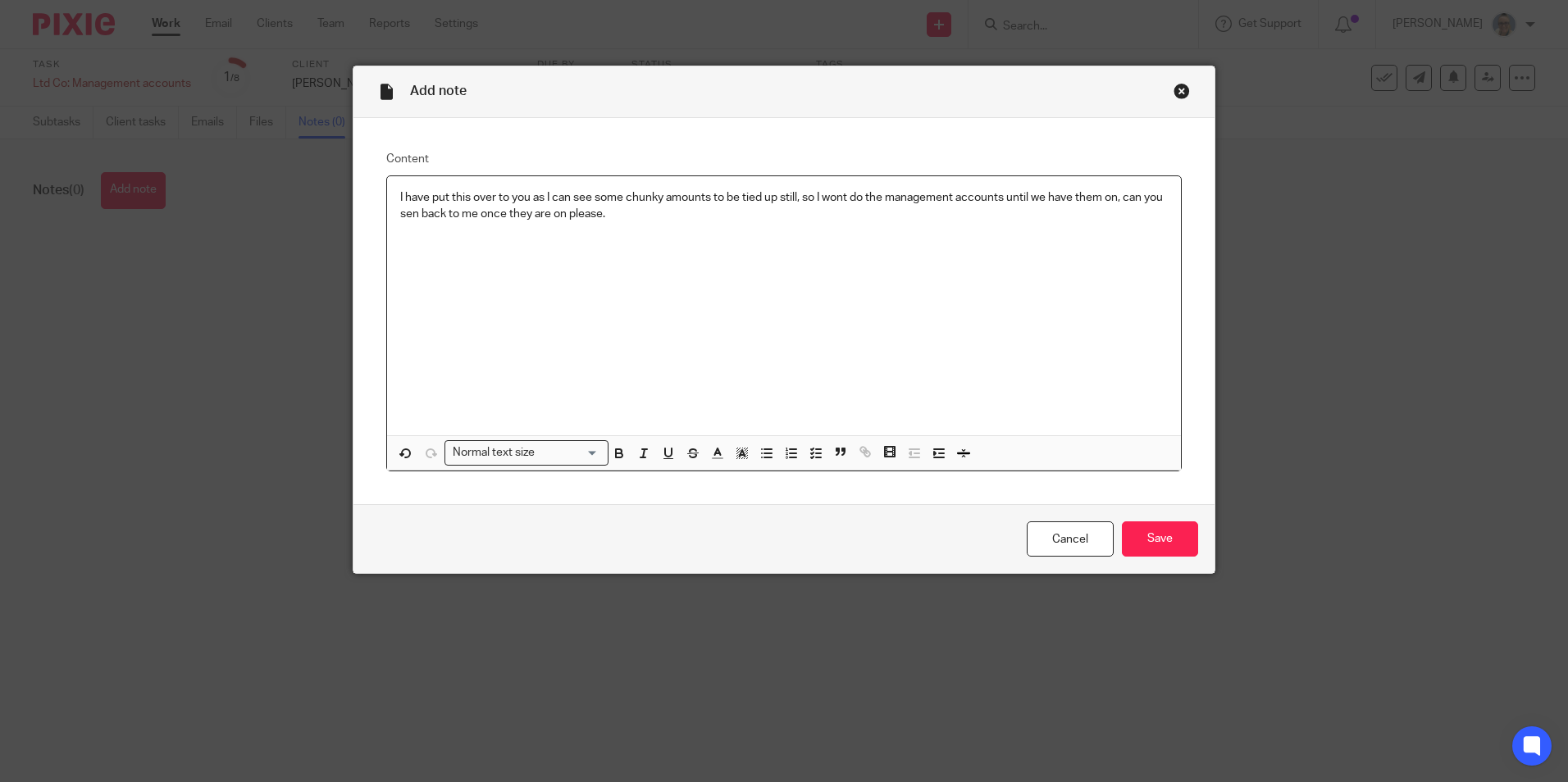
click at [434, 213] on p "I have put this over to you as I can see some chunky amounts to be tied up stil…" at bounding box center [784, 205] width 768 height 33
click at [391, 194] on div "I have put this over to you as I can see some chunky amounts to be tied up stil…" at bounding box center [784, 305] width 794 height 259
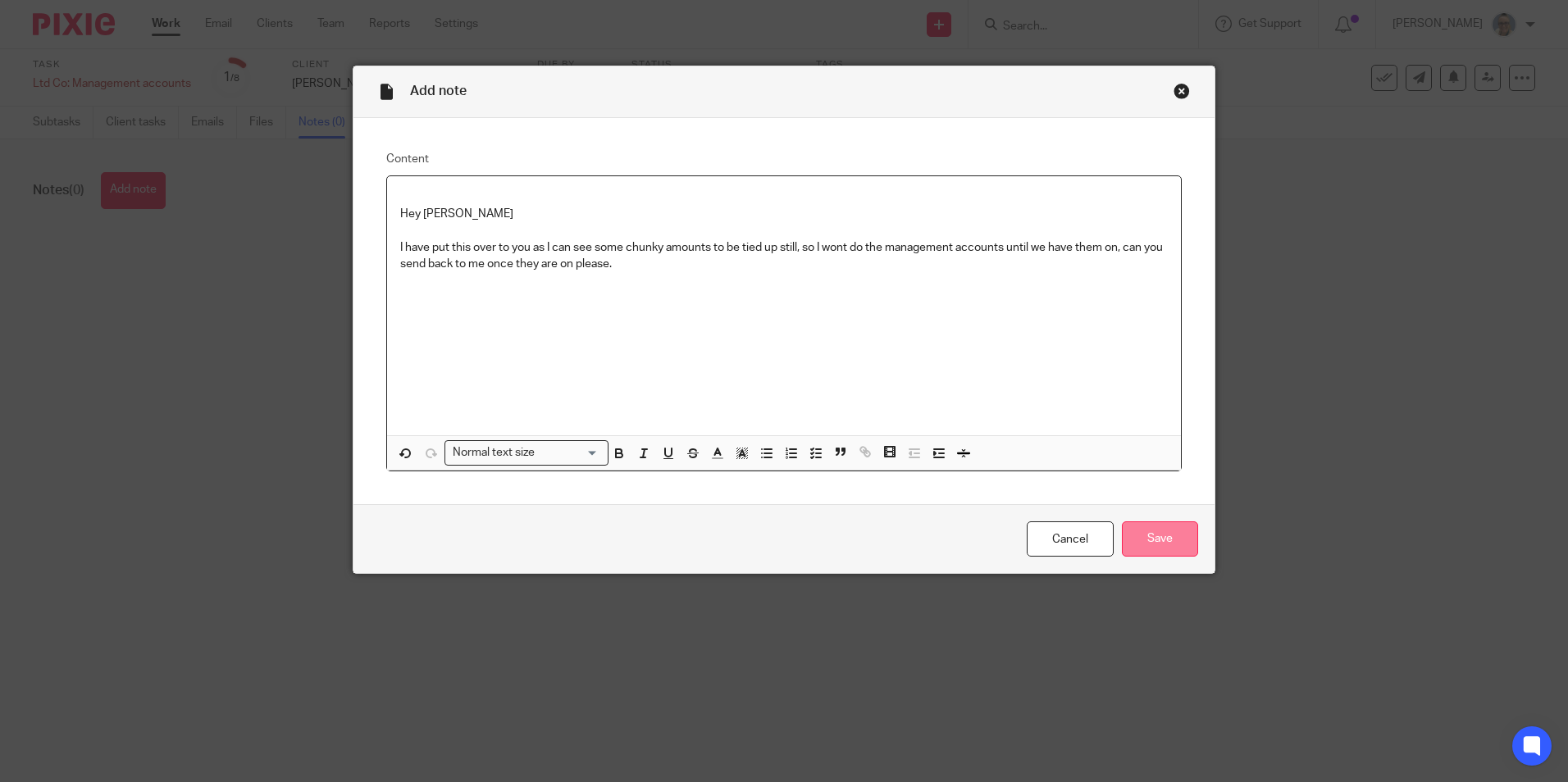
click at [1163, 535] on input "Save" at bounding box center [1160, 538] width 76 height 35
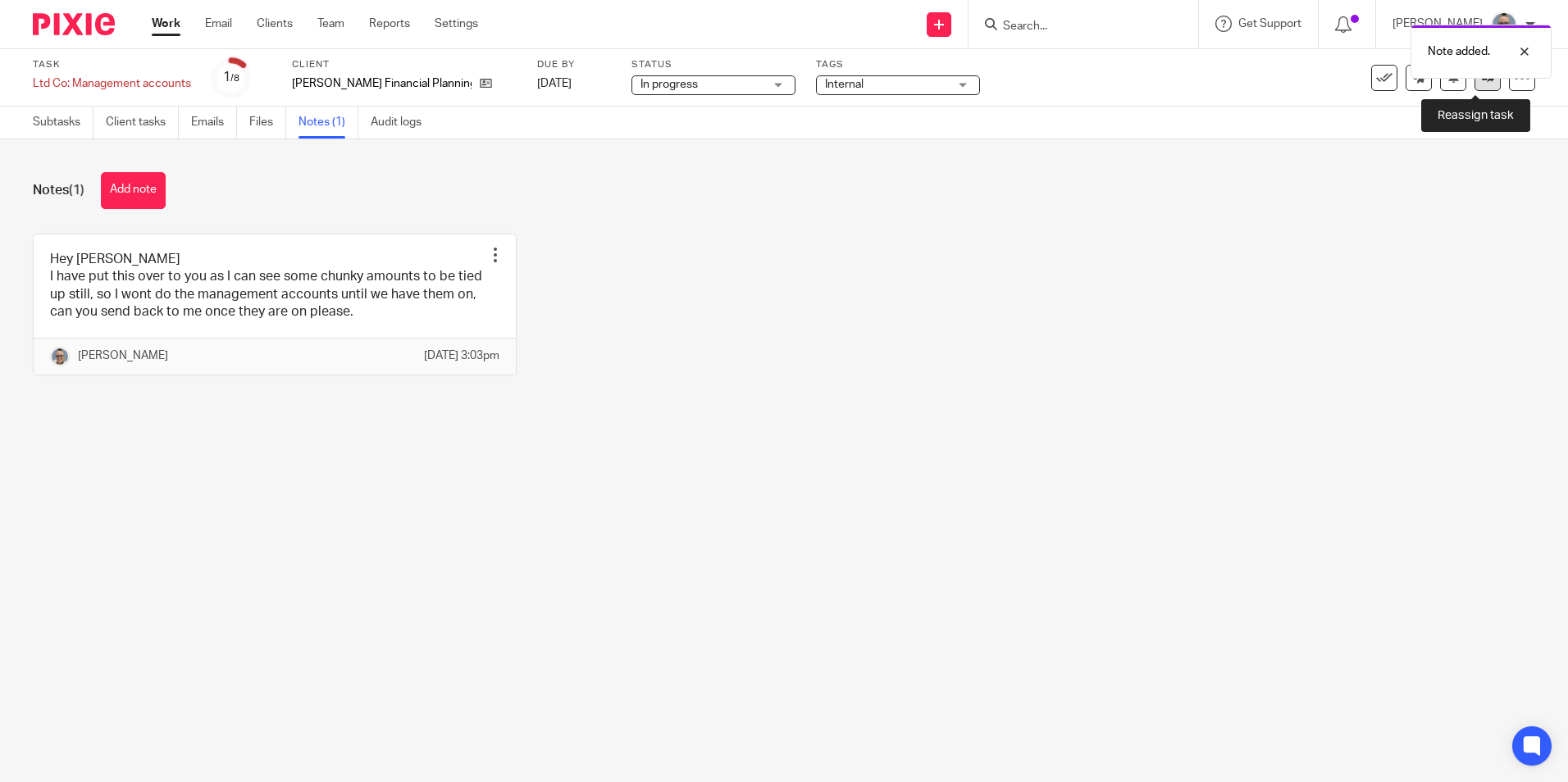
click at [1481, 82] on icon at bounding box center [1487, 77] width 12 height 12
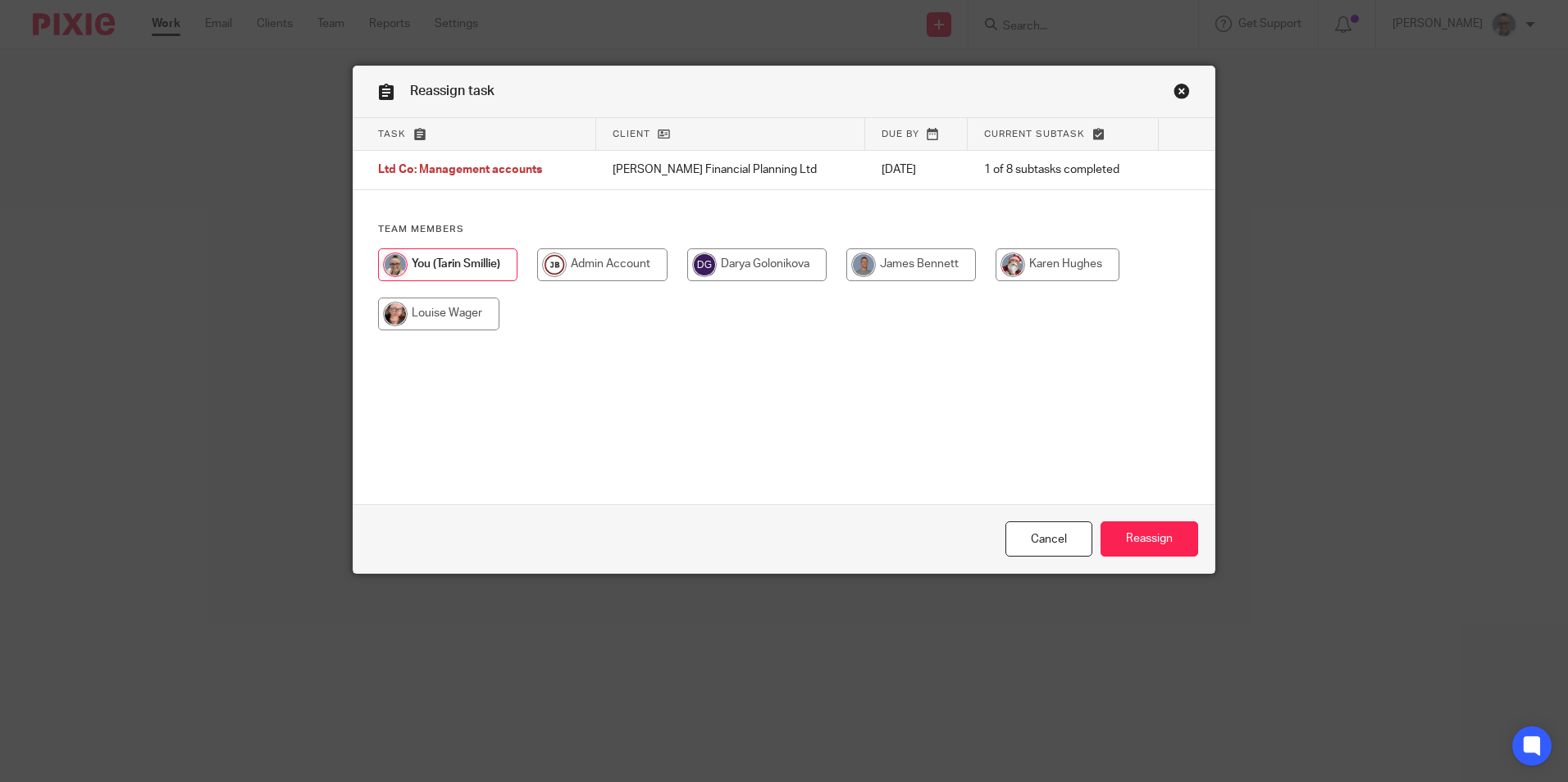
click at [1014, 263] on input "radio" at bounding box center [1057, 264] width 124 height 32
radio input "true"
click at [1149, 543] on input "Reassign" at bounding box center [1148, 538] width 98 height 35
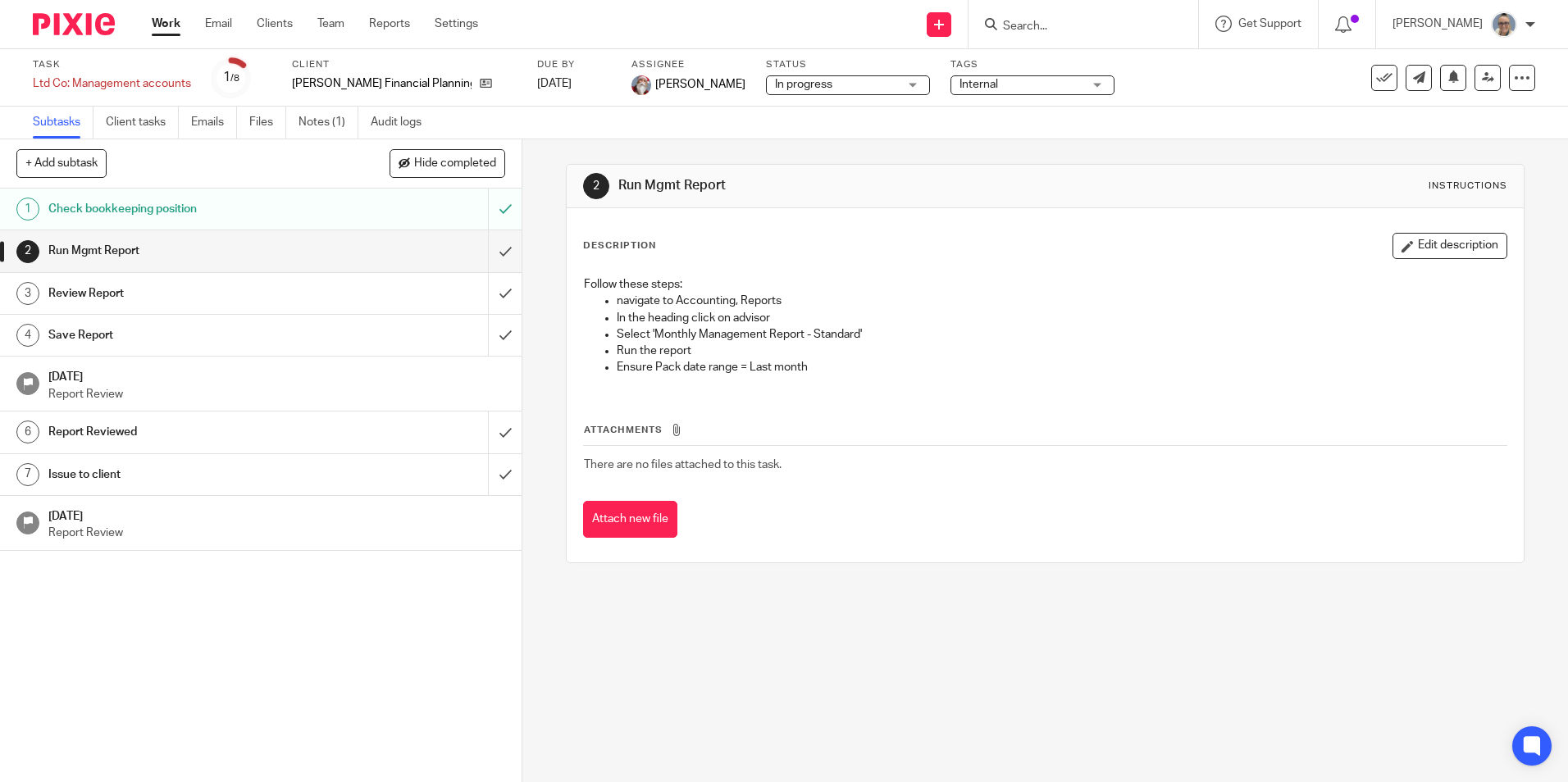
click at [173, 15] on div "Work Email Clients Team Reports Settings Work Email Clients Team Reports Settin…" at bounding box center [319, 24] width 367 height 49
click at [166, 19] on link "Work" at bounding box center [166, 23] width 29 height 16
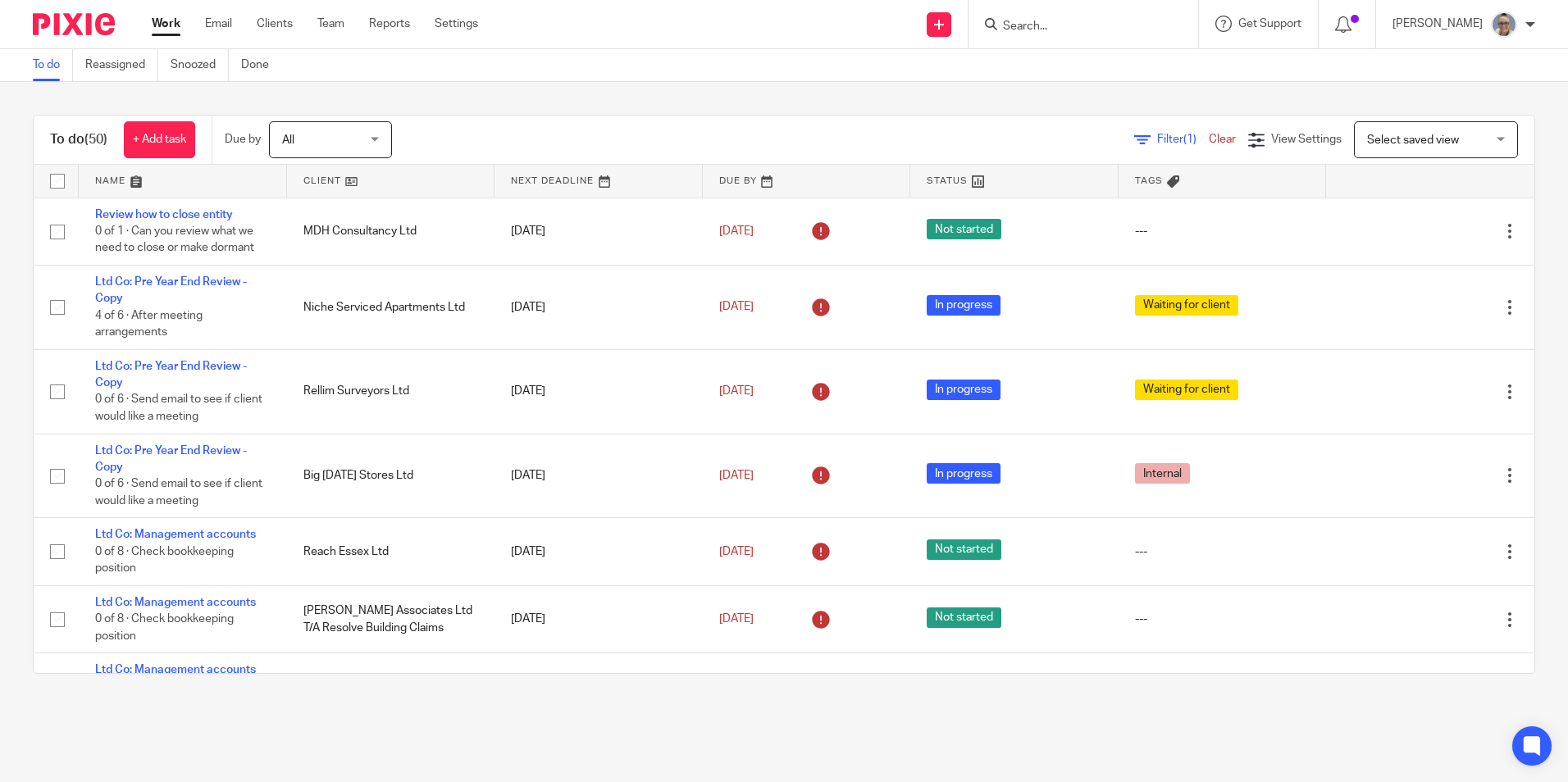
click at [546, 185] on link at bounding box center [598, 181] width 208 height 32
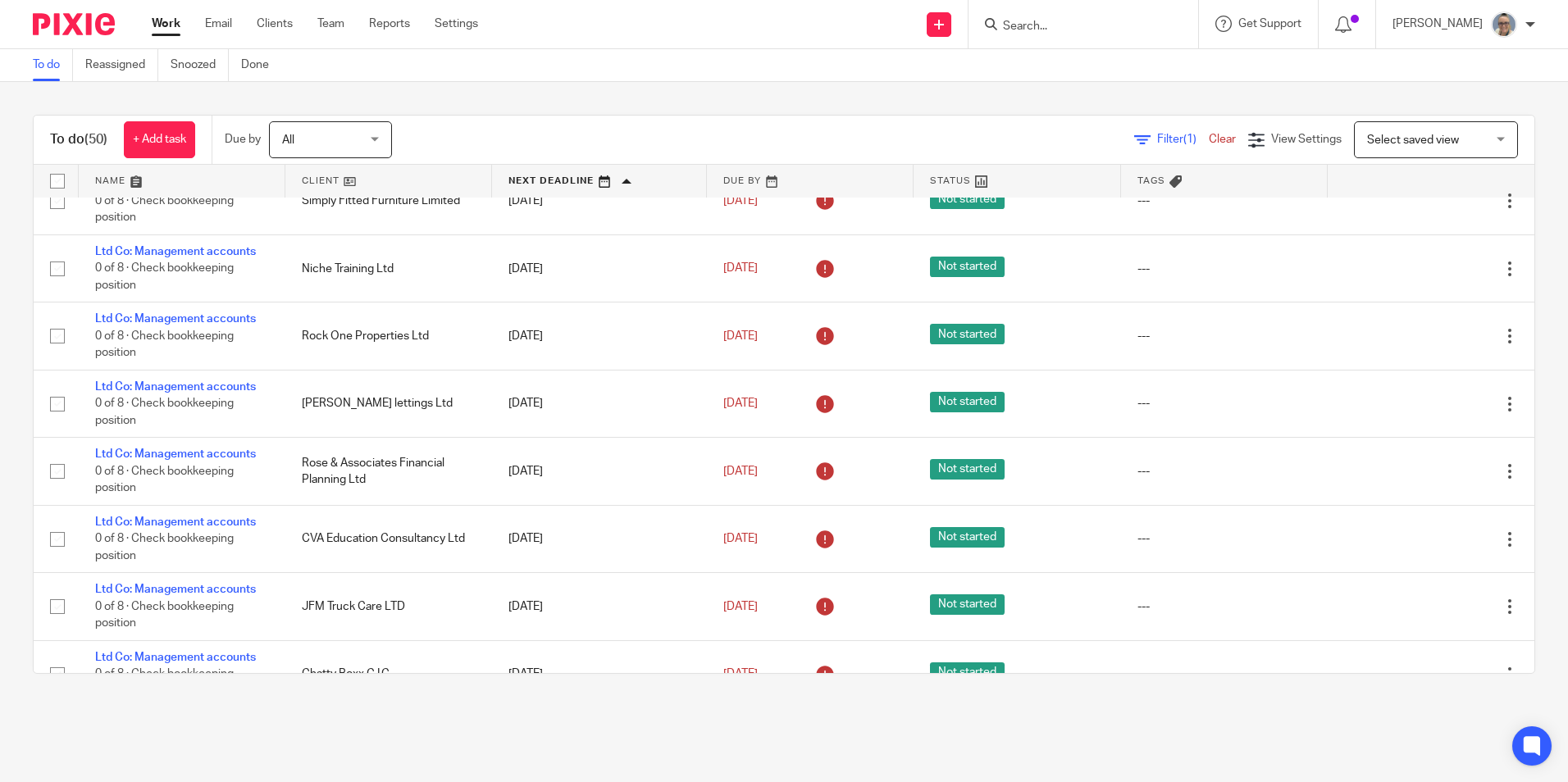
scroll to position [574, 0]
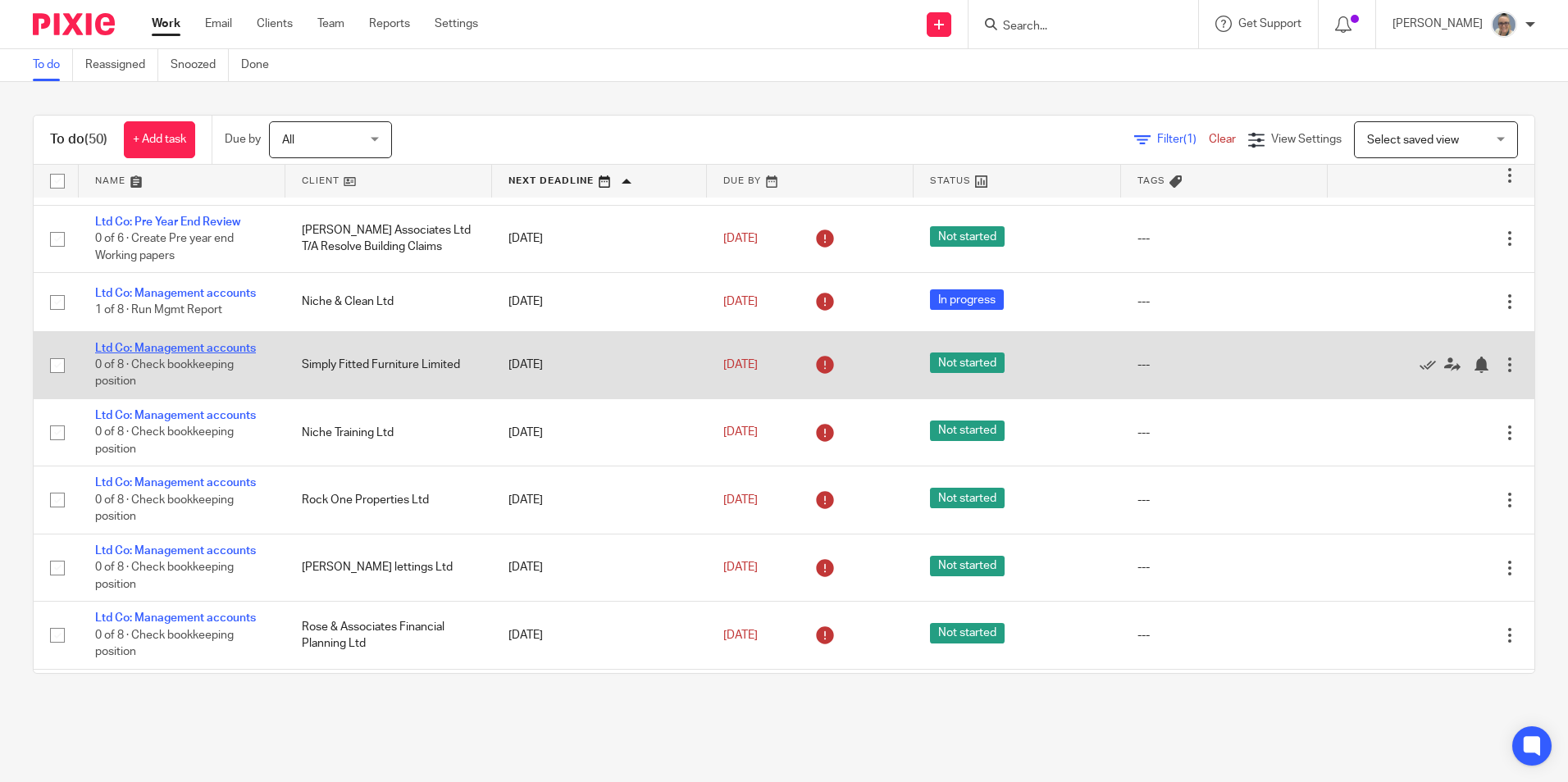
click at [190, 345] on link "Ltd Co: Management accounts" at bounding box center [175, 348] width 161 height 11
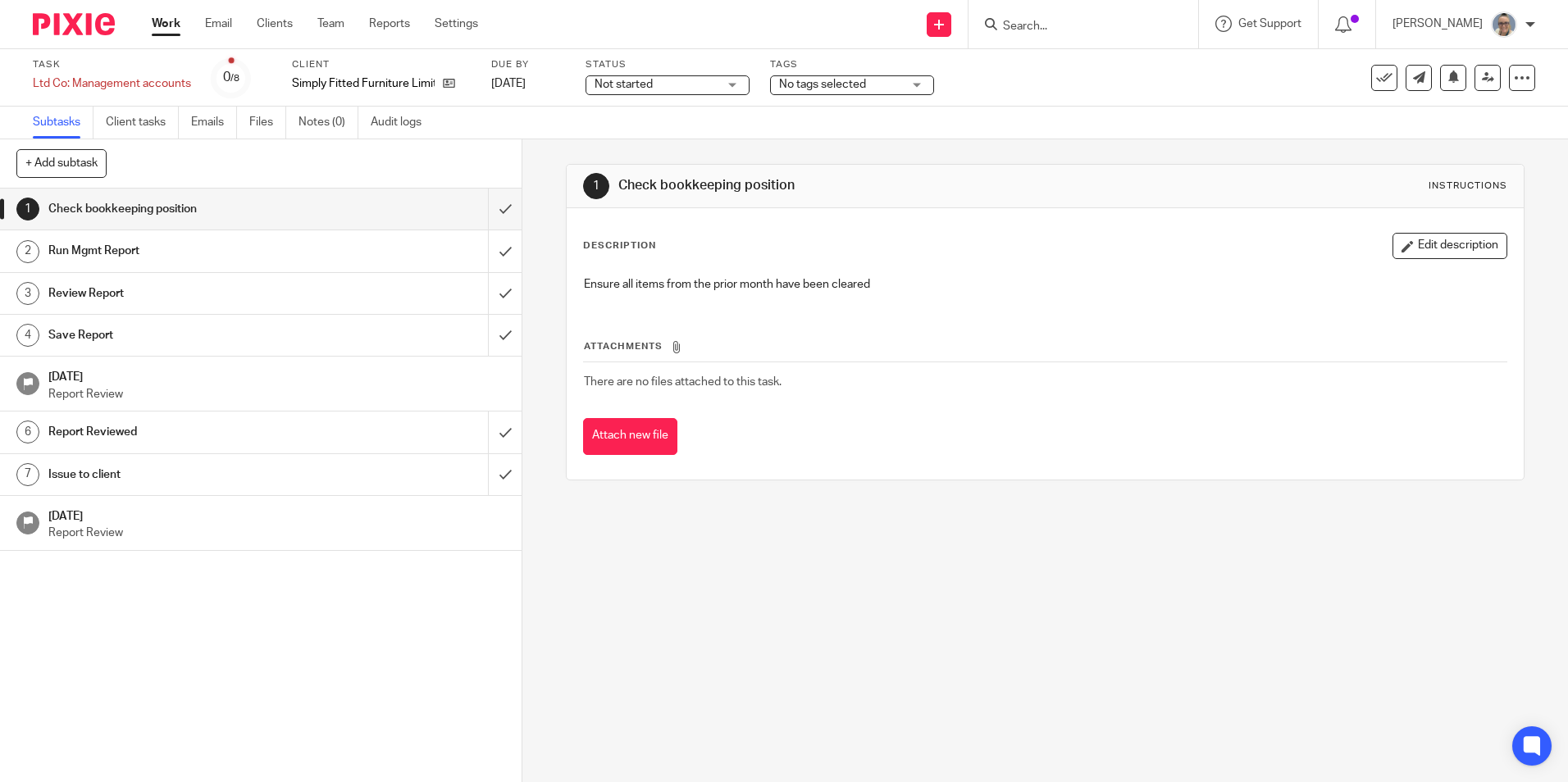
click at [696, 90] on span "Not started" at bounding box center [656, 85] width 123 height 17
click at [653, 143] on span "In progress" at bounding box center [624, 145] width 57 height 11
click at [489, 204] on input "submit" at bounding box center [261, 208] width 521 height 41
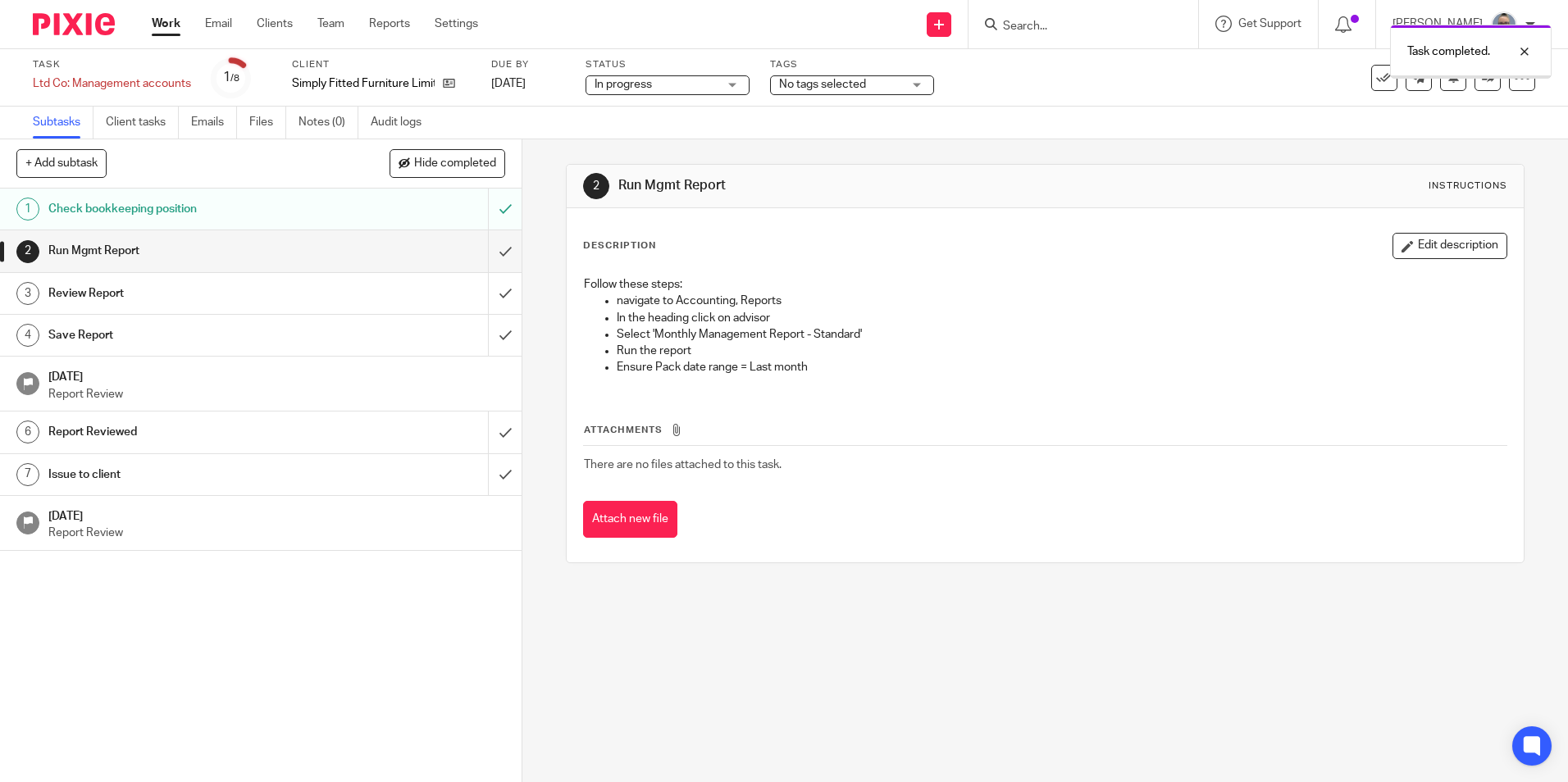
click at [486, 244] on input "submit" at bounding box center [261, 250] width 521 height 41
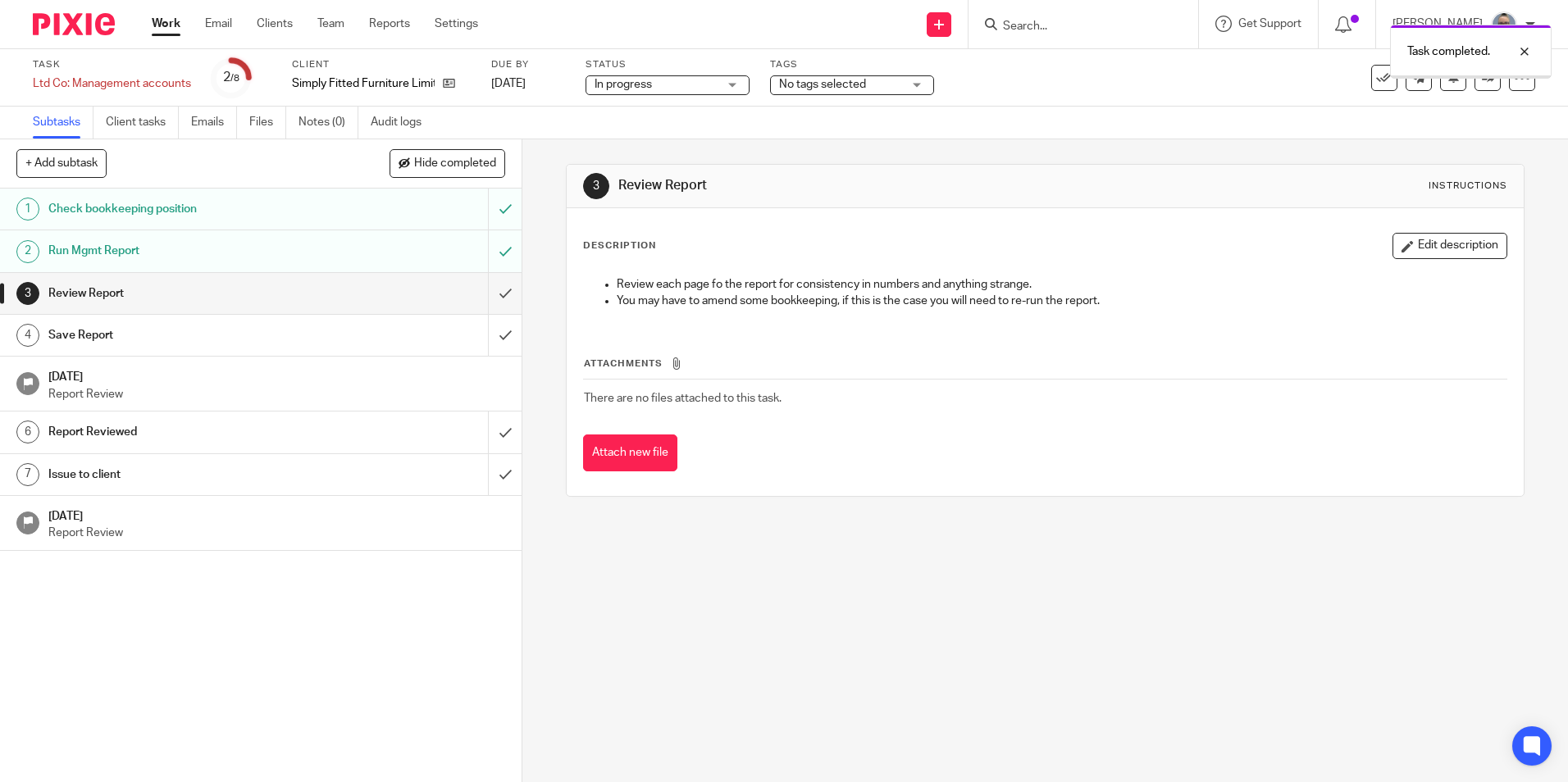
click at [494, 291] on input "submit" at bounding box center [261, 293] width 521 height 41
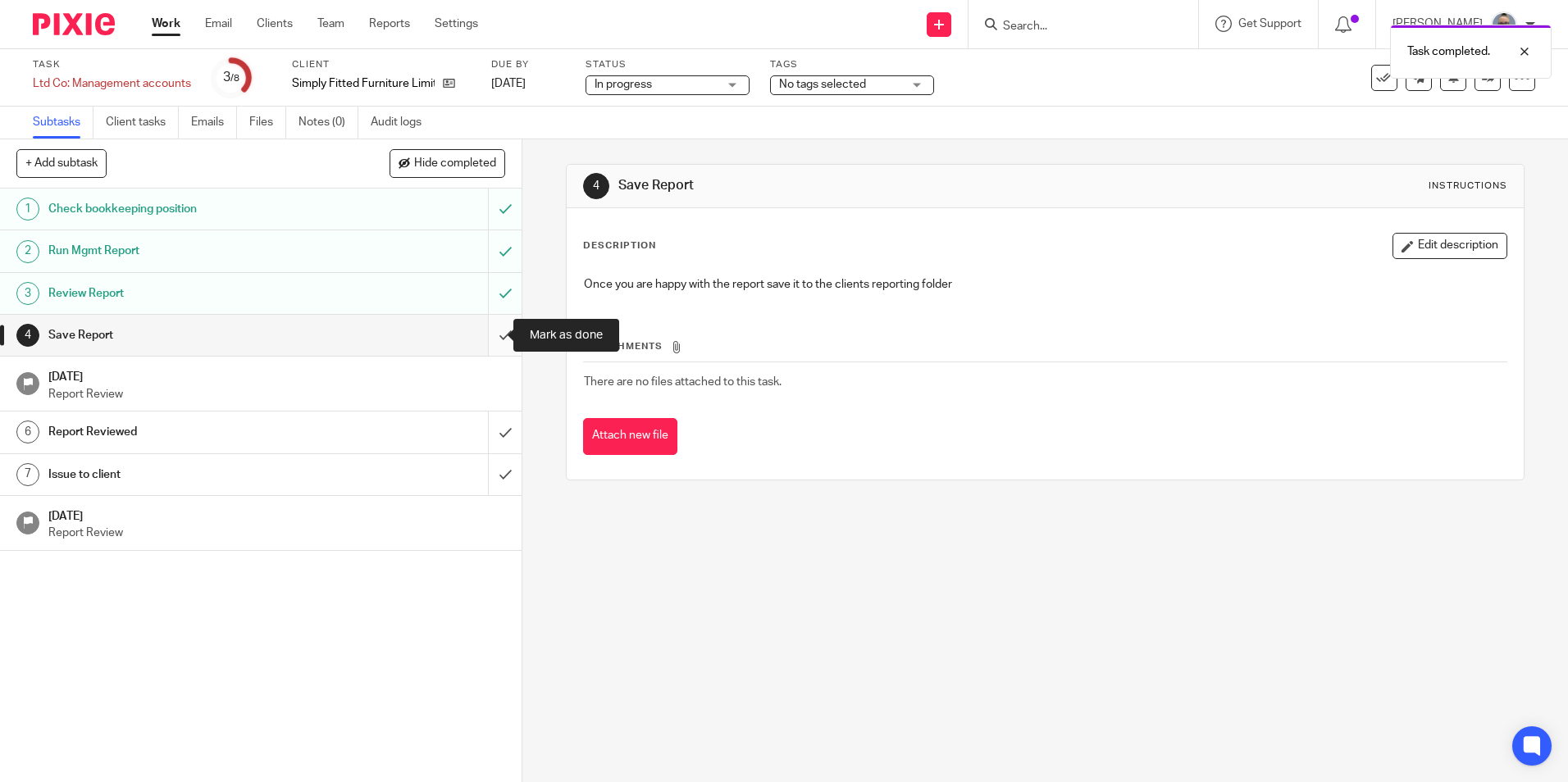
click at [489, 340] on input "submit" at bounding box center [261, 335] width 521 height 41
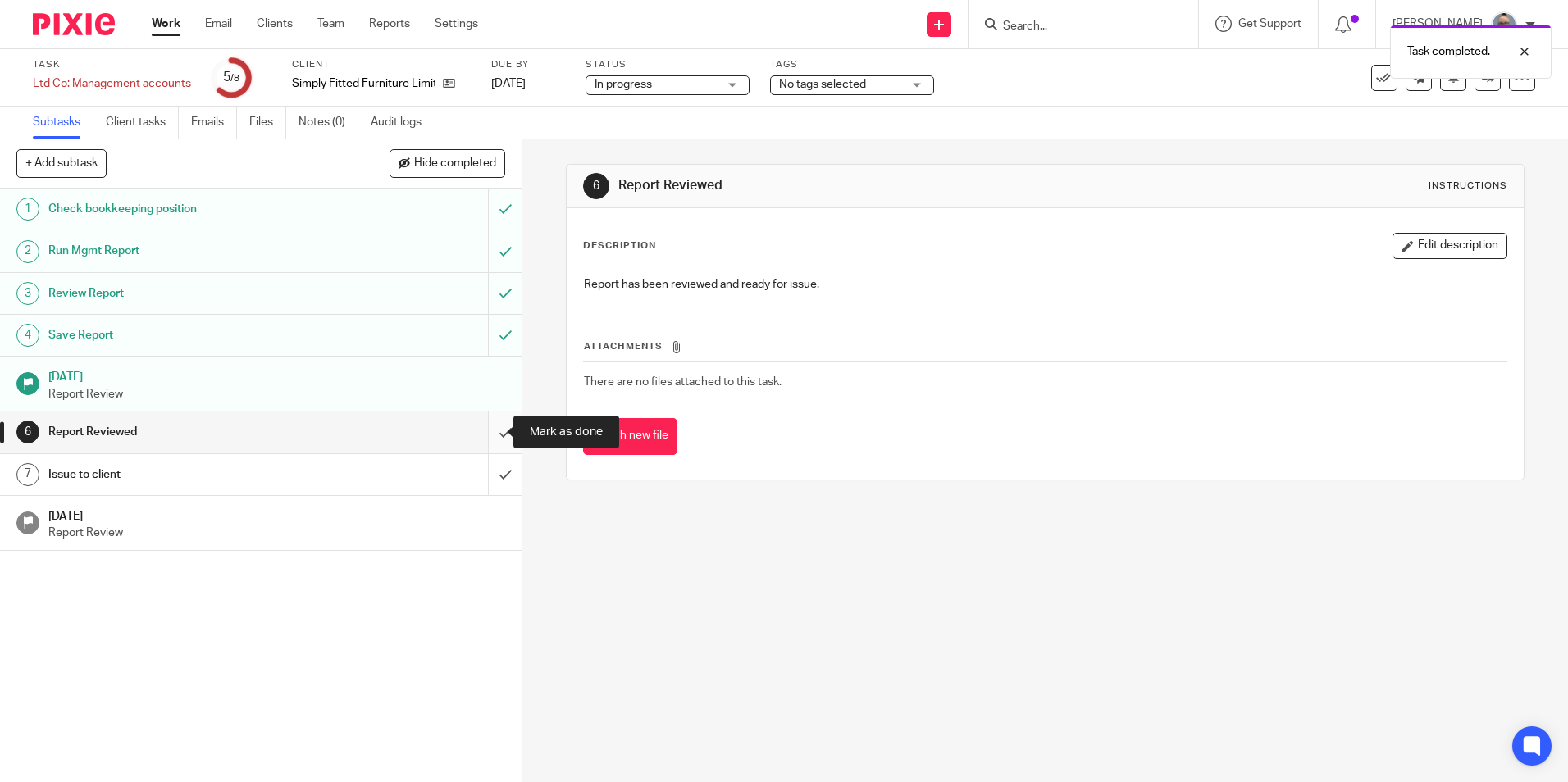
click at [491, 439] on input "submit" at bounding box center [261, 432] width 521 height 41
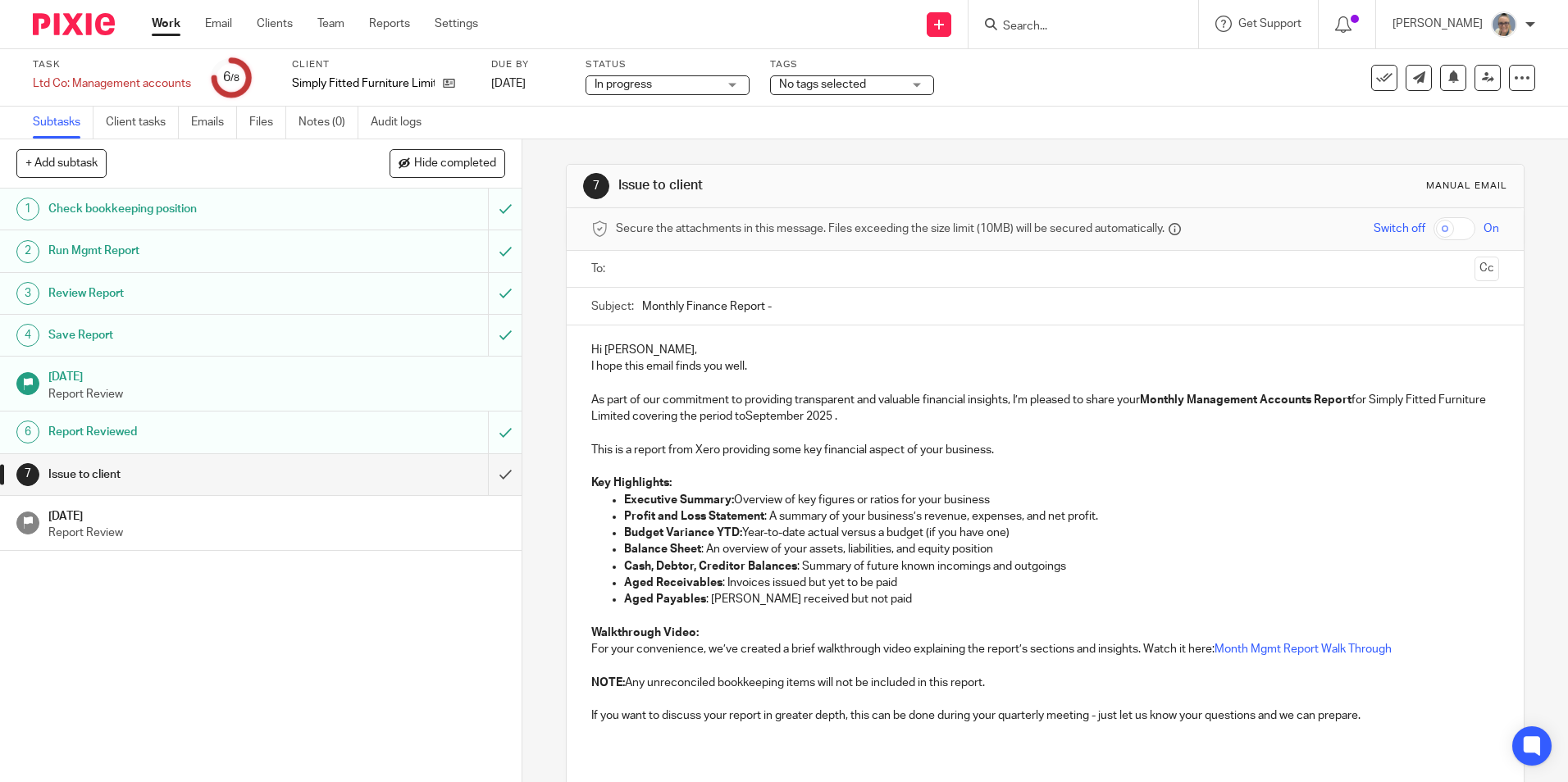
click at [696, 286] on div at bounding box center [1046, 269] width 856 height 37
click at [703, 274] on input "text" at bounding box center [1044, 269] width 845 height 19
click at [820, 313] on input "Monthly Finance Report -" at bounding box center [1070, 310] width 856 height 37
type input "Monthly Finance Report - August 25"
click at [798, 420] on p "As part of our commitment to providing transparent and valuable financial insig…" at bounding box center [1044, 411] width 907 height 33
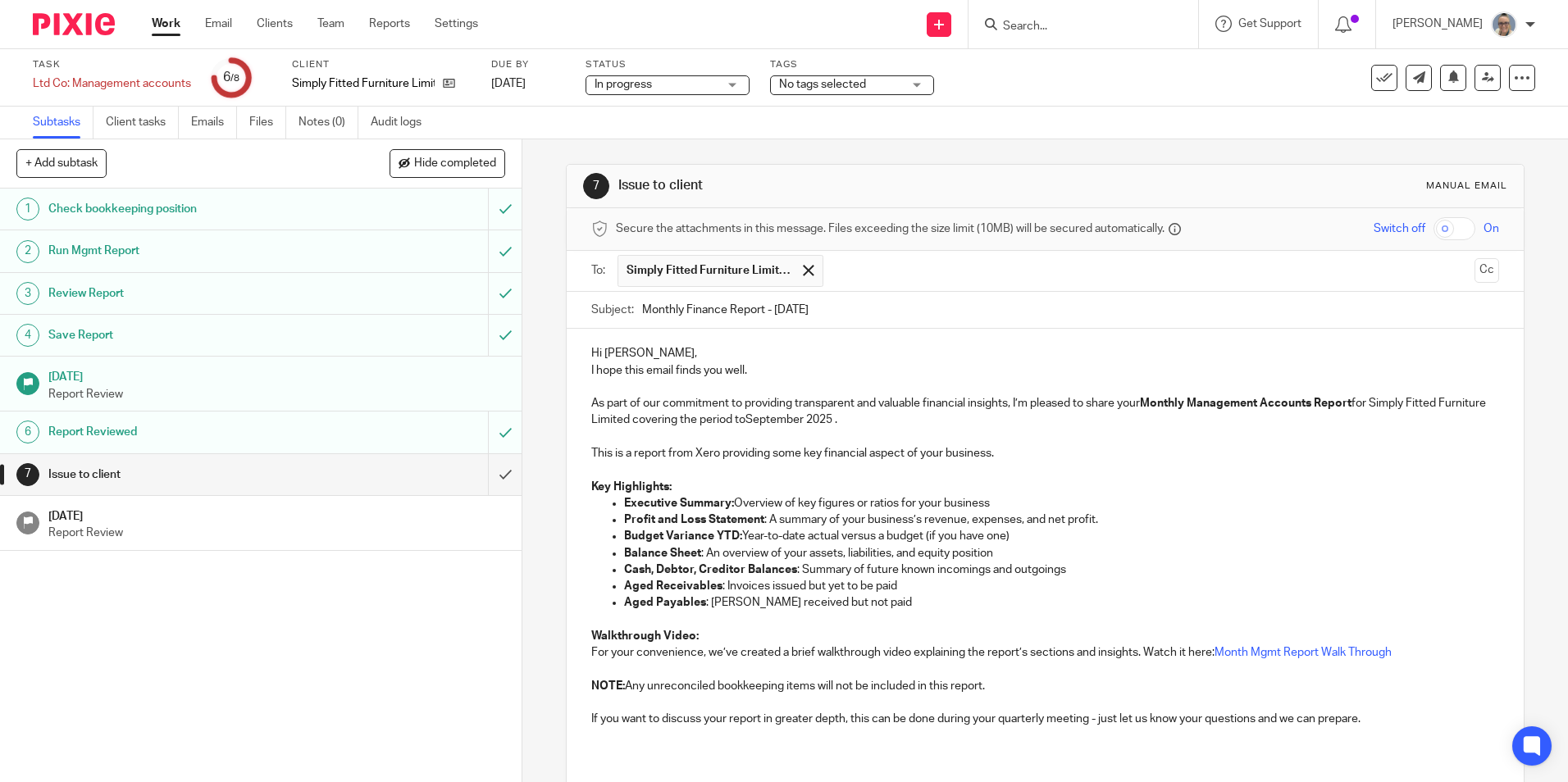
click at [656, 347] on p "Hi Oliver," at bounding box center [1044, 353] width 907 height 16
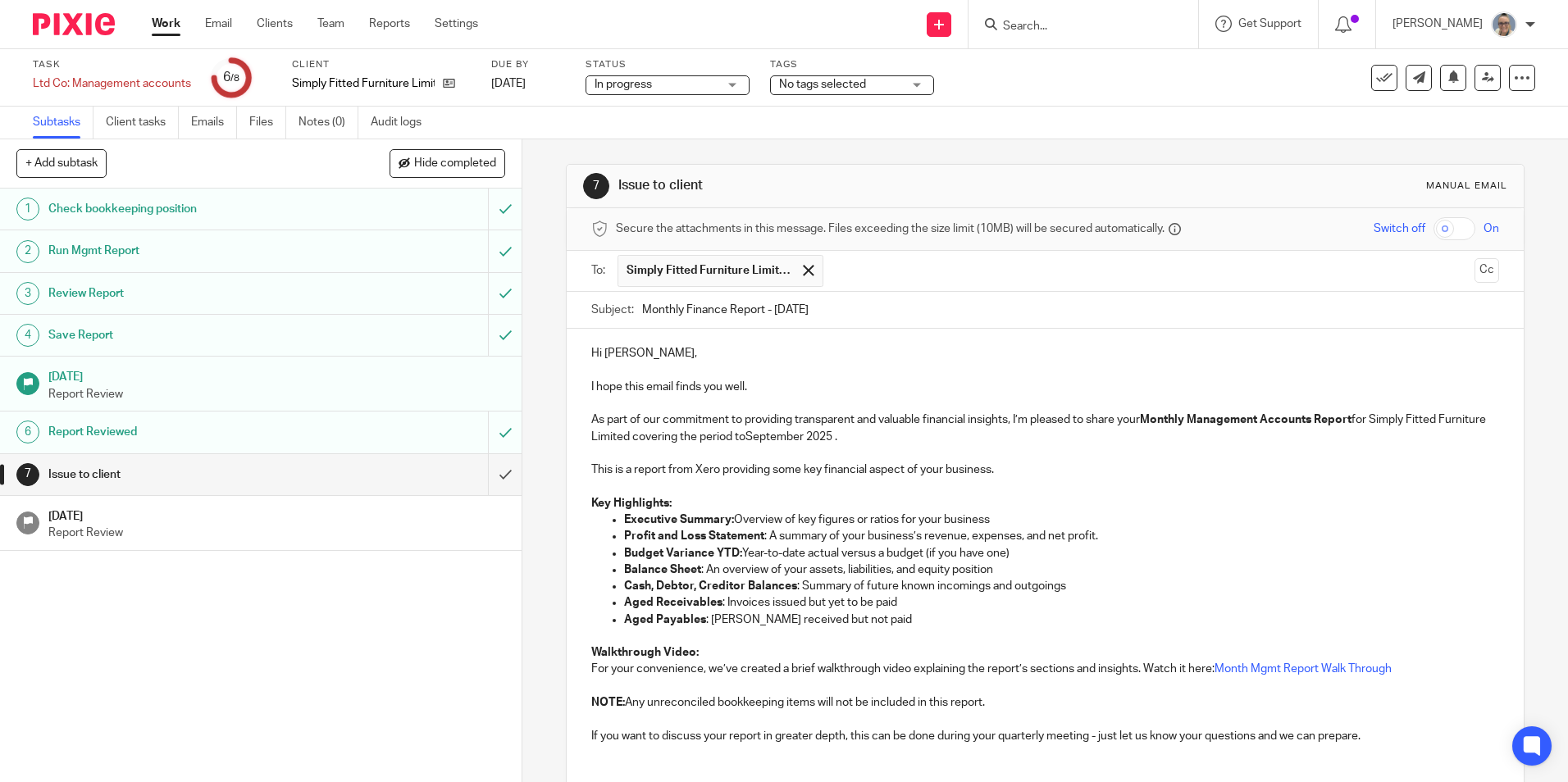
click at [803, 440] on p "As part of our commitment to providing transparent and valuable financial insig…" at bounding box center [1044, 428] width 907 height 33
drag, startPoint x: 790, startPoint y: 433, endPoint x: 848, endPoint y: 436, distance: 58.1
click at [848, 436] on p "As part of our commitment to providing transparent and valuable financial insig…" at bounding box center [1044, 428] width 907 height 33
click at [862, 438] on p "As part of our commitment to providing transparent and valuable financial insig…" at bounding box center [1044, 428] width 907 height 33
click at [992, 424] on p "As part of our commitment to providing transparent and valuable financial insig…" at bounding box center [1044, 428] width 907 height 33
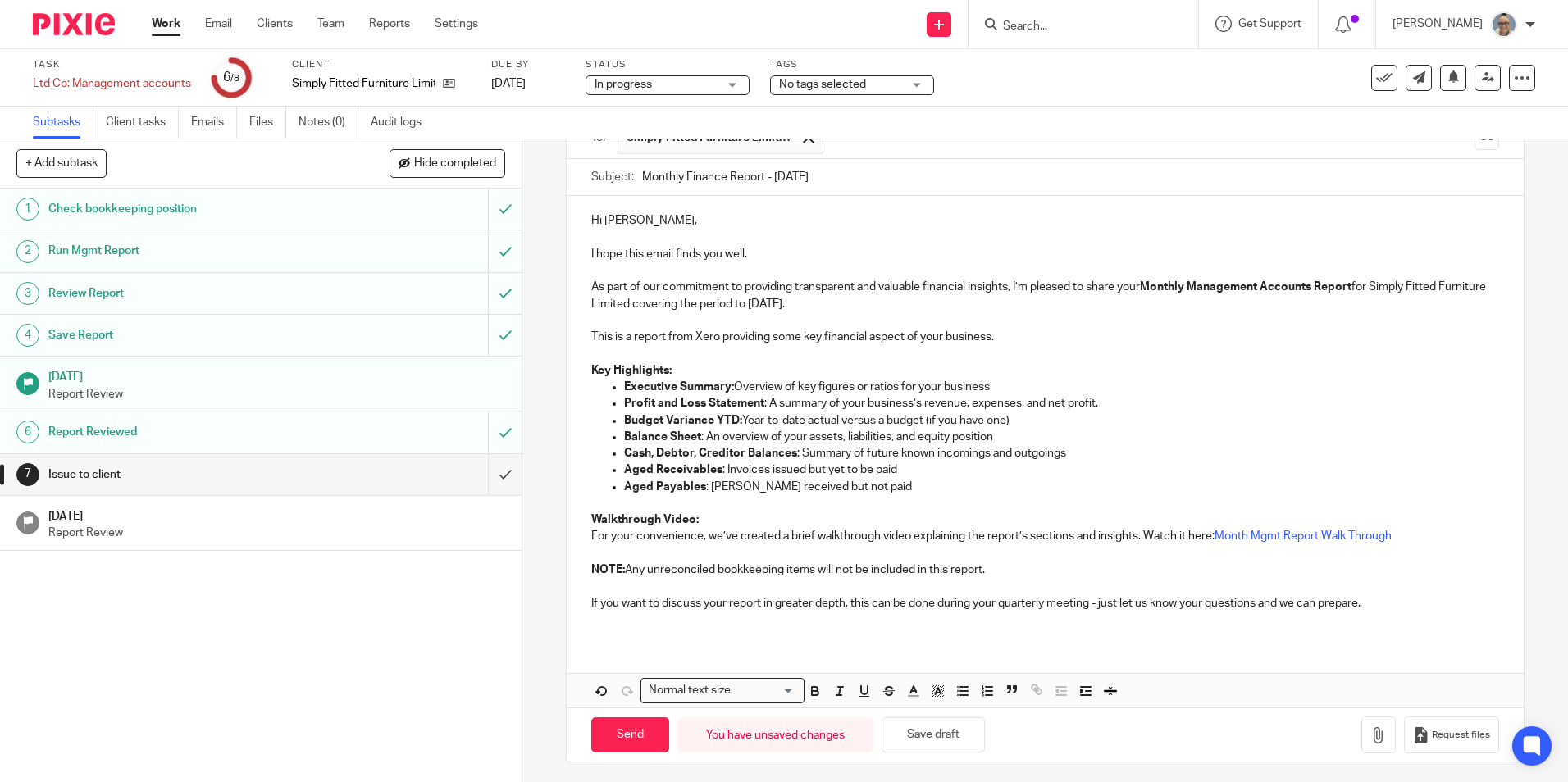
scroll to position [138, 0]
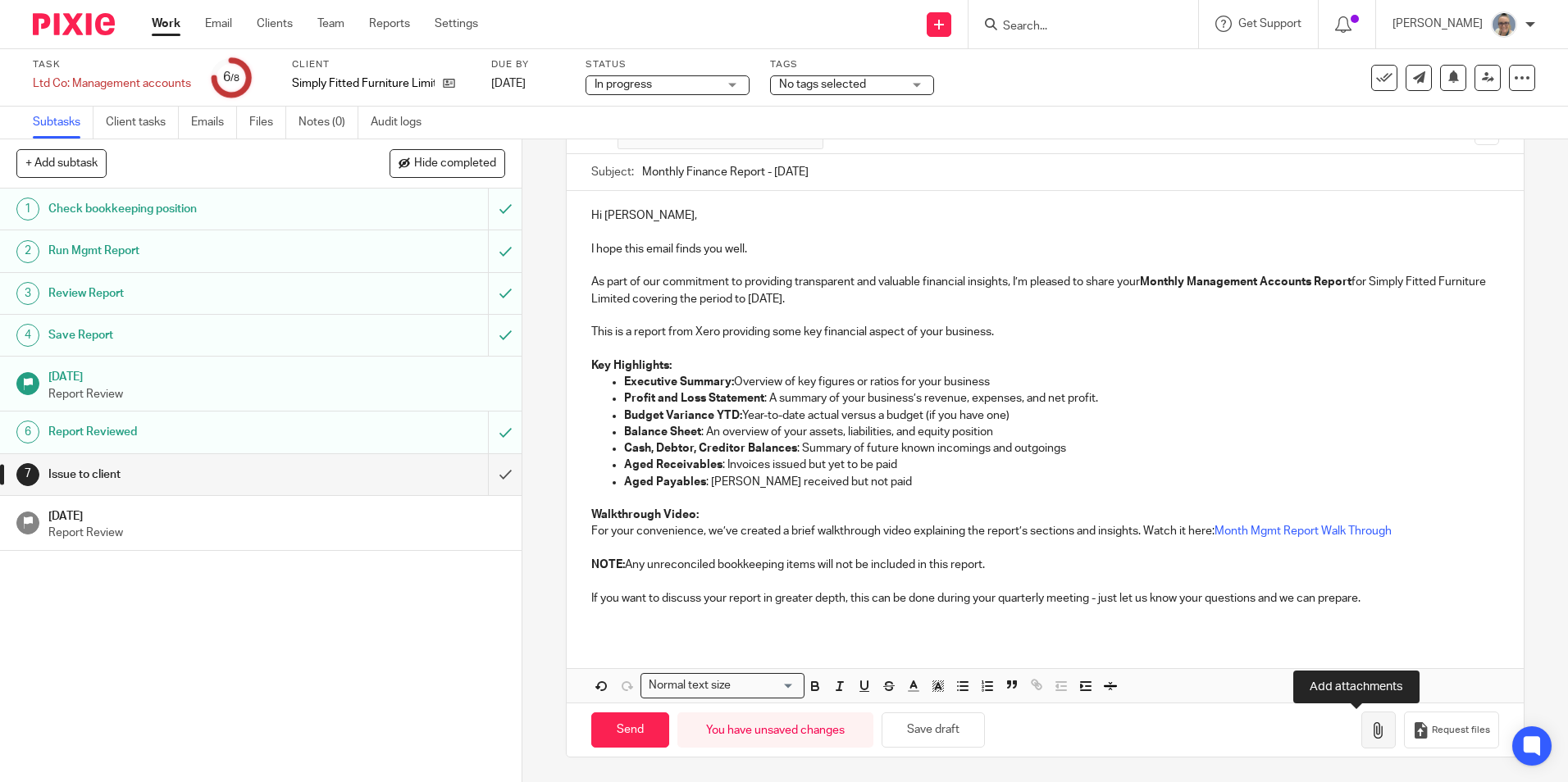
click at [1370, 733] on icon "button" at bounding box center [1378, 730] width 16 height 16
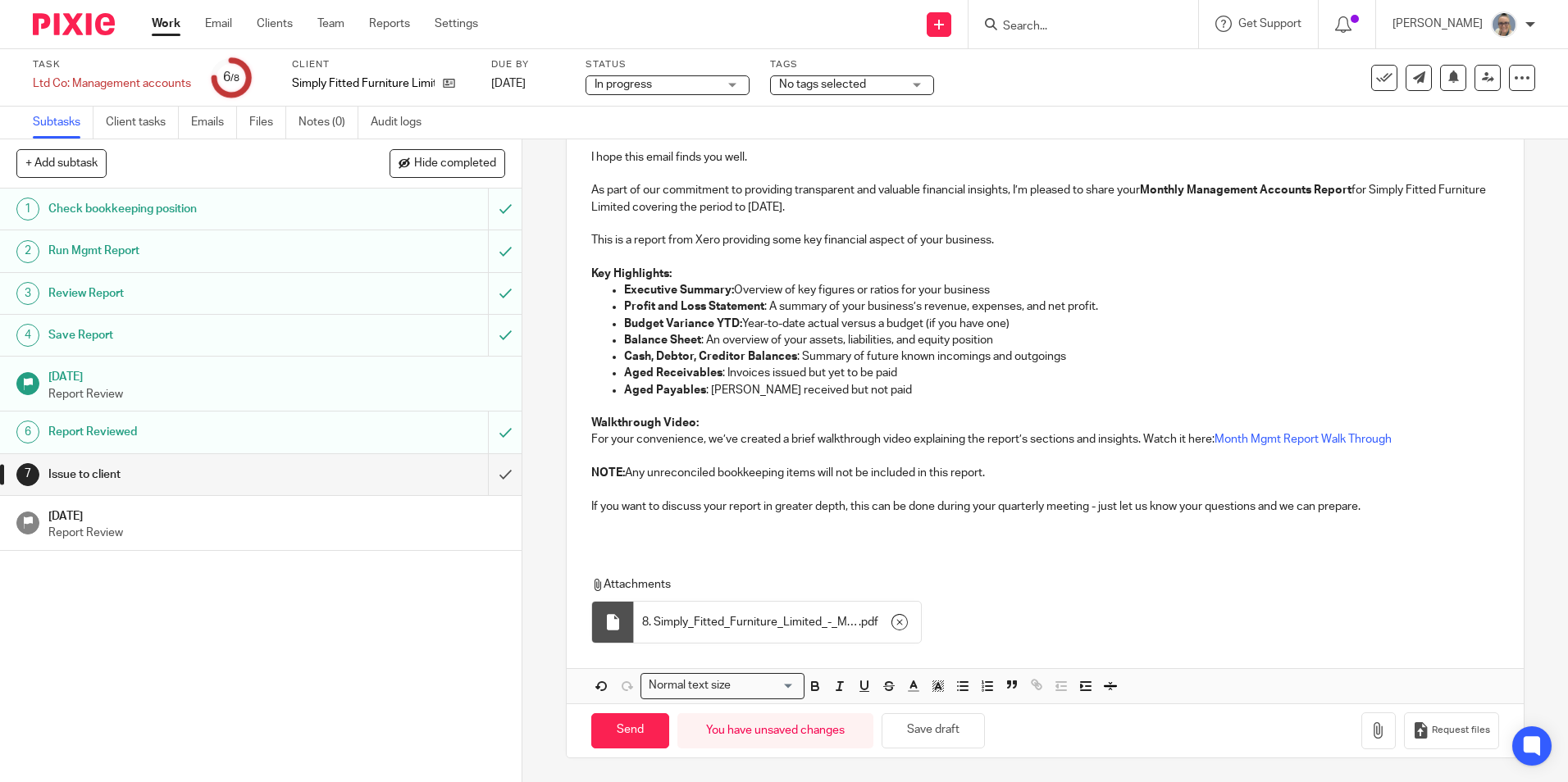
scroll to position [230, 0]
click at [620, 740] on input "Send" at bounding box center [630, 730] width 78 height 35
type input "Sent"
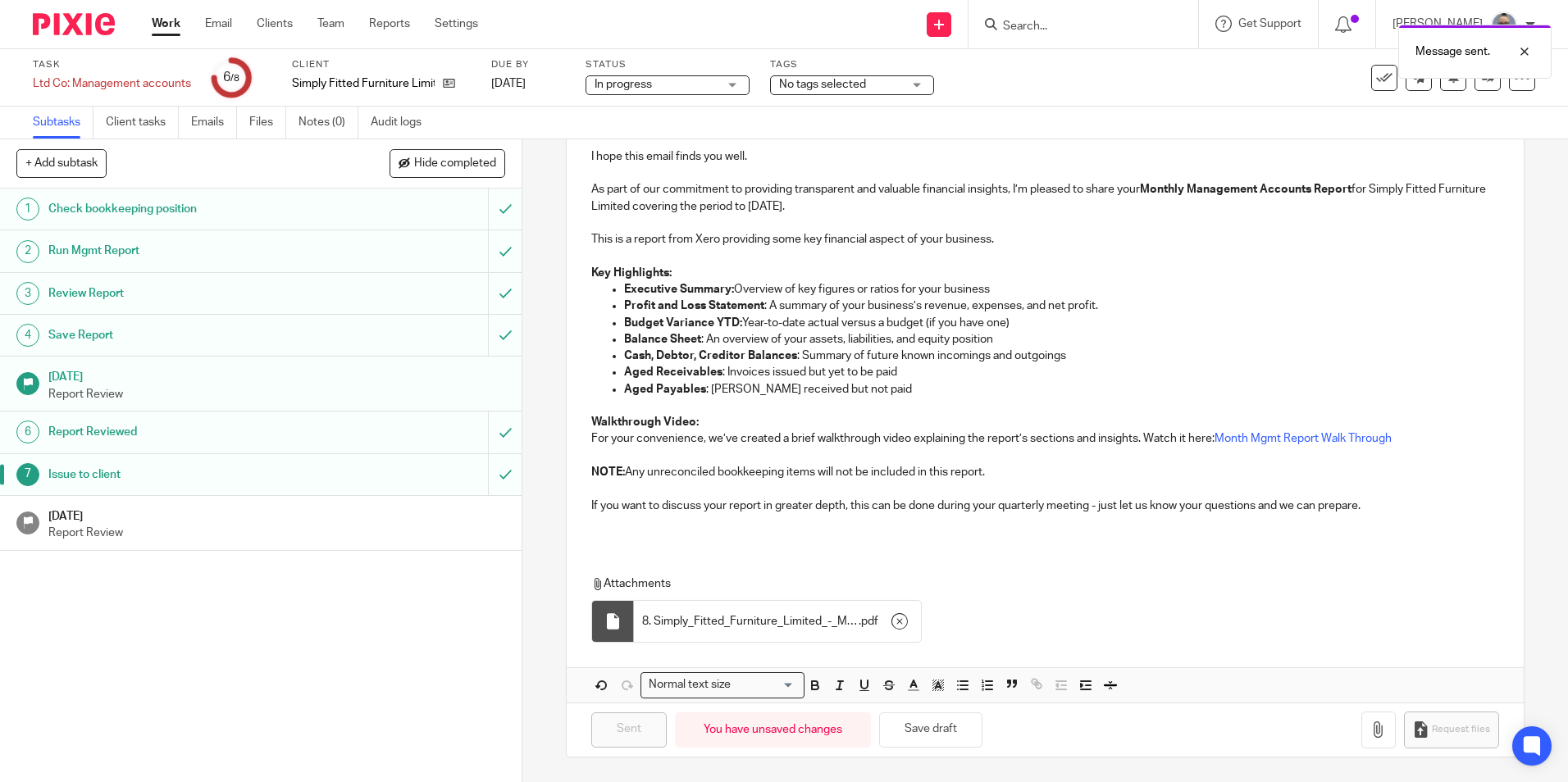
click at [331, 532] on p "Report Review" at bounding box center [277, 533] width 458 height 16
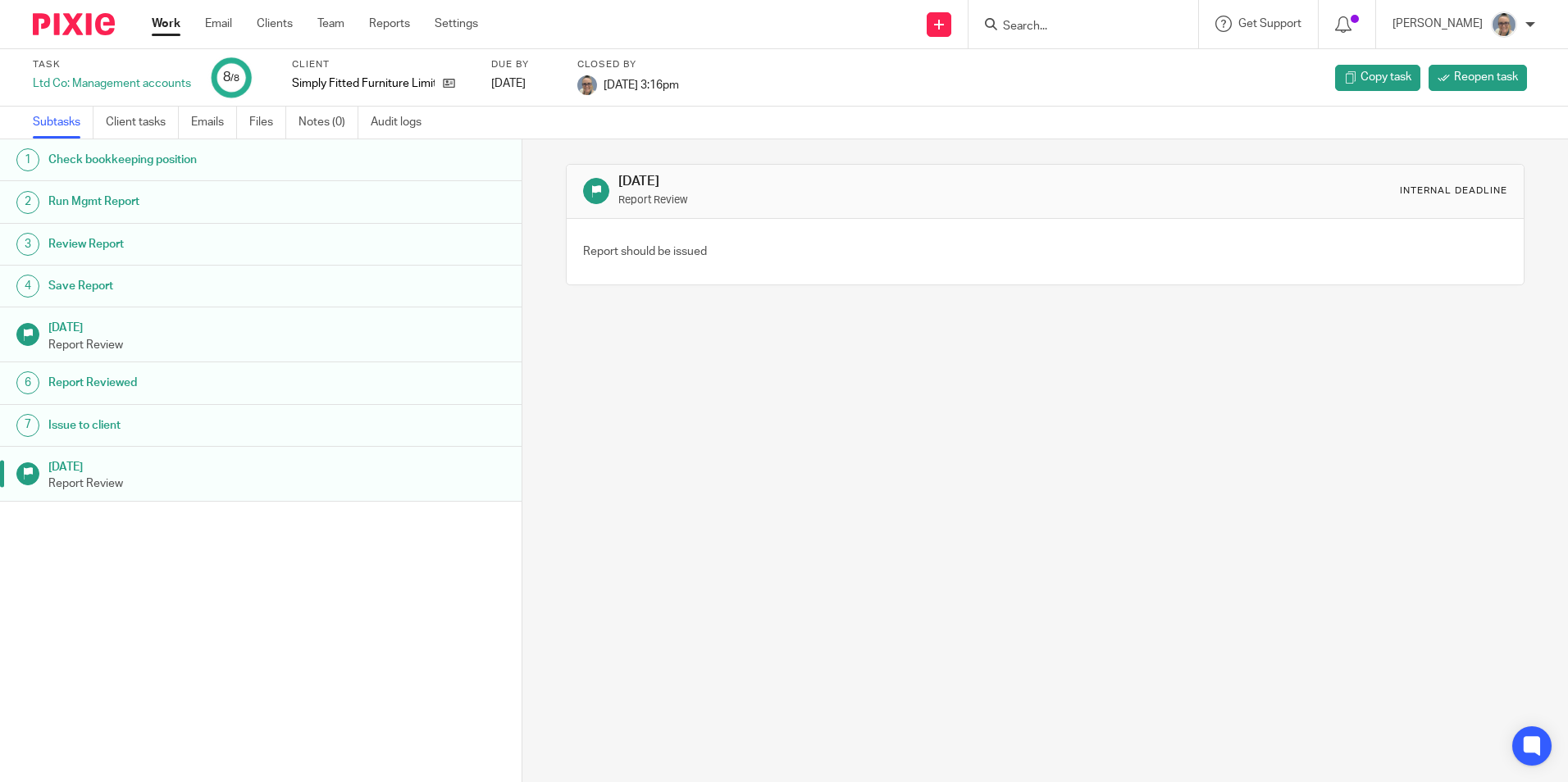
click at [151, 21] on div "Work Email Clients Team Reports Settings Work Email Clients Team Reports Settin…" at bounding box center [319, 24] width 367 height 49
click at [159, 23] on link "Work" at bounding box center [166, 23] width 29 height 16
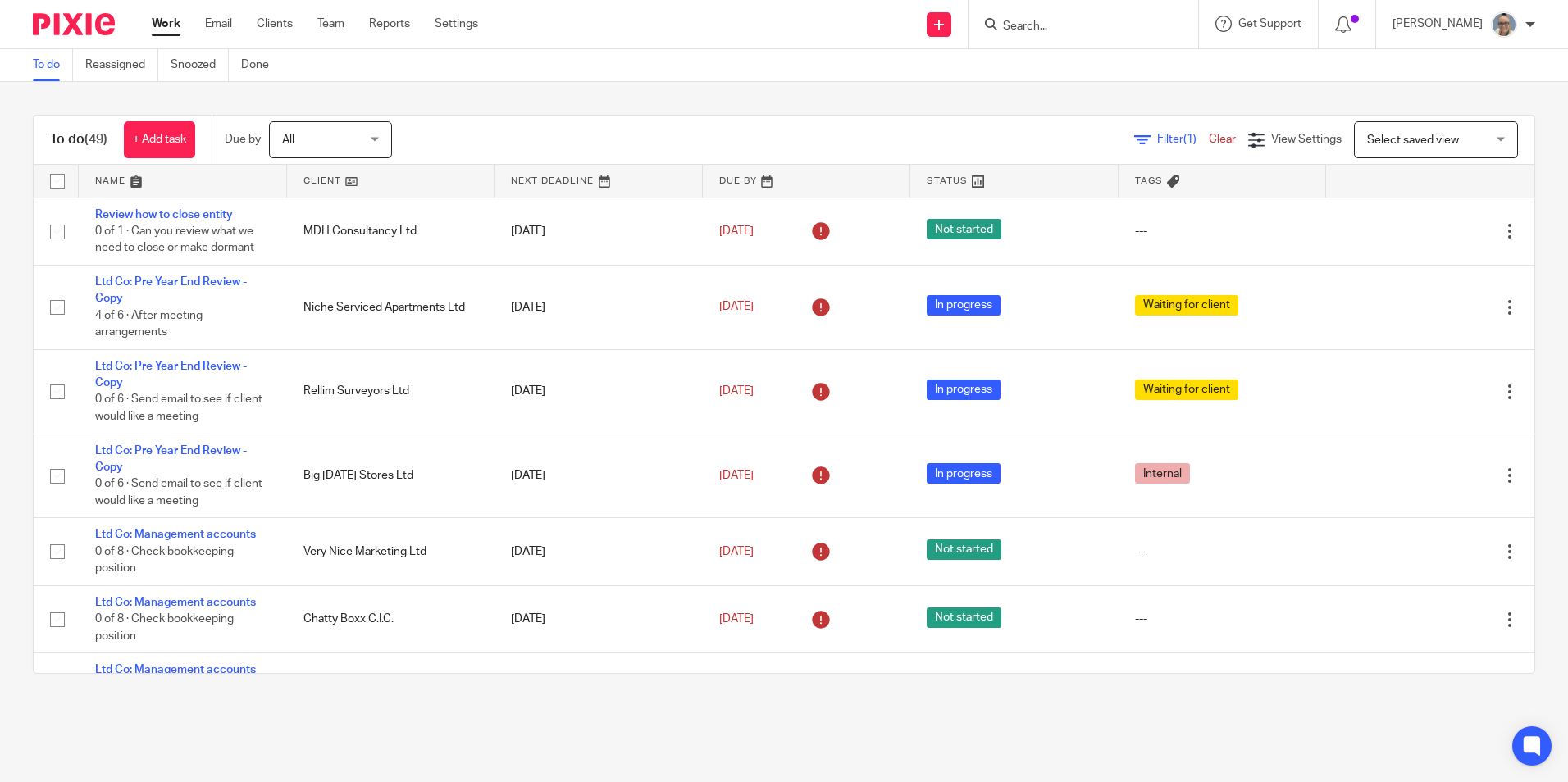
click at [542, 183] on link at bounding box center [598, 181] width 208 height 32
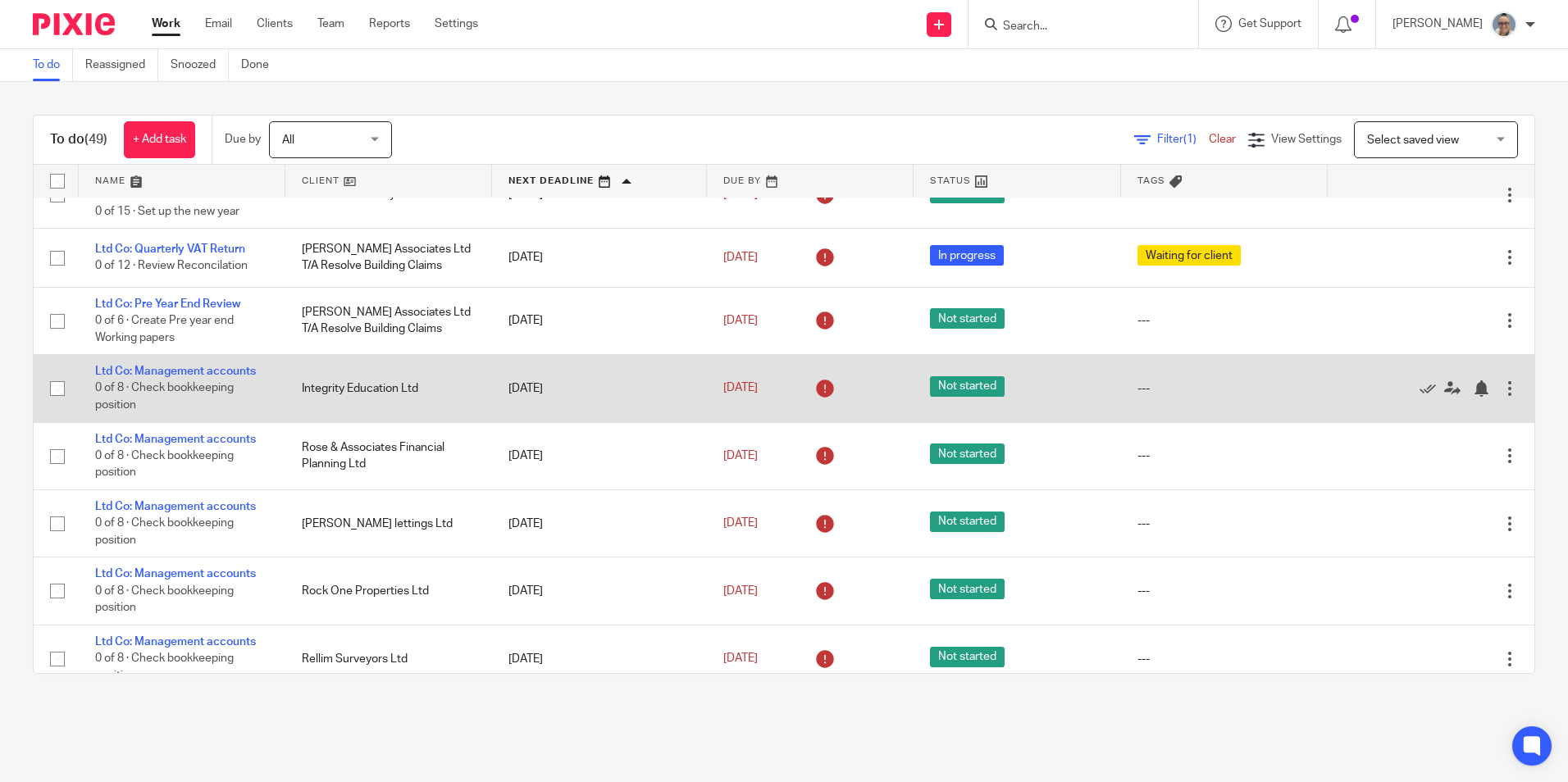
scroll to position [574, 0]
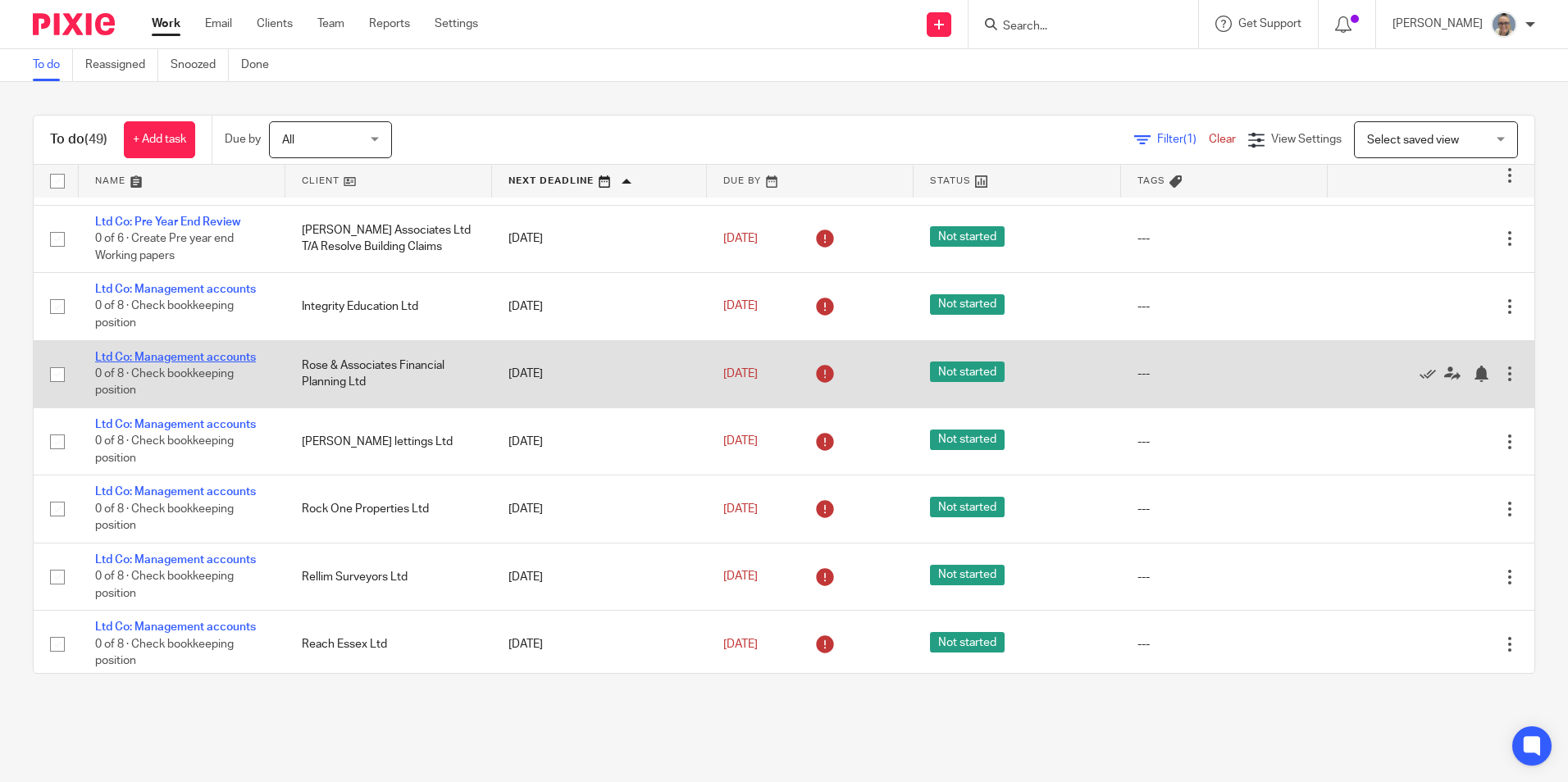
click at [194, 362] on link "Ltd Co: Management accounts" at bounding box center [175, 358] width 161 height 11
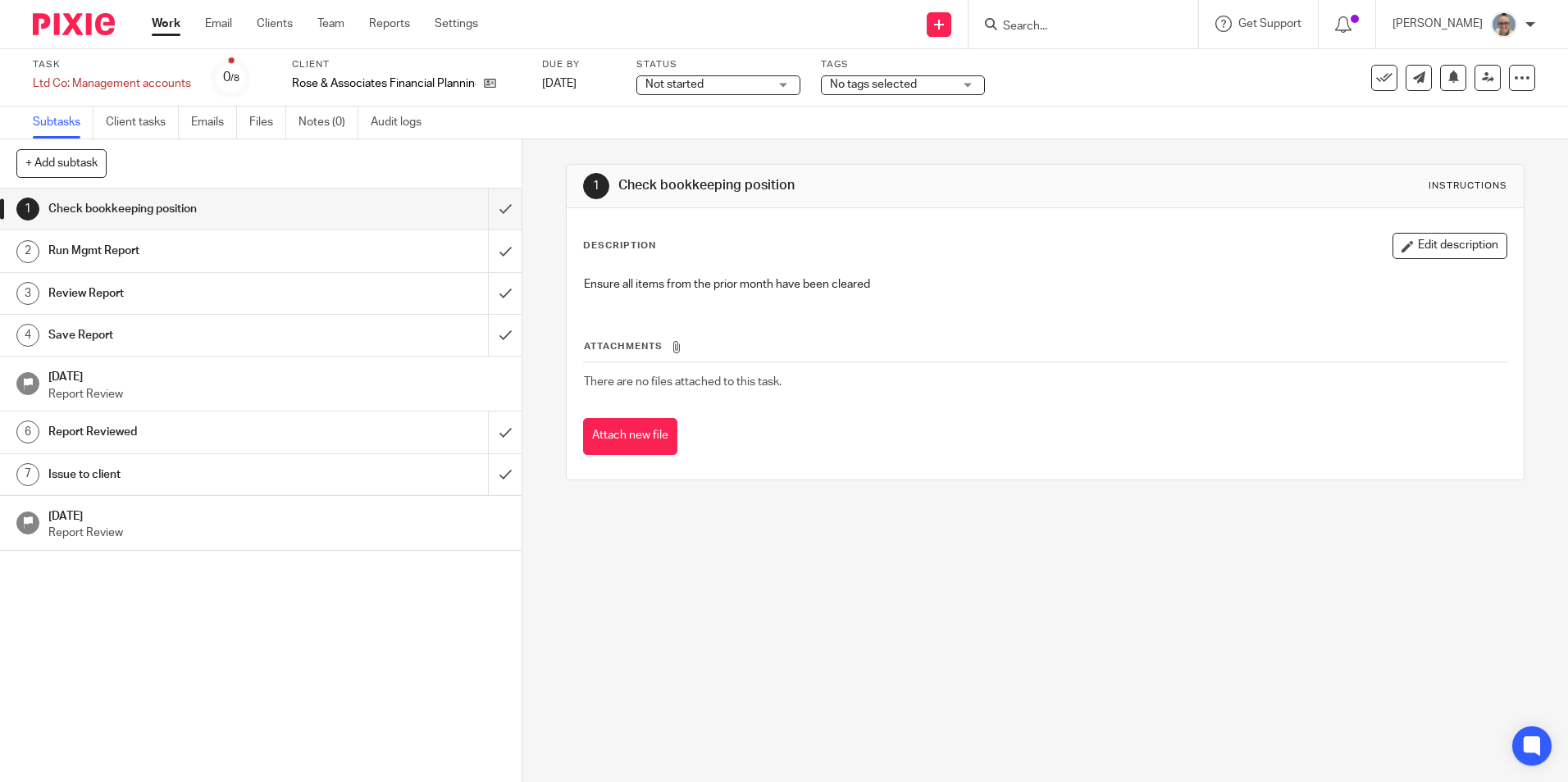
click at [701, 84] on span "Not started" at bounding box center [674, 85] width 58 height 11
click at [689, 141] on span "In progress" at bounding box center [677, 145] width 57 height 11
click at [483, 200] on input "submit" at bounding box center [261, 208] width 521 height 41
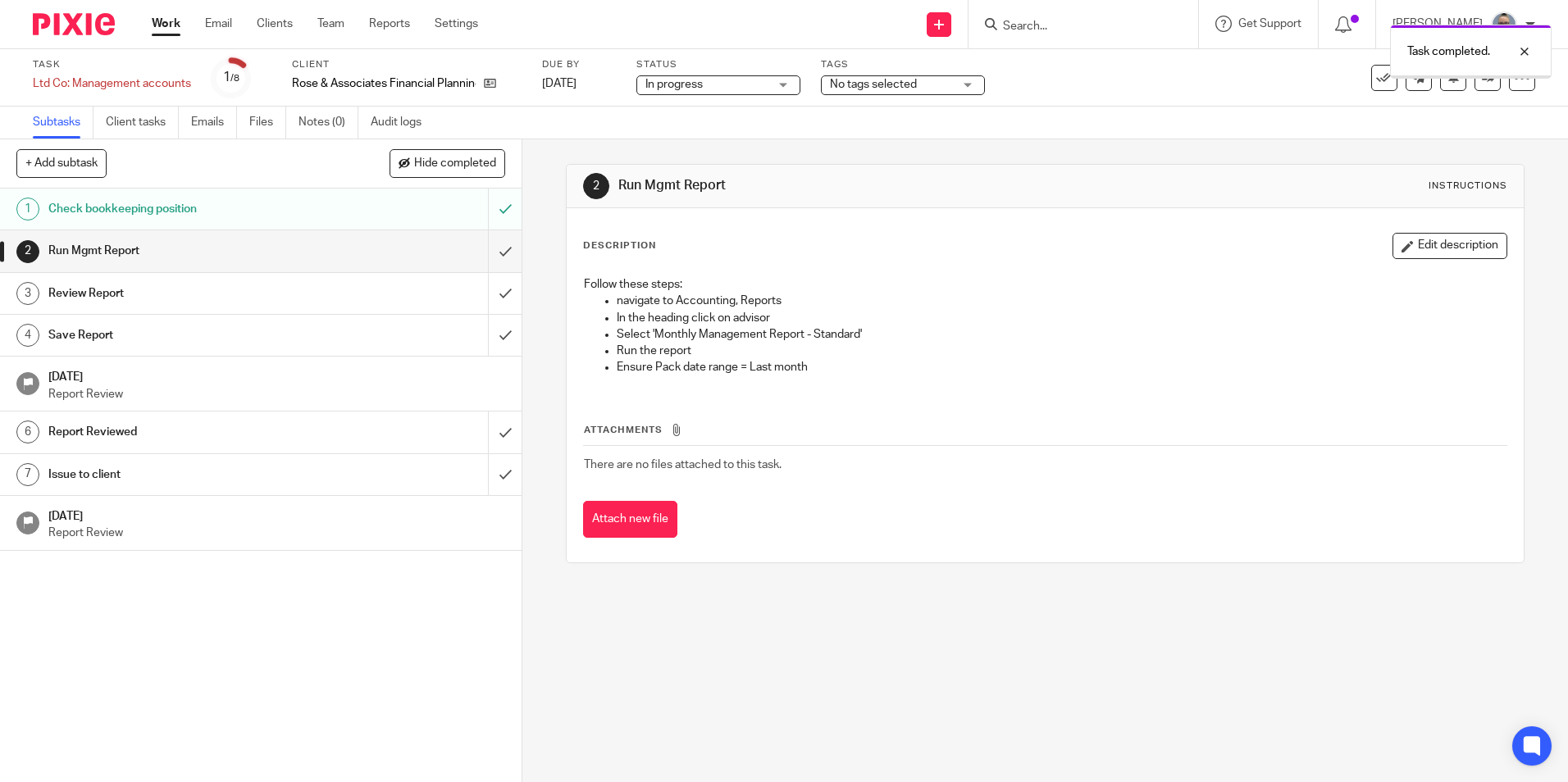
click at [483, 244] on input "submit" at bounding box center [261, 250] width 521 height 41
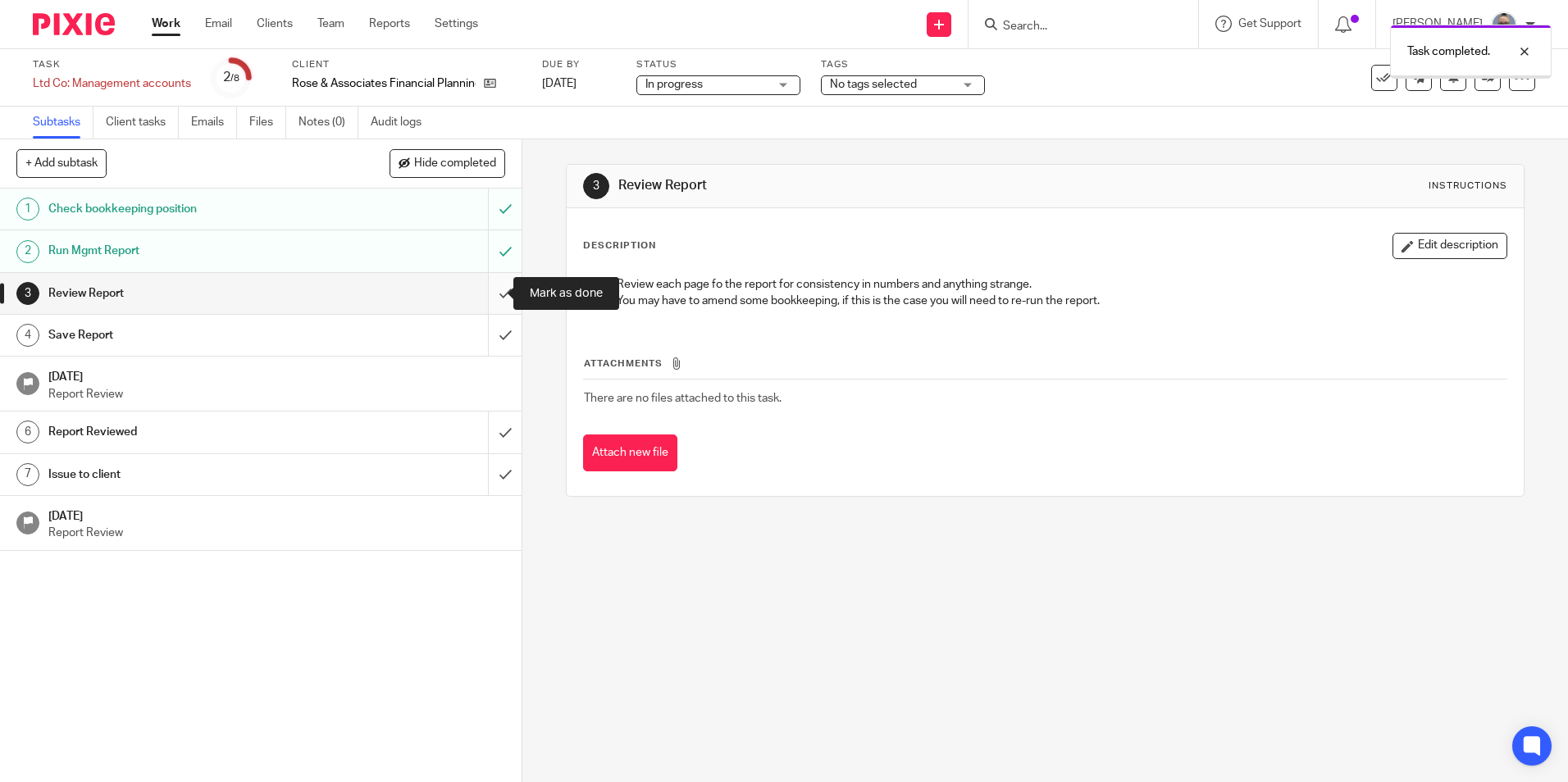
click at [480, 274] on input "submit" at bounding box center [261, 293] width 521 height 41
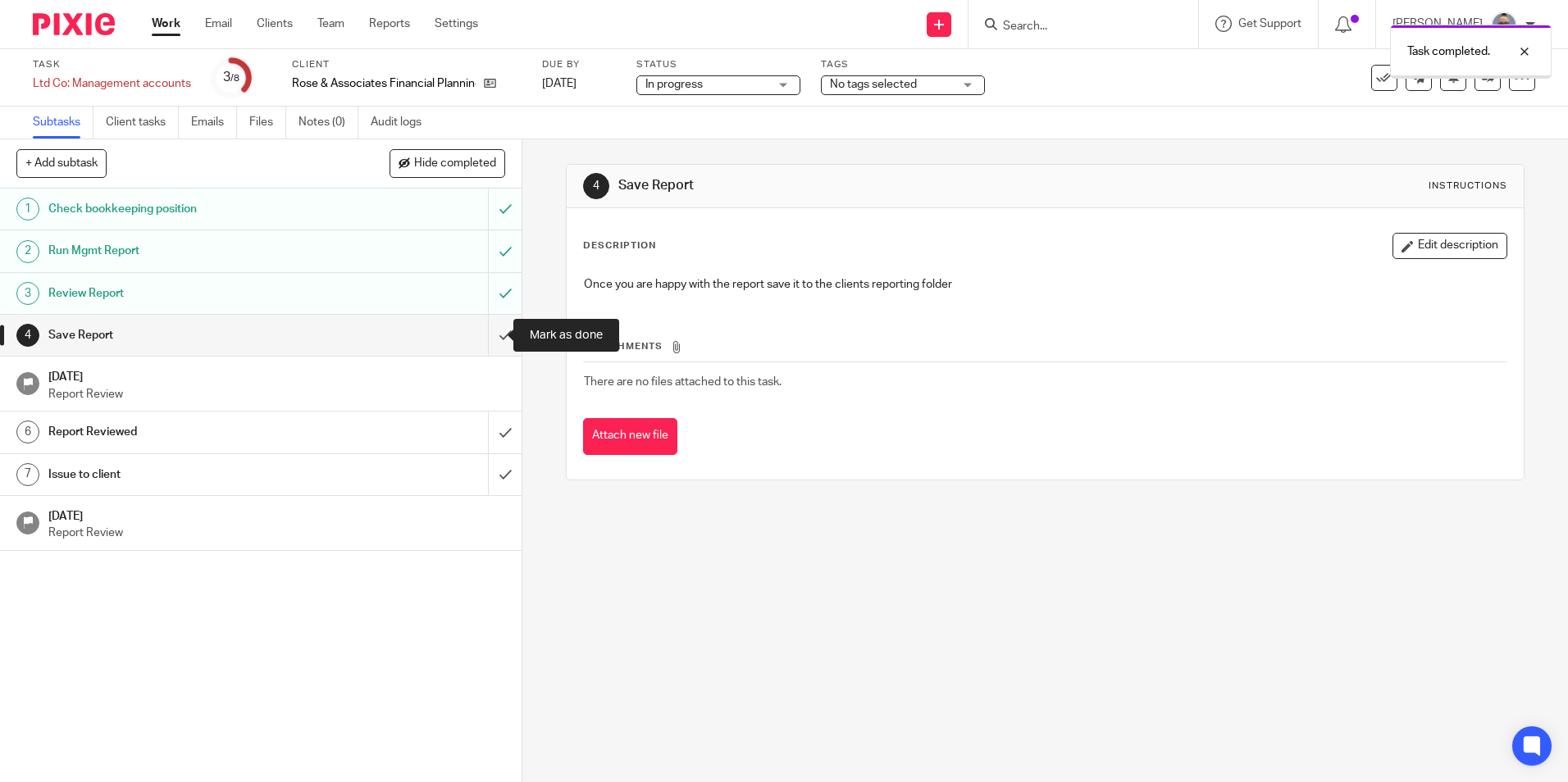
click at [483, 321] on input "submit" at bounding box center [261, 335] width 521 height 41
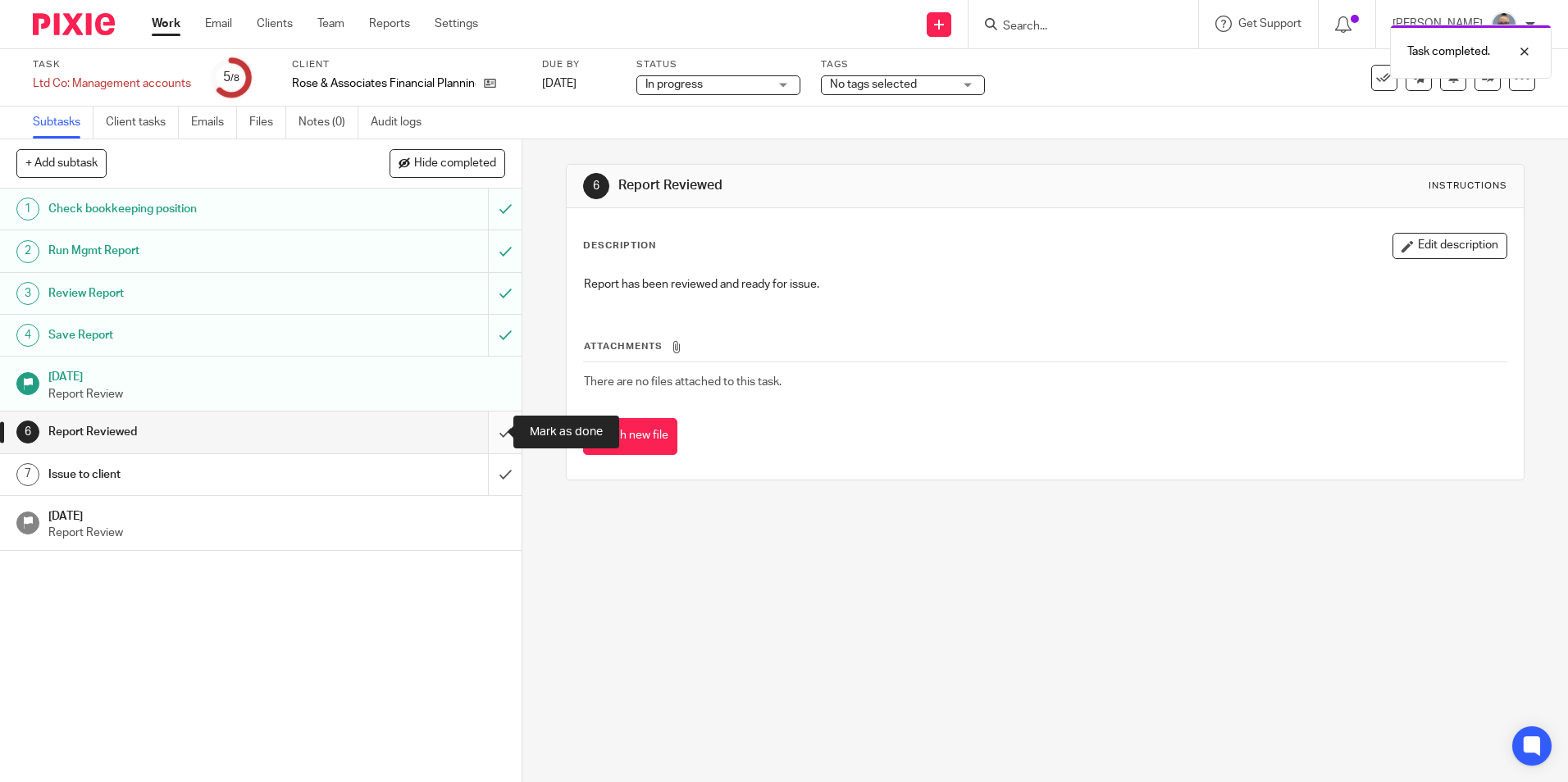
click at [496, 430] on input "submit" at bounding box center [261, 432] width 521 height 41
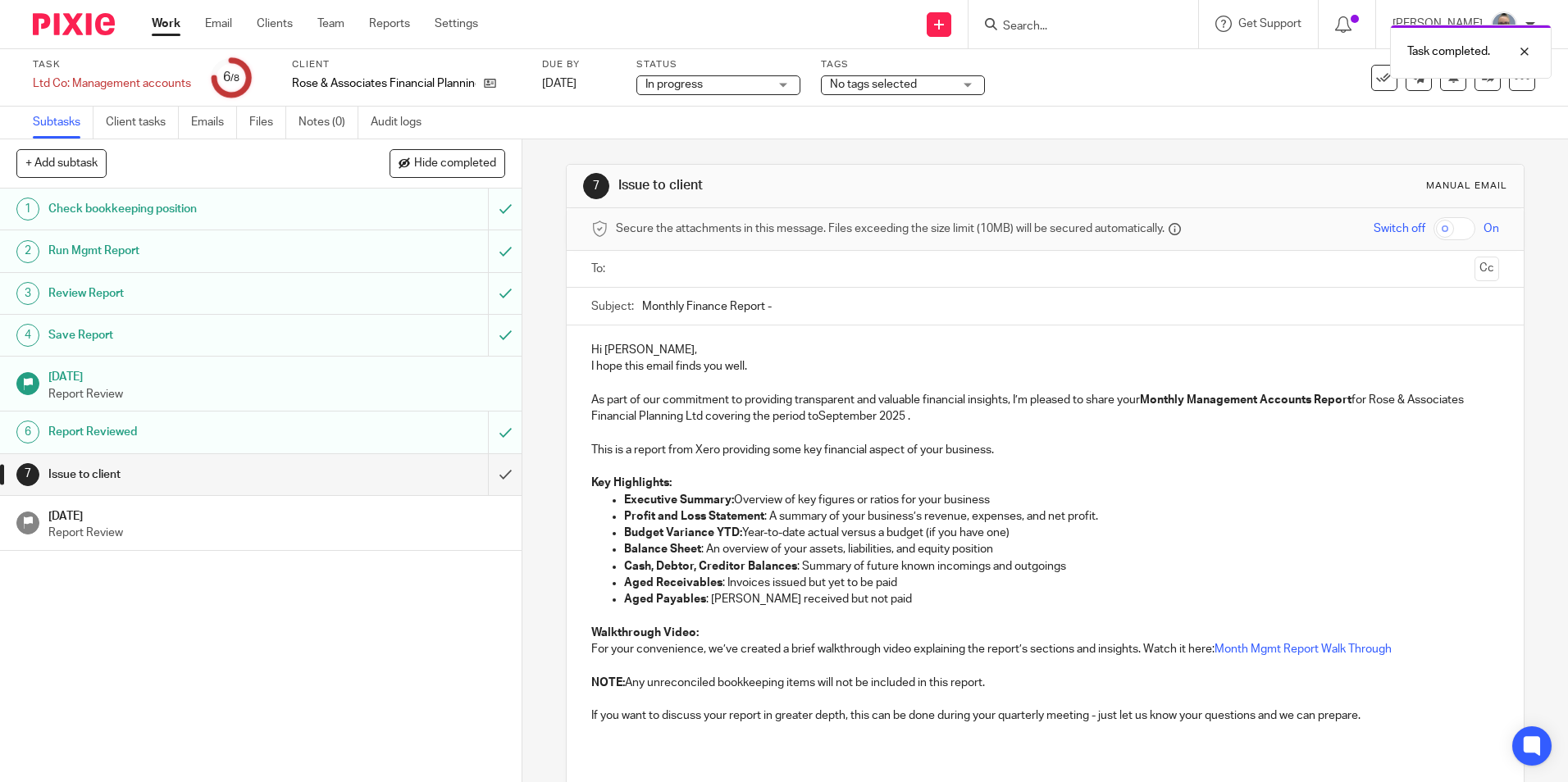
click at [679, 282] on ul at bounding box center [1046, 269] width 856 height 27
click at [685, 268] on input "text" at bounding box center [1044, 269] width 845 height 19
click at [805, 318] on input "Monthly Finance Report -" at bounding box center [1070, 310] width 856 height 37
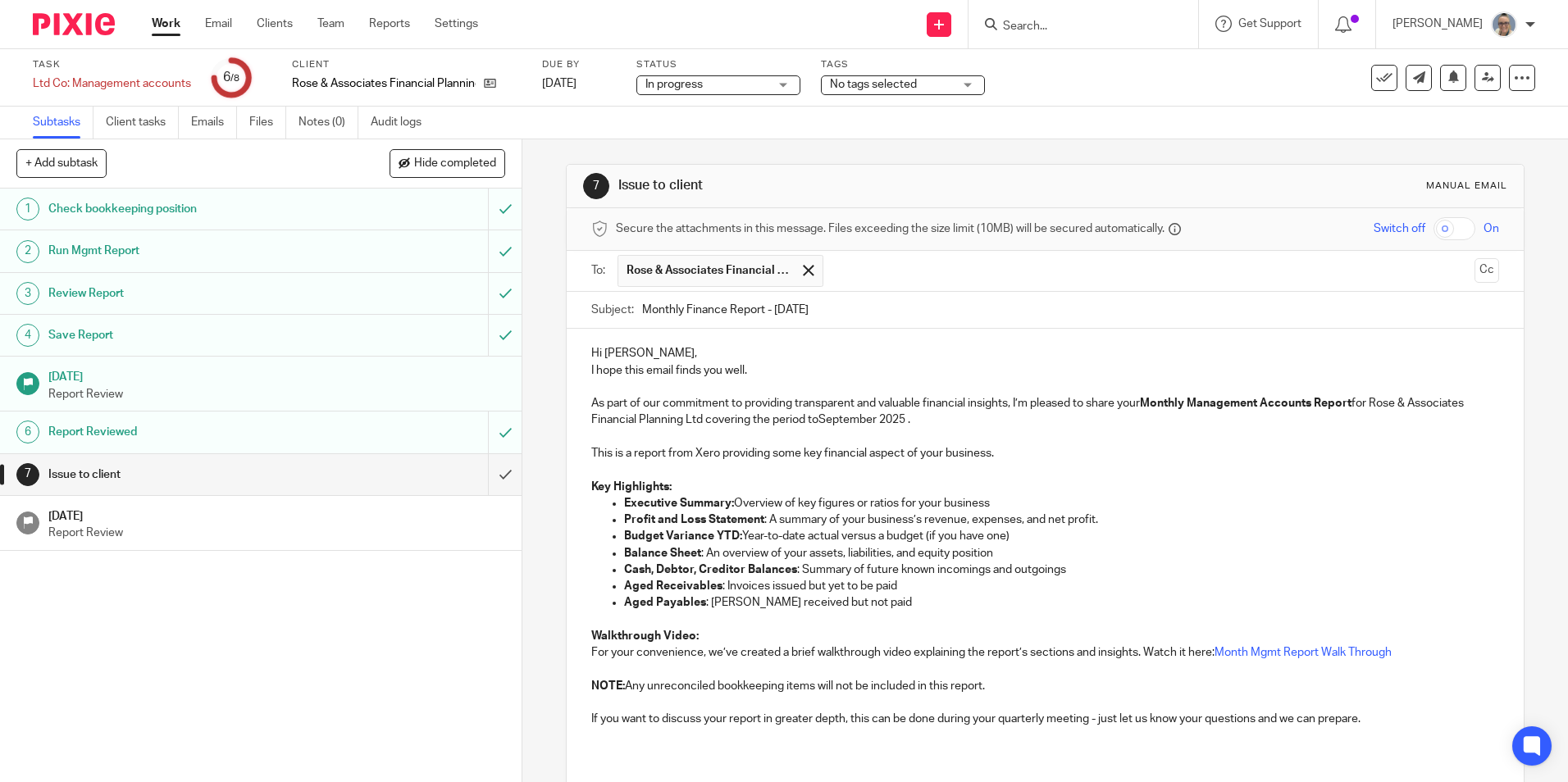
click at [789, 308] on input "Monthly Finance Report - [DATE]" at bounding box center [1070, 310] width 856 height 37
type input "Monthly Finance Report - [DATE]"
click at [641, 342] on div "Hi [PERSON_NAME], I hope this email finds you well. As part of our commitment t…" at bounding box center [1044, 542] width 956 height 427
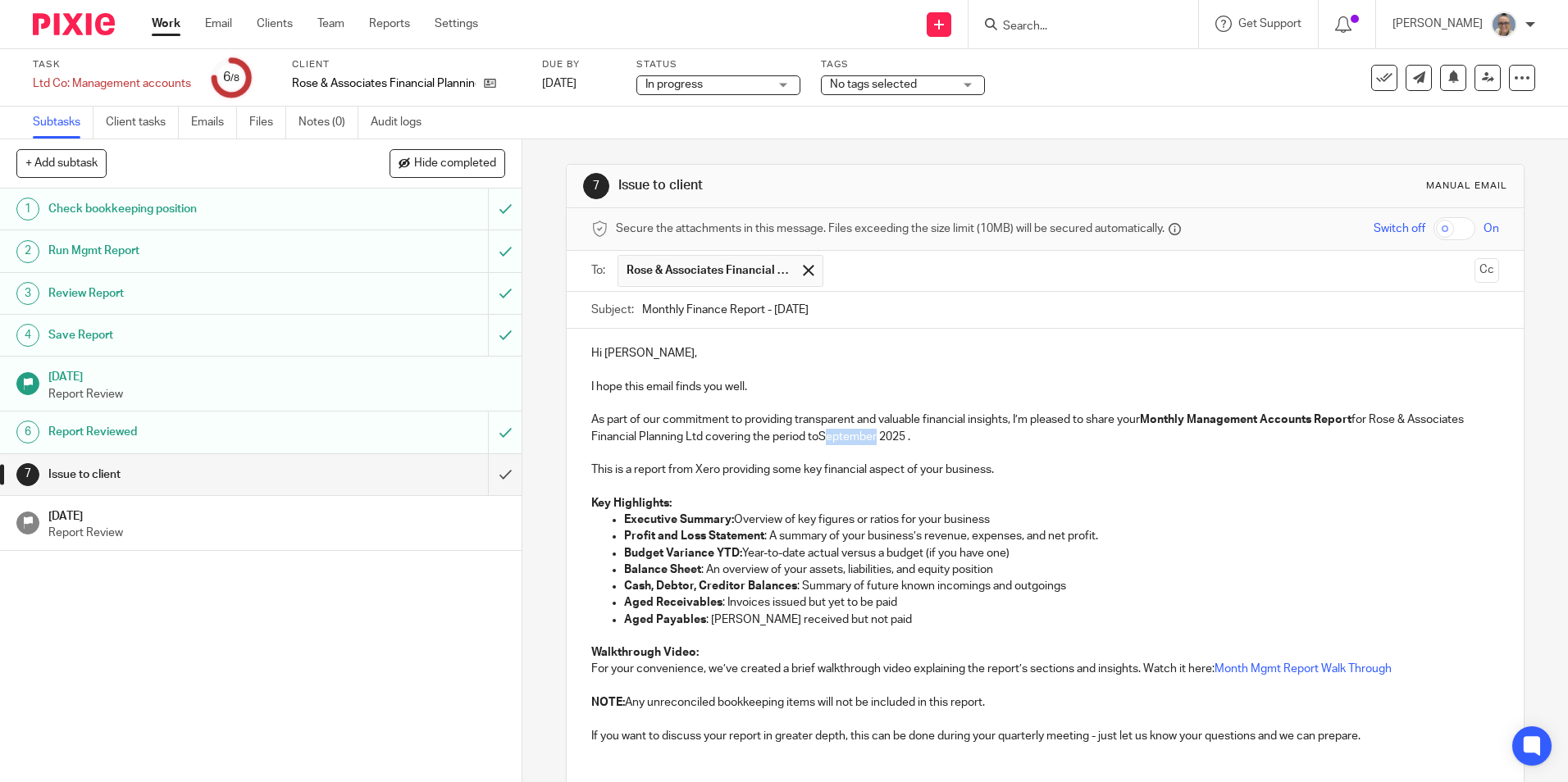
drag, startPoint x: 869, startPoint y: 438, endPoint x: 815, endPoint y: 438, distance: 54.0
click at [815, 438] on p "As part of our commitment to providing transparent and valuable financial insig…" at bounding box center [1044, 428] width 907 height 33
click at [882, 436] on p "As part of our commitment to providing transparent and valuable financial insig…" at bounding box center [1044, 428] width 907 height 33
click at [938, 437] on p "As part of our commitment to providing transparent and valuable financial insig…" at bounding box center [1044, 428] width 907 height 33
drag, startPoint x: 1228, startPoint y: 436, endPoint x: 1019, endPoint y: 444, distance: 209.2
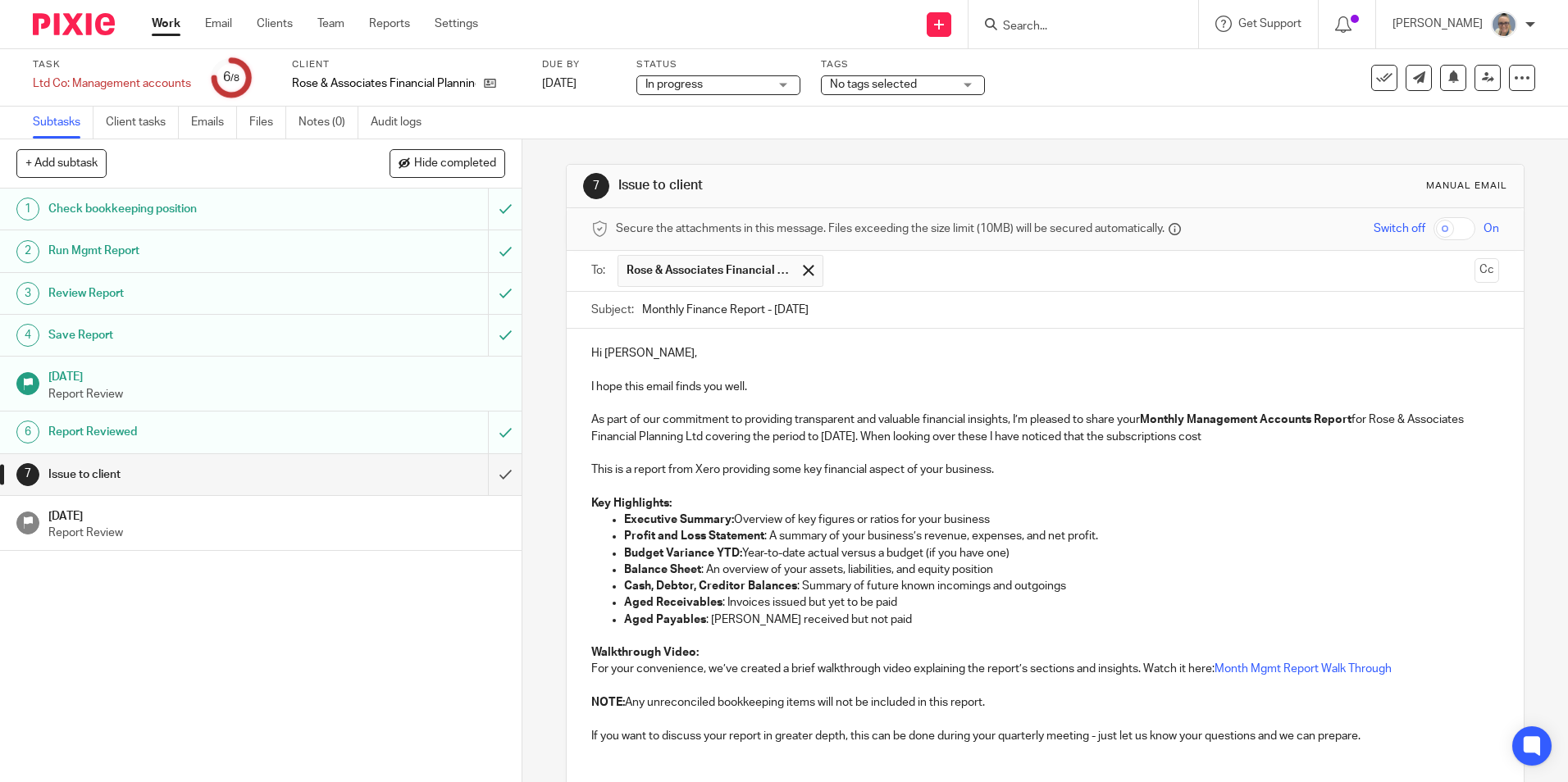
click at [1019, 444] on p "As part of our commitment to providing transparent and valuable financial insig…" at bounding box center [1044, 428] width 907 height 33
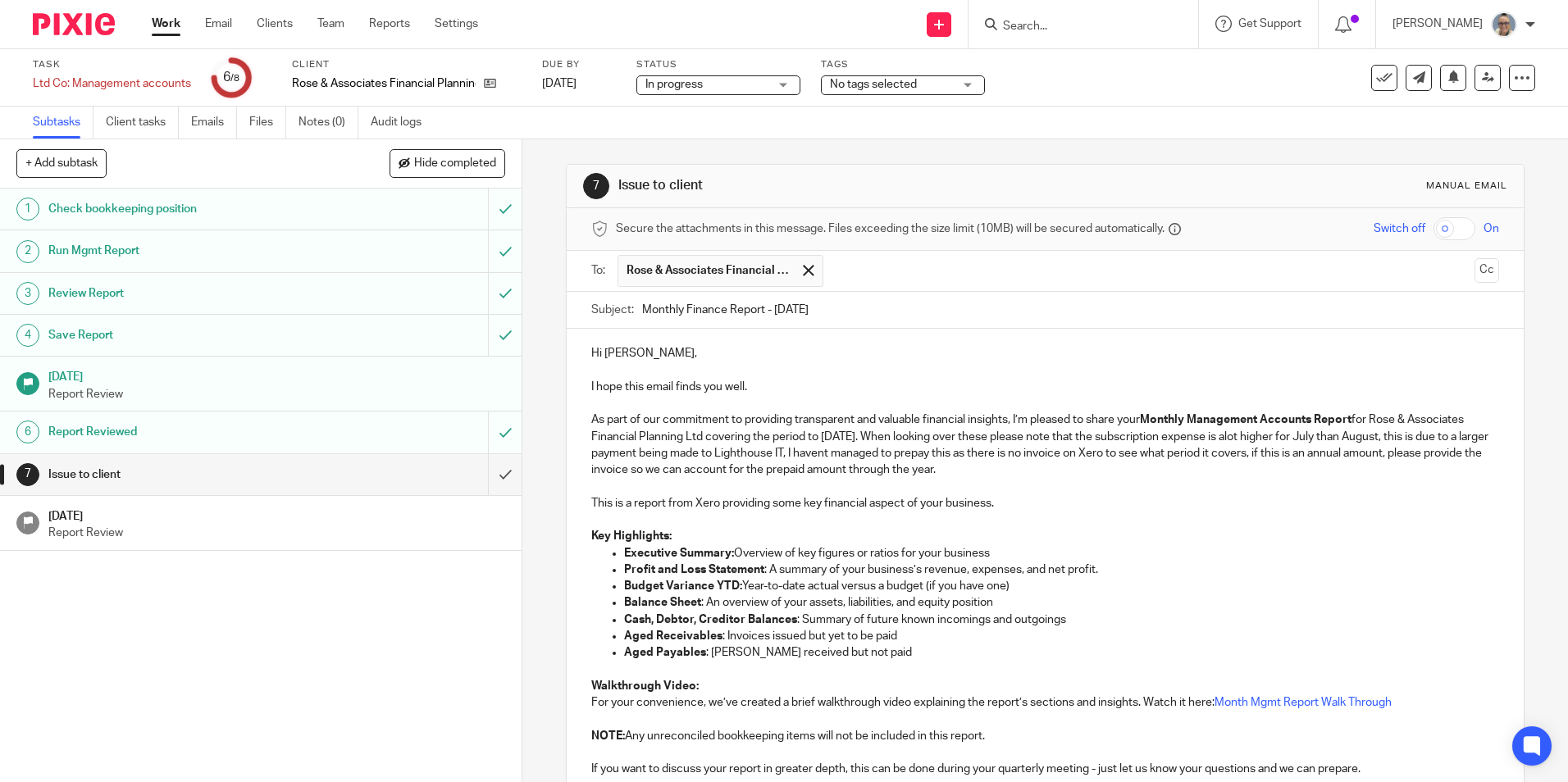
click at [875, 451] on p "As part of our commitment to providing transparent and valuable financial insig…" at bounding box center [1044, 445] width 907 height 67
click at [1253, 431] on p "As part of our commitment to providing transparent and valuable financial insig…" at bounding box center [1044, 445] width 907 height 67
click at [1234, 468] on p "As part of our commitment to providing transparent and valuable financial insig…" at bounding box center [1044, 445] width 907 height 67
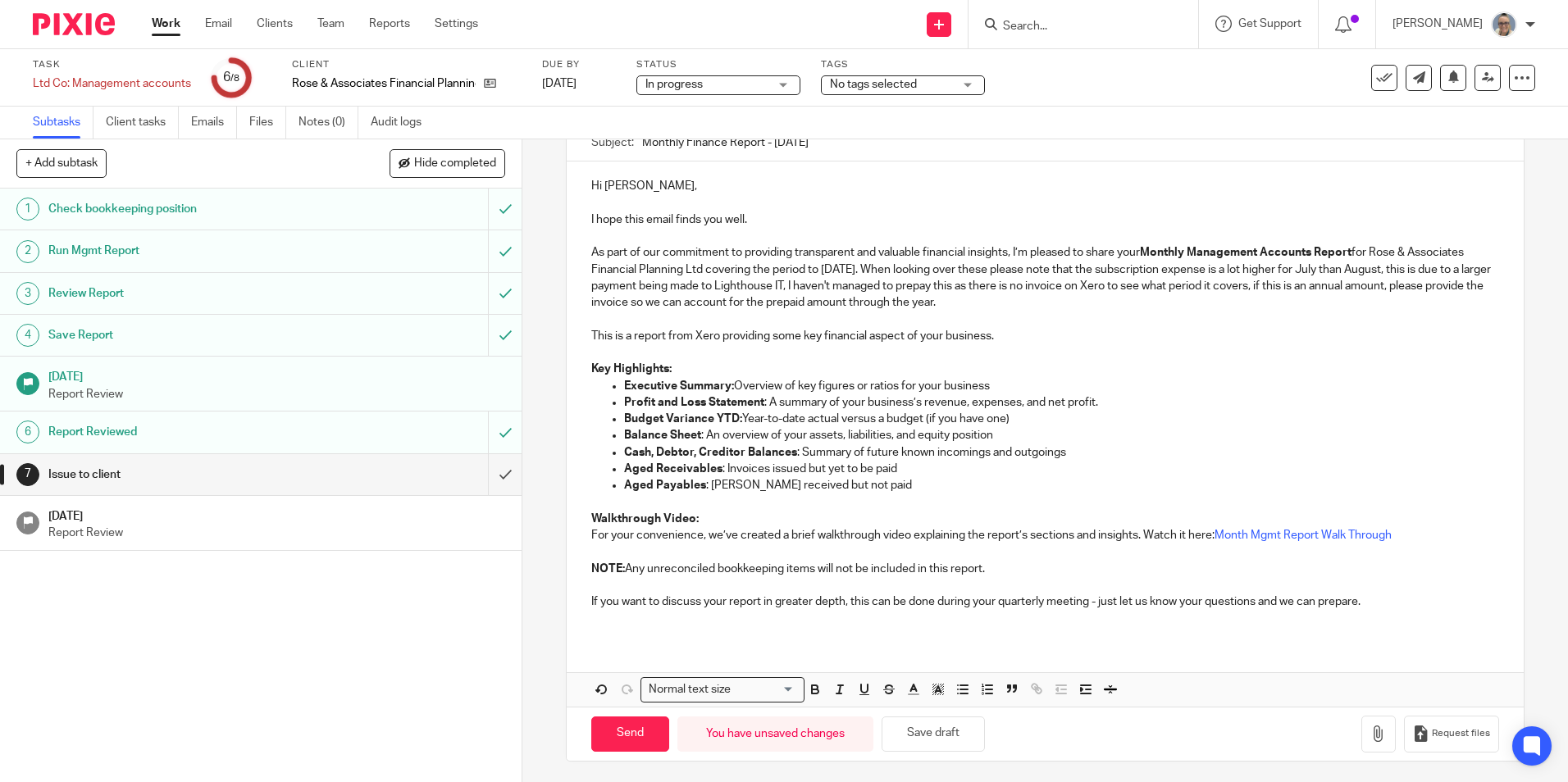
scroll to position [171, 0]
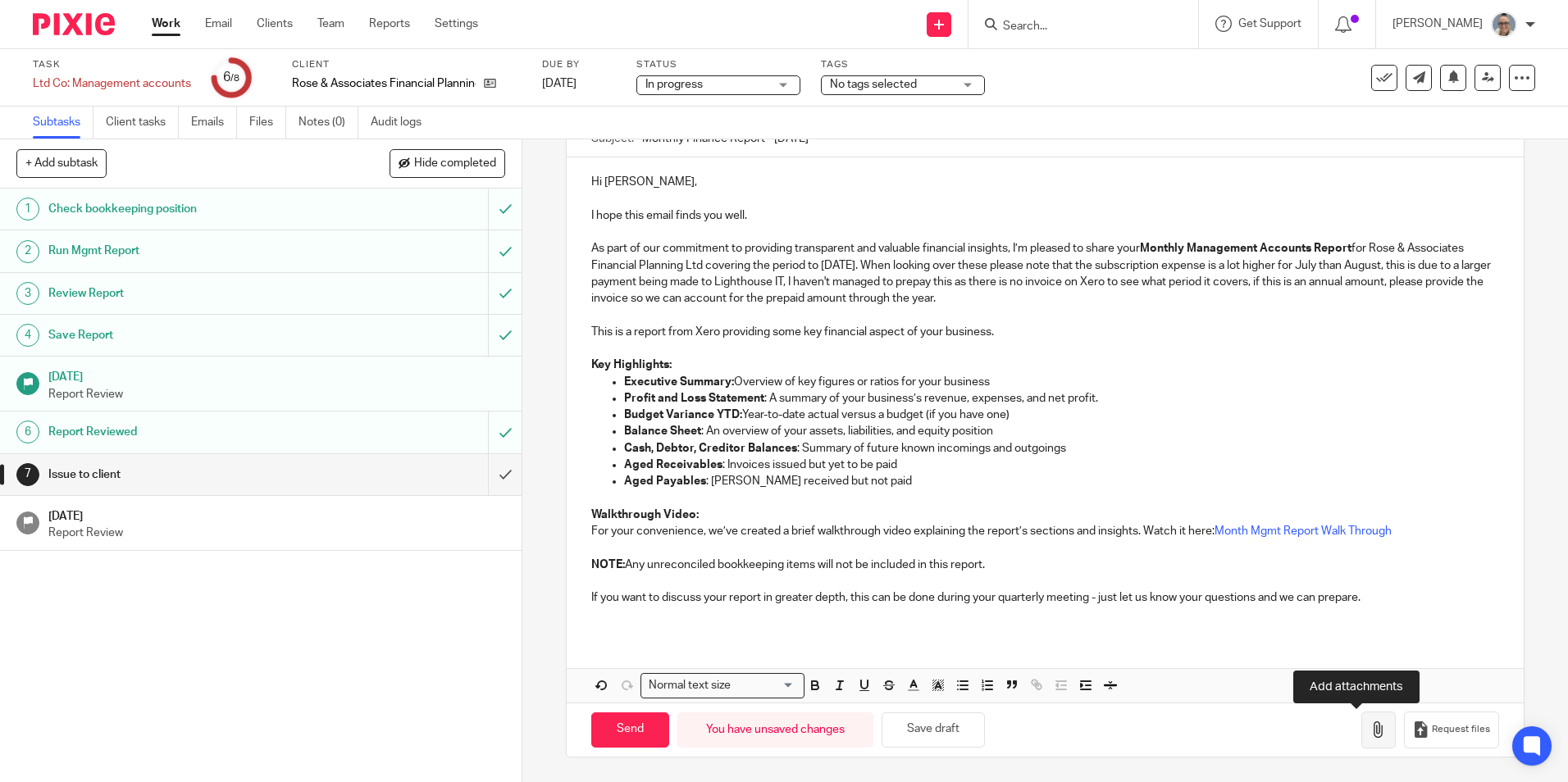
click at [1370, 732] on icon "button" at bounding box center [1378, 729] width 16 height 16
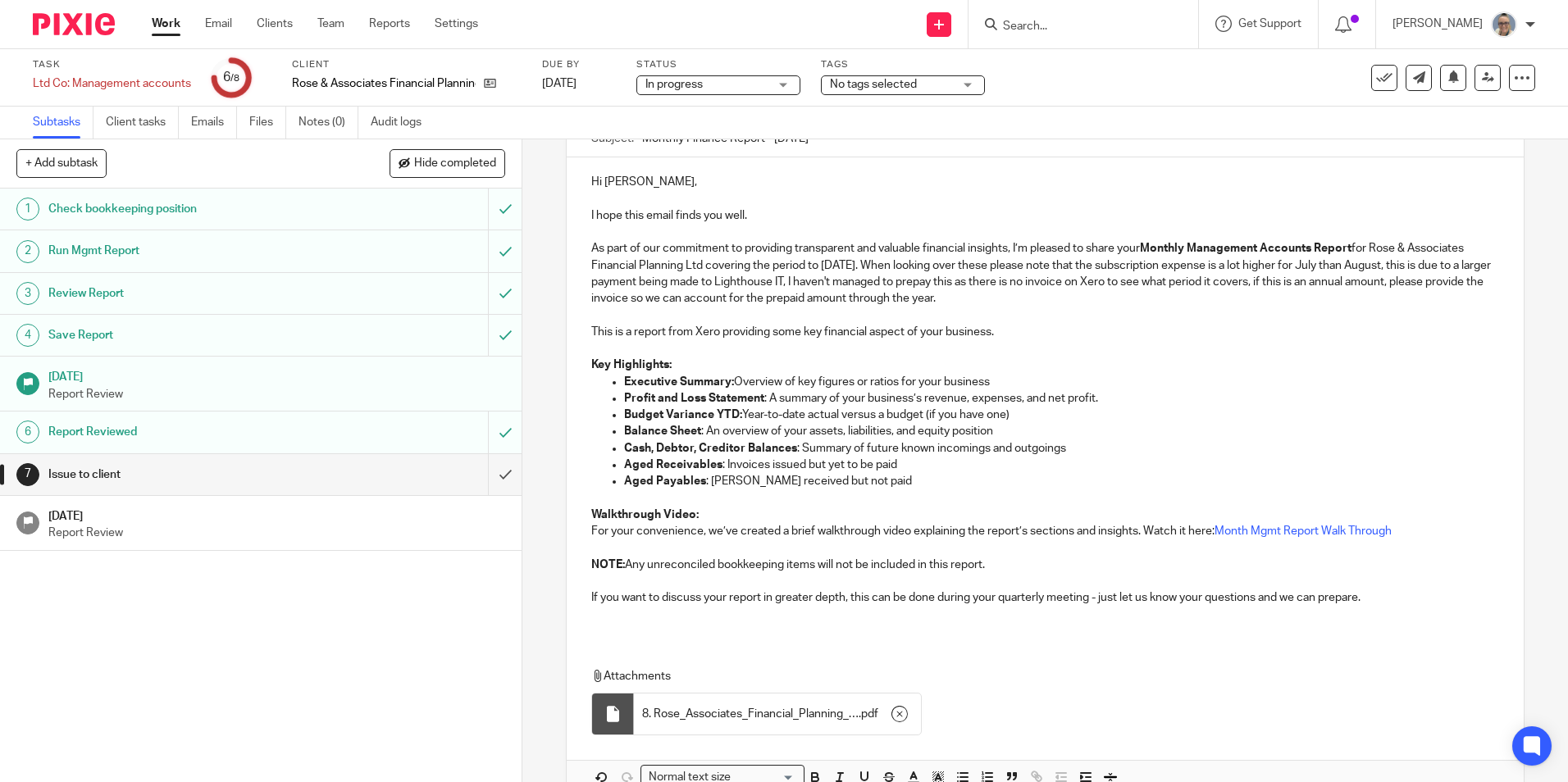
click at [834, 282] on p "As part of our commitment to providing transparent and valuable financial insig…" at bounding box center [1044, 273] width 907 height 67
click at [1080, 299] on p "As part of our commitment to providing transparent and valuable financial insig…" at bounding box center [1044, 273] width 907 height 67
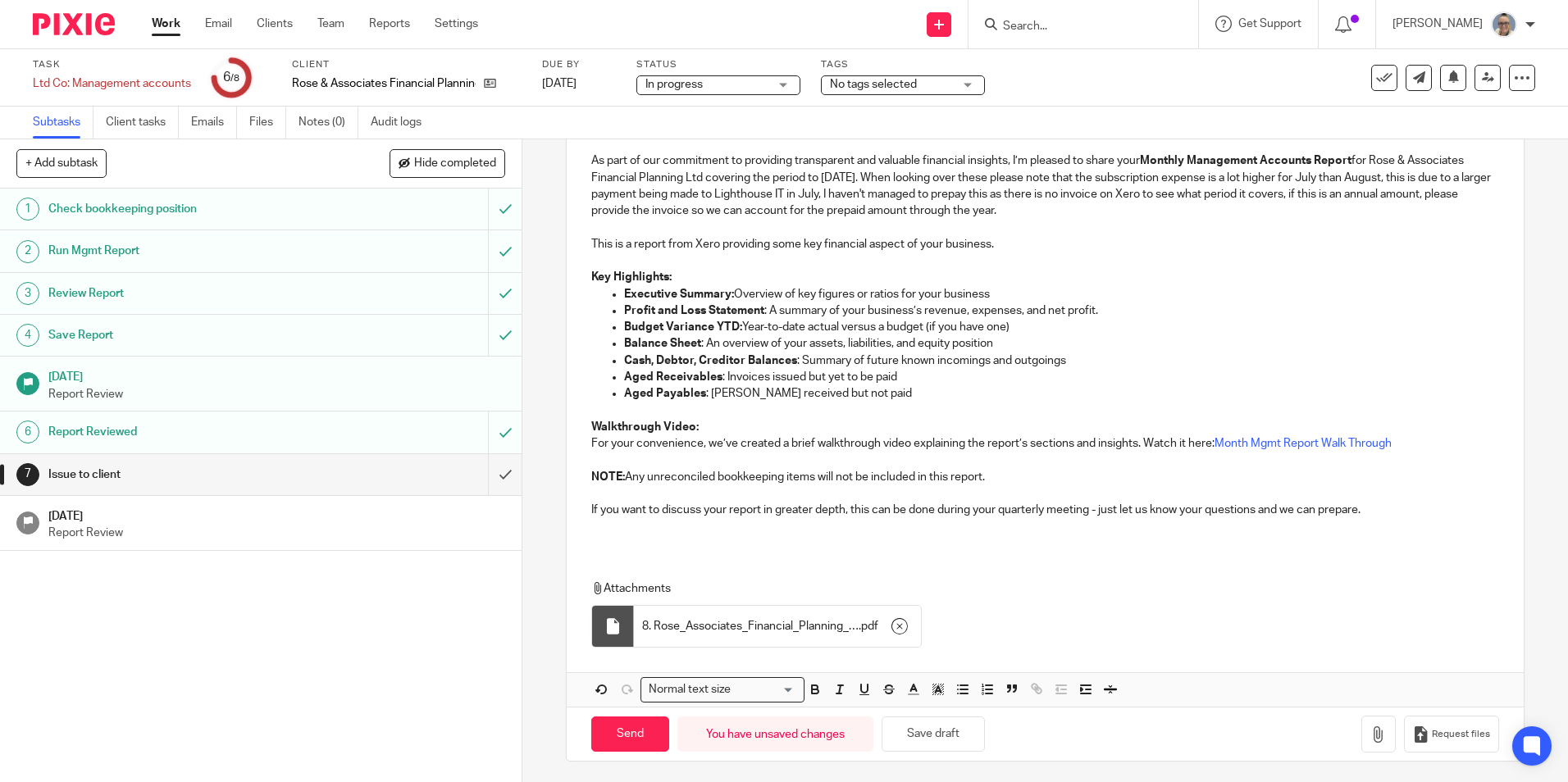
scroll to position [264, 0]
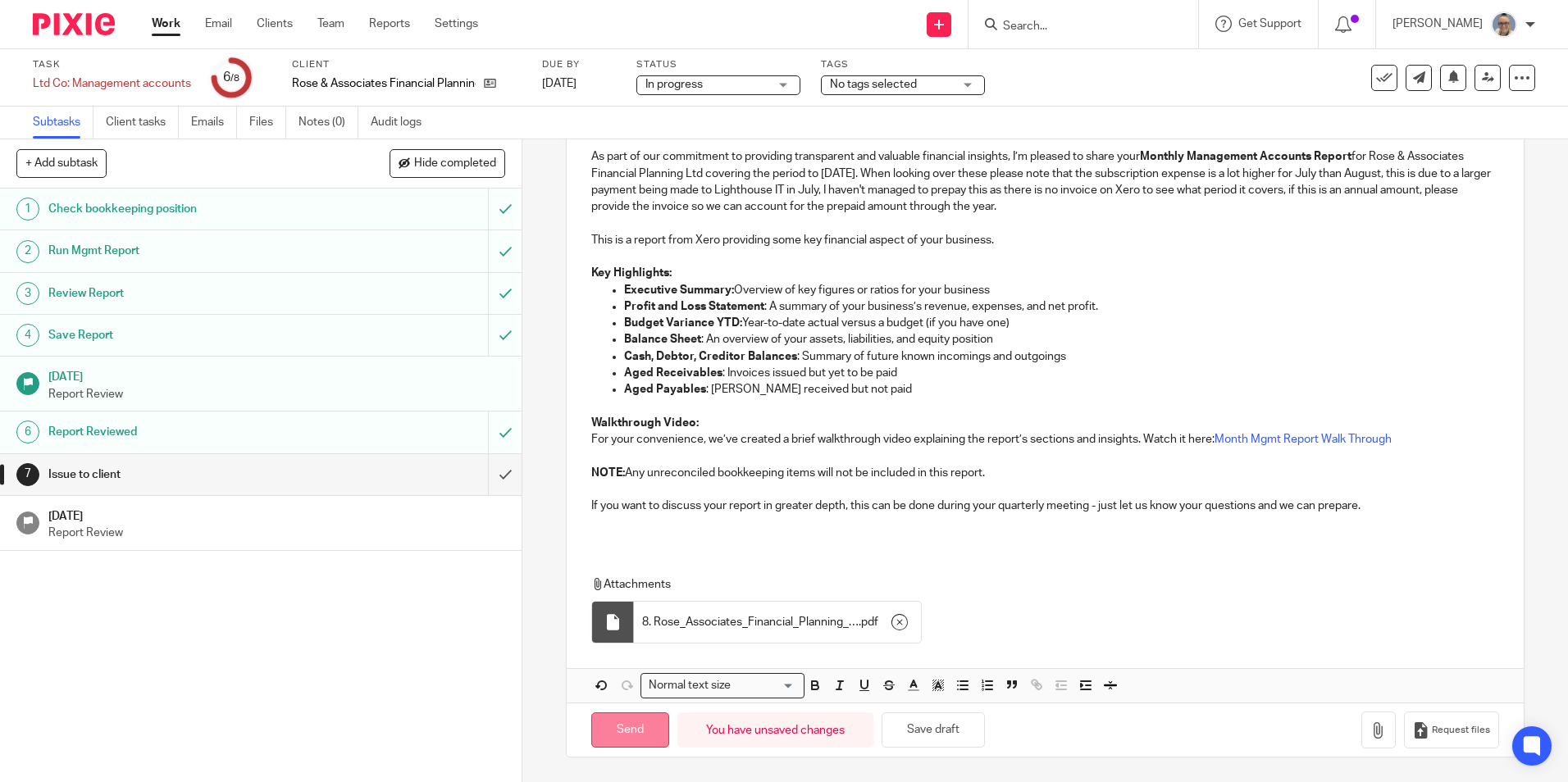
click at [624, 740] on input "Send" at bounding box center [630, 730] width 78 height 35
type input "Sent"
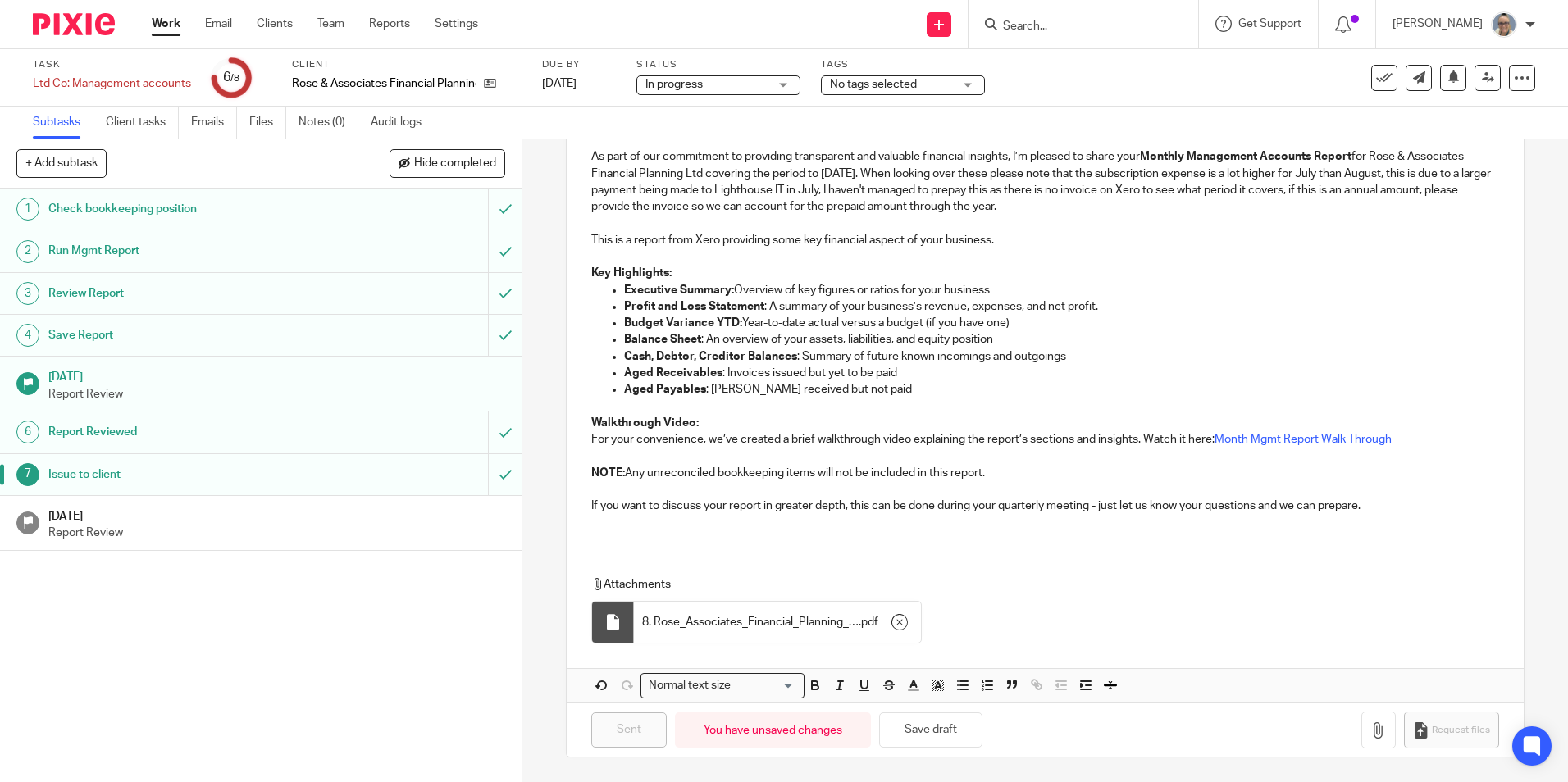
click at [339, 508] on h1 "[DATE]" at bounding box center [277, 515] width 458 height 21
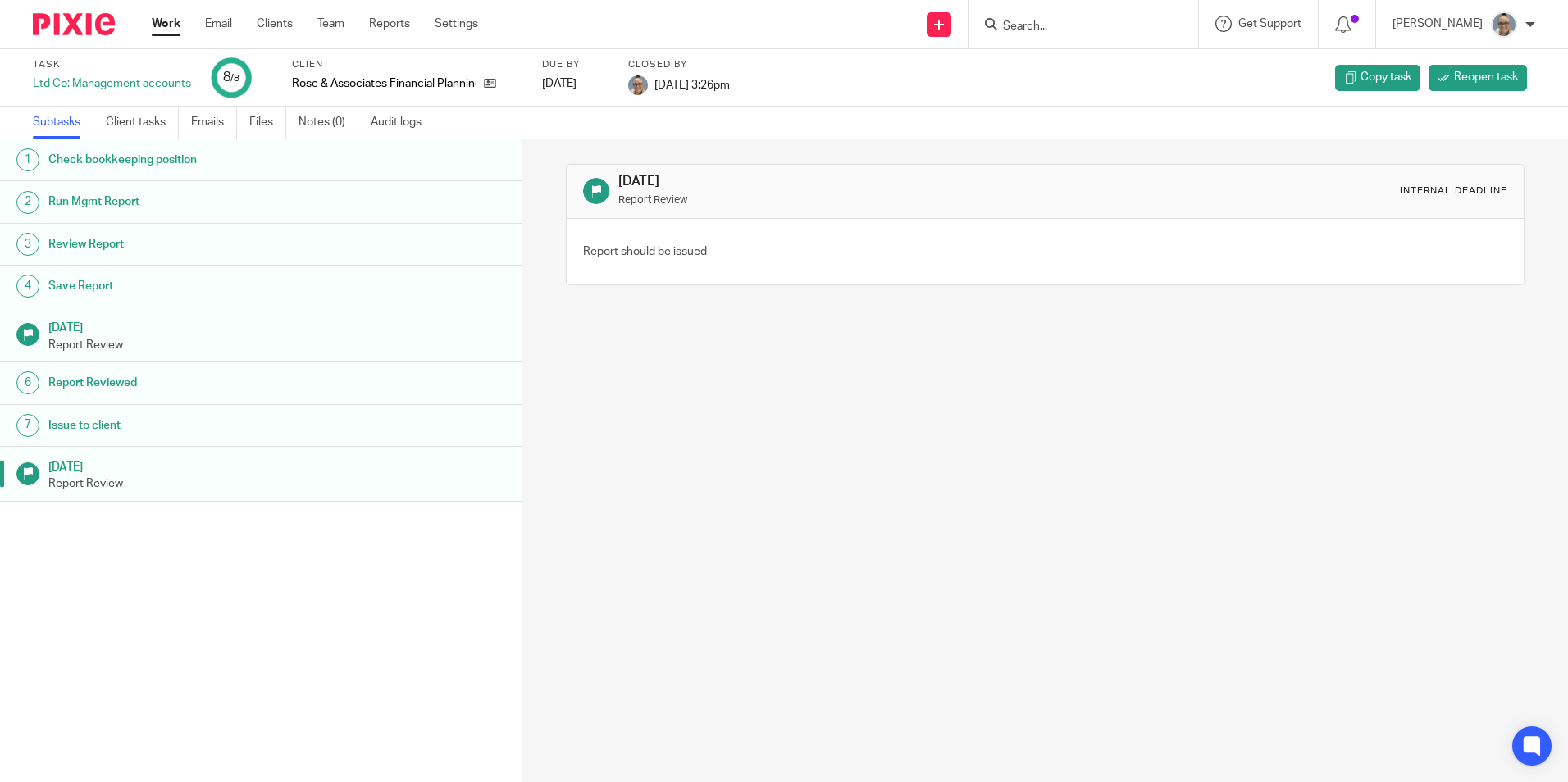
click at [165, 16] on link "Work" at bounding box center [166, 23] width 29 height 16
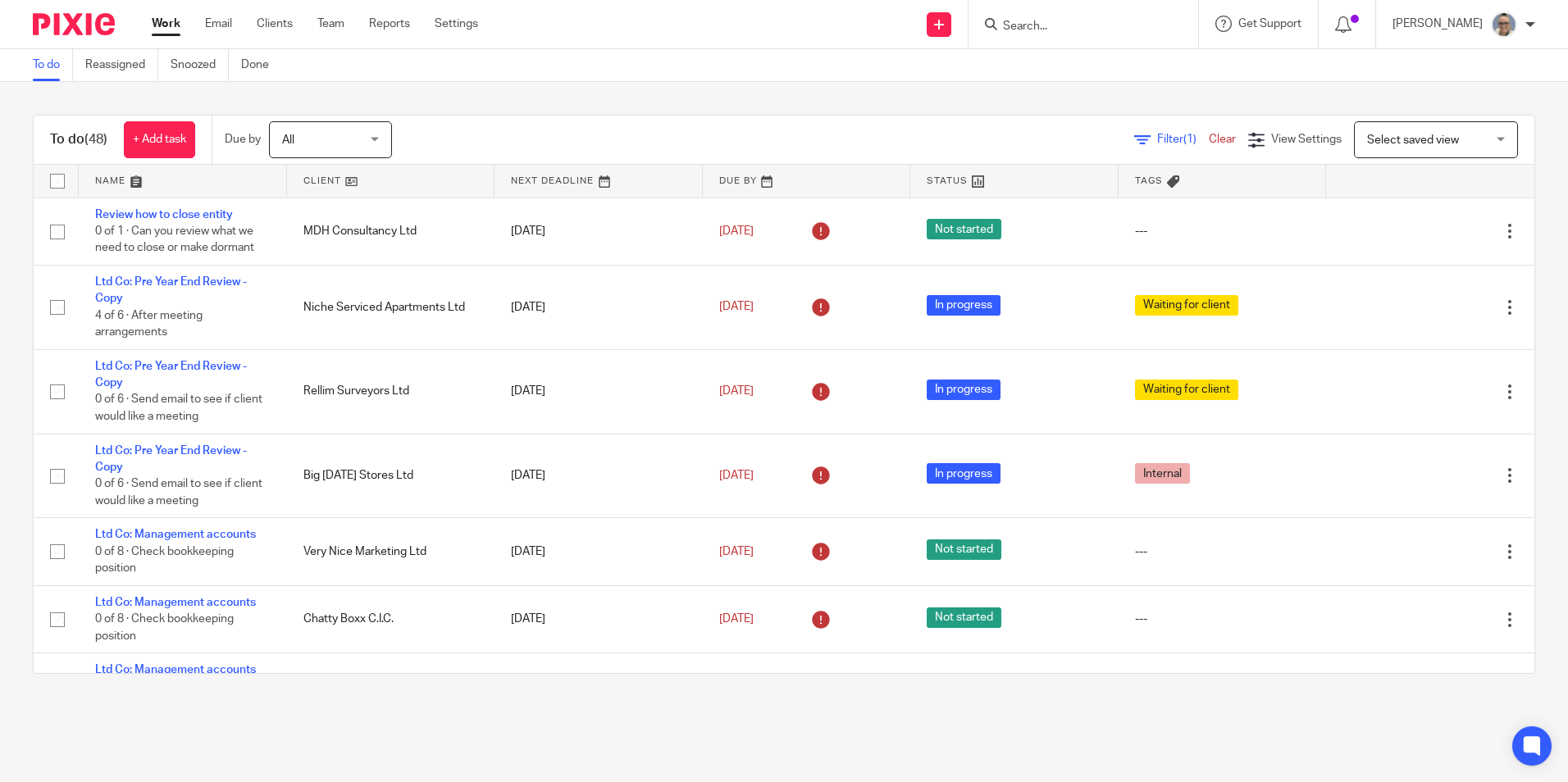
click at [537, 175] on link at bounding box center [598, 181] width 208 height 32
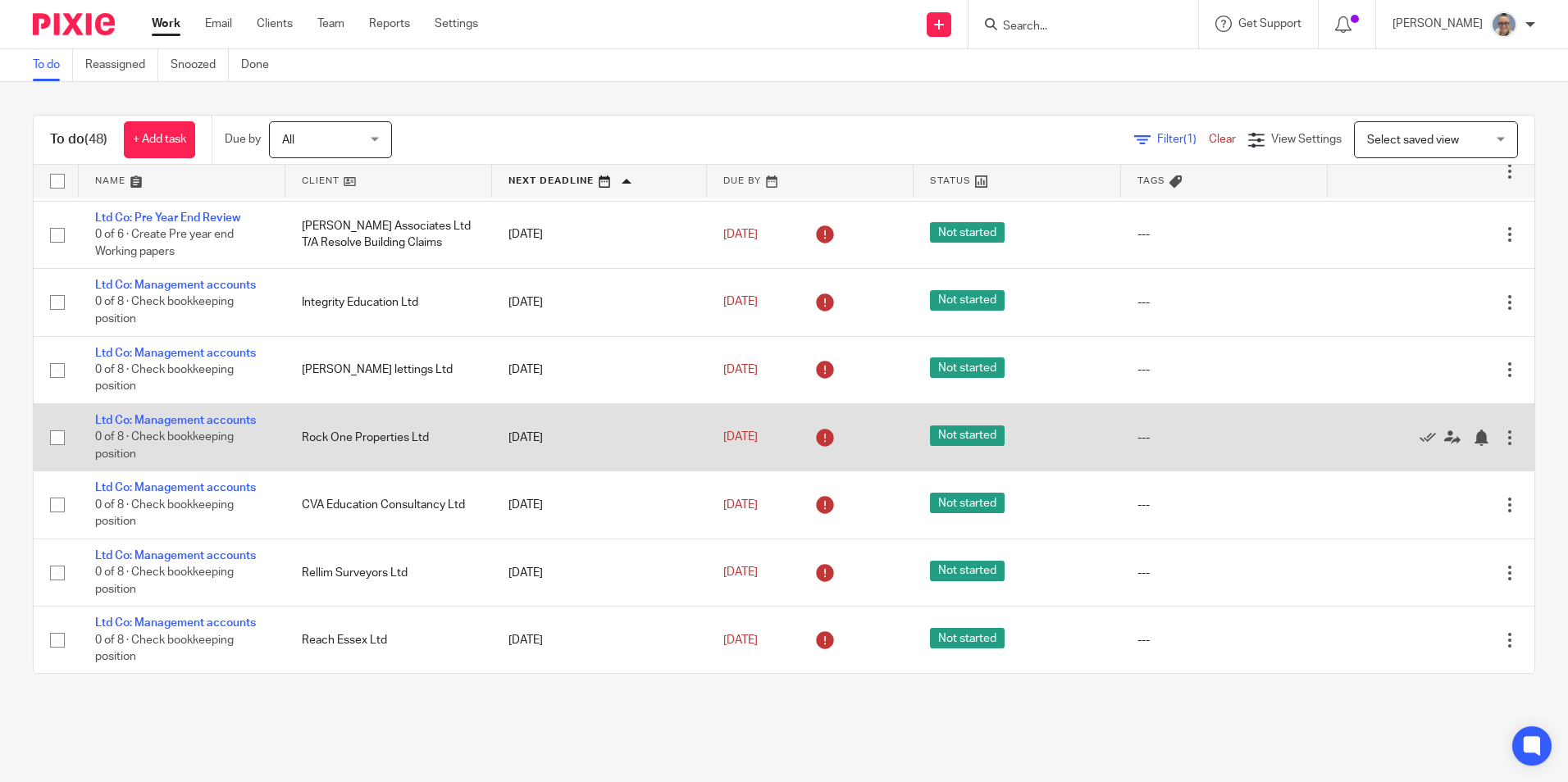
scroll to position [574, 0]
